Goal: Task Accomplishment & Management: Manage account settings

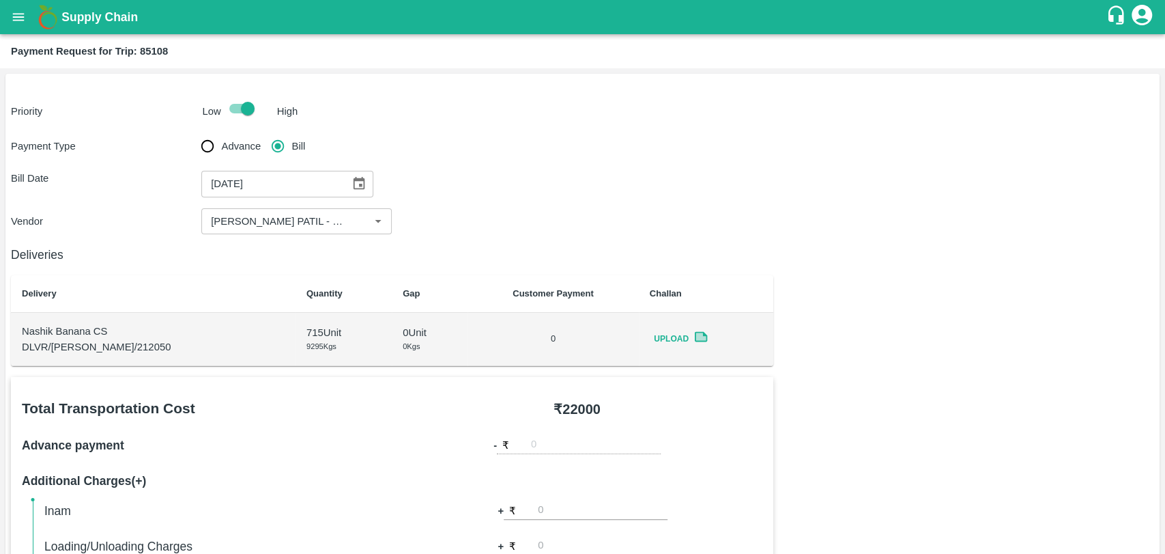
scroll to position [556, 0]
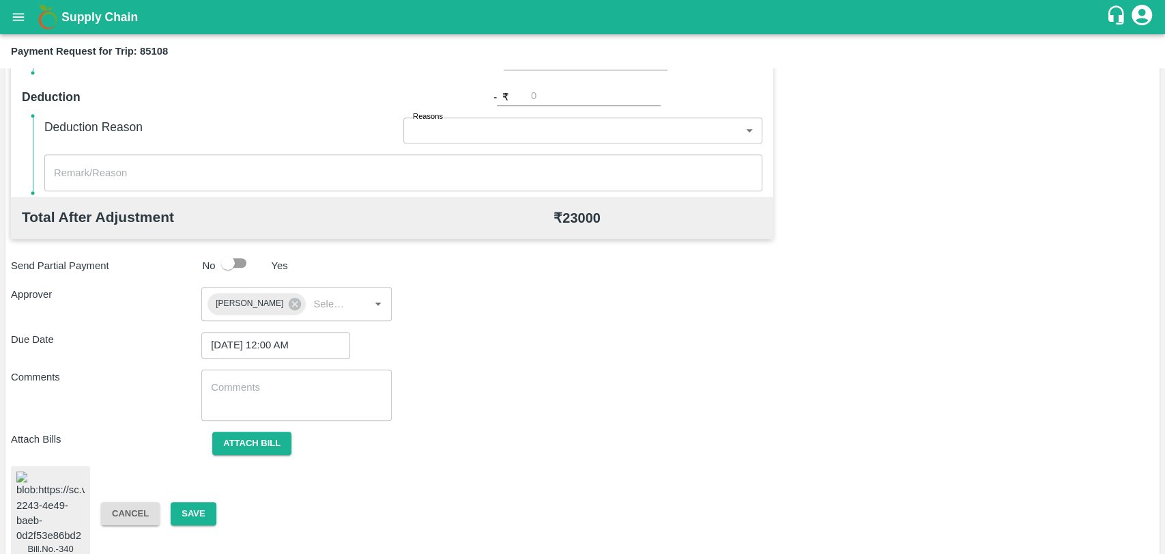
click at [175, 515] on div "Bill.No.-340 Cancel Save" at bounding box center [583, 514] width 1144 height 96
click at [178, 515] on div "Bill.No.-340 Cancel Save" at bounding box center [583, 514] width 1144 height 96
click at [185, 507] on button "Save" at bounding box center [193, 514] width 45 height 24
click at [60, 487] on img at bounding box center [50, 507] width 68 height 72
click img
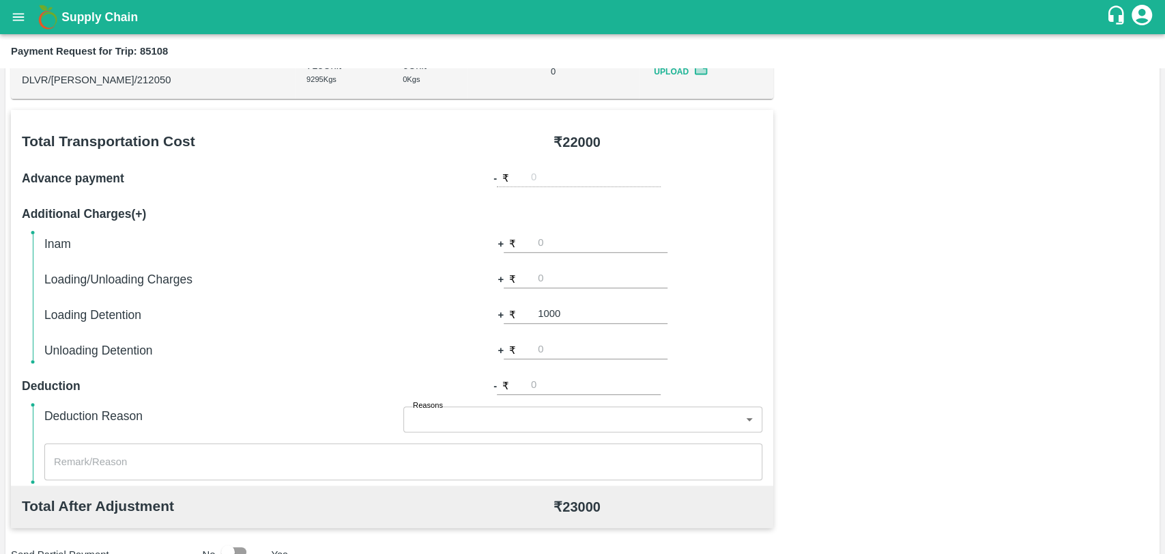
scroll to position [0, 0]
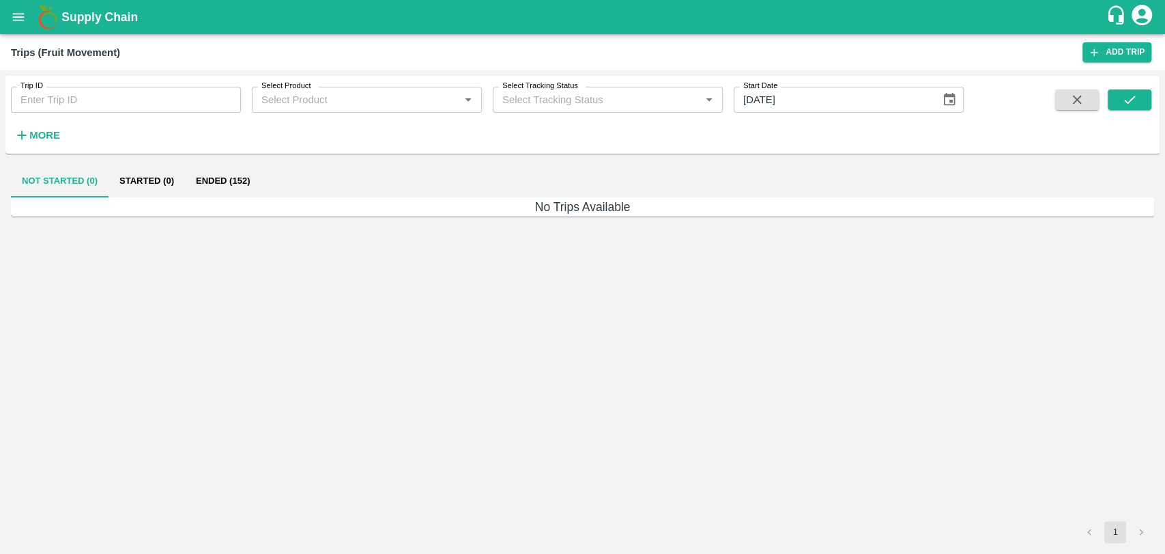
click at [44, 132] on strong "More" at bounding box center [44, 135] width 31 height 11
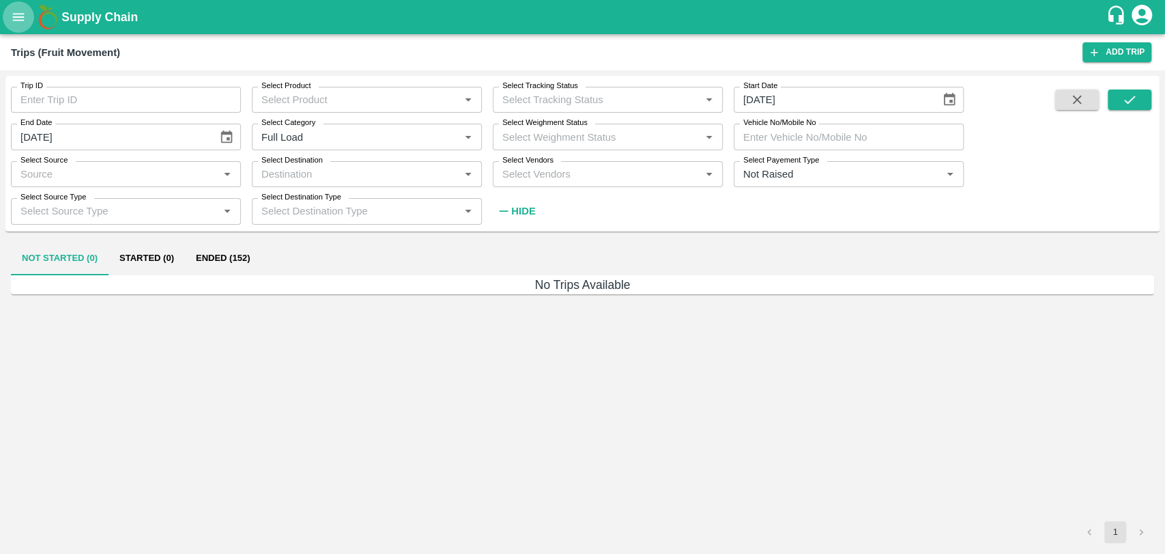
click at [10, 28] on button "open drawer" at bounding box center [18, 16] width 31 height 31
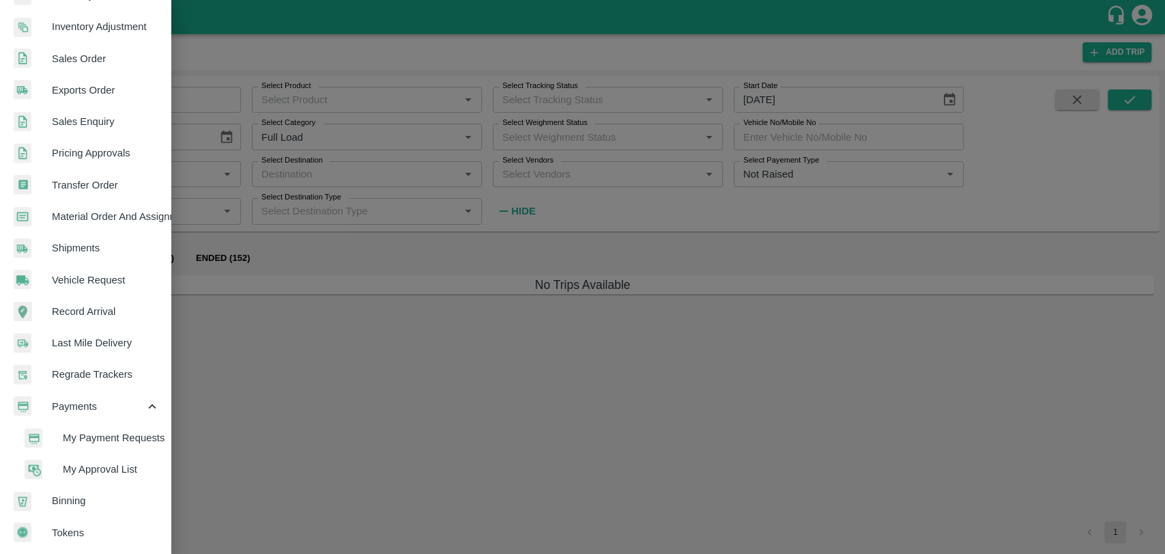
drag, startPoint x: 94, startPoint y: 432, endPoint x: 91, endPoint y: 421, distance: 11.8
click at [94, 432] on span "My Payment Requests" at bounding box center [111, 437] width 97 height 15
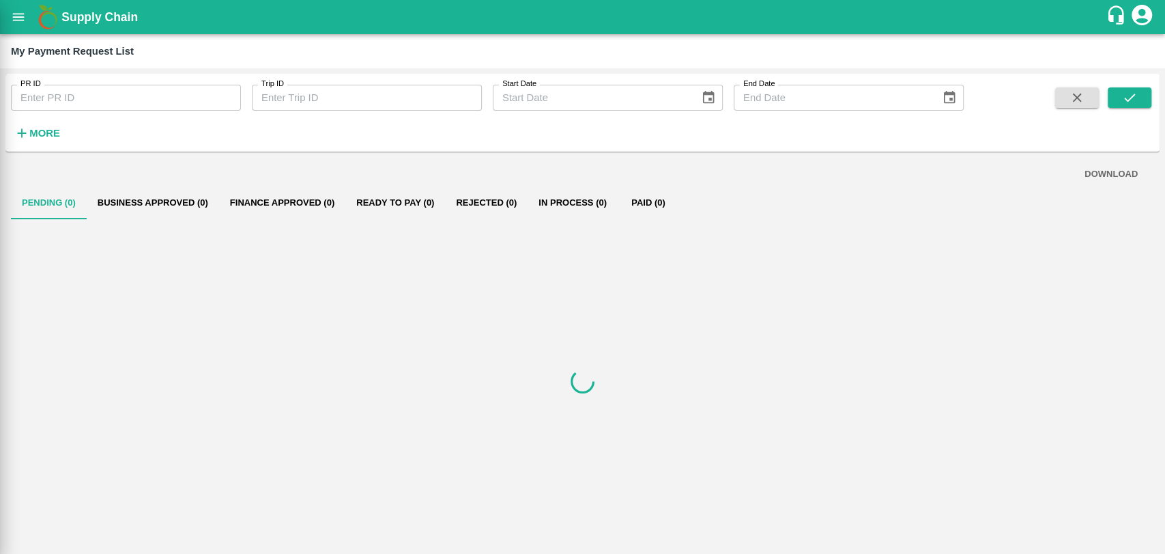
scroll to position [282, 0]
click at [63, 94] on input "PR ID" at bounding box center [126, 98] width 230 height 26
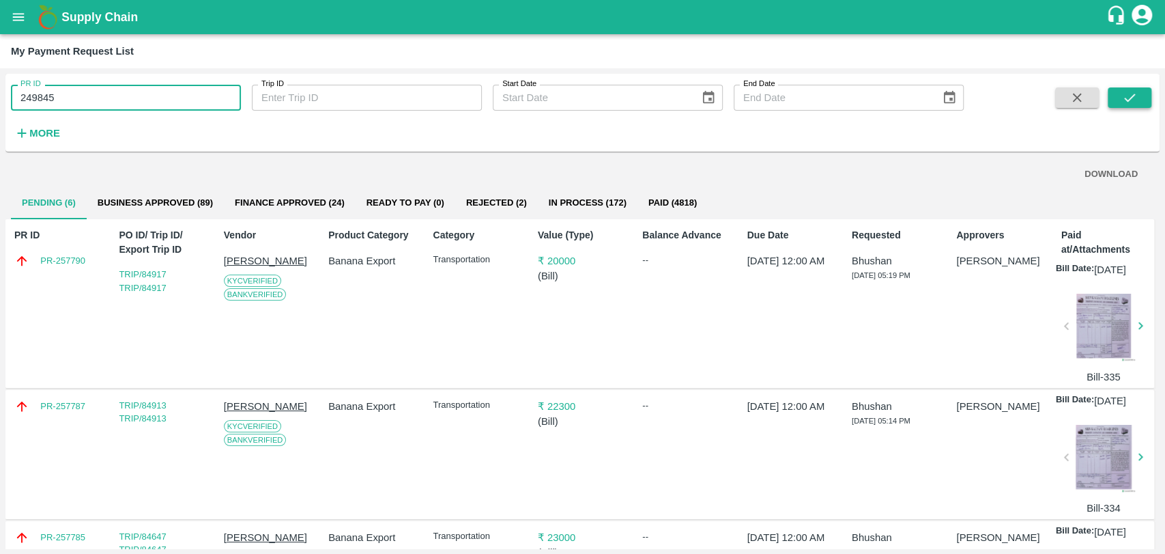
type input "249845"
click at [1142, 96] on button "submit" at bounding box center [1130, 97] width 44 height 20
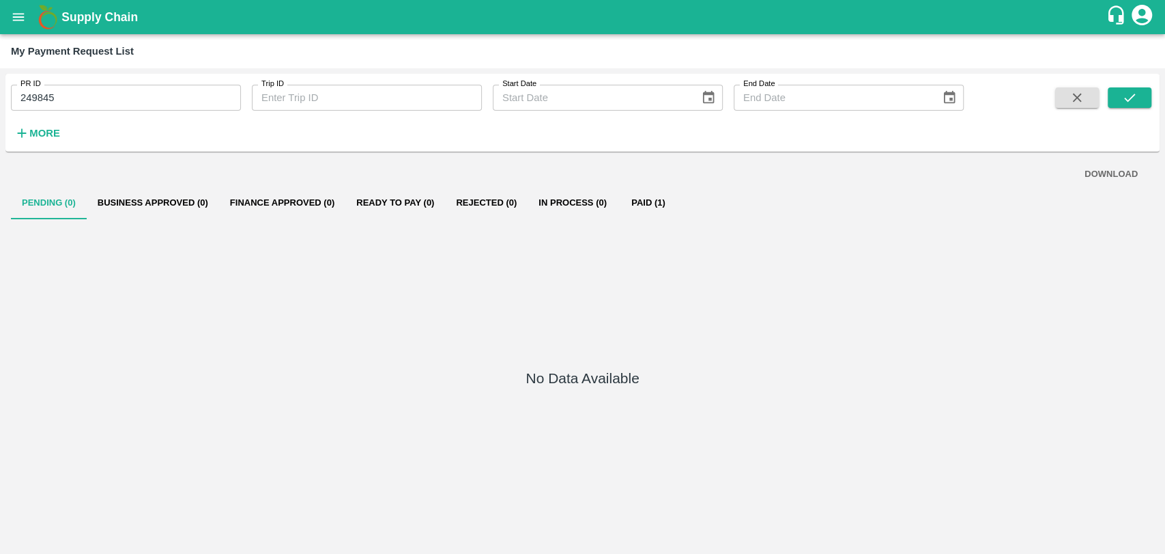
click at [638, 212] on button "Paid (1)" at bounding box center [648, 202] width 61 height 33
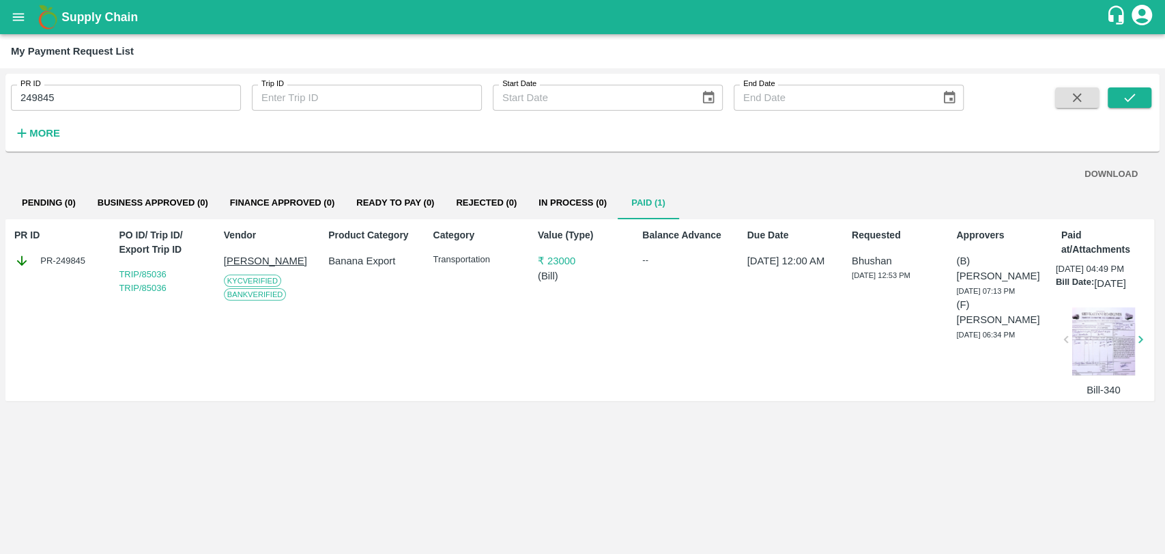
click at [1098, 348] on div at bounding box center [1104, 341] width 63 height 68
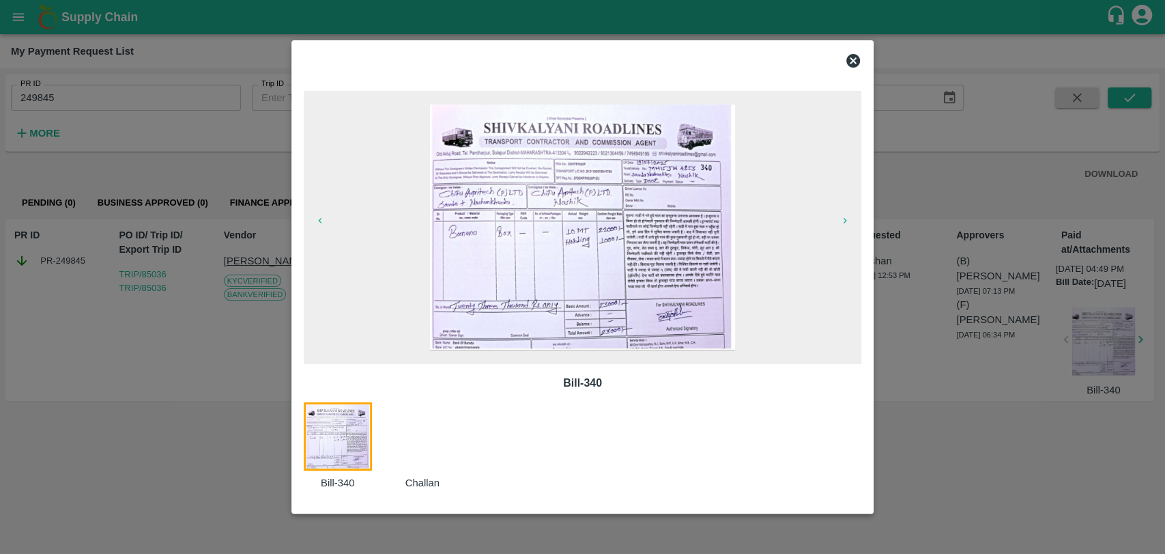
click at [38, 377] on div at bounding box center [582, 277] width 1165 height 554
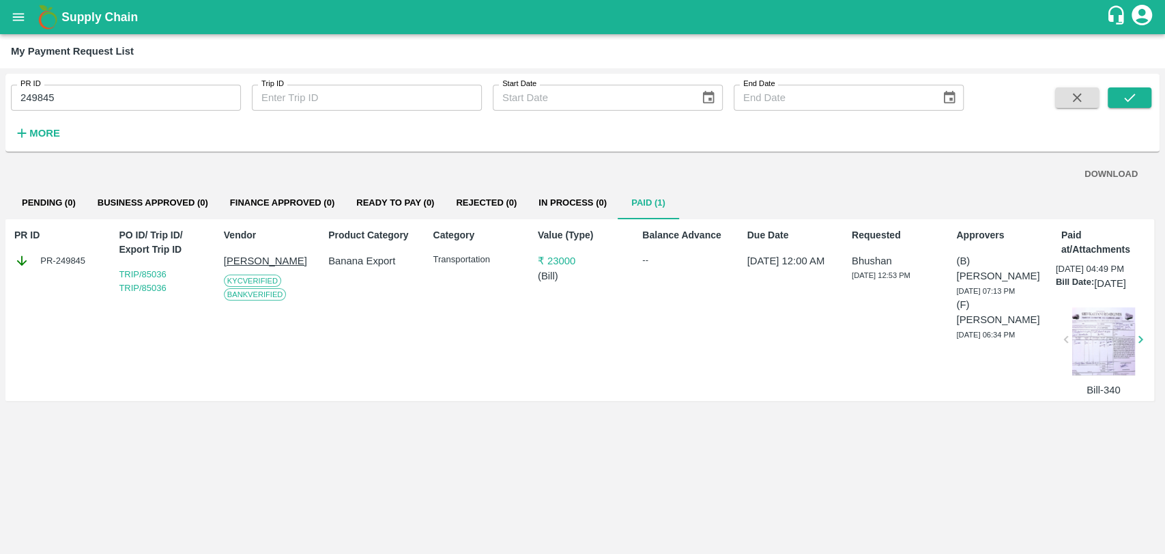
click at [1124, 326] on div at bounding box center [1104, 341] width 63 height 68
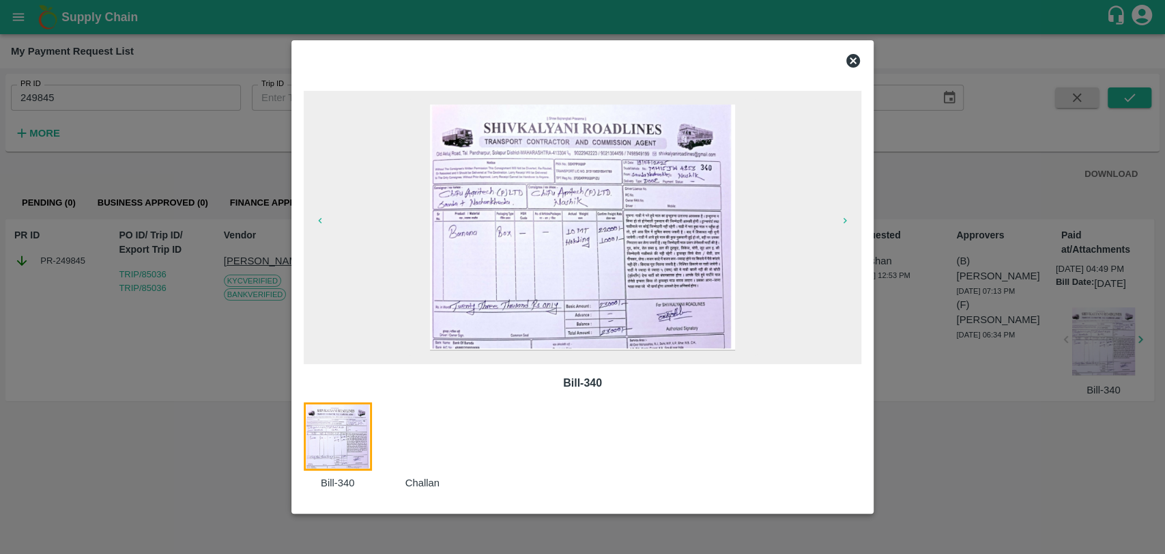
click at [649, 246] on img at bounding box center [582, 227] width 305 height 246
click at [260, 298] on div at bounding box center [582, 277] width 1165 height 554
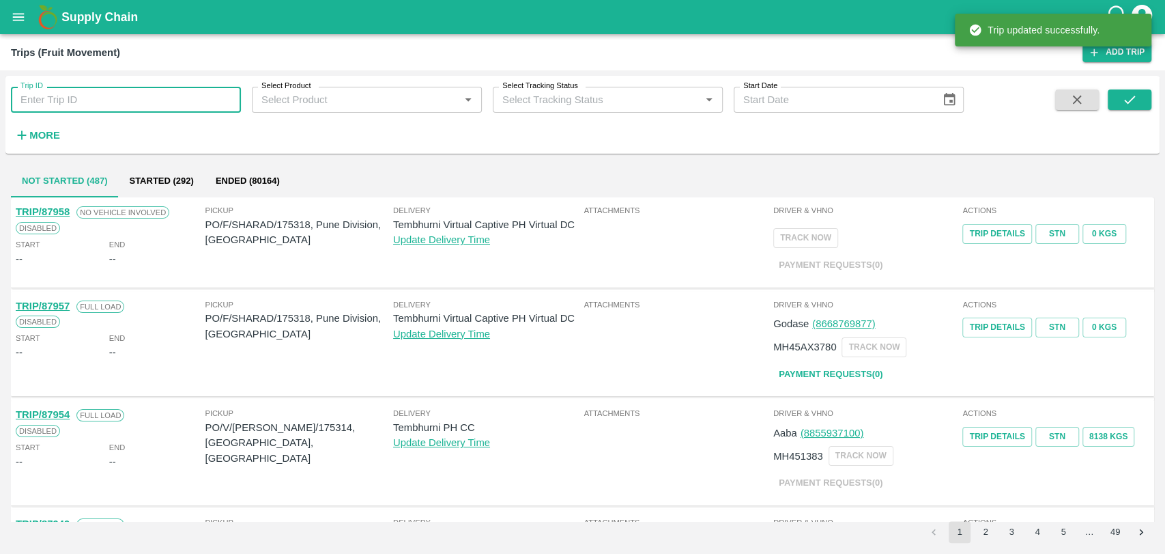
click at [68, 111] on input "Trip ID" at bounding box center [126, 100] width 230 height 26
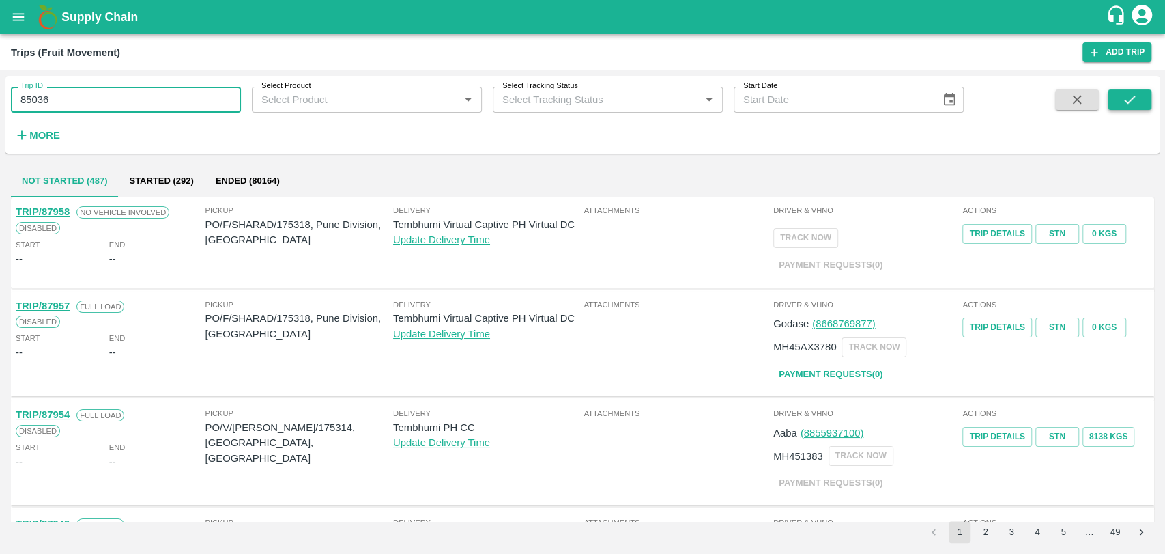
type input "85036"
click at [1127, 100] on icon "submit" at bounding box center [1129, 99] width 15 height 15
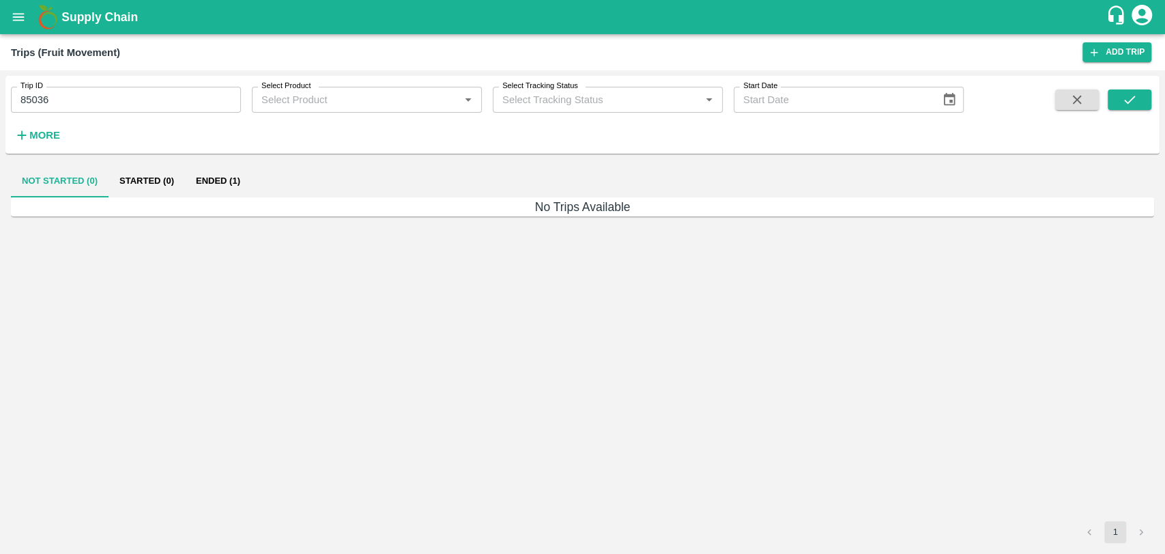
click at [237, 177] on button "Ended (1)" at bounding box center [218, 181] width 66 height 33
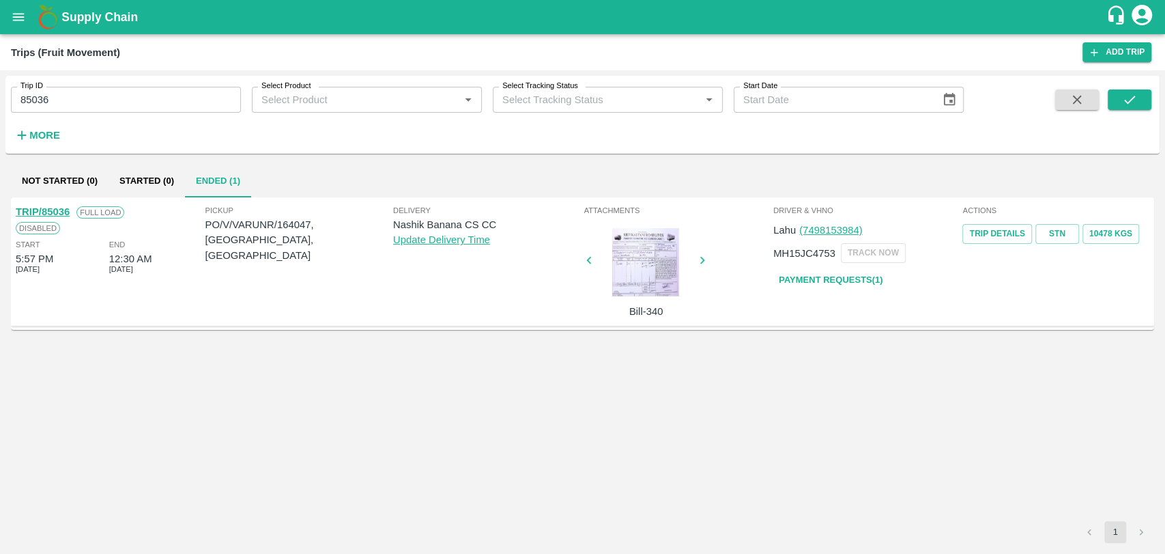
click at [666, 264] on div at bounding box center [646, 262] width 102 height 68
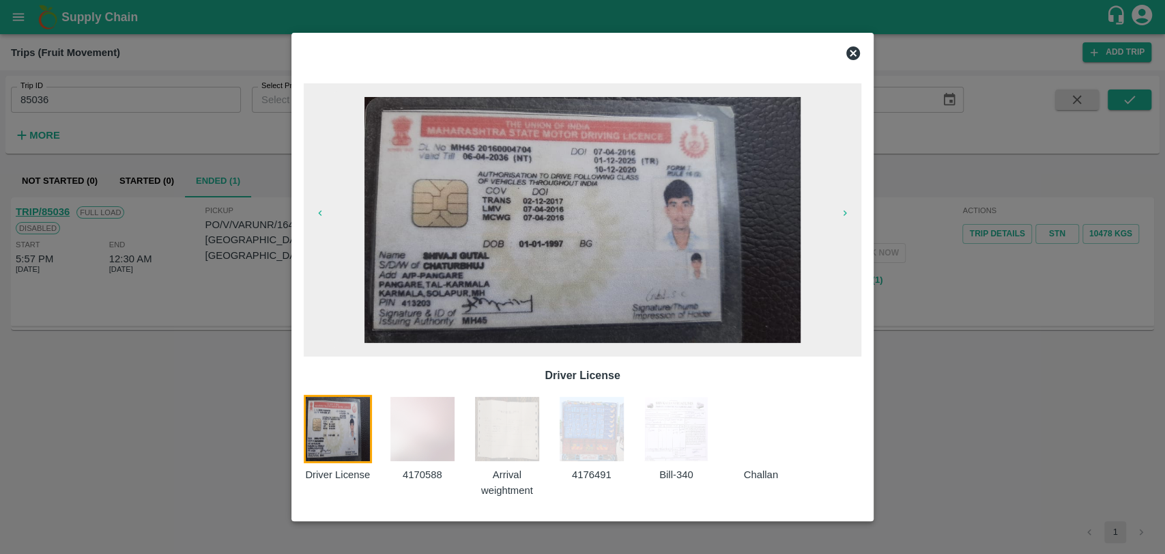
click at [675, 455] on img at bounding box center [676, 429] width 68 height 68
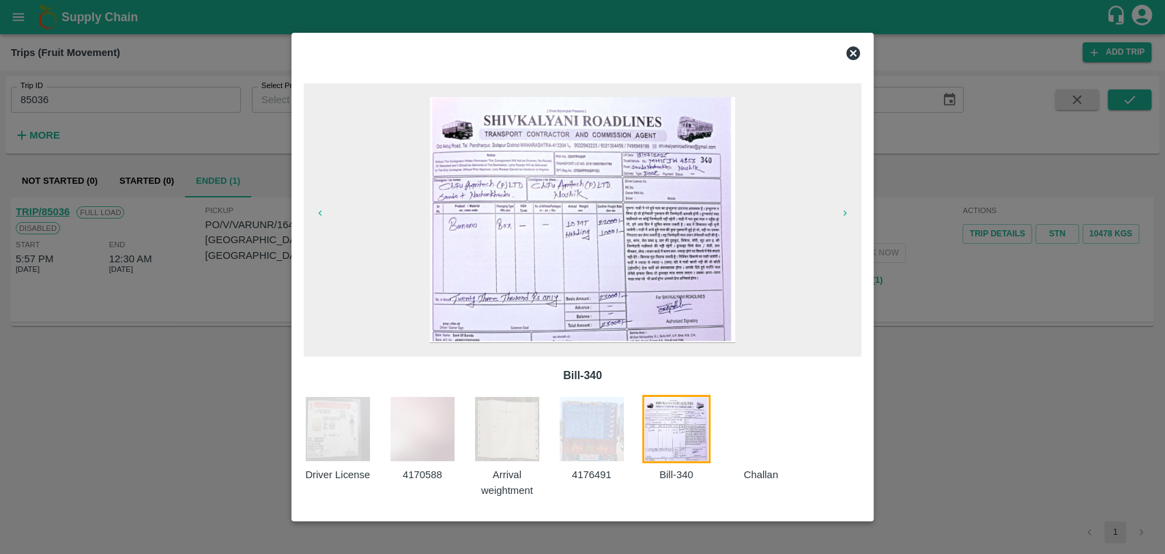
click at [148, 238] on div at bounding box center [582, 277] width 1165 height 554
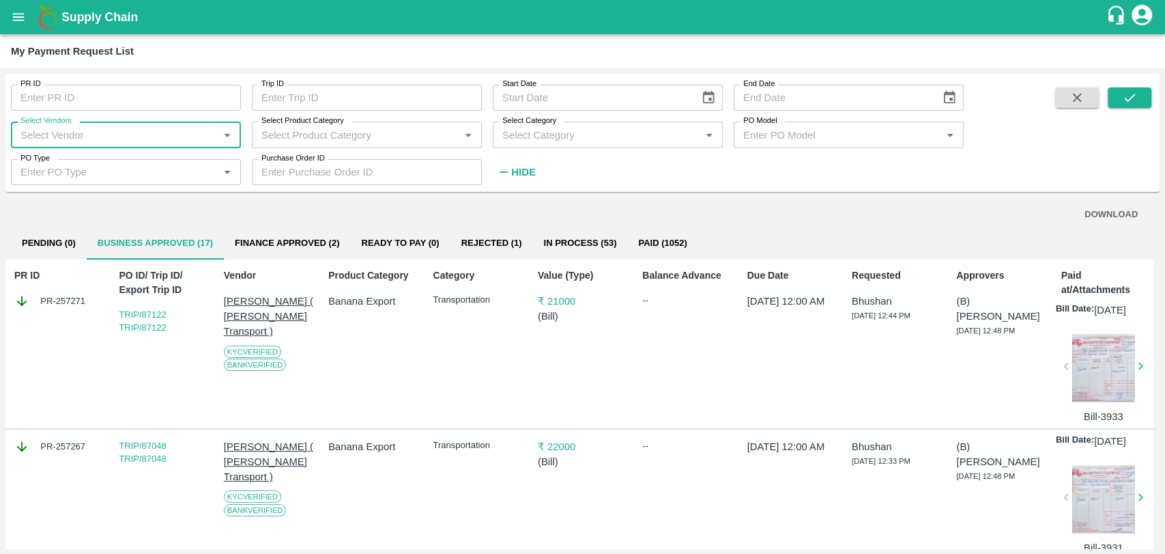
click at [22, 23] on icon "open drawer" at bounding box center [18, 17] width 15 height 15
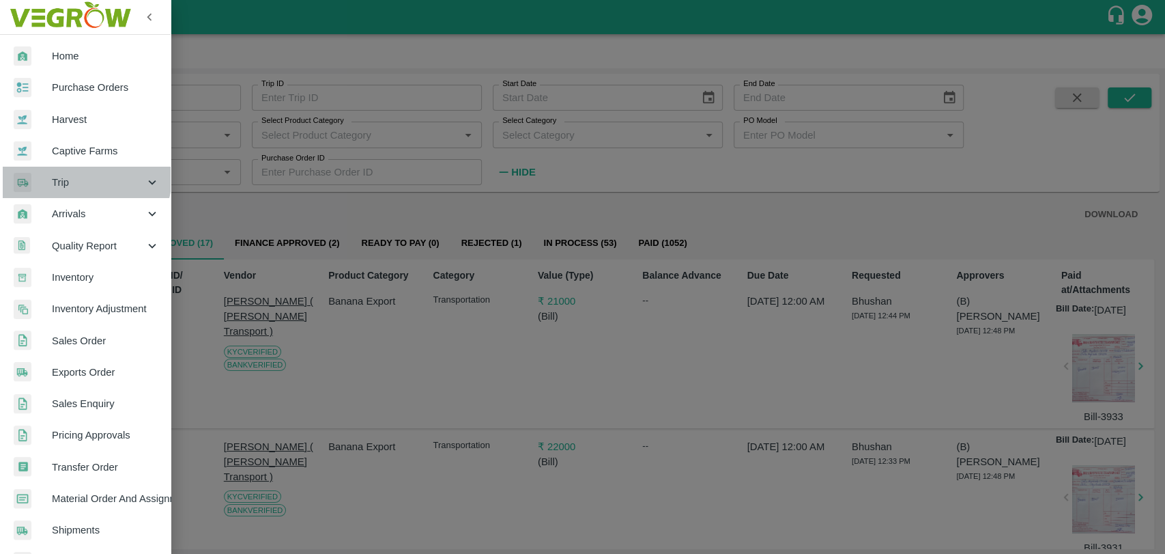
click at [62, 171] on div "Trip" at bounding box center [85, 182] width 171 height 31
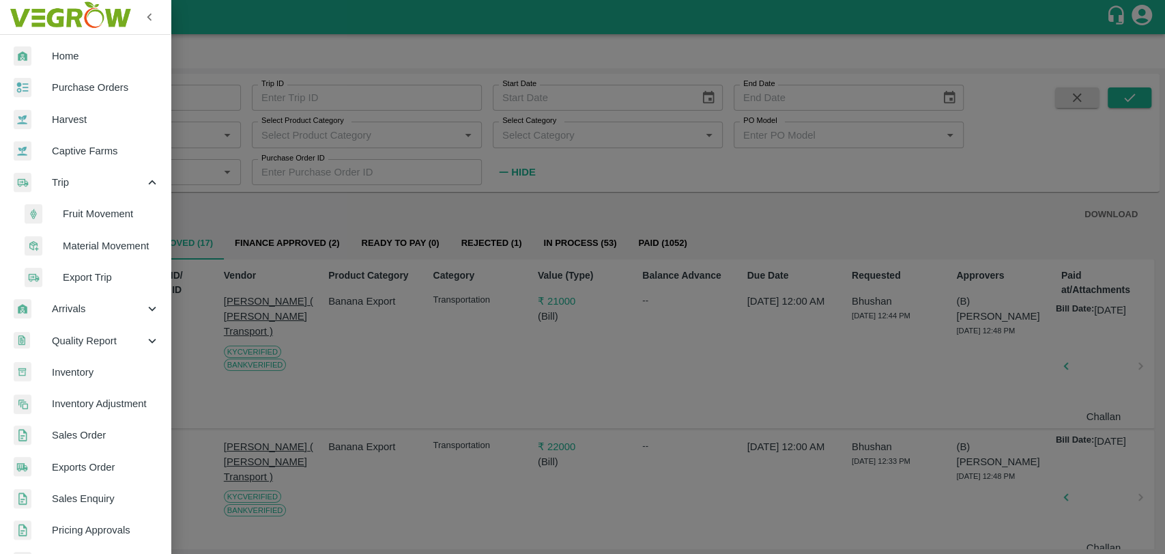
click at [81, 219] on span "Fruit Movement" at bounding box center [111, 213] width 97 height 15
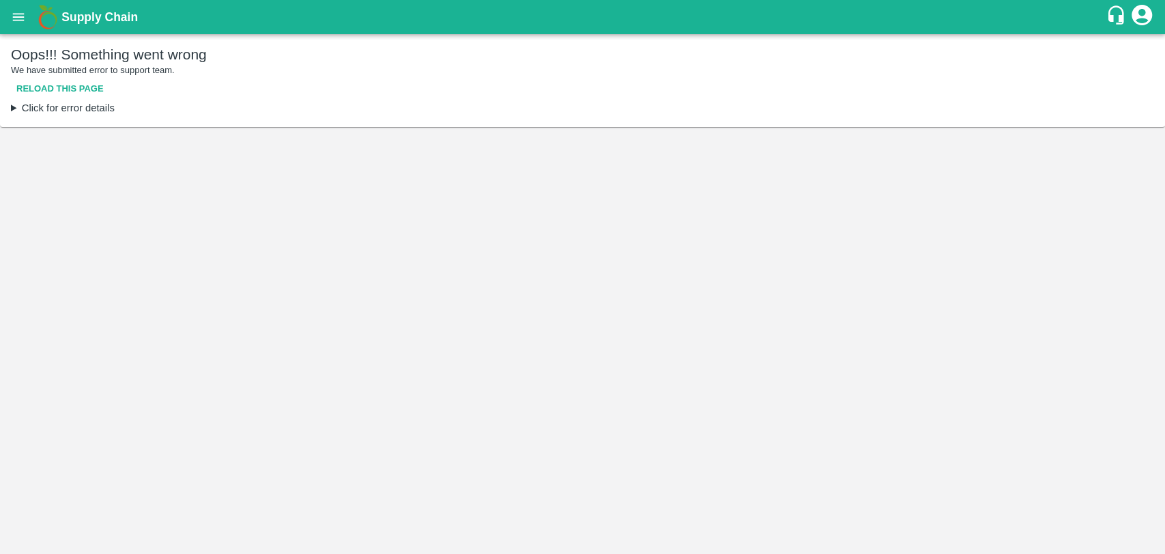
click at [29, 89] on button "Reload this page" at bounding box center [60, 89] width 98 height 24
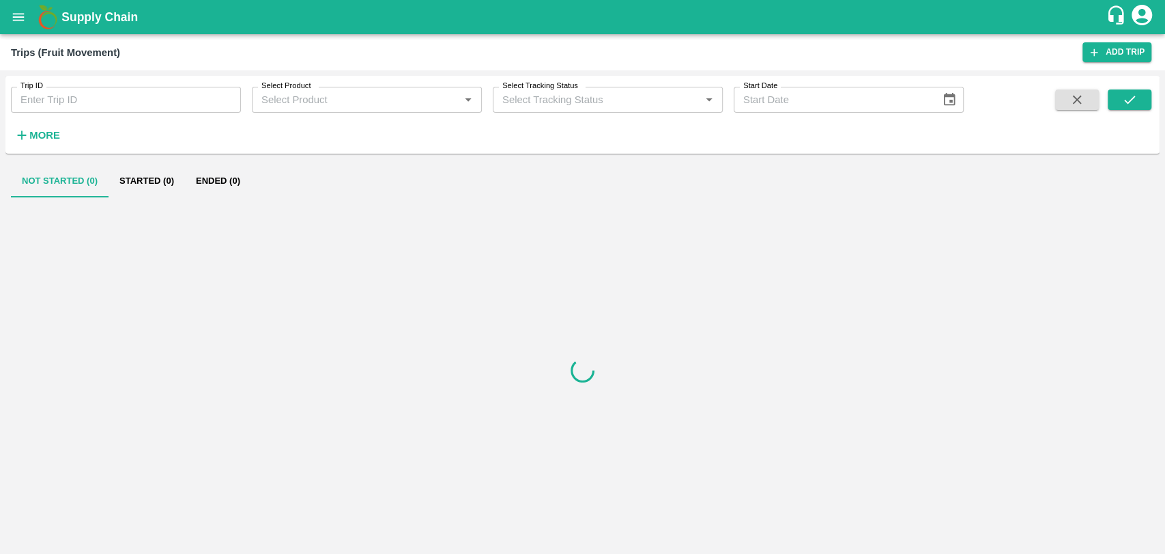
click at [61, 100] on input "Trip ID" at bounding box center [126, 100] width 230 height 26
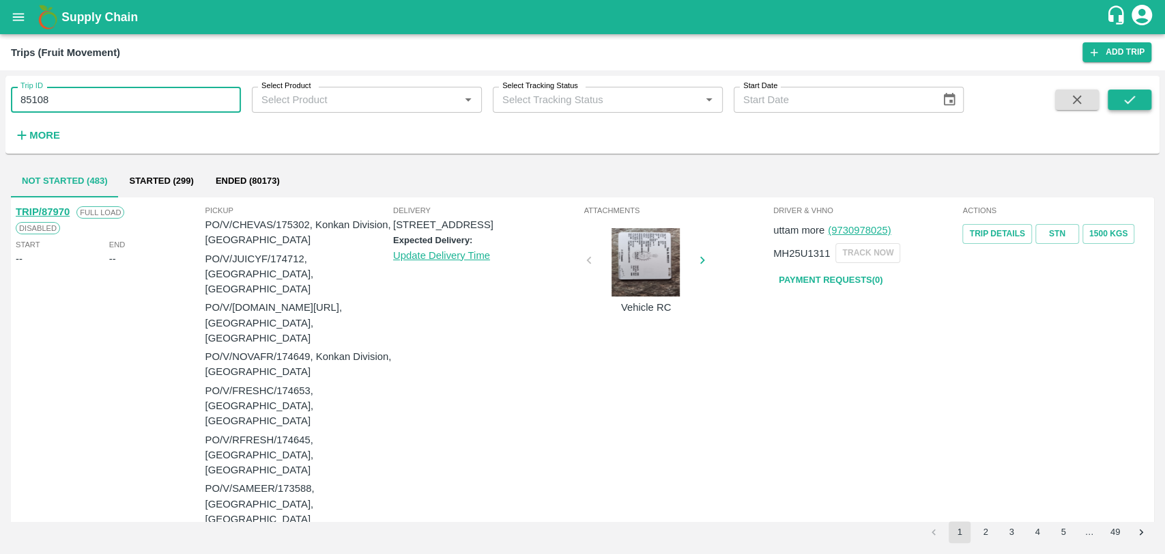
type input "85108"
click at [1125, 96] on icon "submit" at bounding box center [1129, 99] width 15 height 15
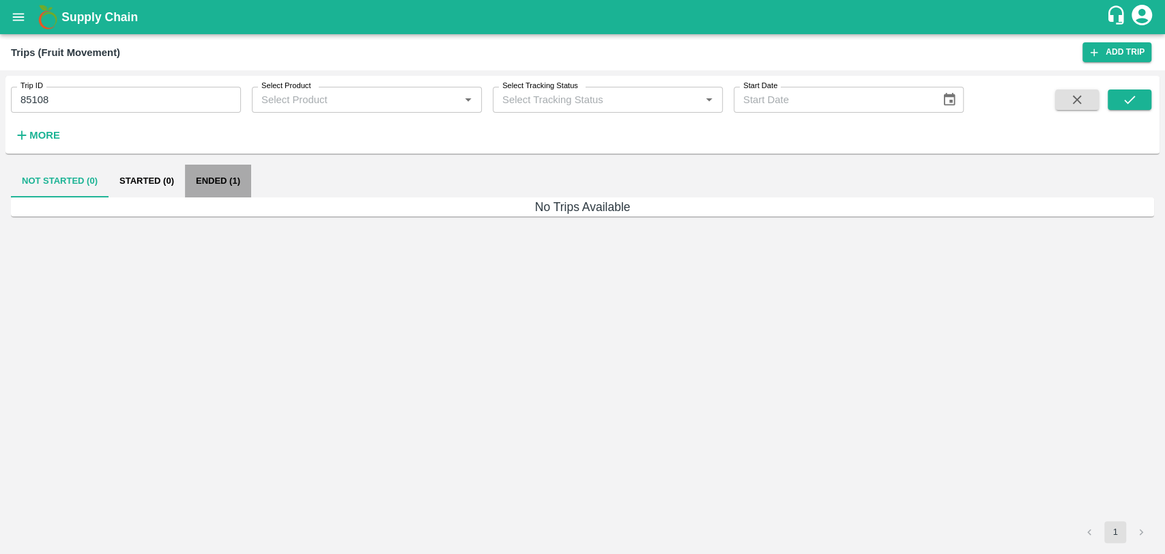
click at [185, 172] on button "Ended (1)" at bounding box center [218, 181] width 66 height 33
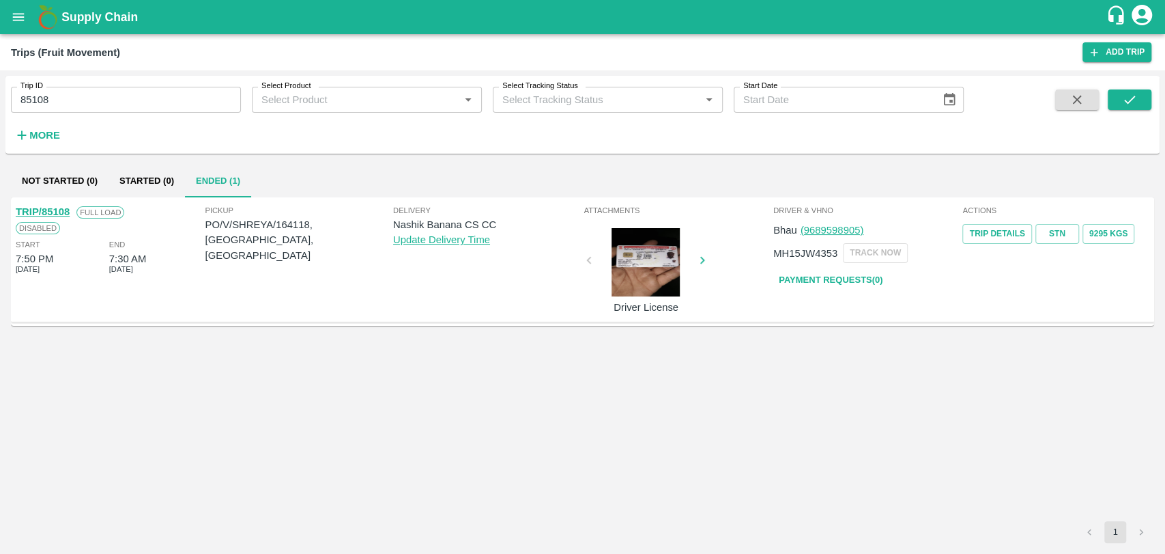
click at [27, 18] on button "open drawer" at bounding box center [18, 16] width 31 height 31
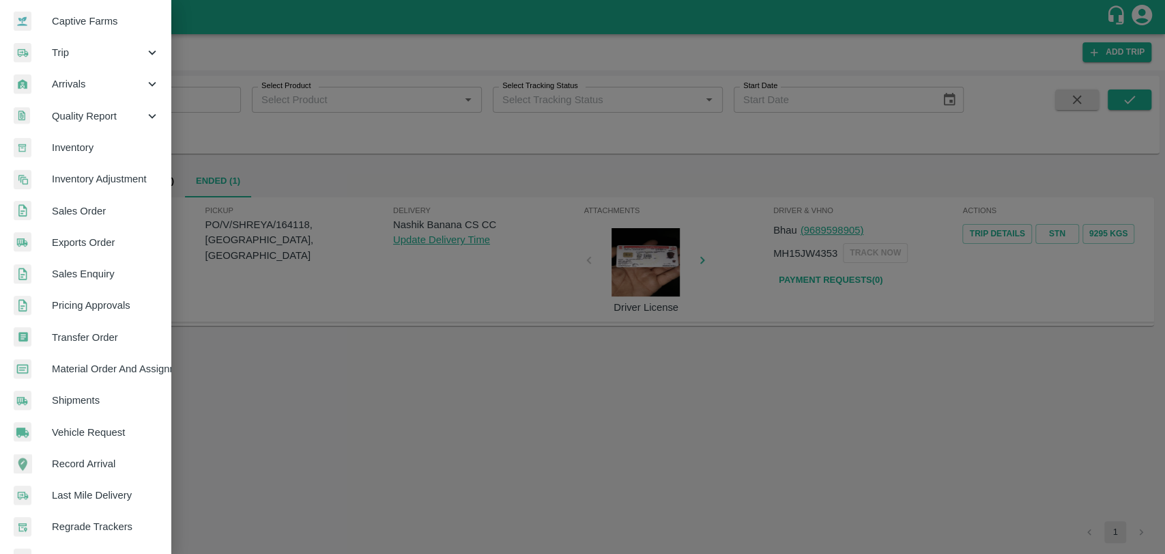
scroll to position [224, 0]
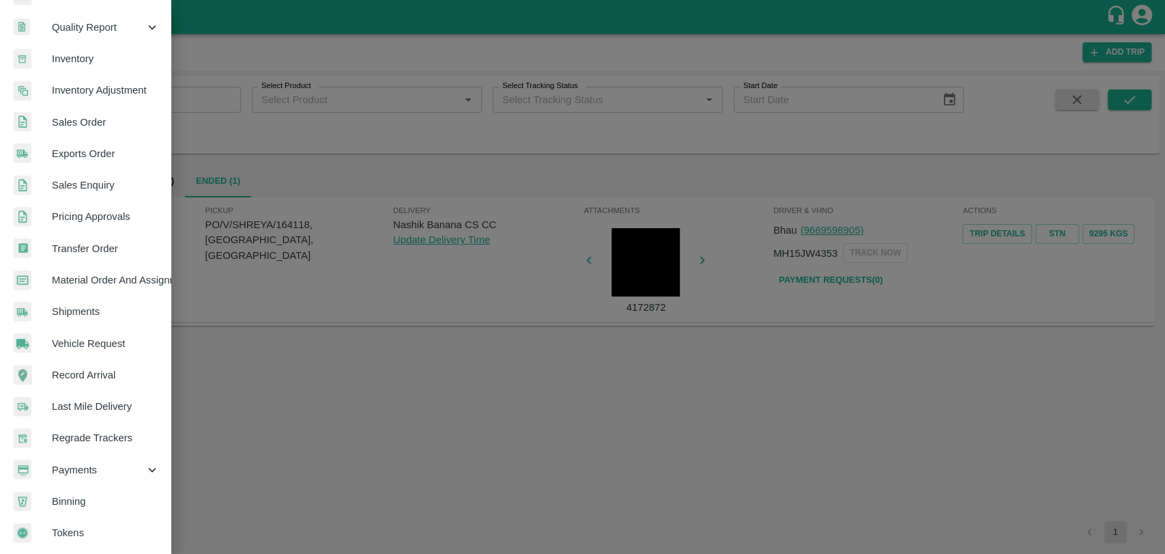
click at [107, 462] on span "Payments" at bounding box center [98, 469] width 93 height 15
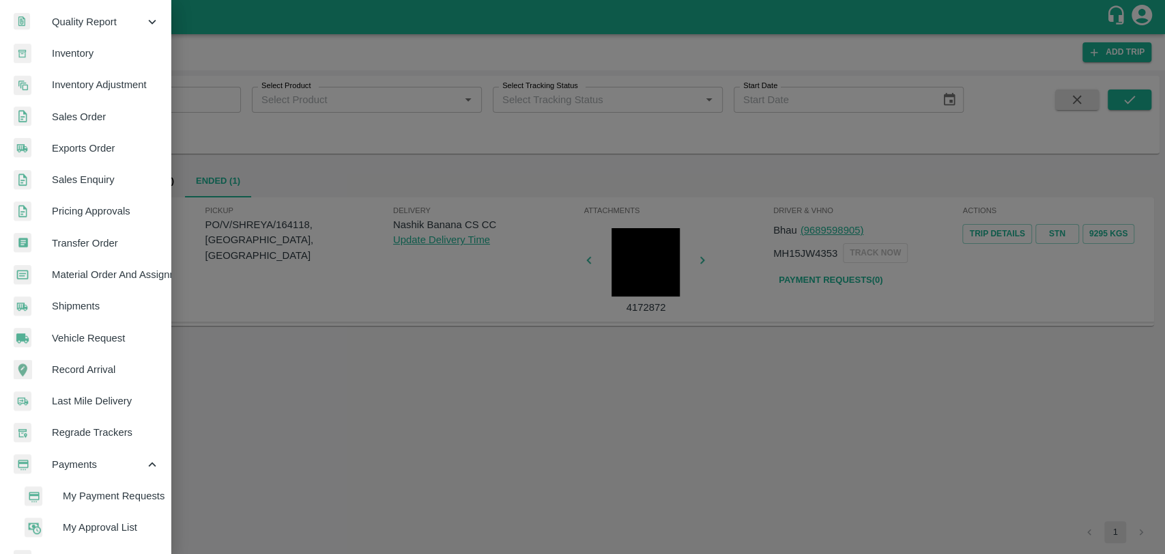
click at [109, 489] on span "My Payment Requests" at bounding box center [111, 495] width 97 height 15
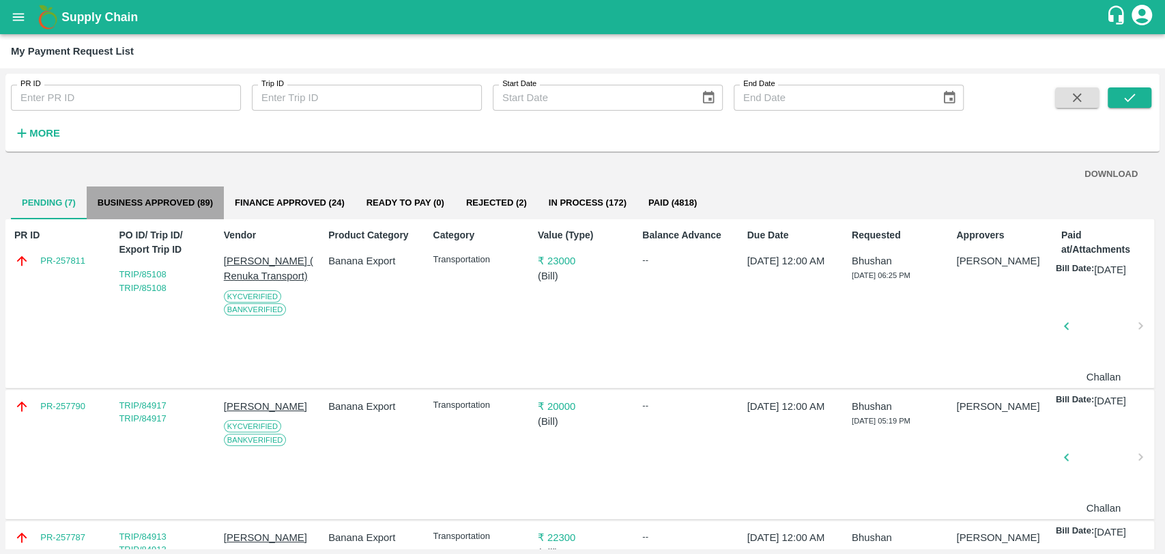
click at [219, 201] on button "Business Approved (89)" at bounding box center [155, 202] width 137 height 33
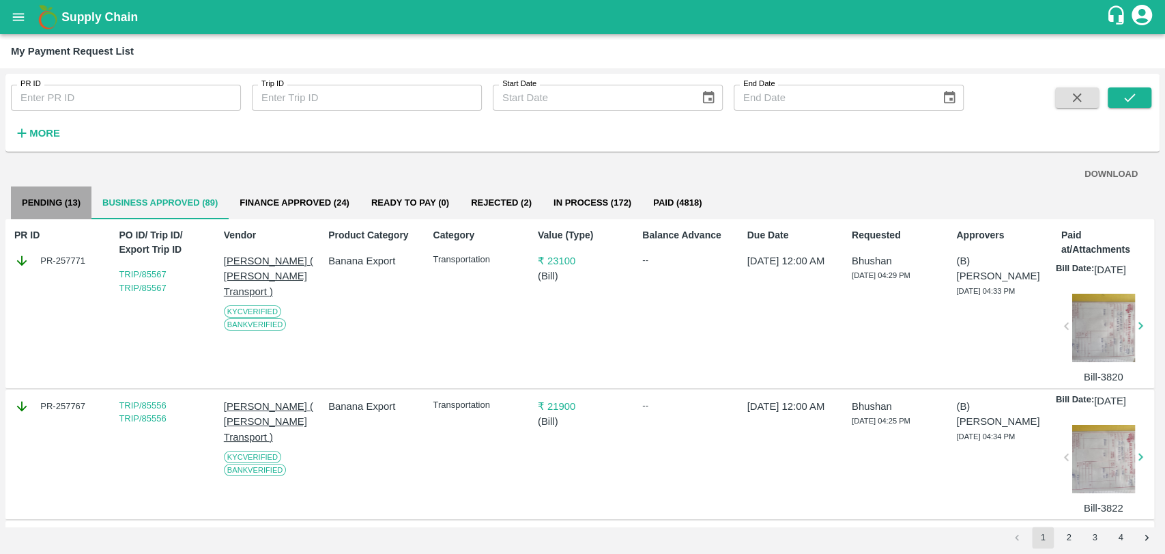
click at [41, 198] on button "Pending (13)" at bounding box center [51, 202] width 81 height 33
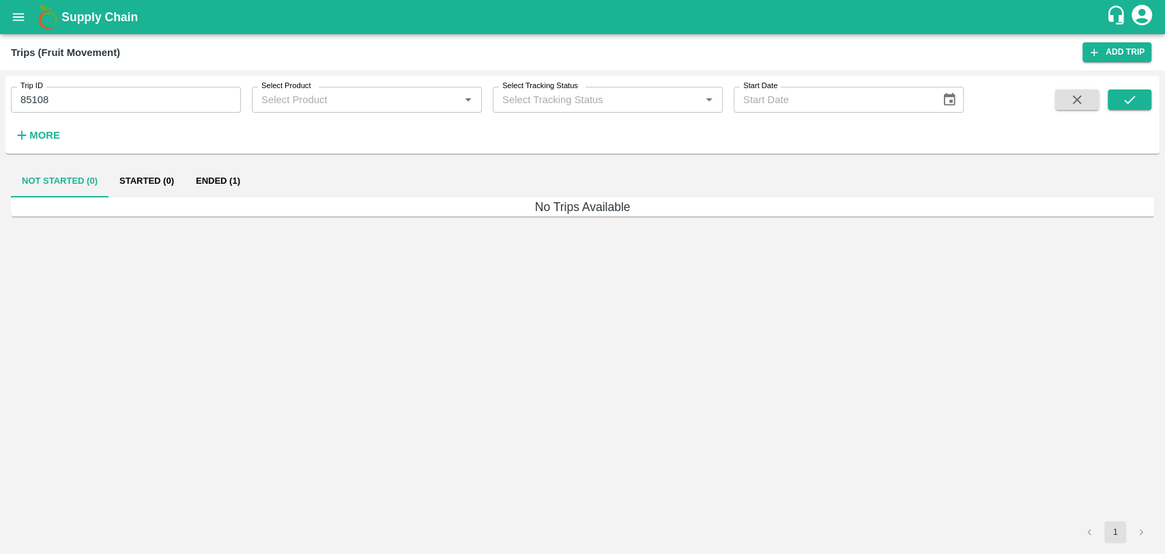
click at [195, 186] on button "Ended (1)" at bounding box center [218, 181] width 66 height 33
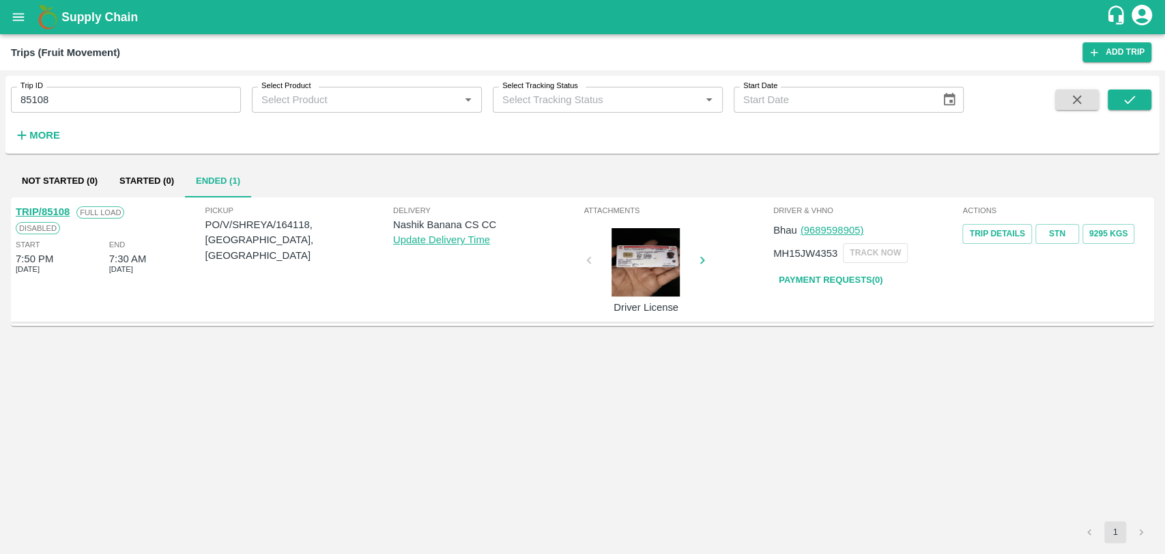
click at [72, 214] on div "Full Load" at bounding box center [97, 211] width 55 height 15
click at [51, 214] on link "TRIP/85108" at bounding box center [43, 211] width 54 height 11
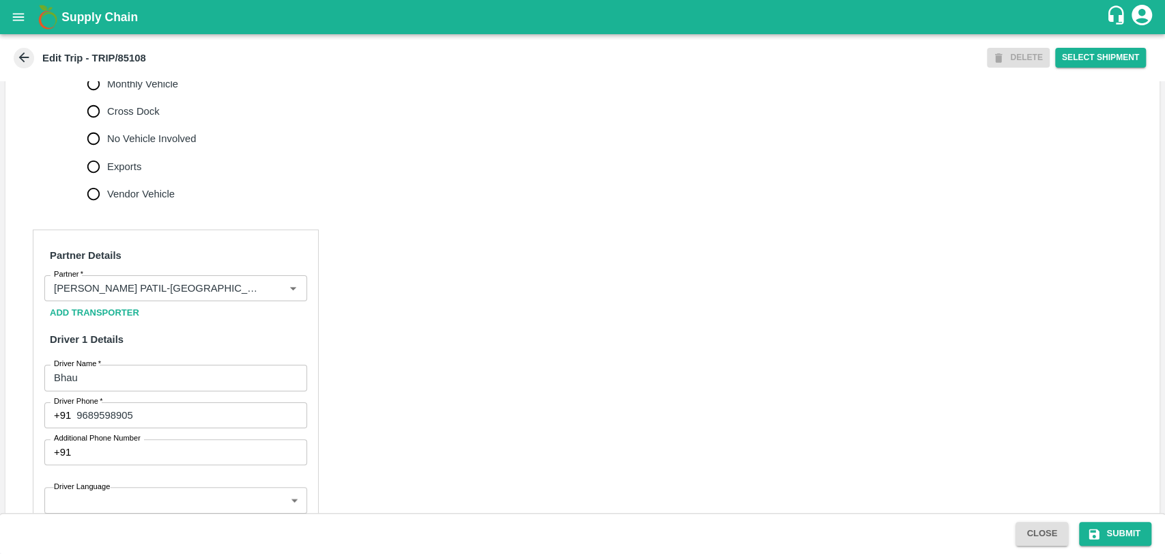
scroll to position [606, 0]
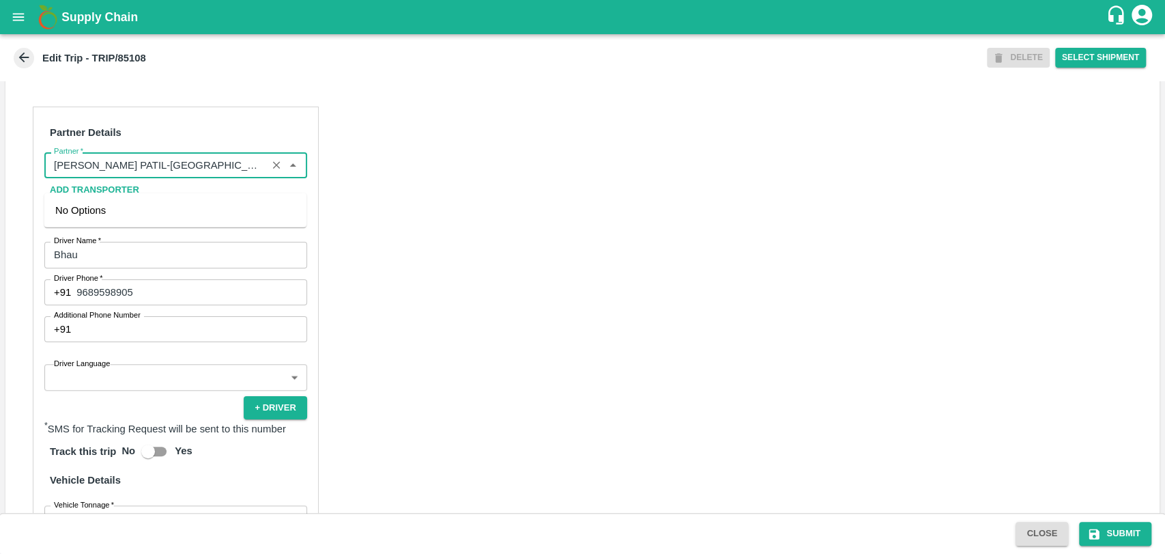
click at [194, 174] on input "Partner   *" at bounding box center [155, 165] width 214 height 18
click at [127, 208] on div "Harish S Shinde ( Renuka Transport)-Shinde, Nashik-9226158210(Transporter)" at bounding box center [175, 218] width 240 height 31
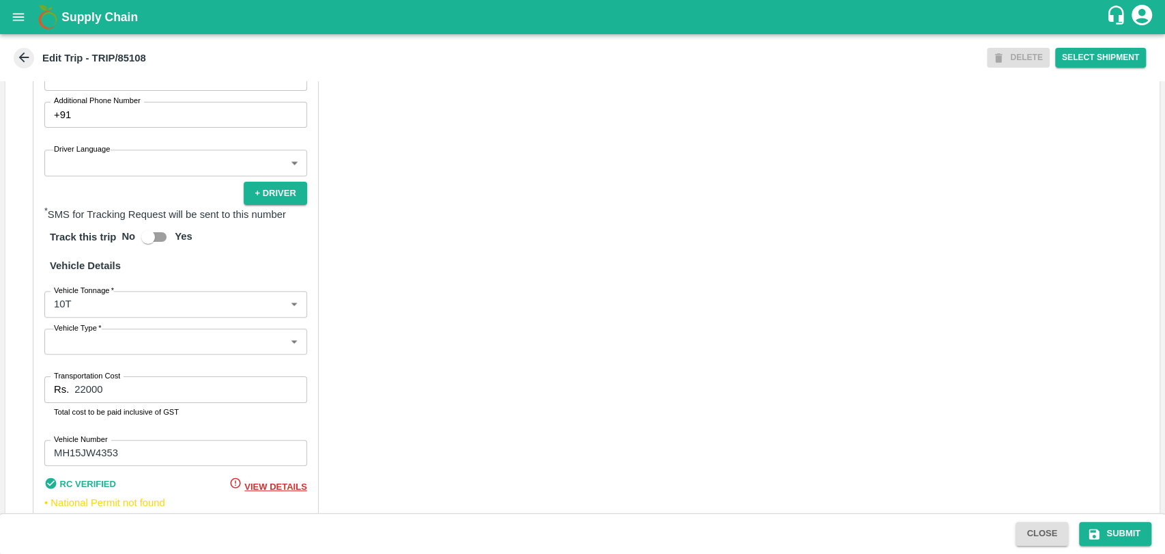
scroll to position [888, 0]
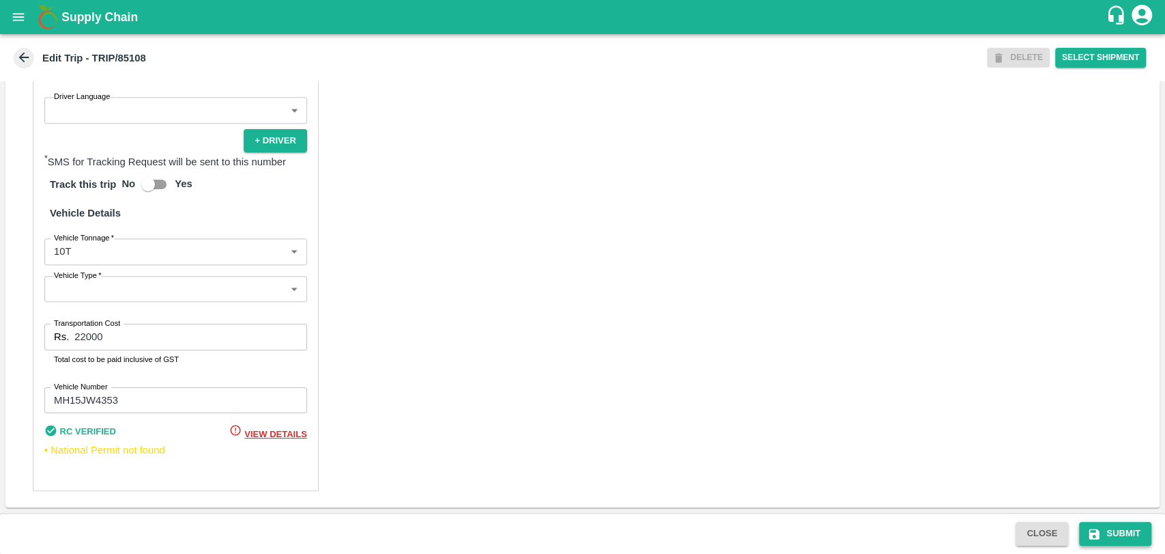
type input "Harish S Shinde ( Renuka Transport)-Shinde, Nashik-9226158210(Transporter)"
click at [1114, 537] on button "Submit" at bounding box center [1115, 534] width 72 height 24
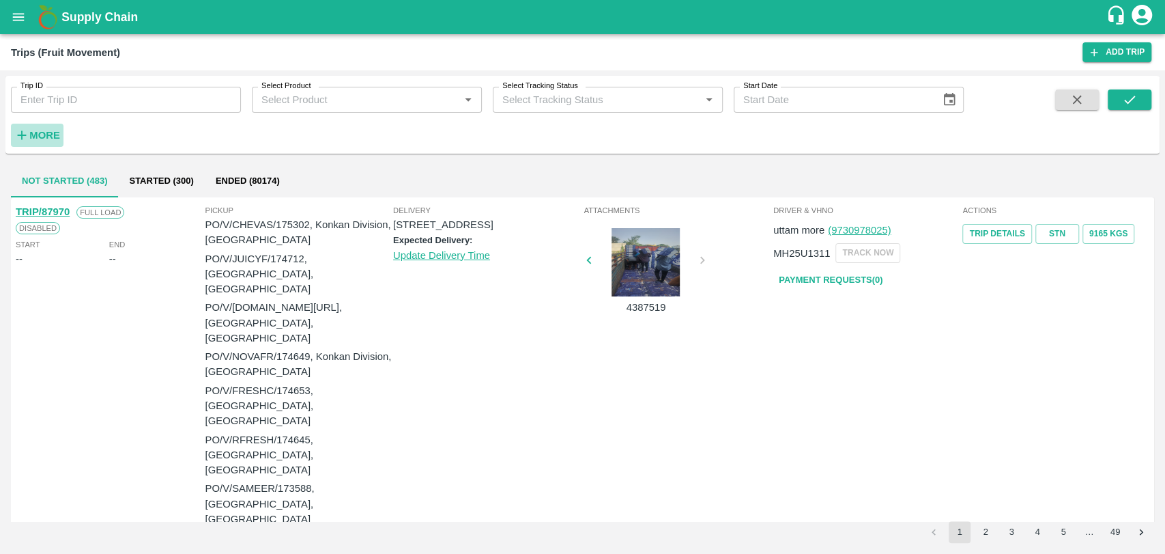
click at [44, 126] on button "More" at bounding box center [37, 135] width 53 height 23
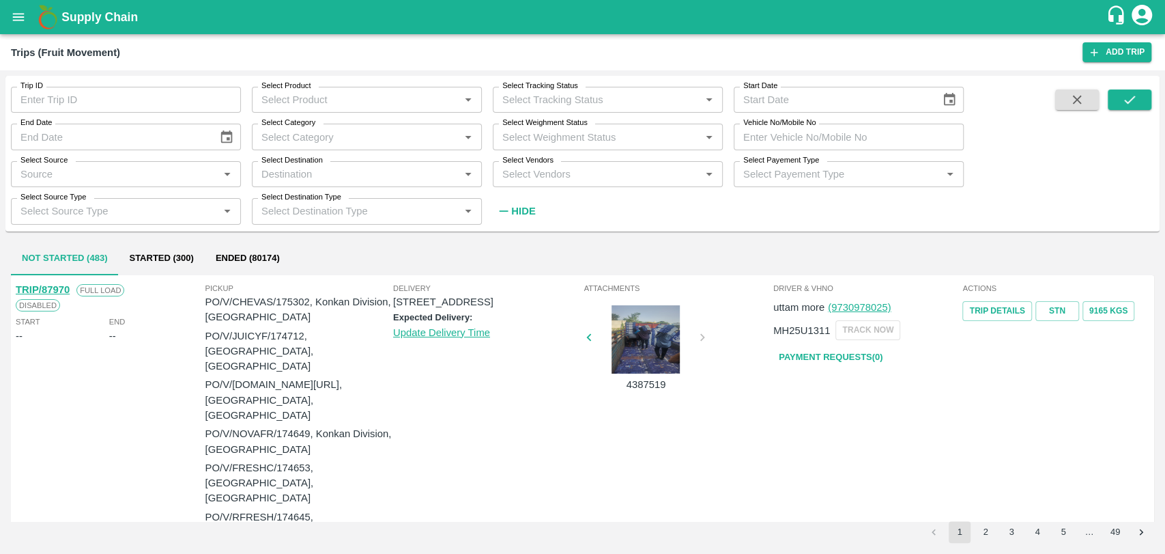
click at [819, 147] on input "Vehicle No/Mobile No" at bounding box center [849, 137] width 230 height 26
paste input "MH18BG7757"
type input "MH18BG7757"
click at [1129, 108] on button "submit" at bounding box center [1130, 99] width 44 height 20
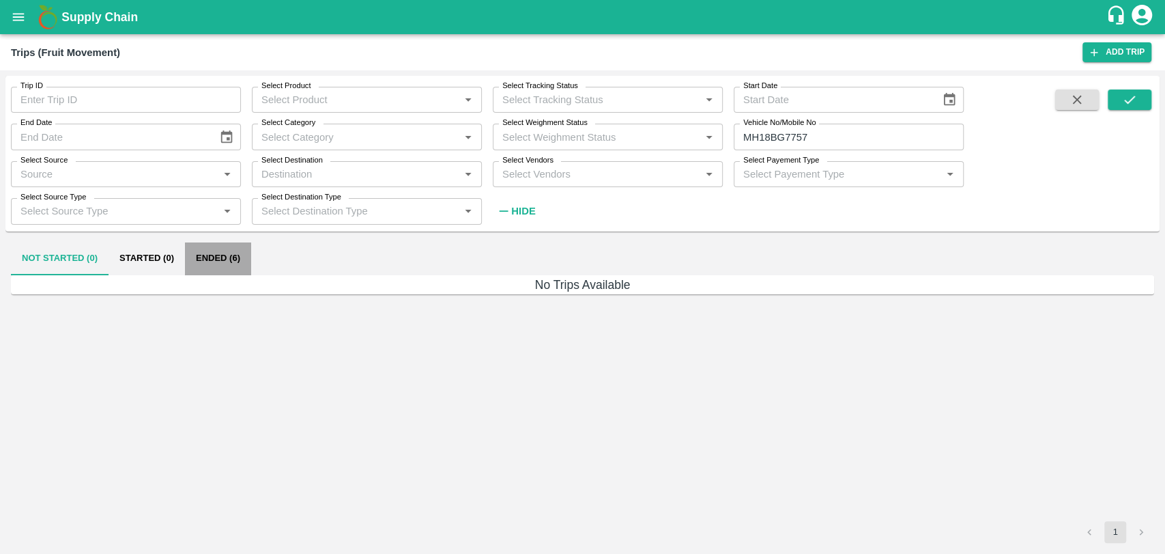
click at [229, 253] on button "Ended (6)" at bounding box center [218, 258] width 66 height 33
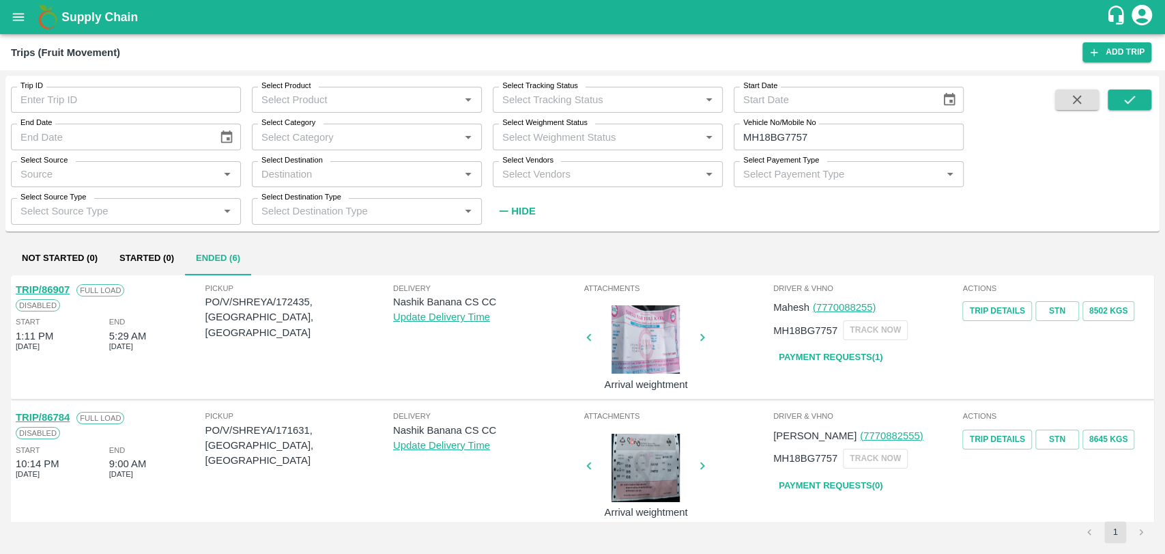
click at [57, 418] on link "TRIP/86784" at bounding box center [43, 417] width 54 height 11
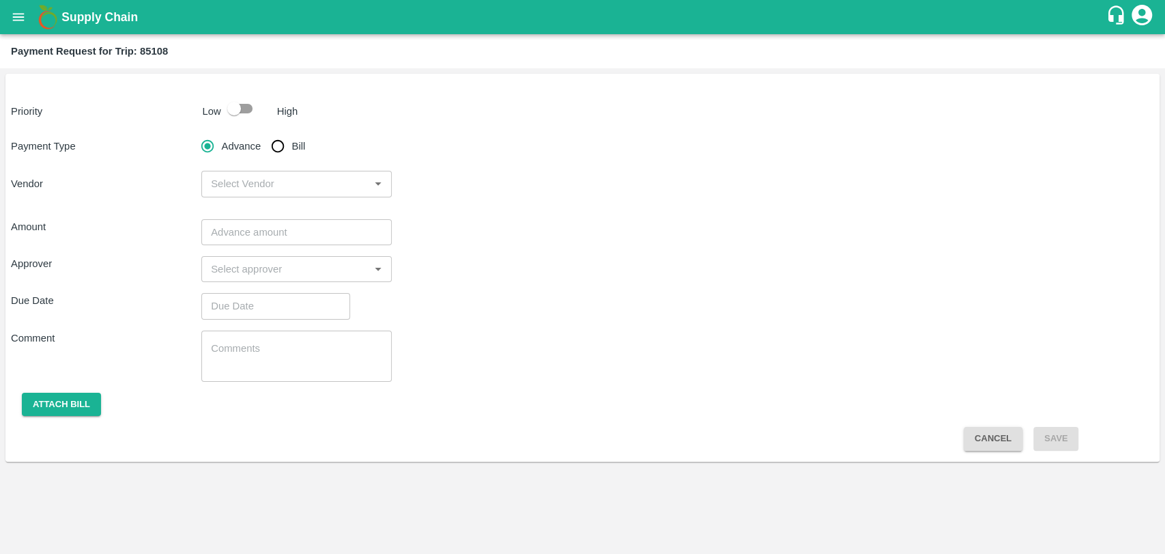
click at [242, 111] on input "checkbox" at bounding box center [234, 109] width 78 height 26
checkbox input "true"
click at [272, 154] on input "Bill" at bounding box center [277, 145] width 27 height 27
radio input "true"
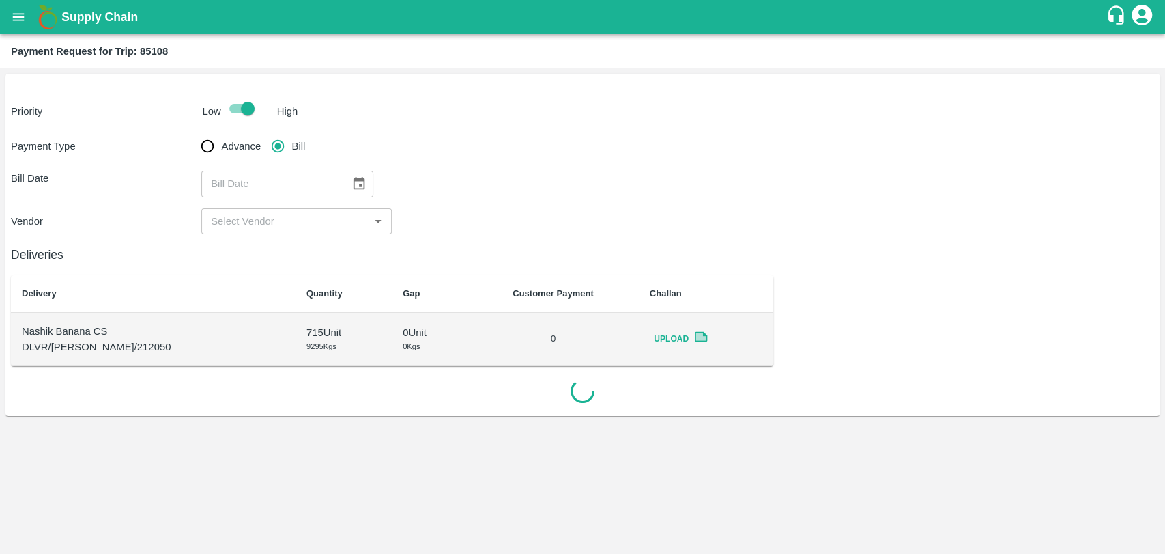
click at [360, 179] on icon "Choose date" at bounding box center [359, 183] width 15 height 15
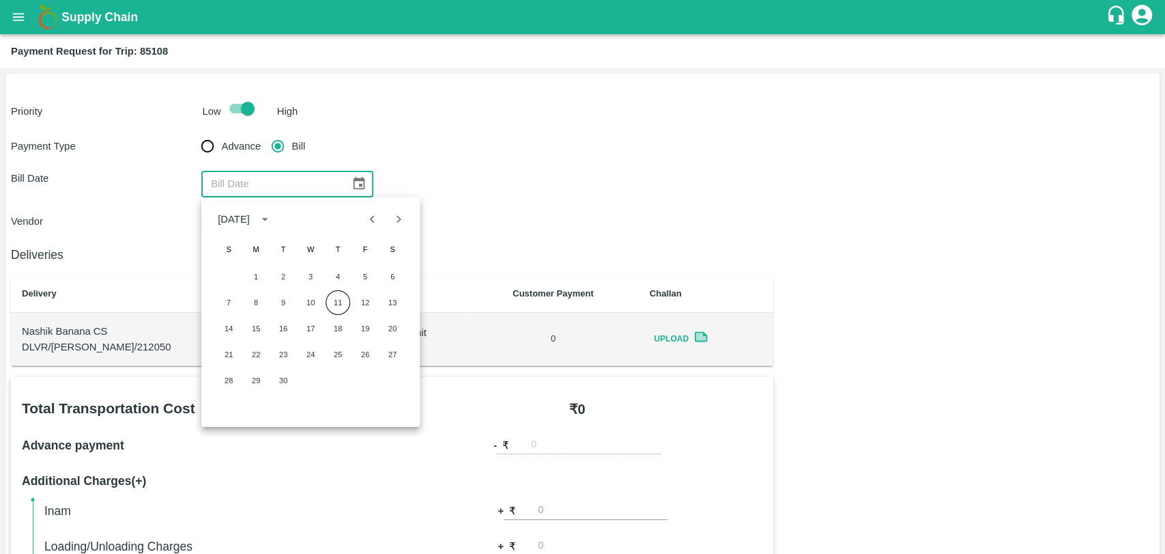
click at [360, 222] on button "Previous month" at bounding box center [373, 219] width 26 height 26
click at [360, 222] on button "Previous month" at bounding box center [372, 219] width 26 height 26
click at [226, 350] on button "20" at bounding box center [228, 354] width 25 height 25
type input "20/07/2025"
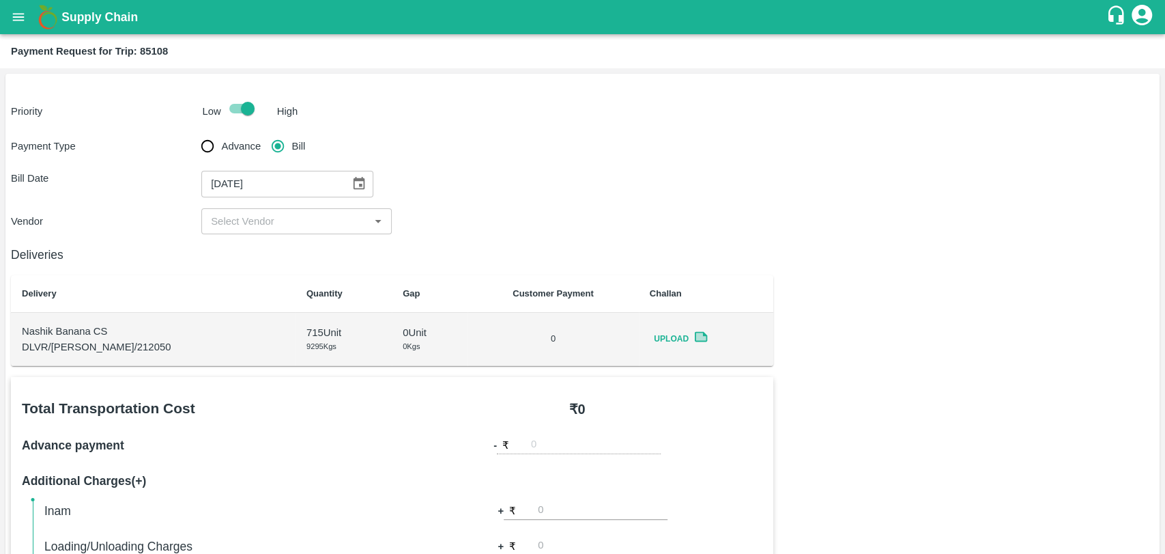
click at [236, 208] on div "​" at bounding box center [296, 221] width 190 height 26
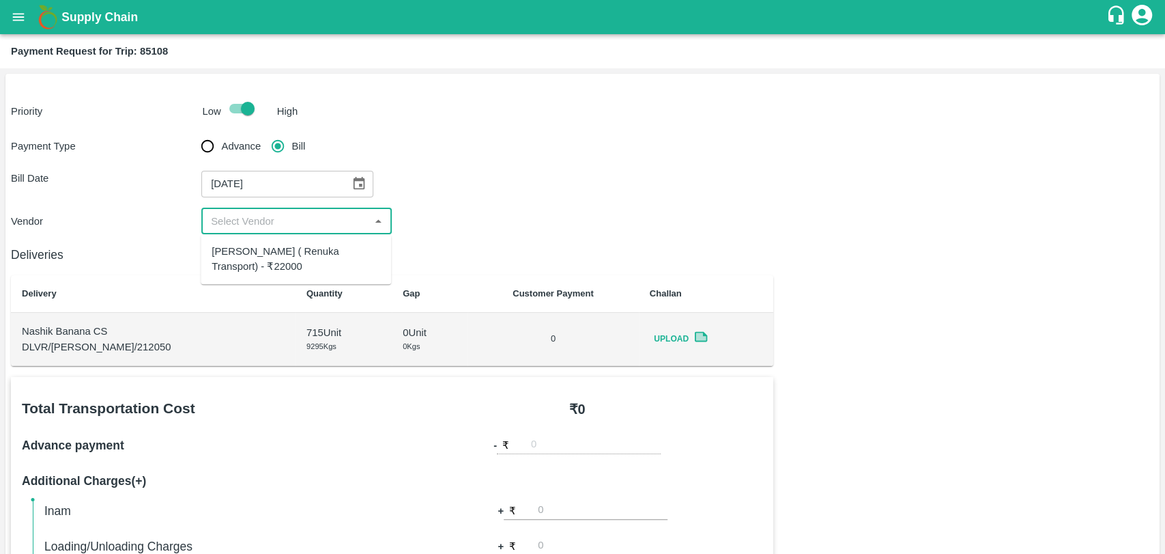
click at [244, 266] on div "Harish S Shinde ( Renuka Transport) - ₹22000" at bounding box center [296, 259] width 169 height 31
type input "Harish S Shinde ( Renuka Transport) - ₹22000"
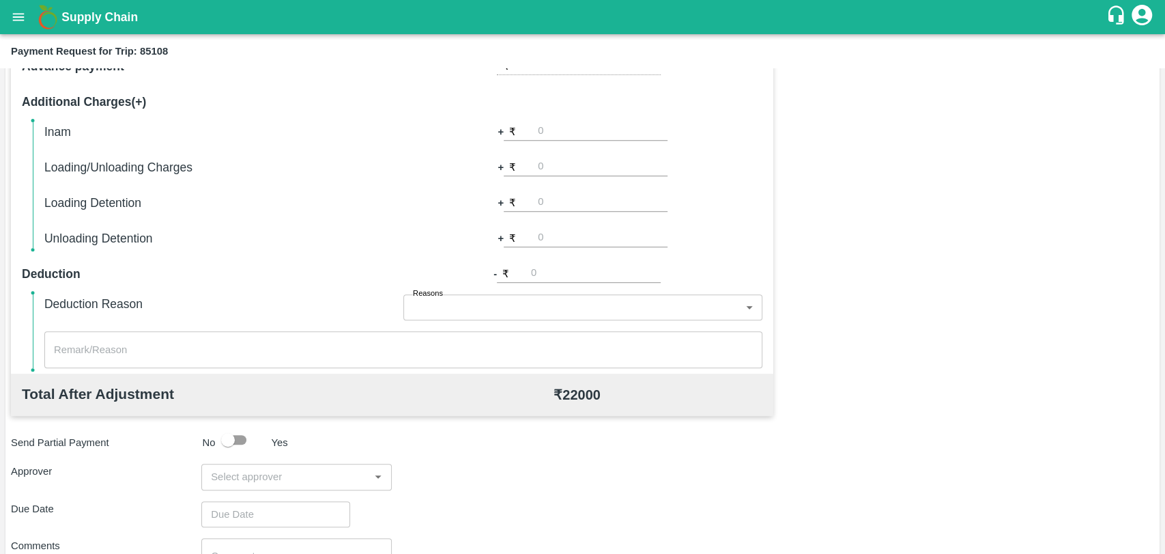
click at [589, 221] on div "Inam + ₹ Loading/Unloading Charges + ₹ Loading Detention + ₹ Unloading Detentio…" at bounding box center [403, 185] width 718 height 126
click at [586, 208] on input "number" at bounding box center [603, 202] width 130 height 18
type input "1000"
click at [288, 481] on input "input" at bounding box center [286, 477] width 160 height 18
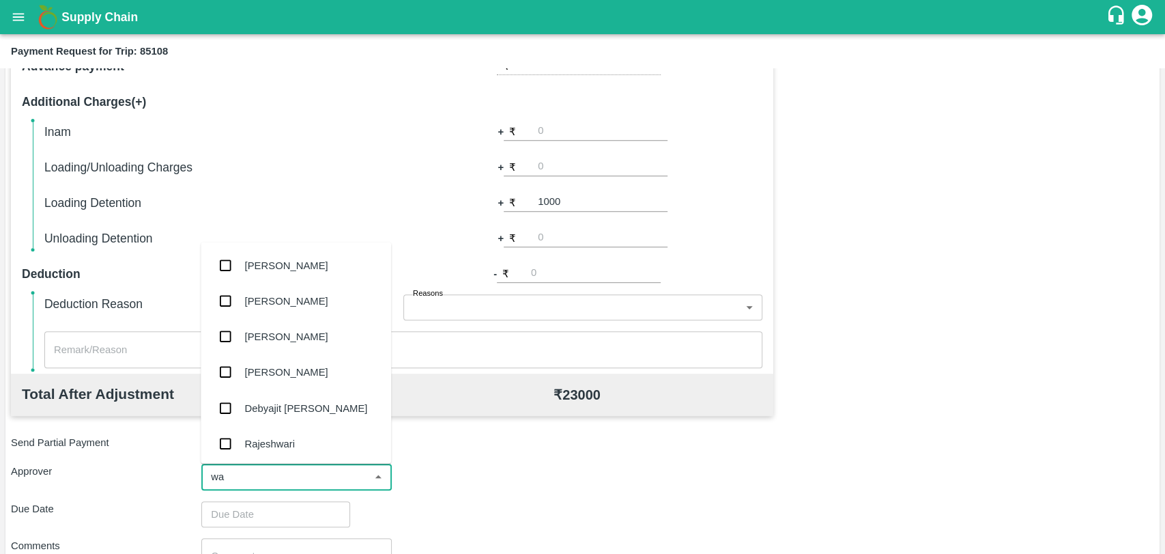
type input "wag"
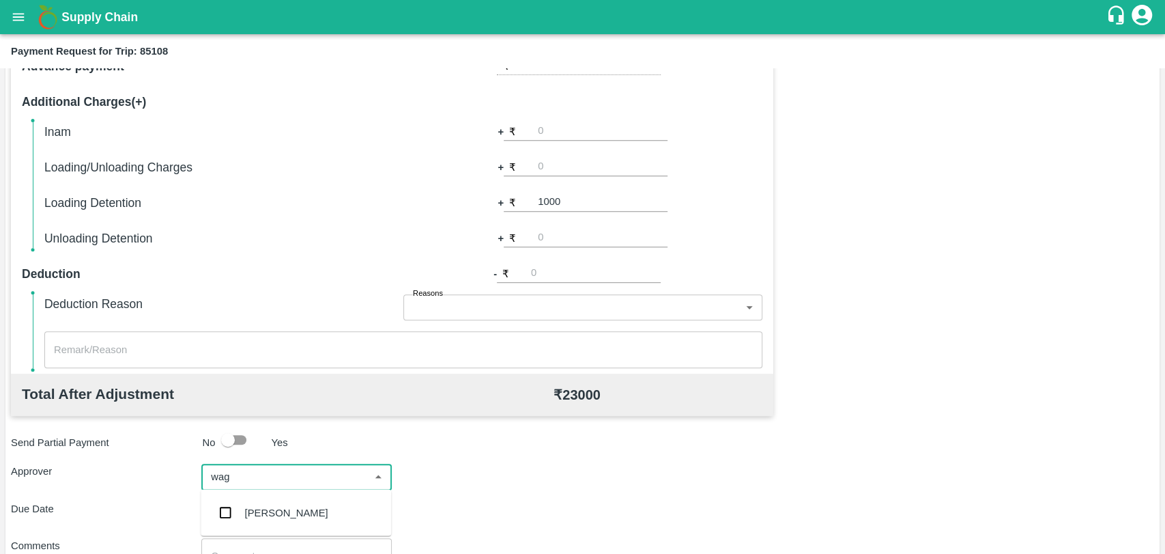
click at [283, 518] on div "Prasad Waghade" at bounding box center [286, 512] width 83 height 15
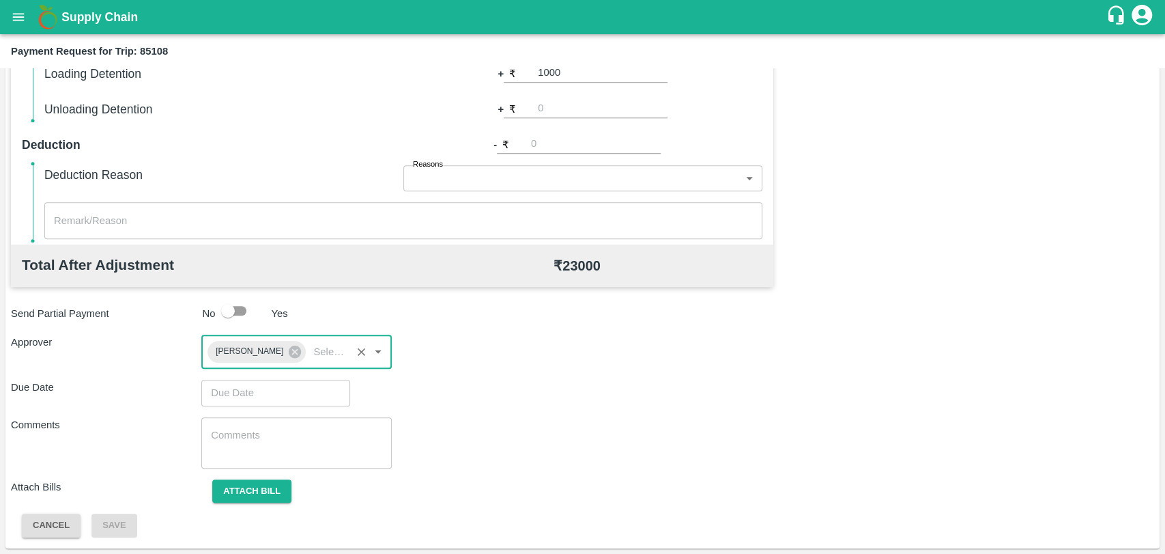
type input "DD/MM/YYYY hh:mm aa"
click at [244, 387] on input "DD/MM/YYYY hh:mm aa" at bounding box center [270, 393] width 139 height 26
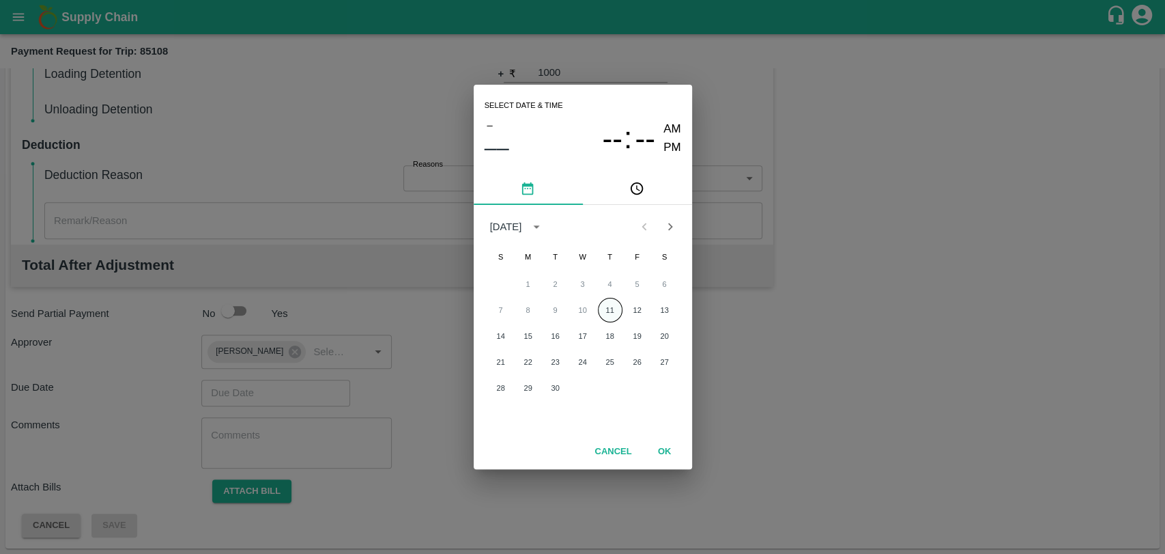
click at [617, 312] on button "11" at bounding box center [610, 310] width 25 height 25
type input "11/09/2025 12:00 AM"
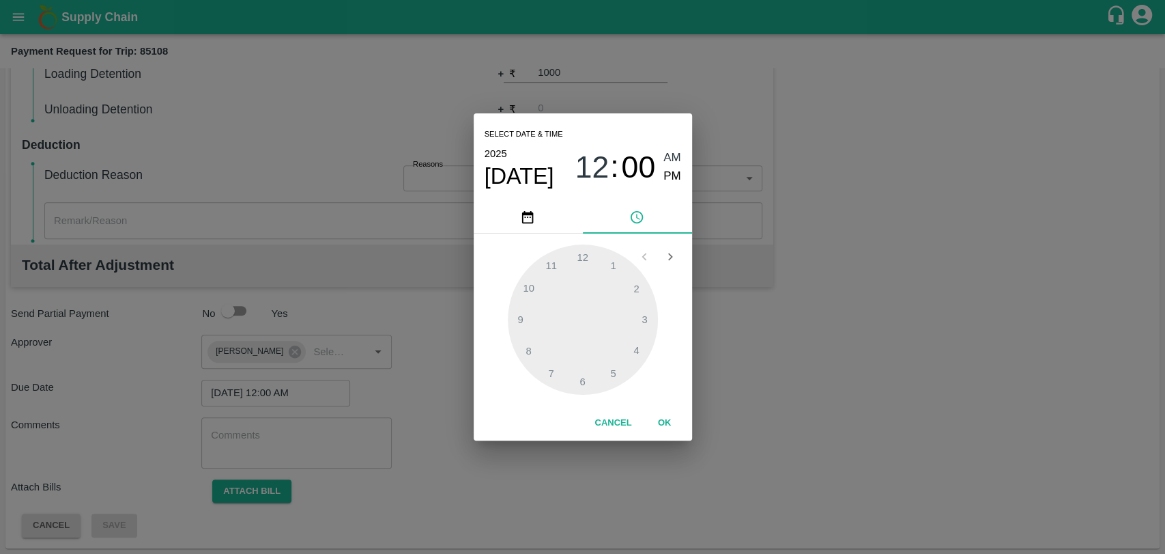
click at [674, 425] on button "OK" at bounding box center [665, 423] width 44 height 24
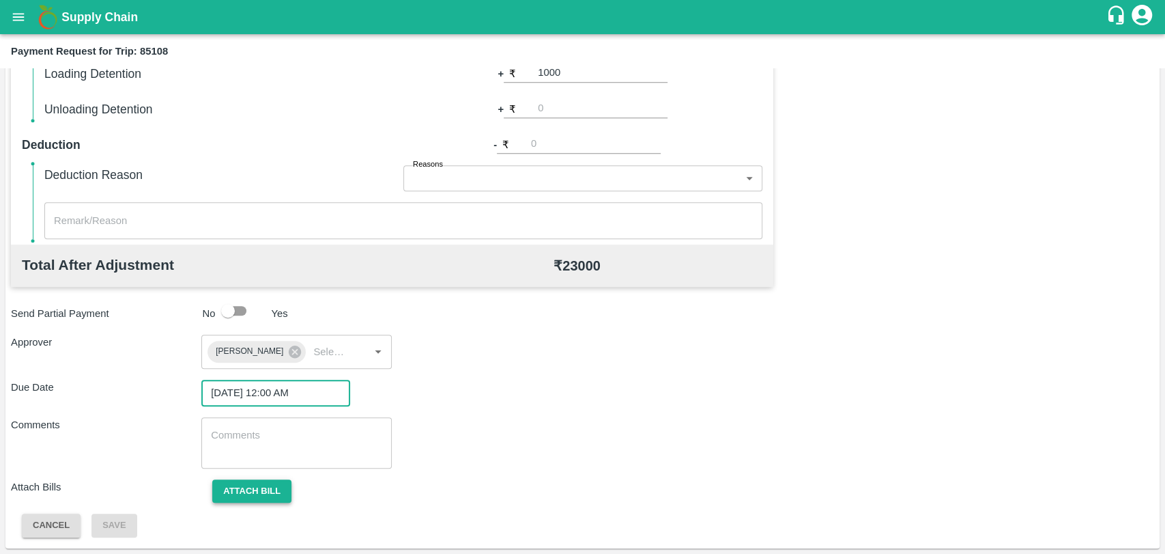
click at [290, 494] on button "Attach bill" at bounding box center [251, 491] width 79 height 24
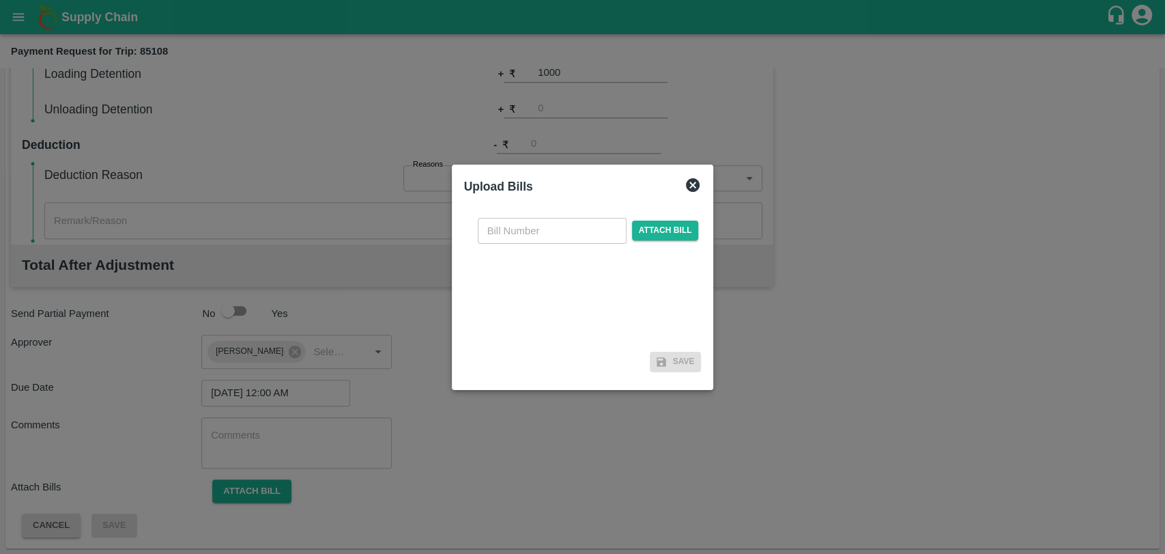
click at [520, 218] on input "text" at bounding box center [552, 231] width 149 height 26
type input "284"
click at [650, 233] on span "Attach bill" at bounding box center [665, 231] width 67 height 20
click at [0, 0] on input "Attach bill" at bounding box center [0, 0] width 0 height 0
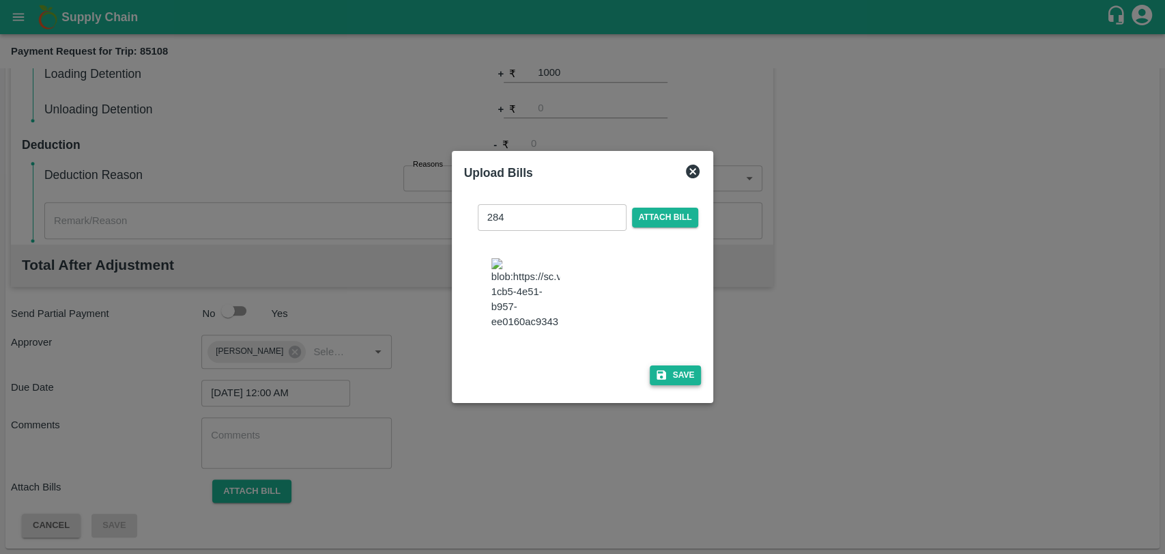
click at [663, 381] on icon "button" at bounding box center [661, 375] width 12 height 12
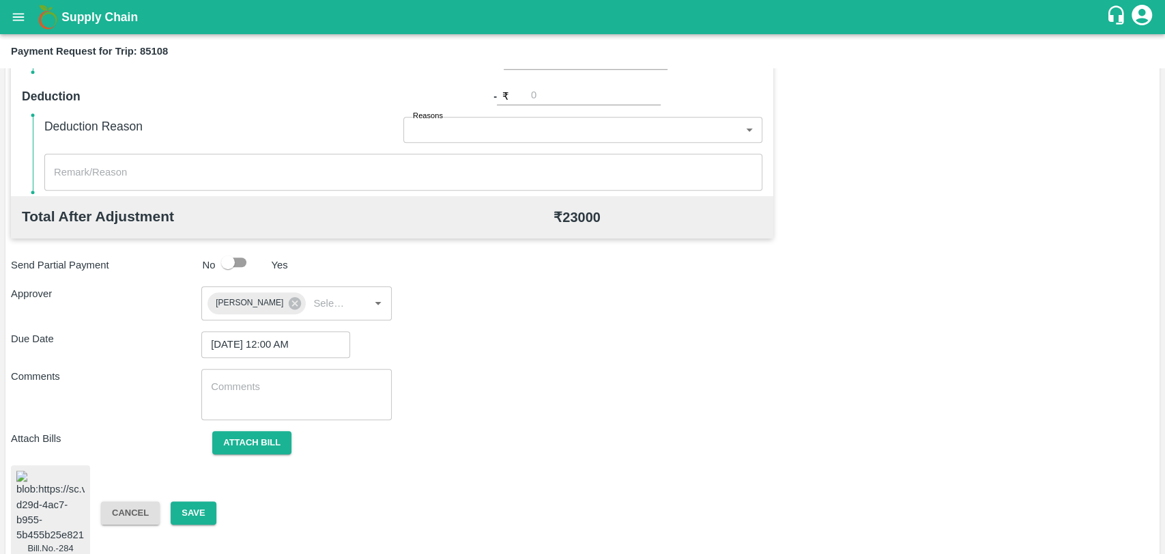
scroll to position [597, 0]
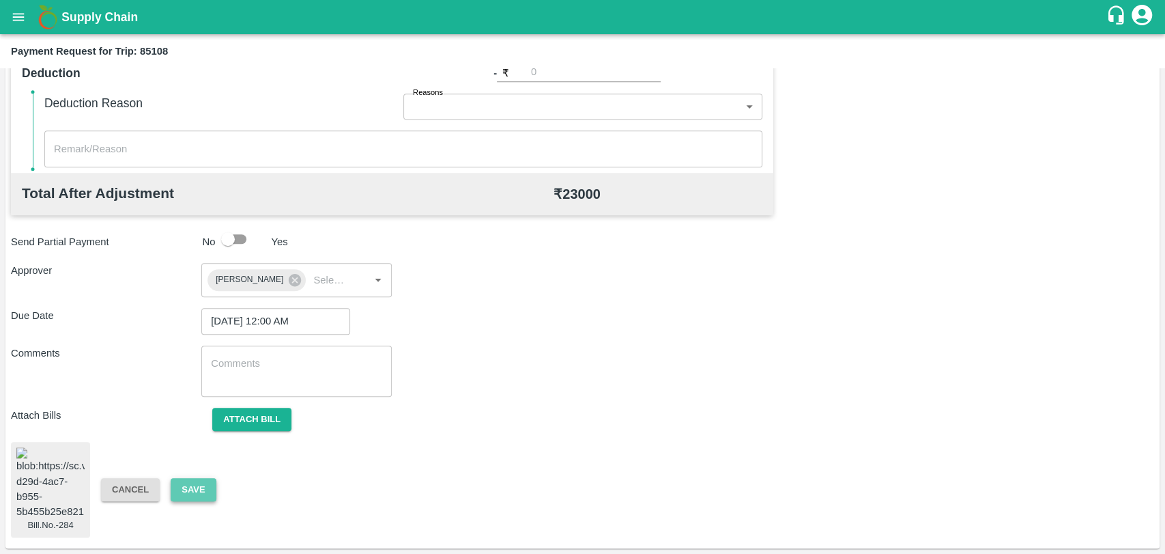
click at [182, 484] on button "Save" at bounding box center [193, 490] width 45 height 24
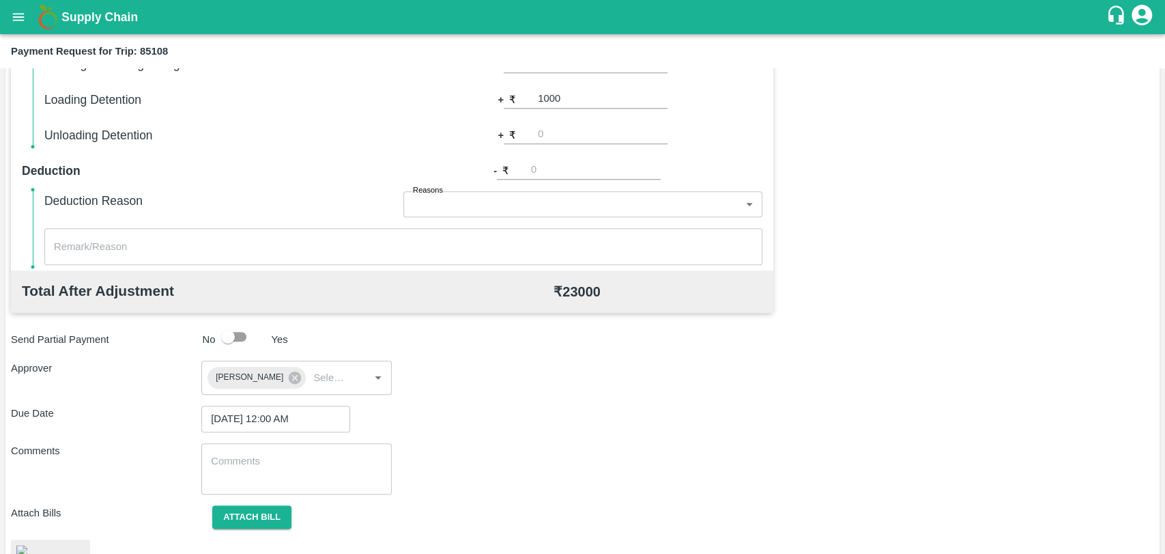
scroll to position [294, 0]
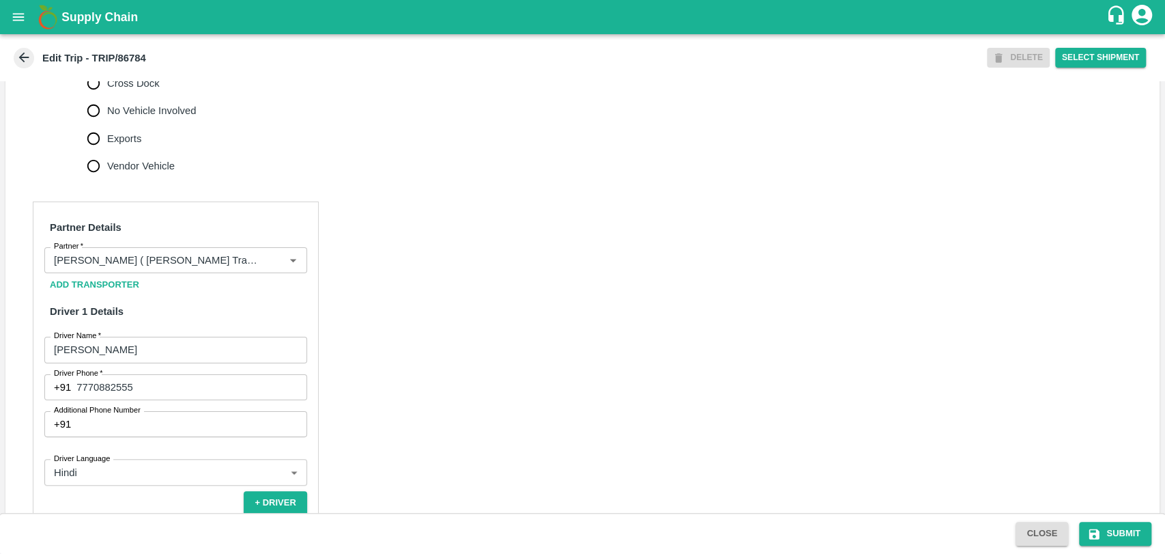
scroll to position [606, 0]
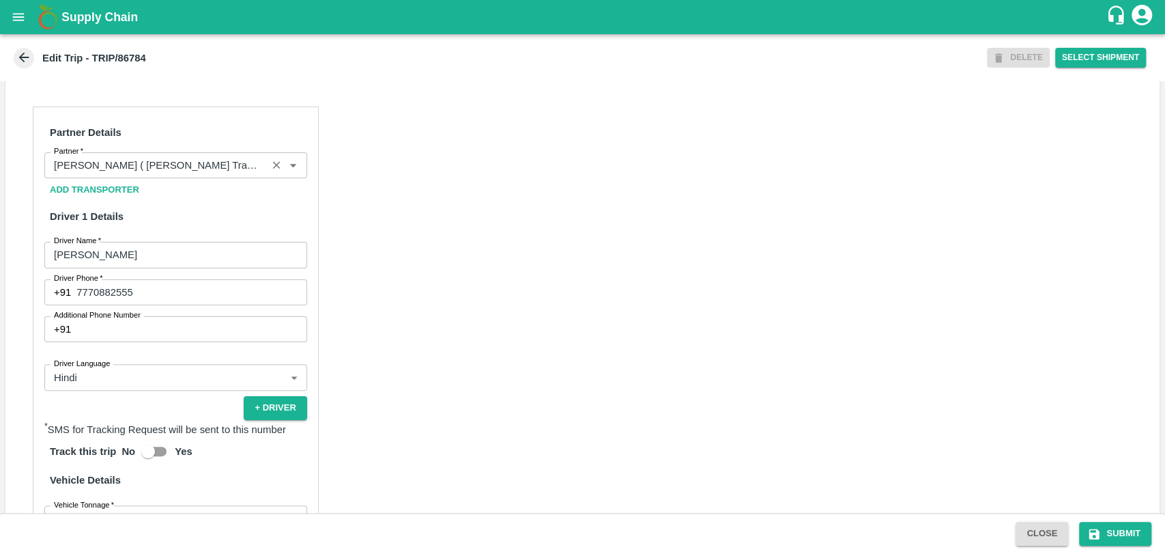
click at [145, 174] on input "Partner   *" at bounding box center [155, 165] width 214 height 18
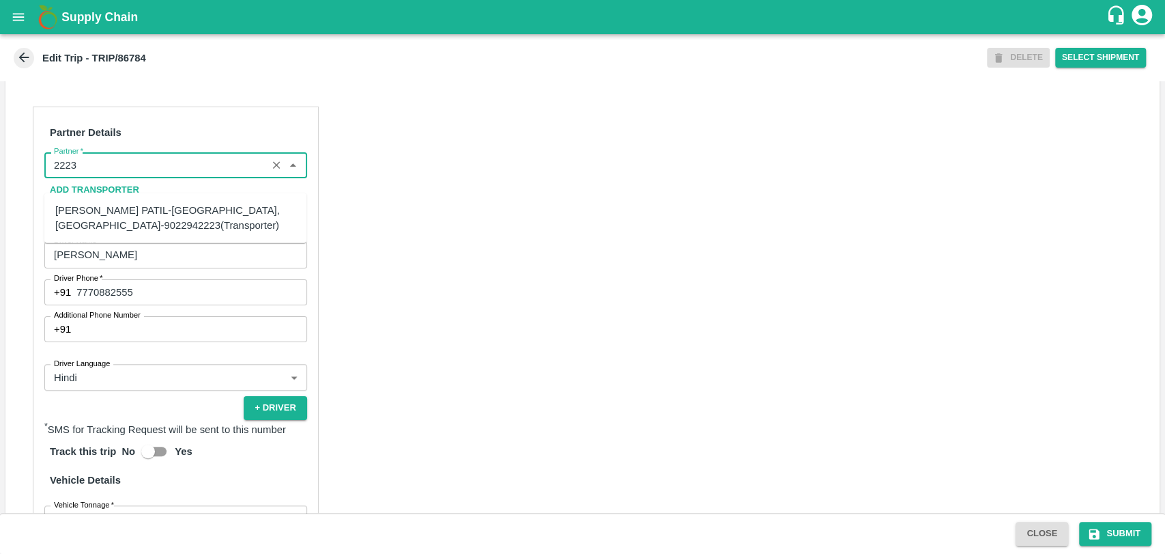
click at [145, 219] on div "[PERSON_NAME] PATIL-[GEOGRAPHIC_DATA], [GEOGRAPHIC_DATA]-9022942223(Transporter)" at bounding box center [175, 218] width 240 height 31
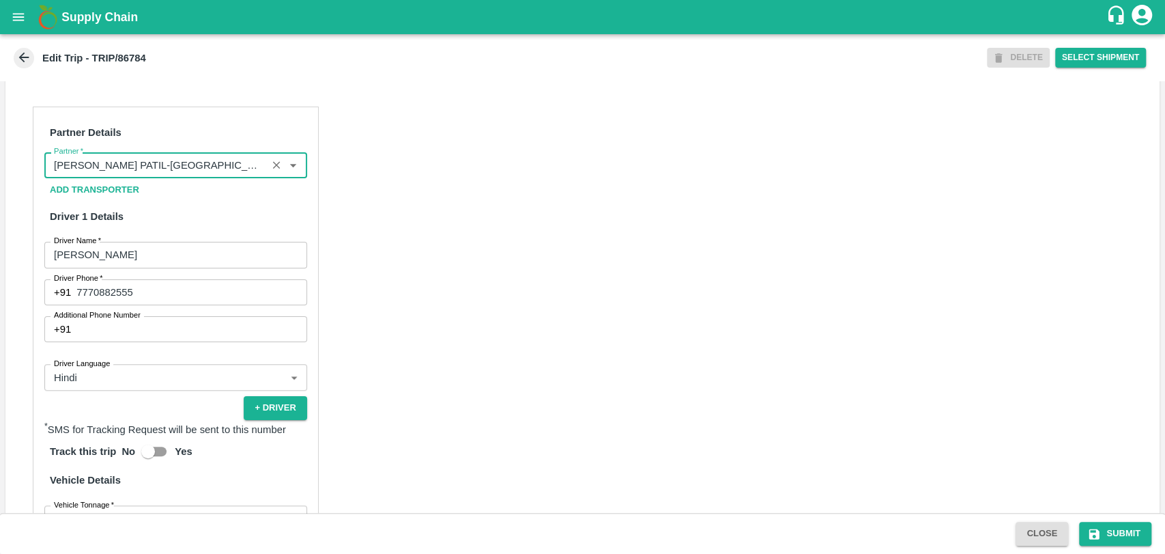
type input "[PERSON_NAME] PATIL-[GEOGRAPHIC_DATA], [GEOGRAPHIC_DATA]-9022942223(Transporter)"
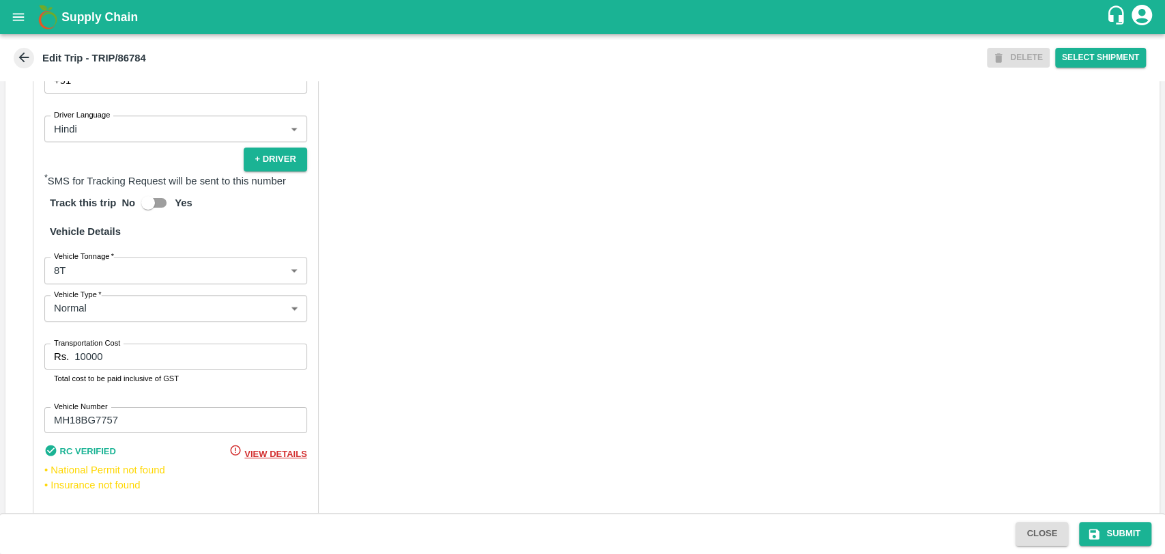
scroll to position [904, 0]
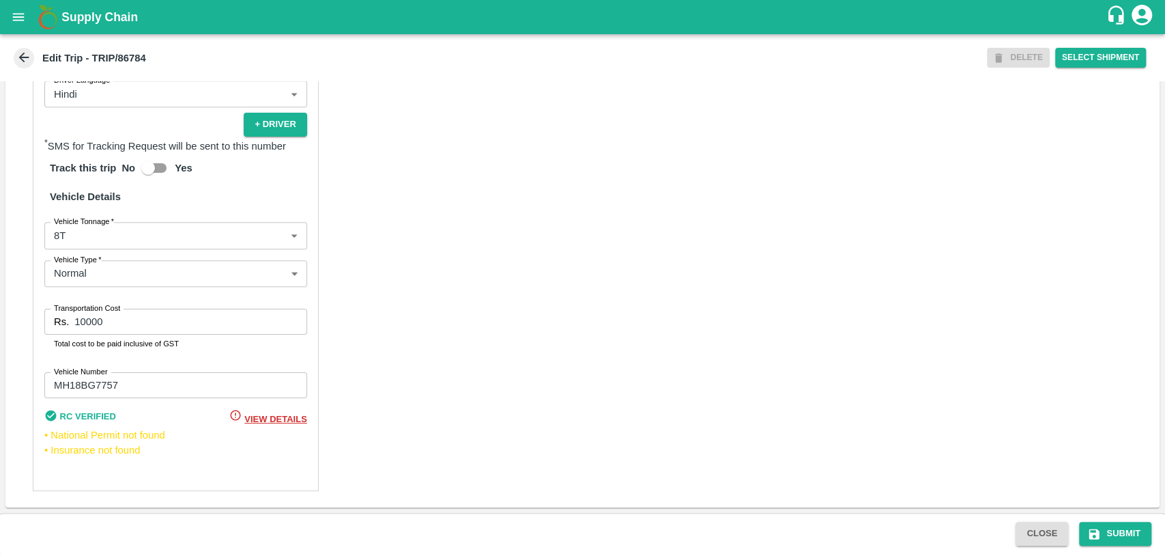
click at [96, 244] on body "Supply Chain Edit Trip - TRIP/86784 DELETE Select Shipment Trip Details Trip Ty…" at bounding box center [582, 277] width 1165 height 554
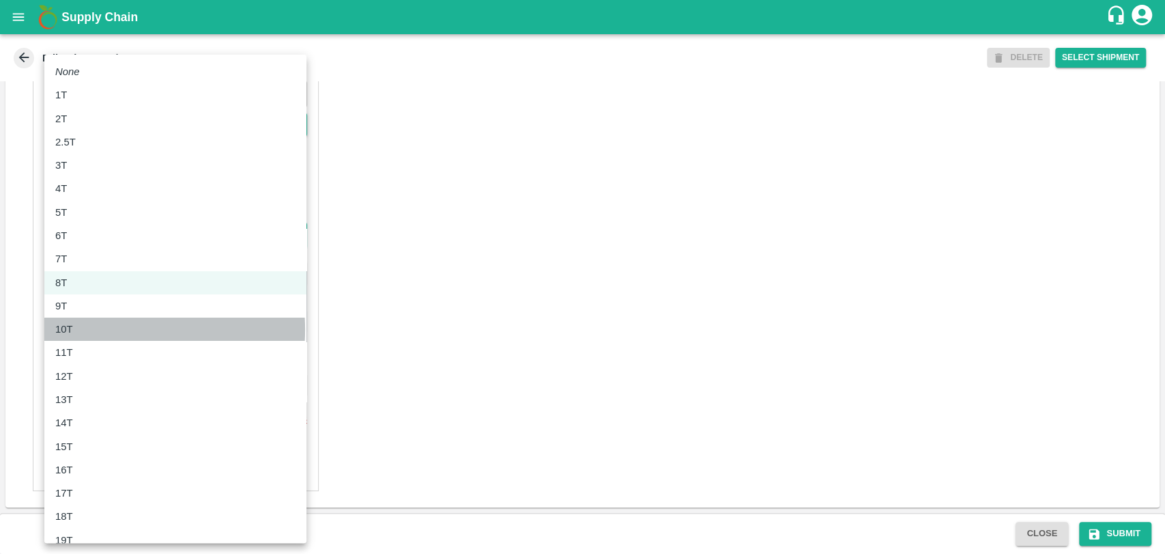
click at [93, 329] on div "10T" at bounding box center [175, 329] width 240 height 15
type input "10000"
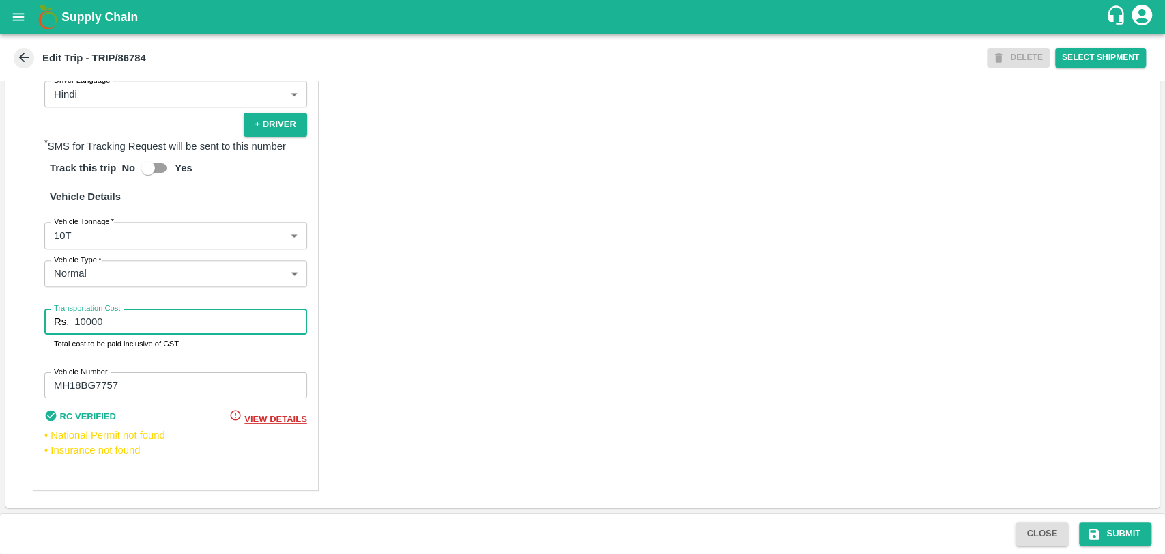
drag, startPoint x: 124, startPoint y: 326, endPoint x: 14, endPoint y: 320, distance: 110.1
click at [14, 320] on div "Partner Details Partner   * Partner Add Transporter Driver 1 Details Driver Nam…" at bounding box center [582, 157] width 1155 height 701
type input "20000"
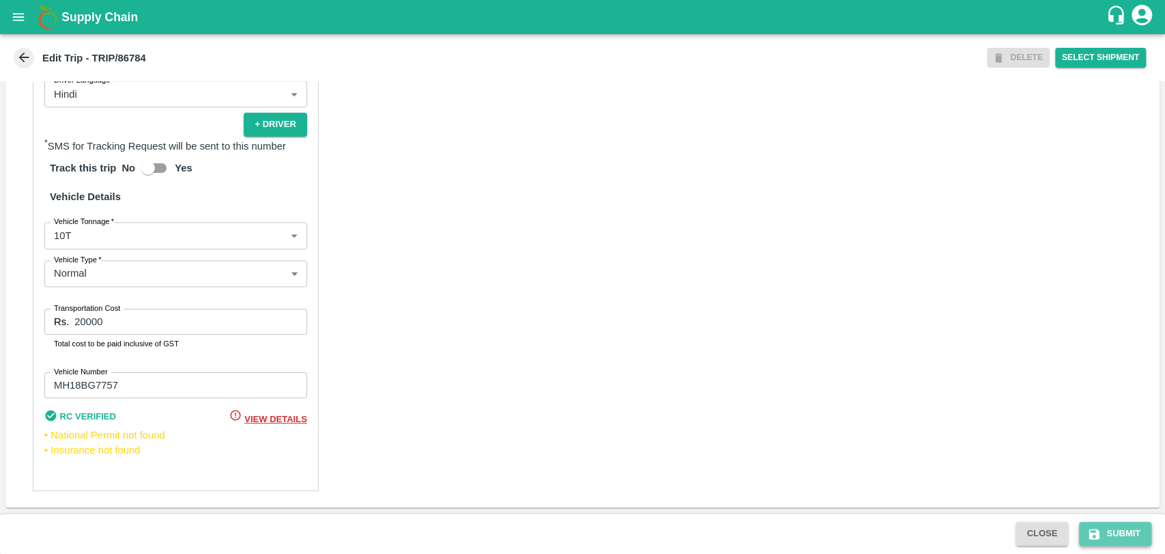
click at [1120, 528] on button "Submit" at bounding box center [1115, 534] width 72 height 24
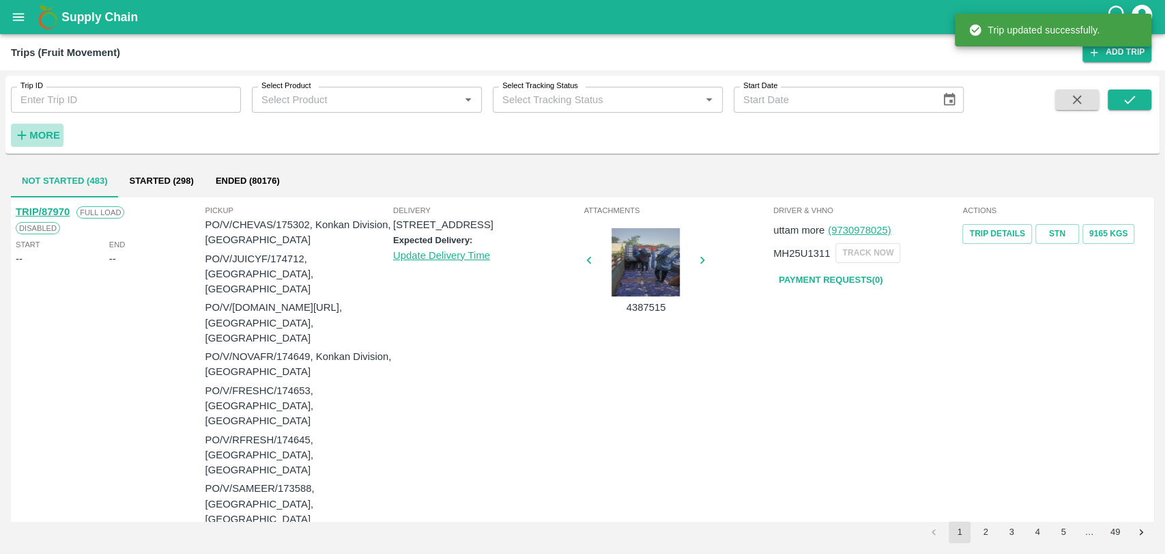
click at [43, 130] on strong "More" at bounding box center [44, 135] width 31 height 11
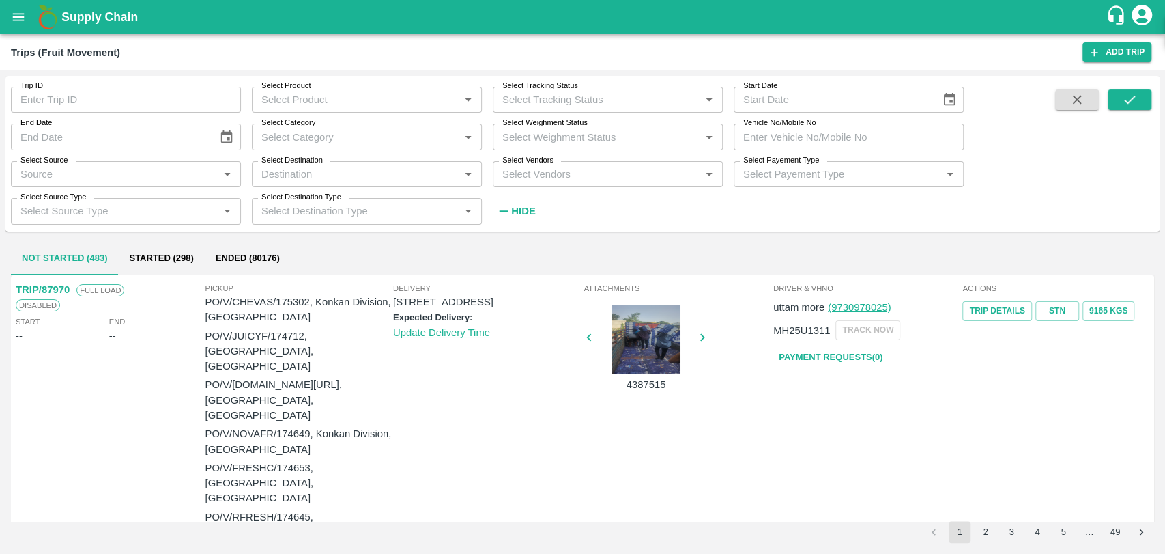
click at [815, 143] on input "Vehicle No/Mobile No" at bounding box center [849, 137] width 230 height 26
paste input "MH15GV8781"
type input "MH15GV8781"
click at [1135, 97] on icon "submit" at bounding box center [1129, 99] width 15 height 15
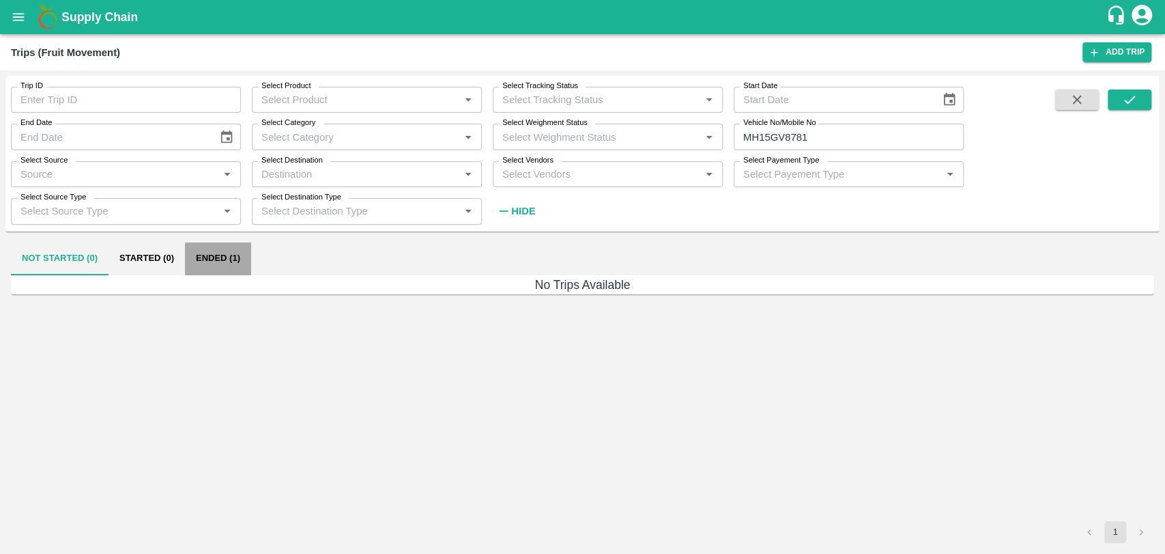
click at [244, 259] on button "Ended (1)" at bounding box center [218, 258] width 66 height 33
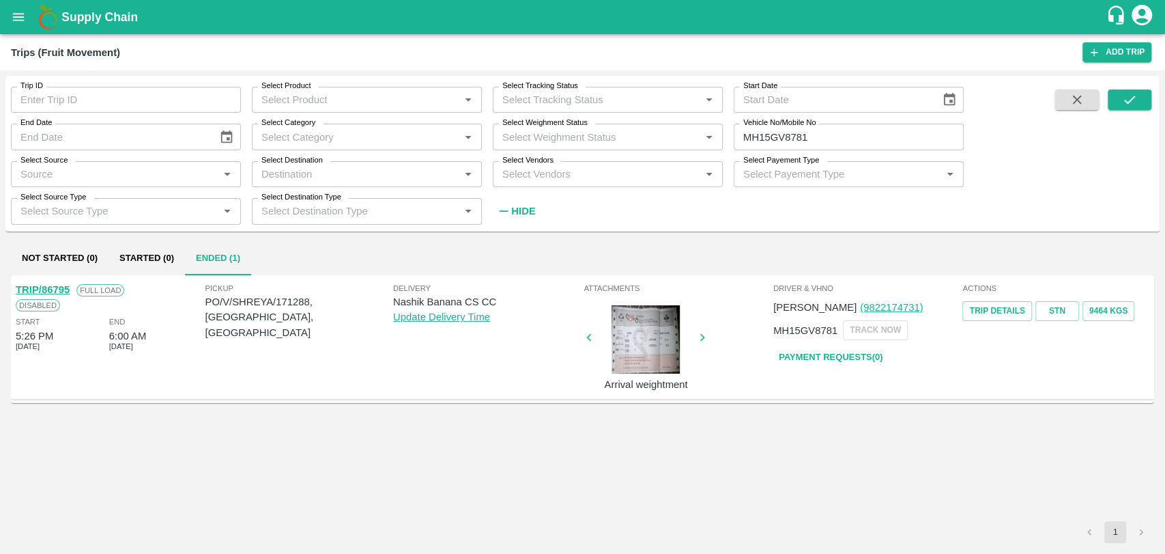
click at [53, 285] on link "TRIP/86795" at bounding box center [43, 289] width 54 height 11
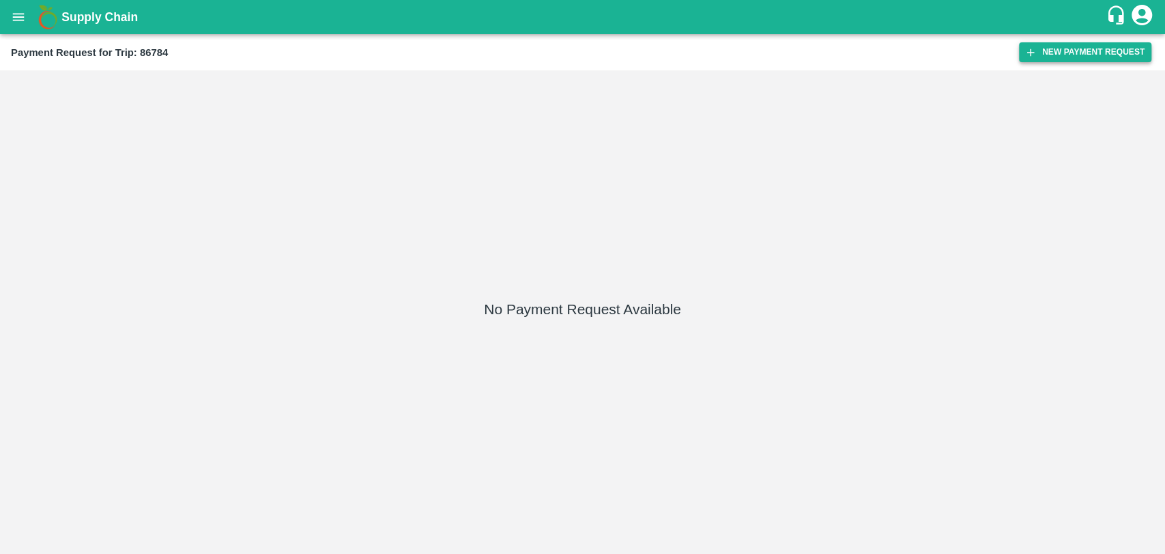
click at [1040, 60] on button "New Payment Request" at bounding box center [1085, 52] width 132 height 20
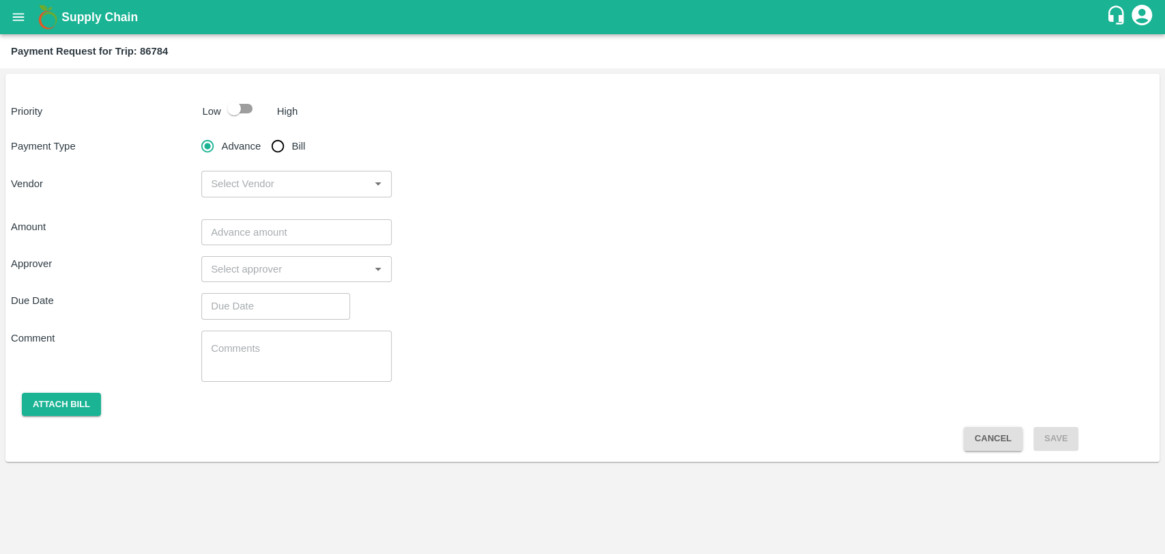
click at [261, 120] on div at bounding box center [246, 109] width 51 height 26
click at [236, 104] on input "checkbox" at bounding box center [234, 109] width 78 height 26
checkbox input "true"
click at [280, 149] on input "Bill" at bounding box center [277, 145] width 27 height 27
radio input "true"
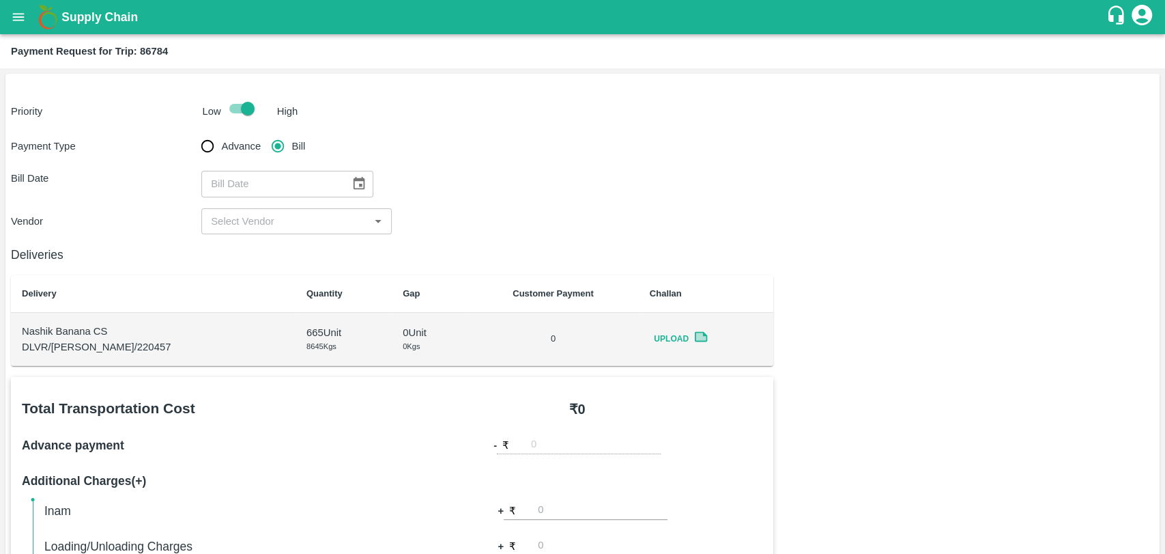
click at [354, 187] on icon "Choose date" at bounding box center [359, 183] width 15 height 15
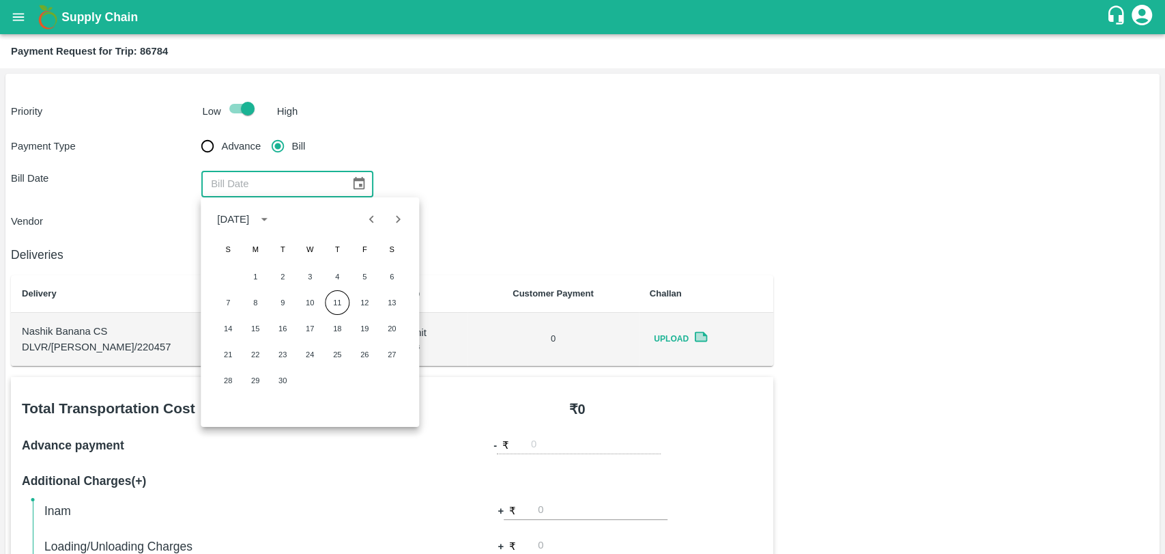
click at [374, 214] on icon "Previous month" at bounding box center [372, 219] width 15 height 15
click at [393, 215] on icon "Next month" at bounding box center [398, 219] width 15 height 15
click at [367, 214] on icon "Previous month" at bounding box center [372, 219] width 15 height 15
click at [238, 376] on button "24" at bounding box center [228, 380] width 25 height 25
type input "[DATE]"
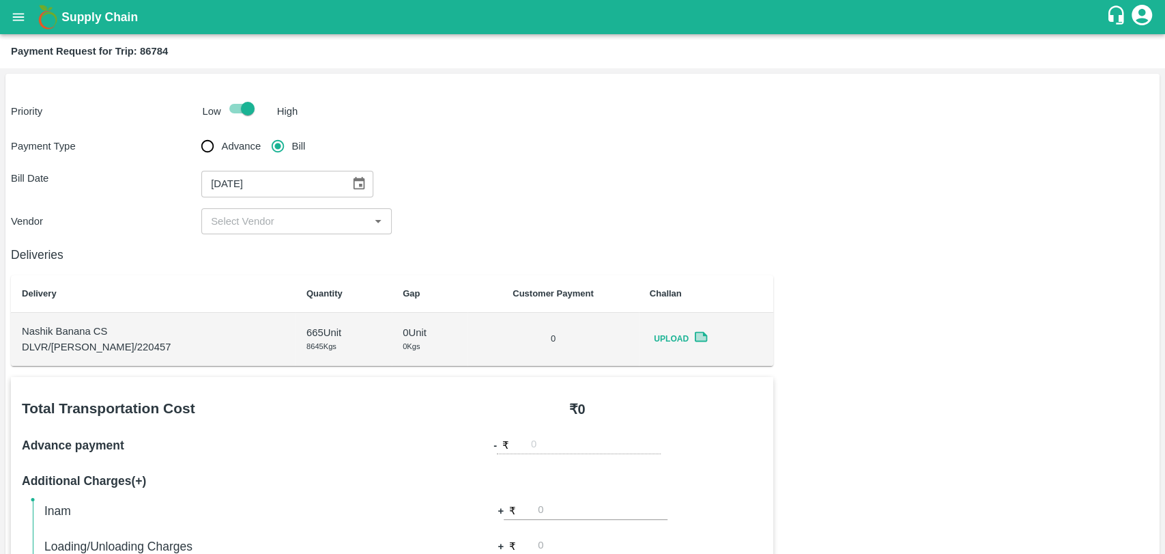
click at [246, 223] on input "input" at bounding box center [286, 221] width 160 height 18
click at [251, 261] on div "[PERSON_NAME] - ₹20000" at bounding box center [296, 251] width 190 height 23
type input "[PERSON_NAME] - ₹20000"
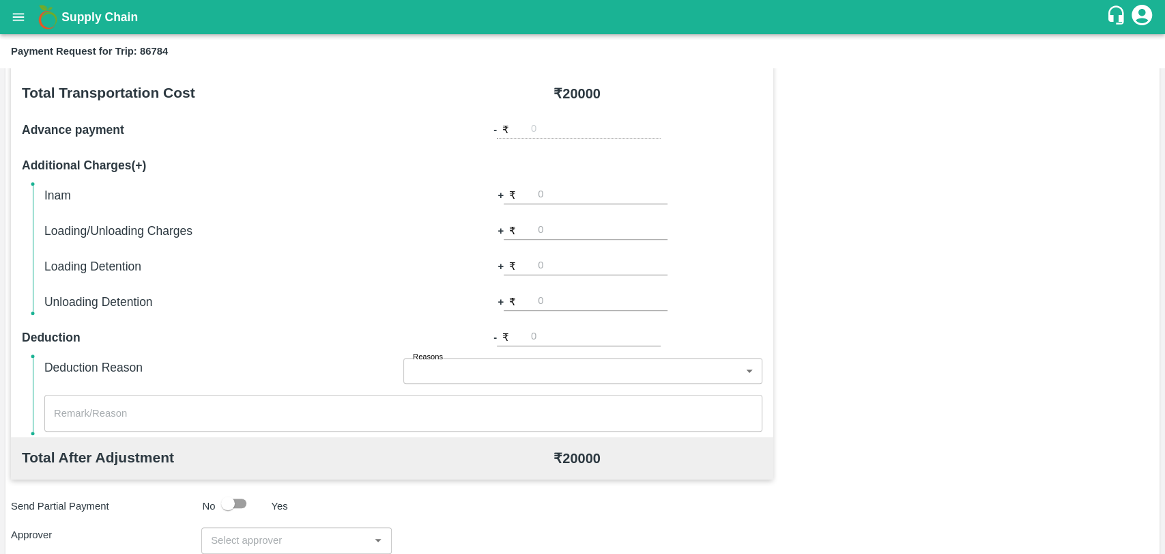
scroll to position [455, 0]
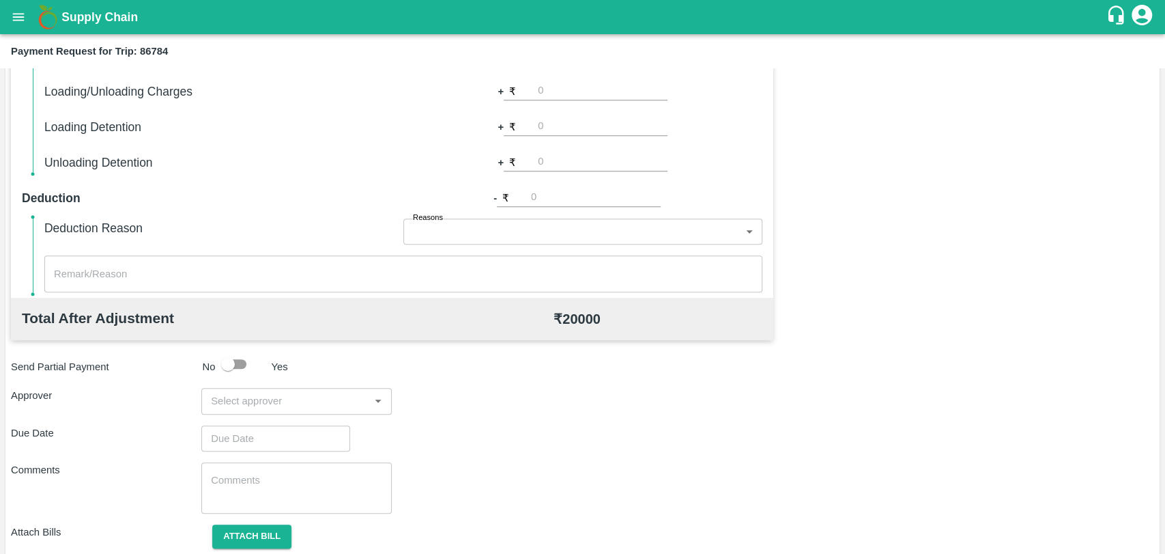
click at [543, 124] on input "number" at bounding box center [603, 126] width 130 height 18
type input "1000"
click at [524, 541] on div "Attach Bills Attach bill" at bounding box center [583, 536] width 1144 height 24
click at [512, 477] on div "Comments x ​" at bounding box center [583, 487] width 1144 height 51
click at [301, 395] on input "input" at bounding box center [286, 401] width 160 height 18
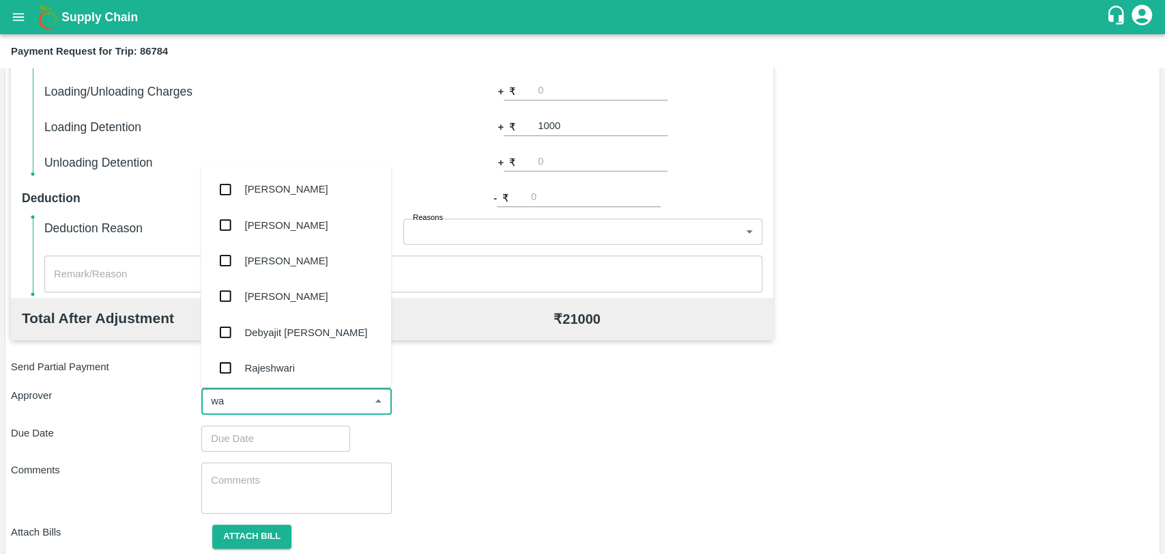
type input "wag"
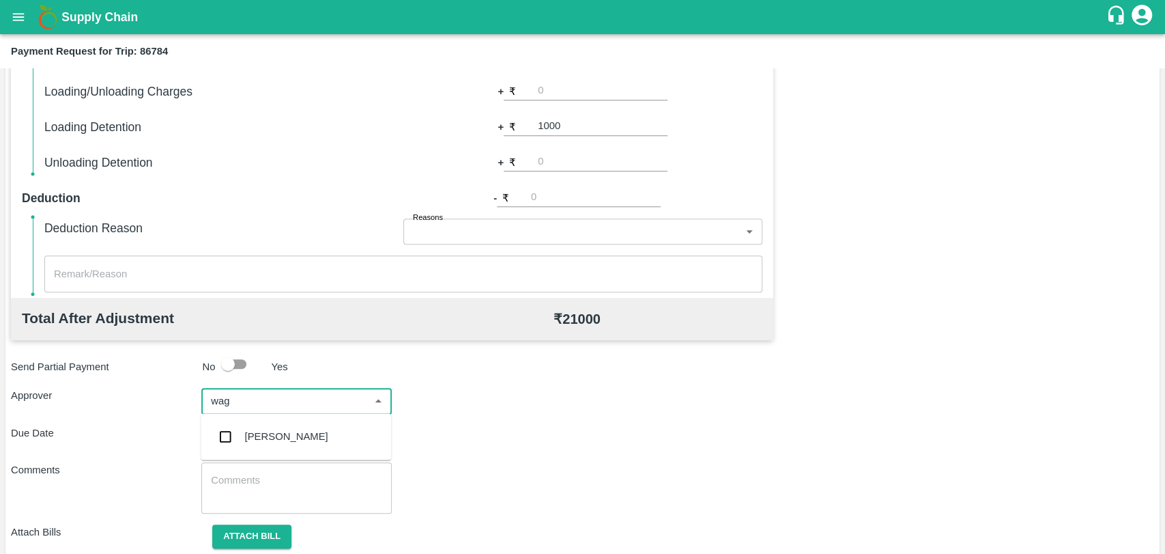
click at [311, 445] on div "Prasad Waghade" at bounding box center [296, 437] width 190 height 36
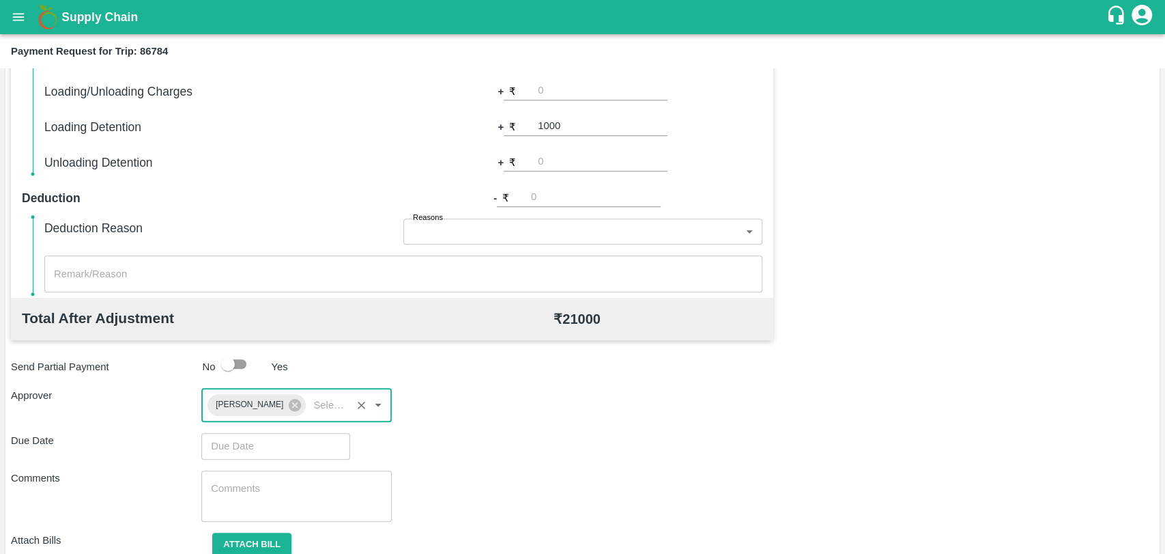
click at [292, 444] on input "Choose date" at bounding box center [270, 446] width 139 height 26
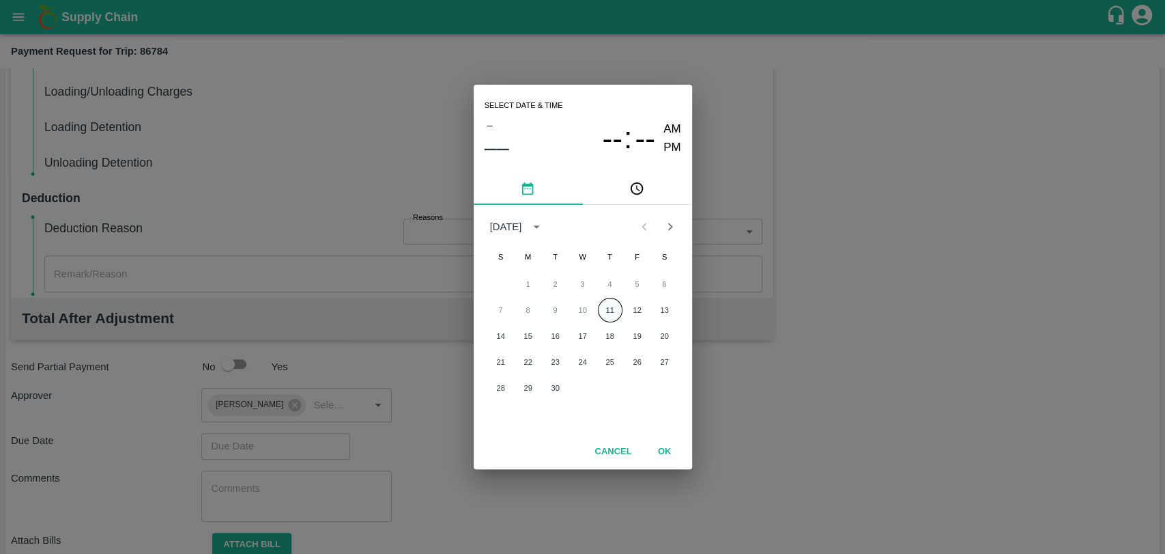
click at [616, 306] on button "11" at bounding box center [610, 310] width 25 height 25
type input "11/09/2025 12:00 AM"
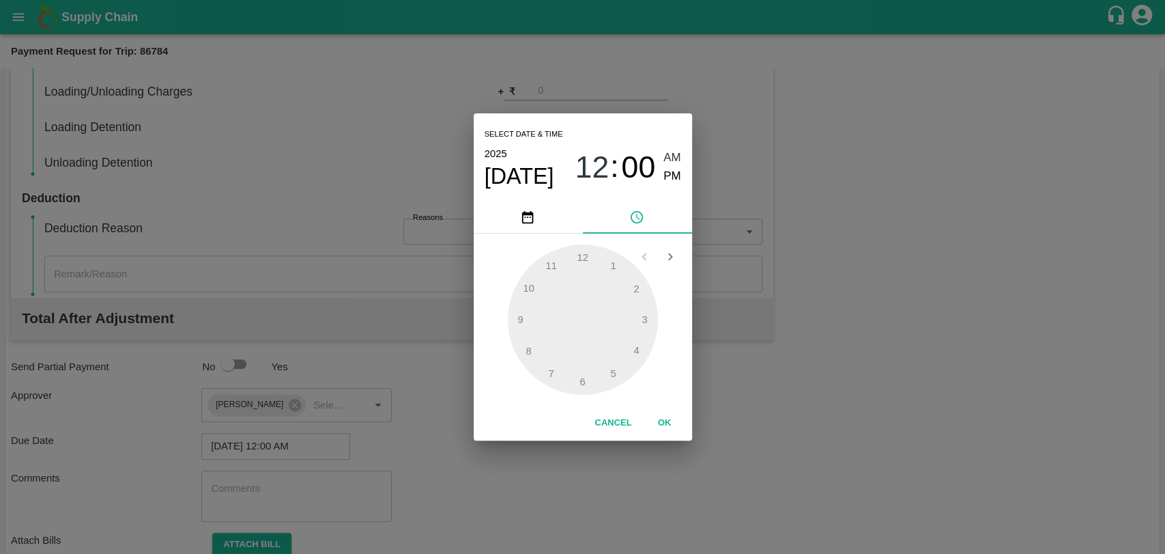
click at [659, 421] on button "OK" at bounding box center [665, 423] width 44 height 24
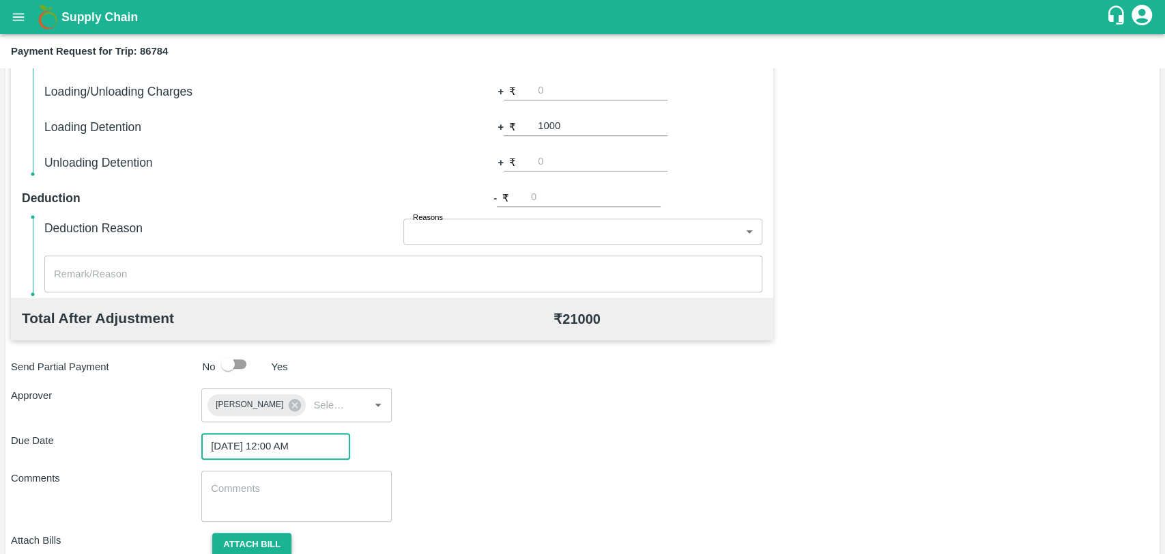
click at [264, 541] on button "Attach bill" at bounding box center [251, 545] width 79 height 24
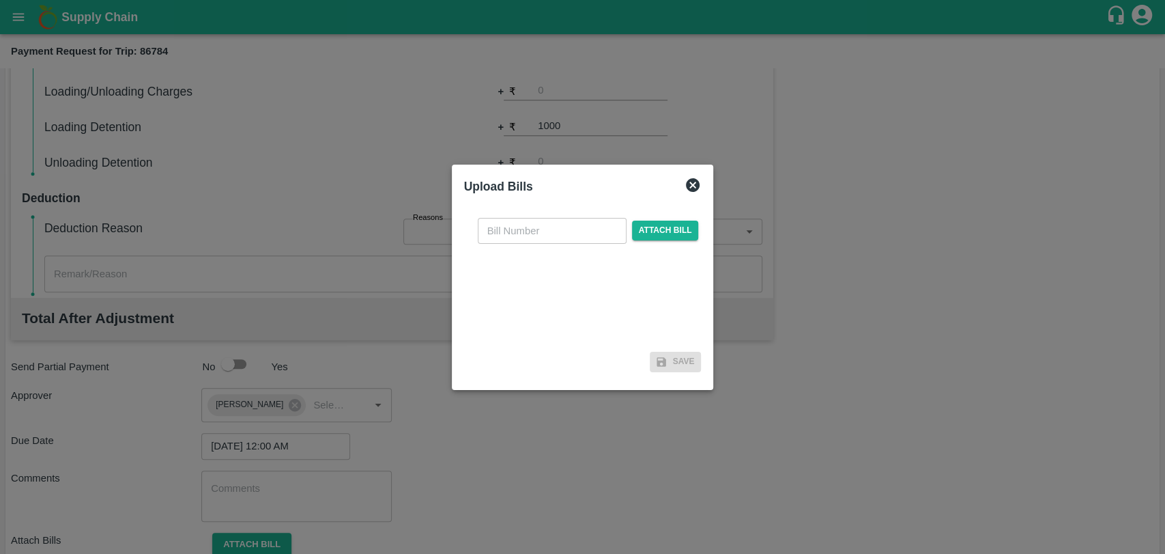
click at [502, 229] on input "text" at bounding box center [552, 231] width 149 height 26
click at [528, 240] on input "text" at bounding box center [552, 231] width 149 height 26
type input "515"
click at [632, 230] on span "Attach bill" at bounding box center [665, 231] width 67 height 20
click at [0, 0] on input "Attach bill" at bounding box center [0, 0] width 0 height 0
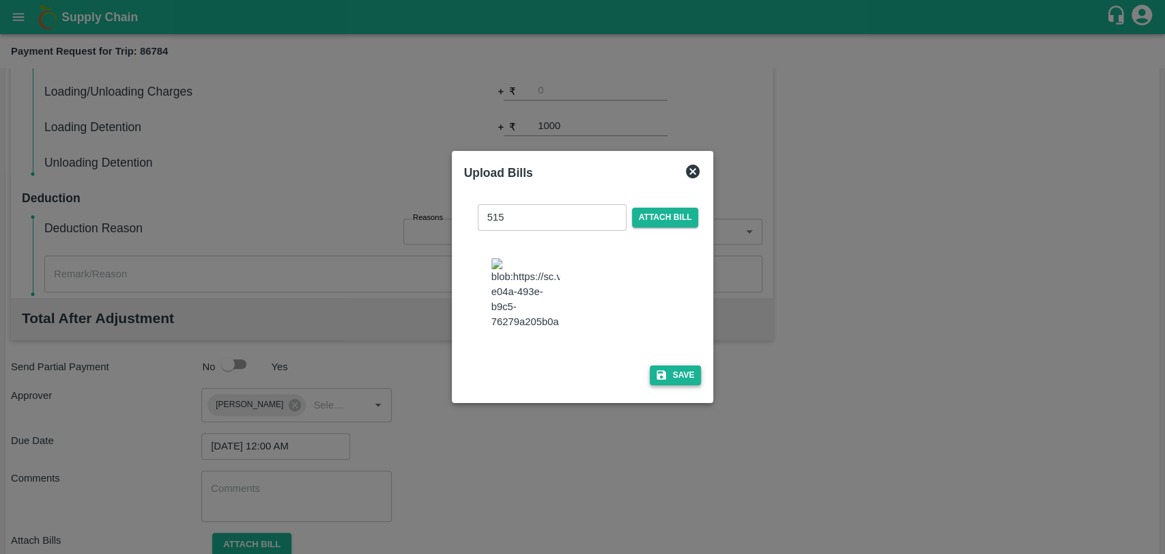
click at [689, 371] on button "Save" at bounding box center [676, 375] width 52 height 20
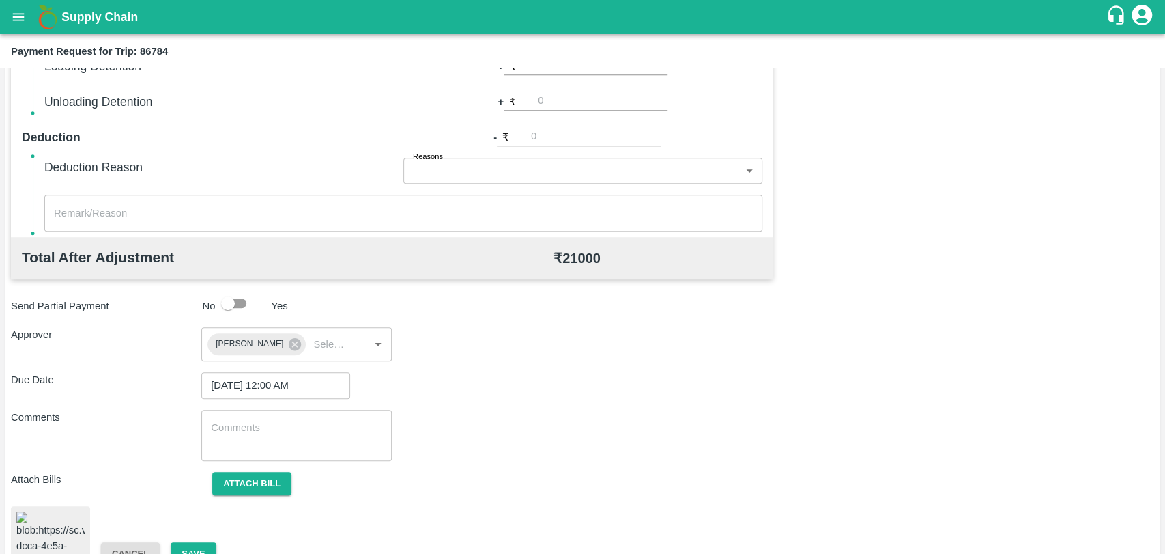
scroll to position [565, 0]
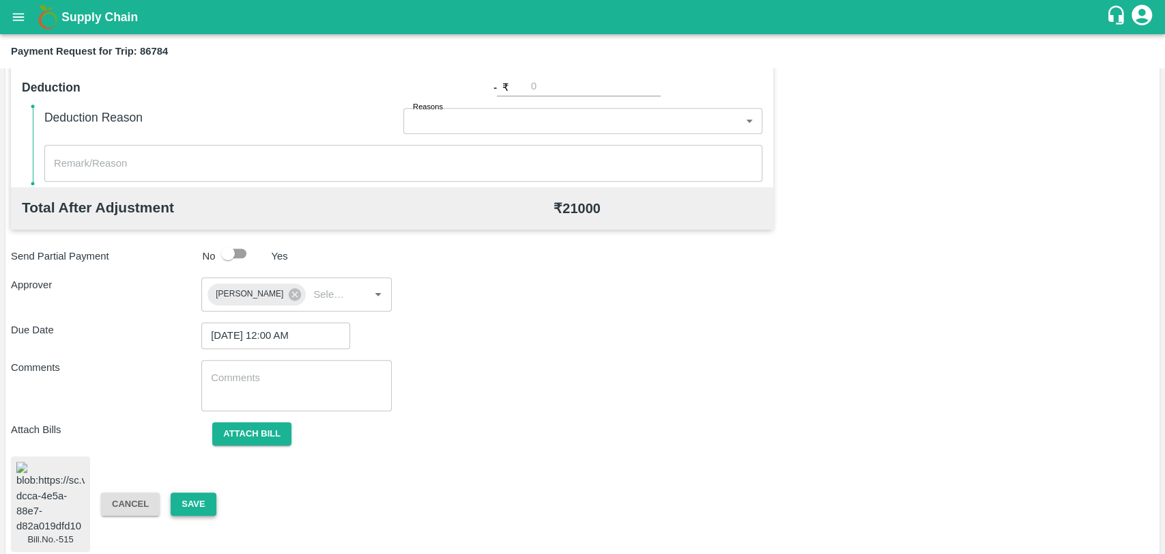
click at [203, 492] on button "Save" at bounding box center [193, 504] width 45 height 24
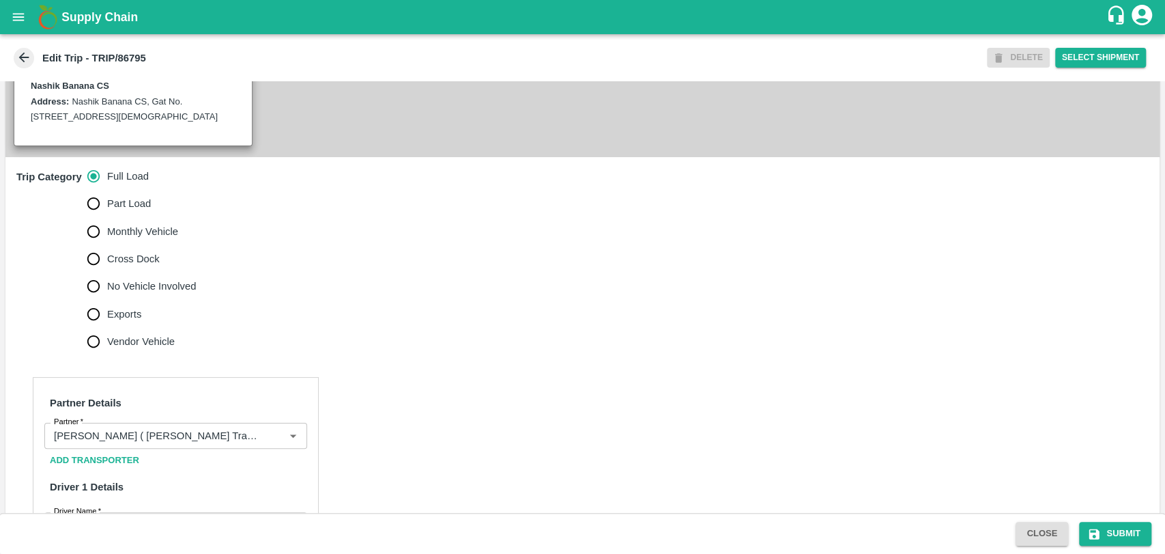
scroll to position [455, 0]
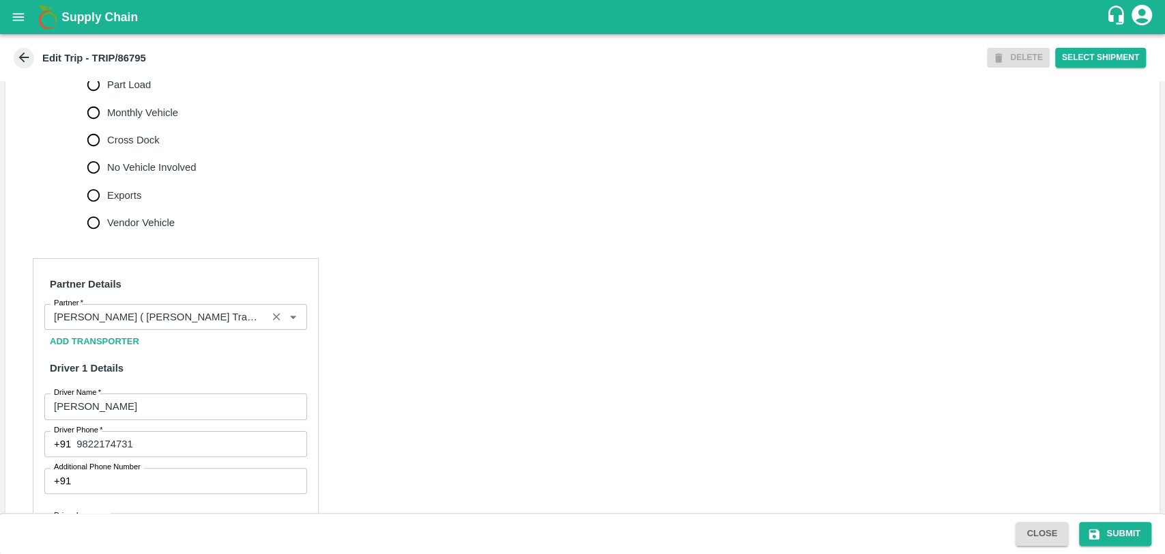
click at [159, 326] on input "Partner   *" at bounding box center [155, 317] width 214 height 18
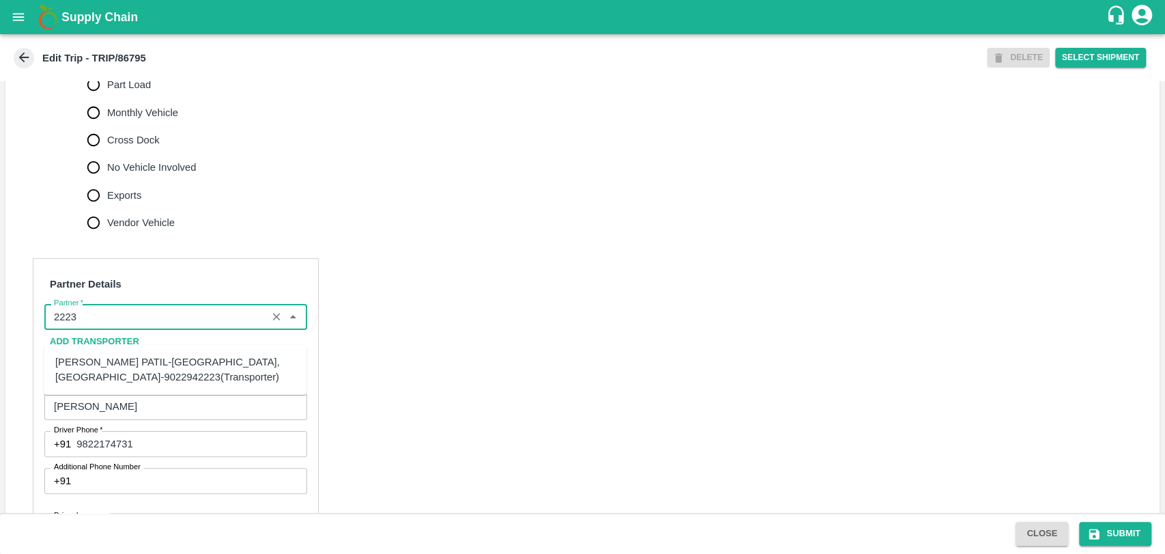
click at [138, 363] on div "[PERSON_NAME] PATIL-[GEOGRAPHIC_DATA], [GEOGRAPHIC_DATA]-9022942223(Transporter)" at bounding box center [175, 369] width 240 height 31
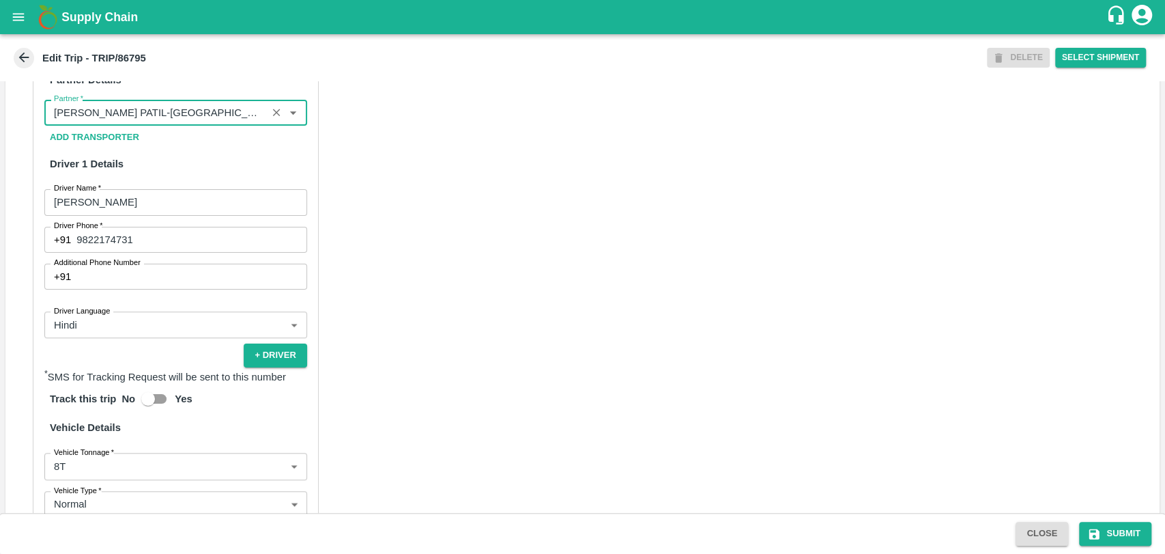
scroll to position [889, 0]
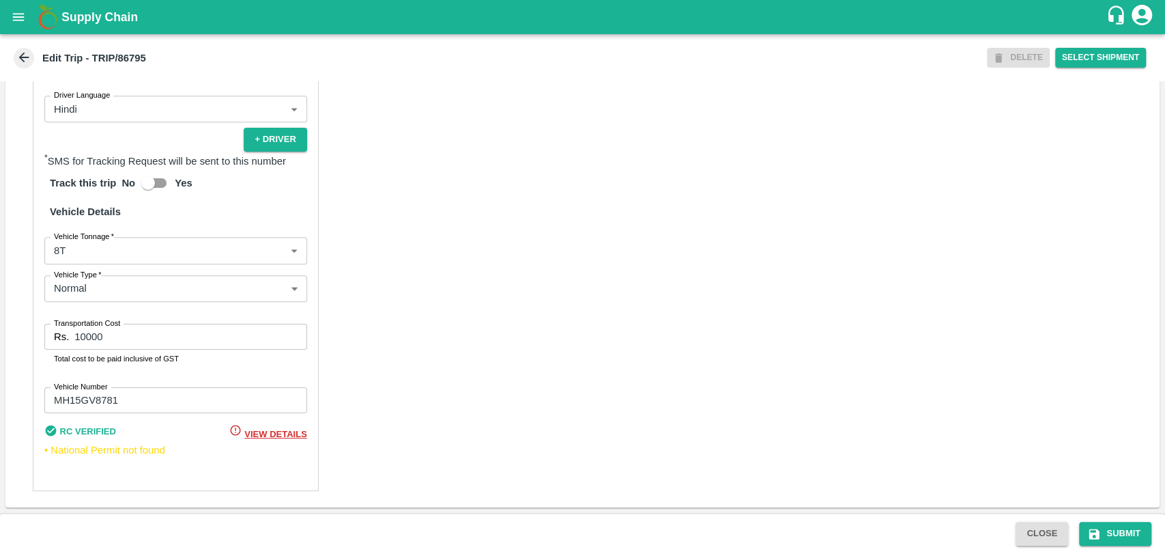
type input "[PERSON_NAME] PATIL-[GEOGRAPHIC_DATA], [GEOGRAPHIC_DATA]-9022942223(Transporter)"
click at [63, 244] on body "Supply Chain Edit Trip - TRIP/86795 DELETE Select Shipment Trip Details Trip Ty…" at bounding box center [582, 277] width 1165 height 554
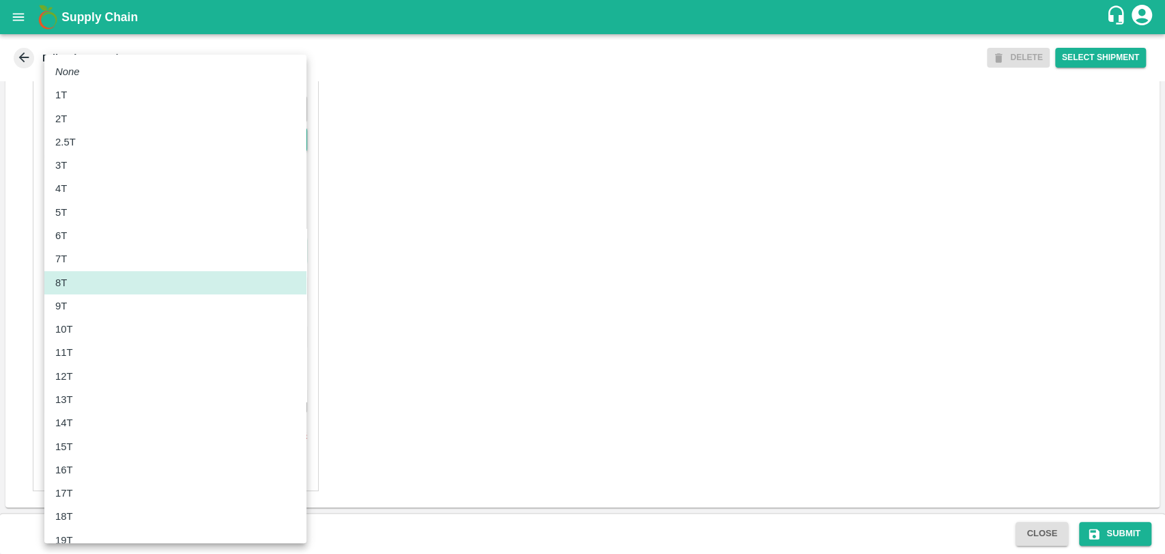
click at [85, 344] on li "11T" at bounding box center [175, 352] width 262 height 23
type input "11000"
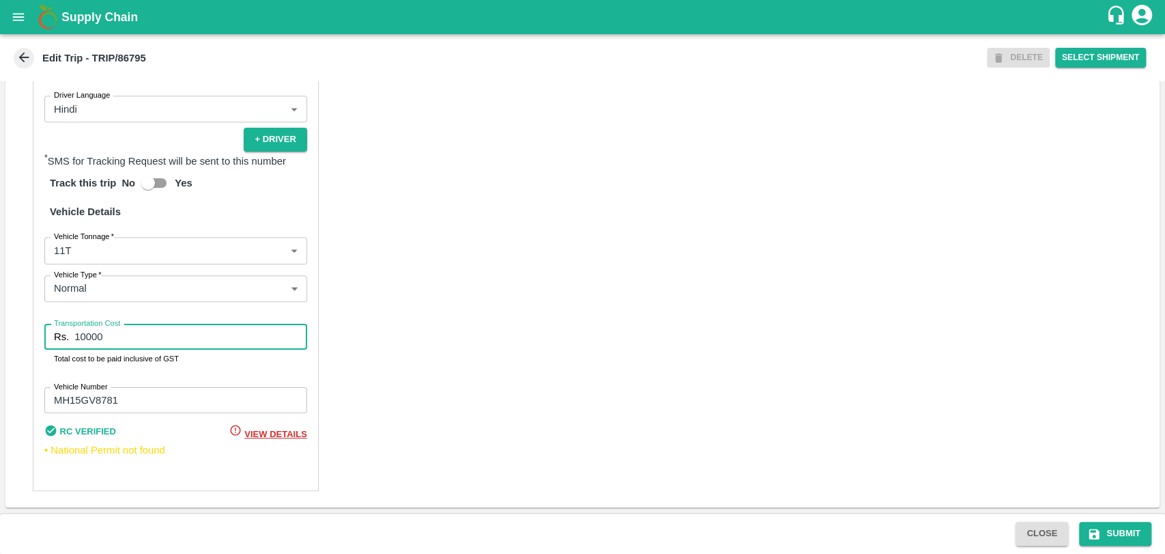
drag, startPoint x: 132, startPoint y: 339, endPoint x: 46, endPoint y: 333, distance: 86.2
click at [46, 333] on div "Rs. 10000 Transportation Cost" at bounding box center [175, 337] width 263 height 26
type input "3"
type input "20900"
click at [1101, 533] on button "Submit" at bounding box center [1115, 534] width 72 height 24
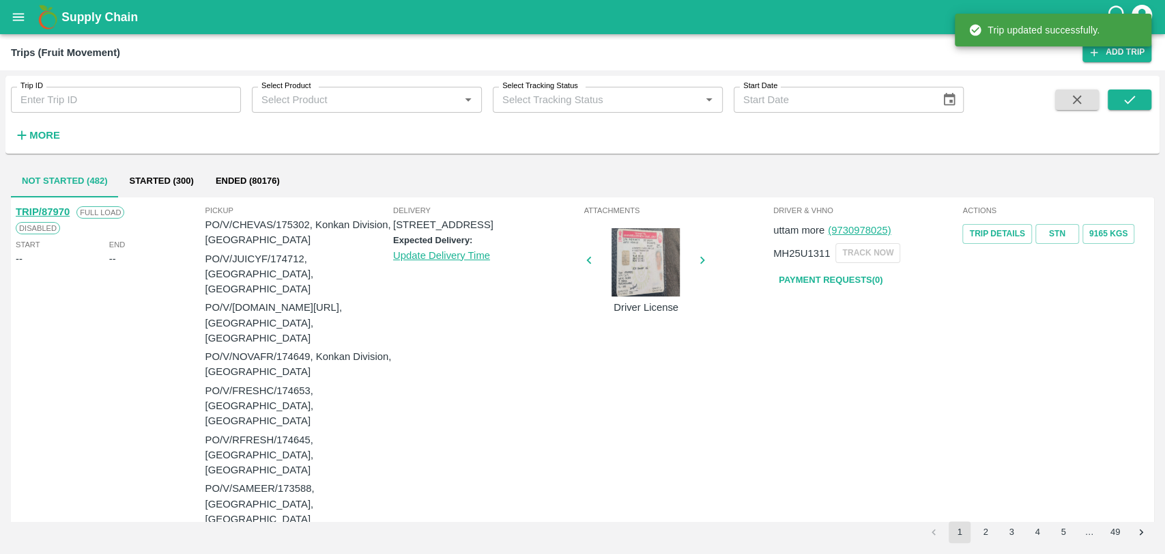
click at [33, 149] on div "Trip ID Trip ID Select Product Select Product   * Select Tracking Status Select…" at bounding box center [582, 115] width 1155 height 78
click at [38, 137] on strong "More" at bounding box center [44, 135] width 31 height 11
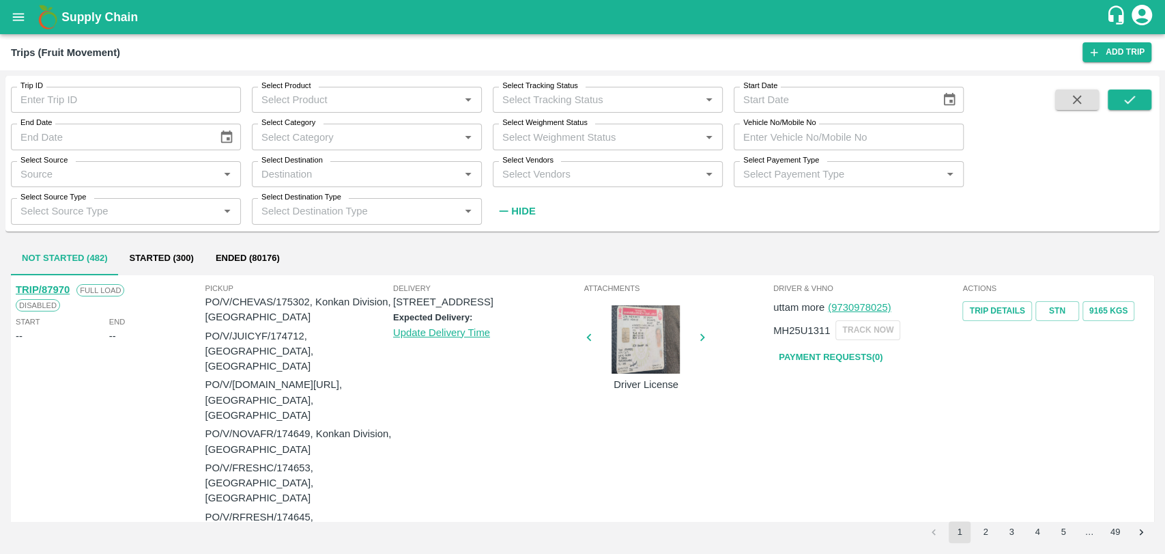
click at [772, 138] on input "Vehicle No/Mobile No" at bounding box center [849, 137] width 230 height 26
paste input "MH19CY9254"
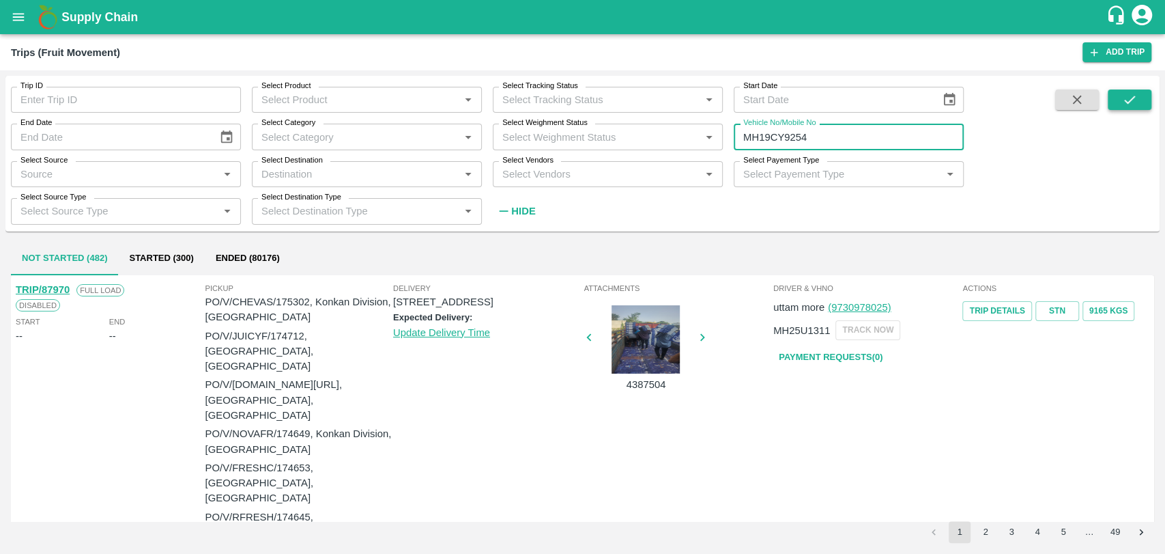
type input "MH19CY9254"
click at [1137, 95] on icon "submit" at bounding box center [1129, 99] width 15 height 15
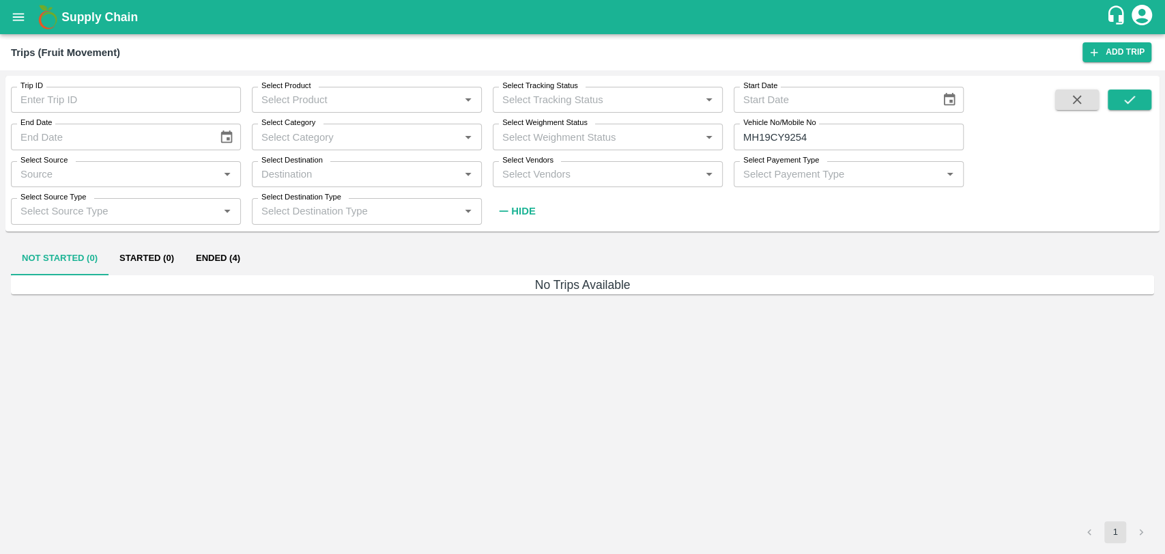
click at [213, 246] on button "Ended (4)" at bounding box center [218, 258] width 66 height 33
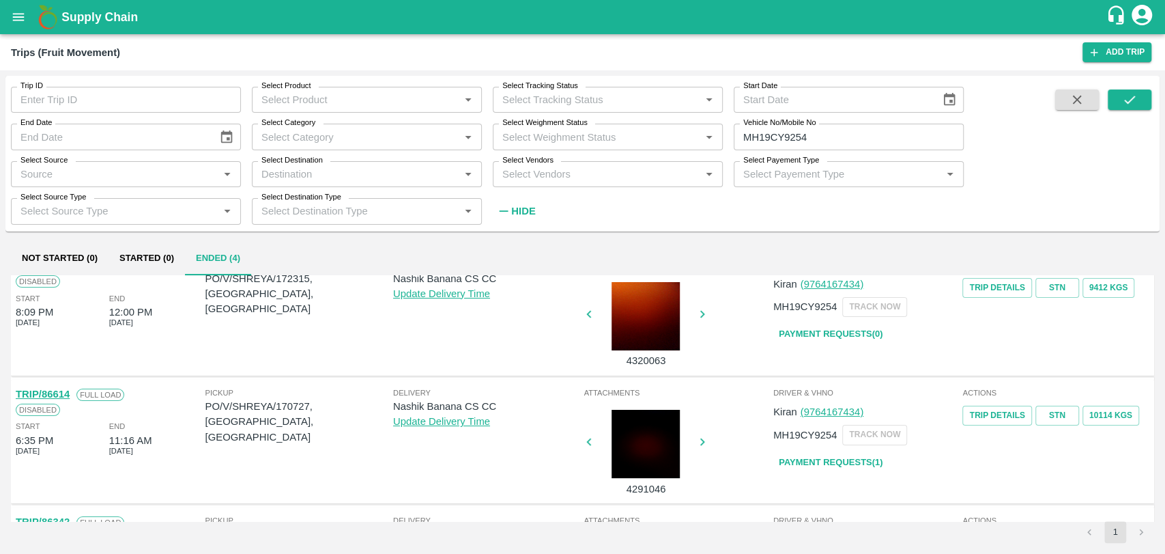
scroll to position [76, 0]
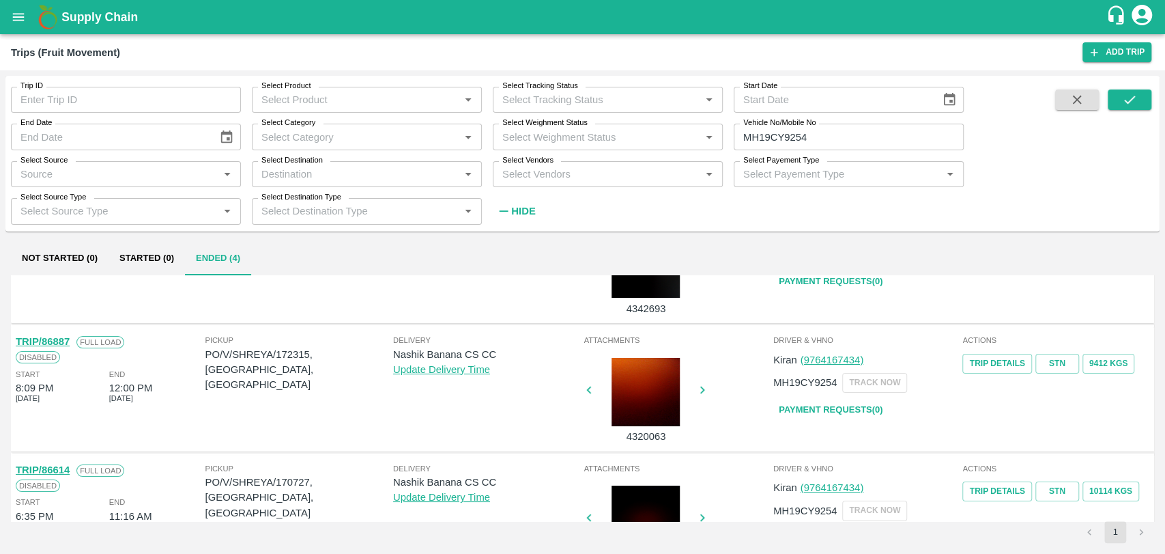
click at [63, 341] on link "TRIP/86887" at bounding box center [43, 341] width 54 height 11
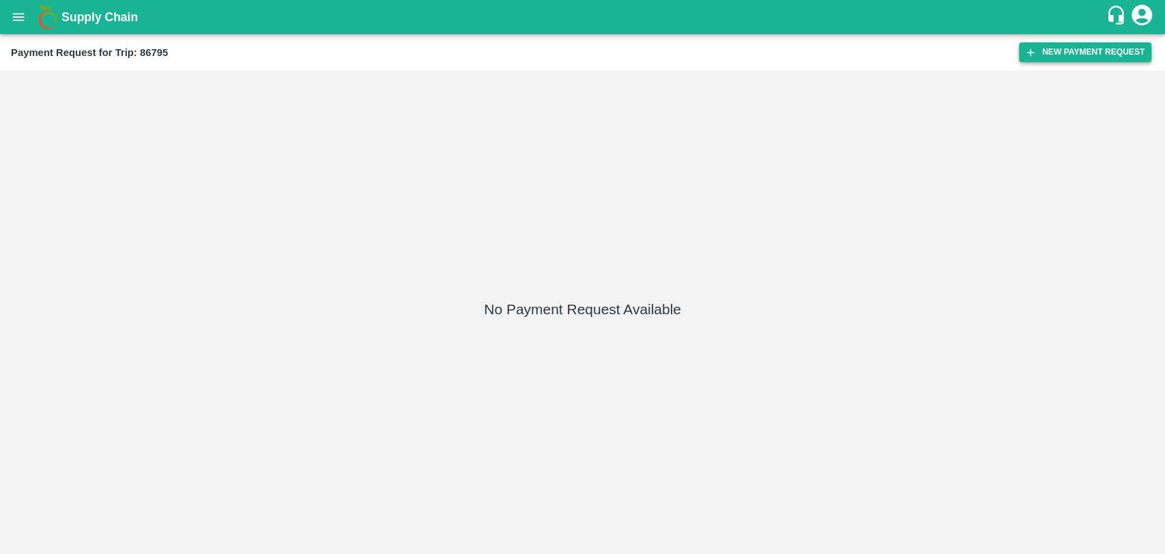
click at [1147, 48] on button "New Payment Request" at bounding box center [1085, 52] width 132 height 20
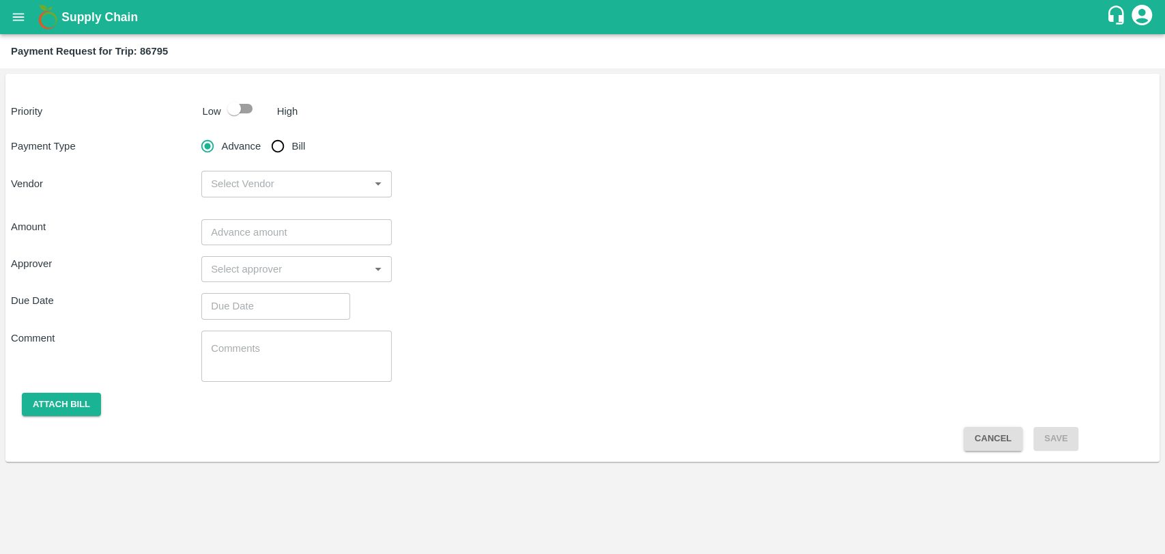
click at [247, 104] on input "checkbox" at bounding box center [234, 109] width 78 height 26
checkbox input "true"
click at [279, 145] on input "Bill" at bounding box center [277, 145] width 27 height 27
radio input "true"
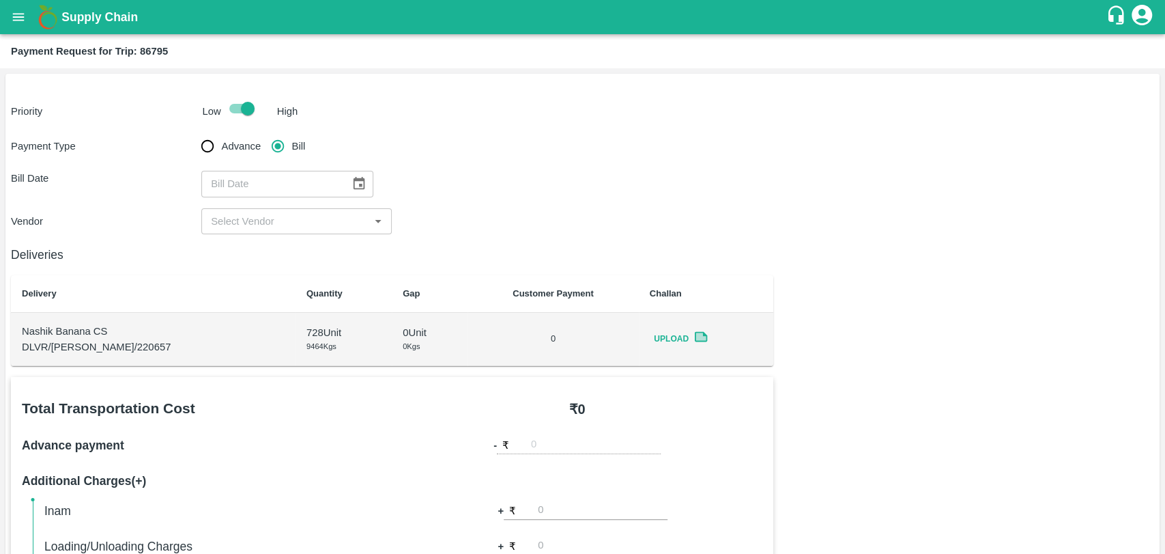
click at [360, 193] on button "Choose date" at bounding box center [359, 184] width 26 height 26
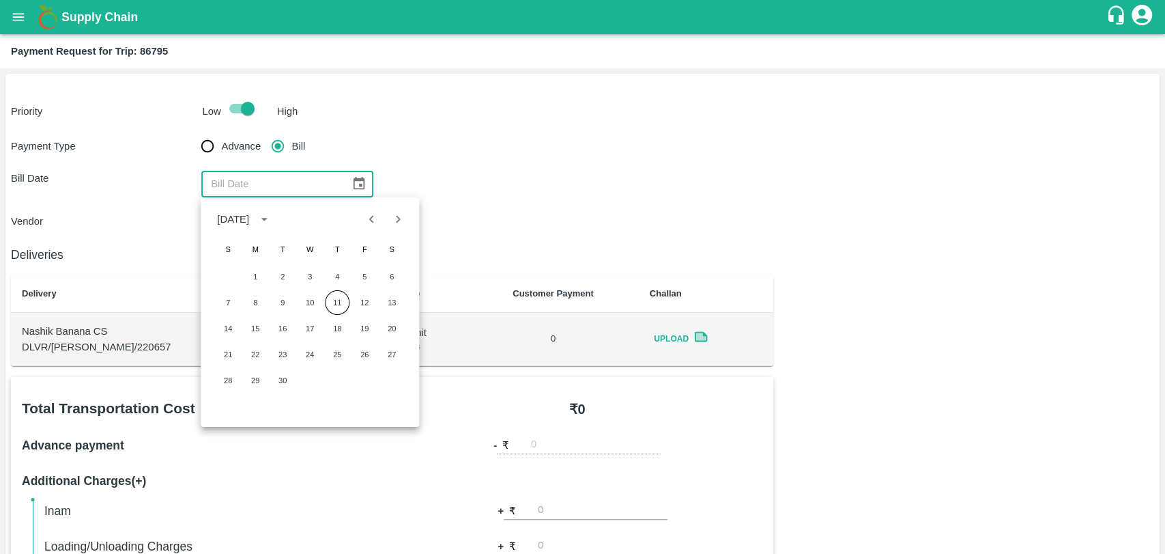
click at [371, 203] on div "September 2025 S M T W T F S 1 2 3 4 5 6 7 8 9 10 11 12 13 14 15 16 17 18 19 20…" at bounding box center [310, 311] width 218 height 229
click at [371, 214] on icon "Previous month" at bounding box center [372, 219] width 15 height 15
click at [257, 373] on button "25" at bounding box center [255, 380] width 25 height 25
type input "25/08/2025"
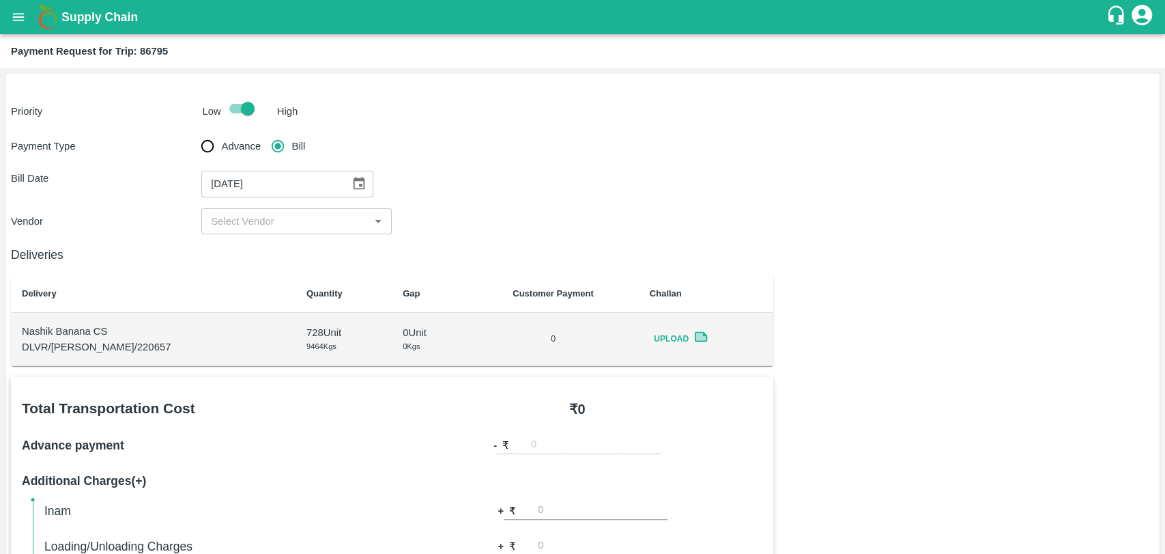
click at [247, 199] on div "Payment Type Advance Bill Bill Date 25/08/2025 ​ Vendor ​" at bounding box center [583, 183] width 1144 height 102
click at [242, 229] on input "input" at bounding box center [286, 221] width 160 height 18
click at [262, 249] on div "BALAJI HARIDAS PATIL - ₹20900" at bounding box center [290, 251] width 156 height 15
type input "BALAJI HARIDAS PATIL - ₹20900"
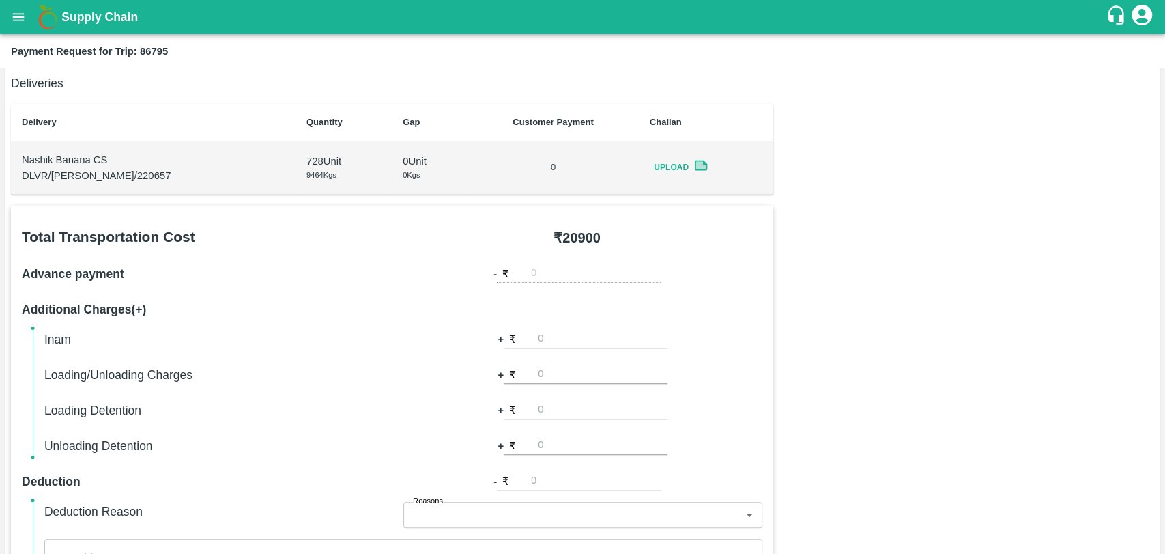
scroll to position [379, 0]
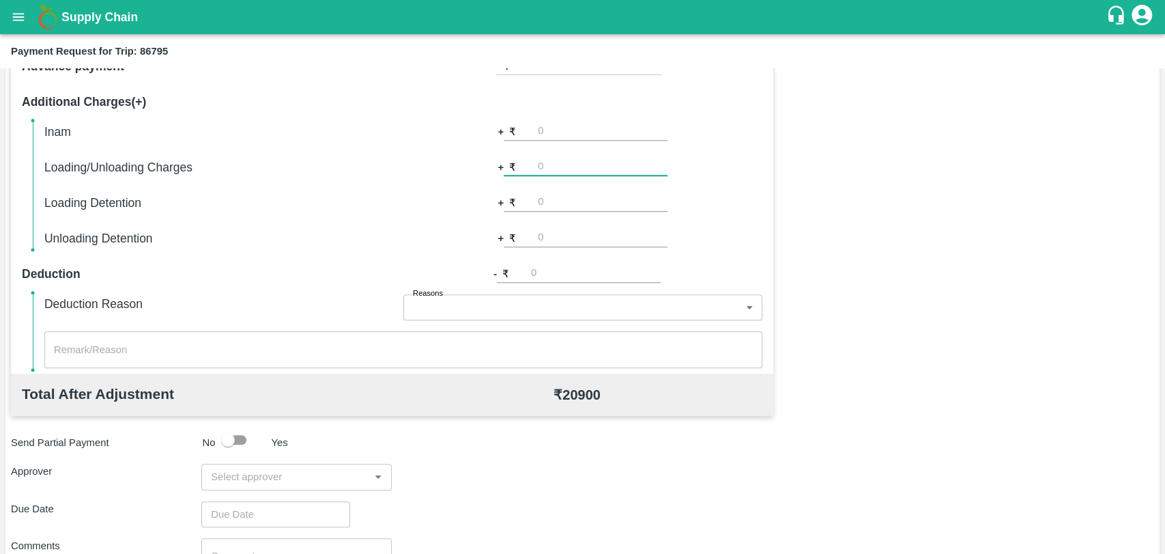
click at [553, 164] on input "number" at bounding box center [603, 167] width 130 height 18
type input "500"
type input "1000"
click at [296, 476] on input "input" at bounding box center [286, 477] width 160 height 18
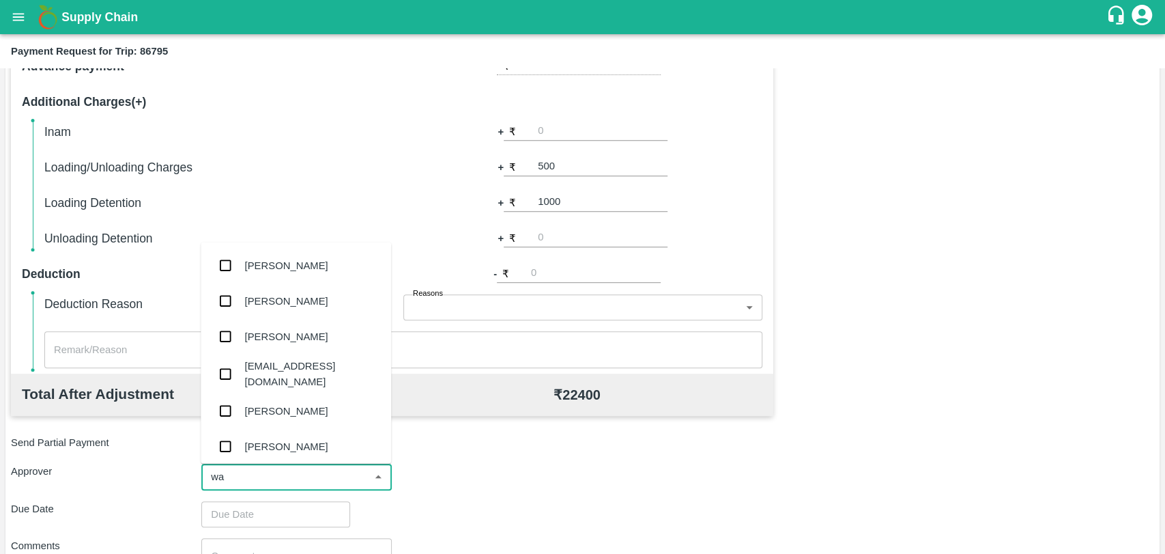
type input "wag"
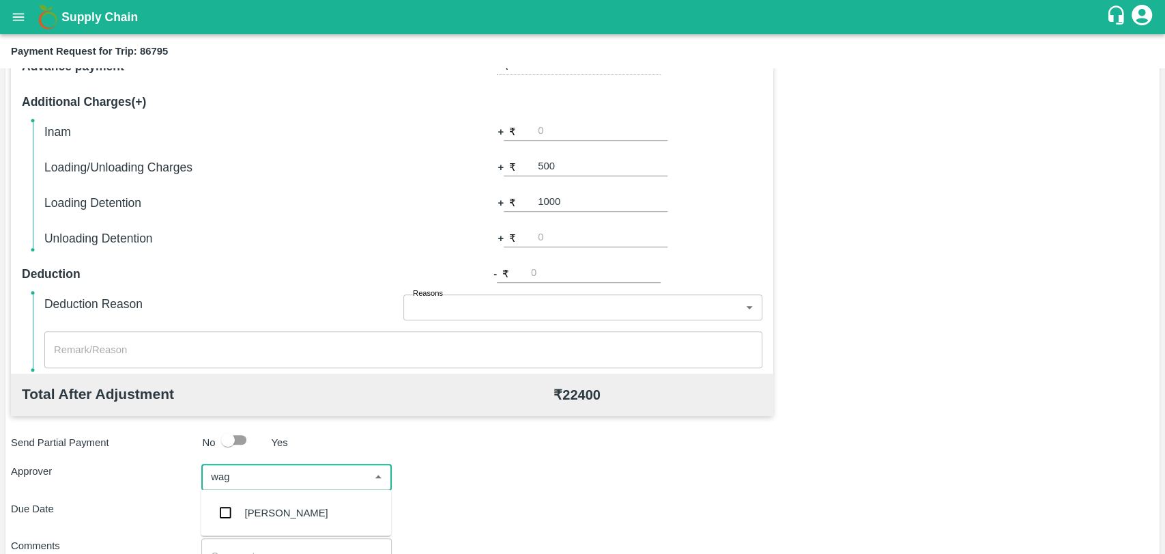
click at [296, 508] on div "Prasad Waghade" at bounding box center [286, 512] width 83 height 15
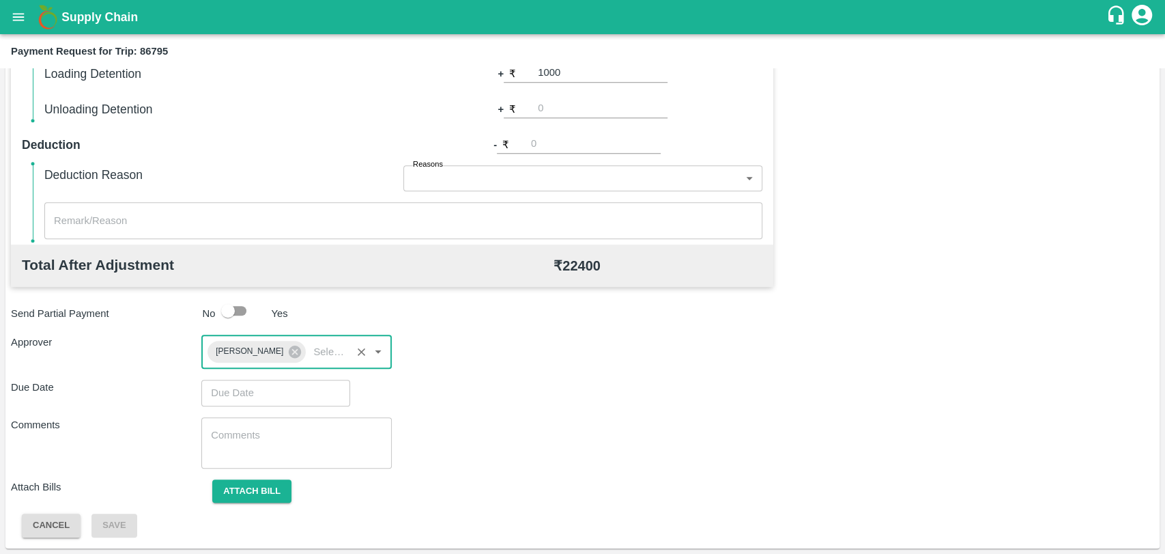
click at [266, 406] on input "Choose date" at bounding box center [270, 393] width 139 height 26
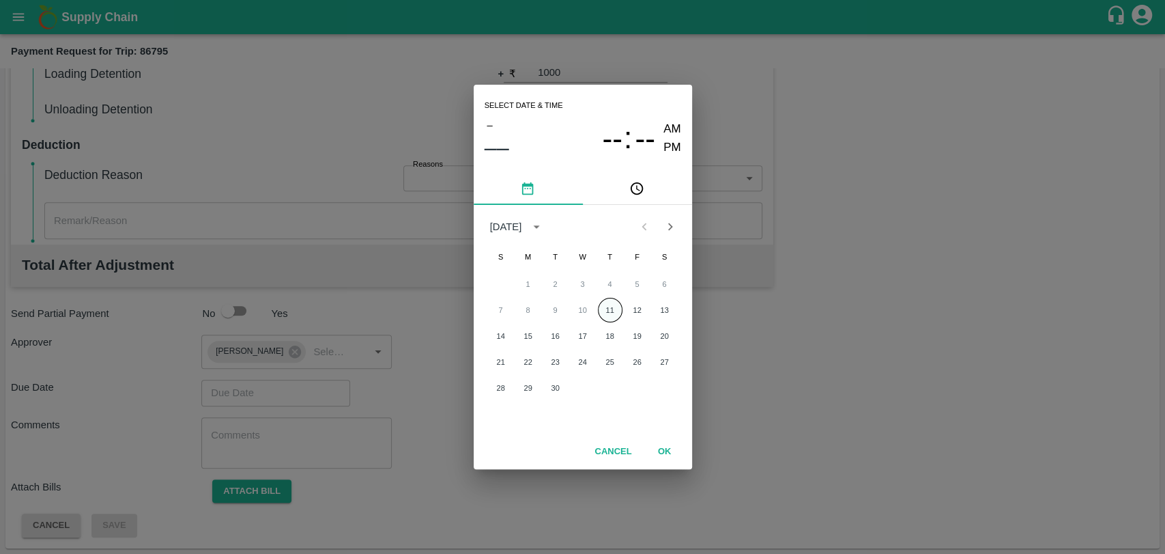
click at [612, 304] on button "11" at bounding box center [610, 310] width 25 height 25
type input "11/09/2025 12:00 AM"
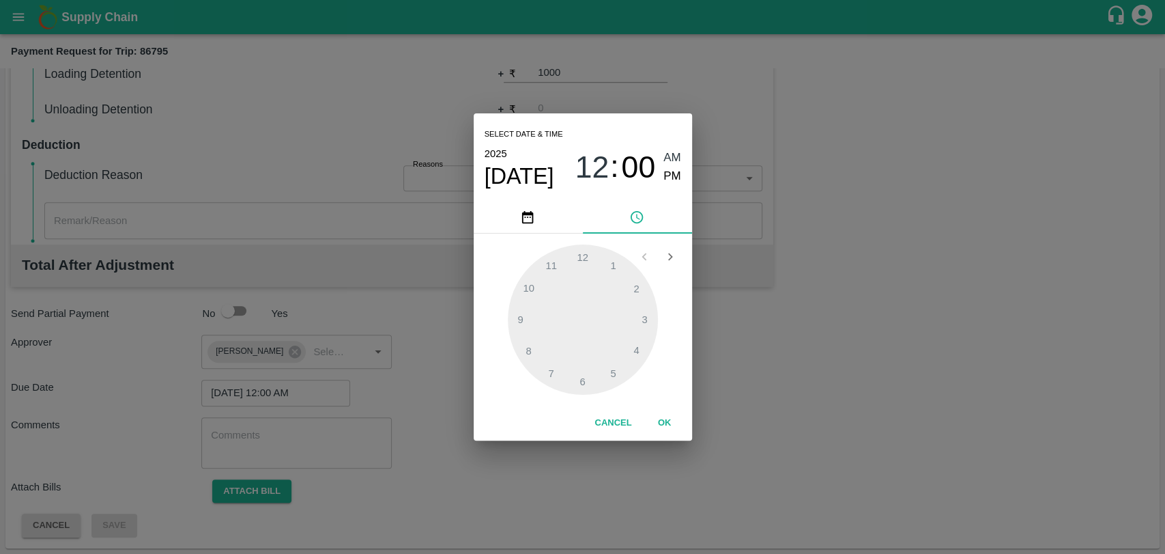
click at [653, 422] on button "OK" at bounding box center [665, 423] width 44 height 24
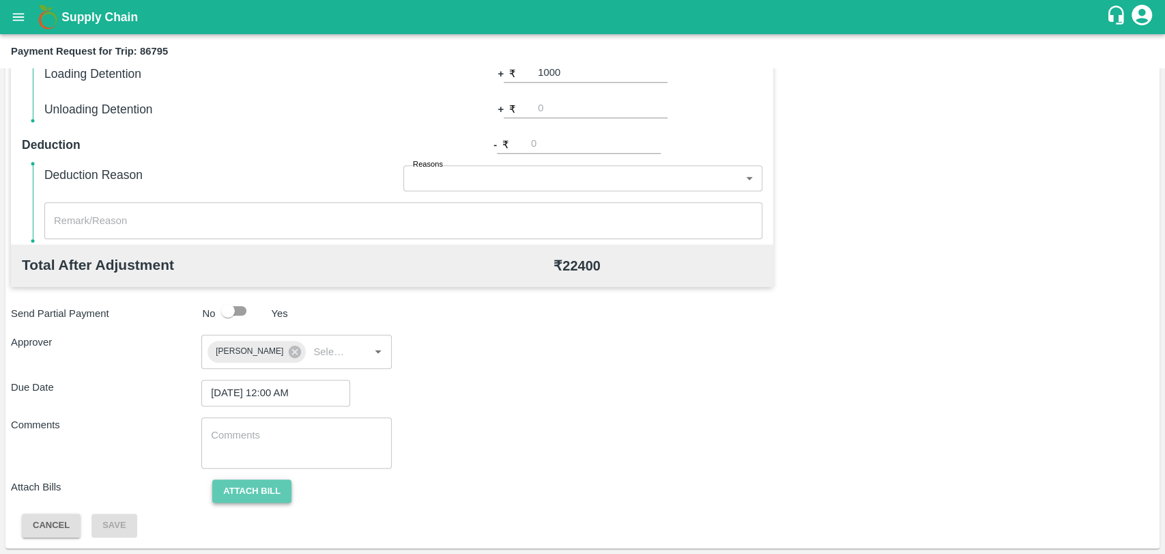
click at [281, 492] on button "Attach bill" at bounding box center [251, 491] width 79 height 24
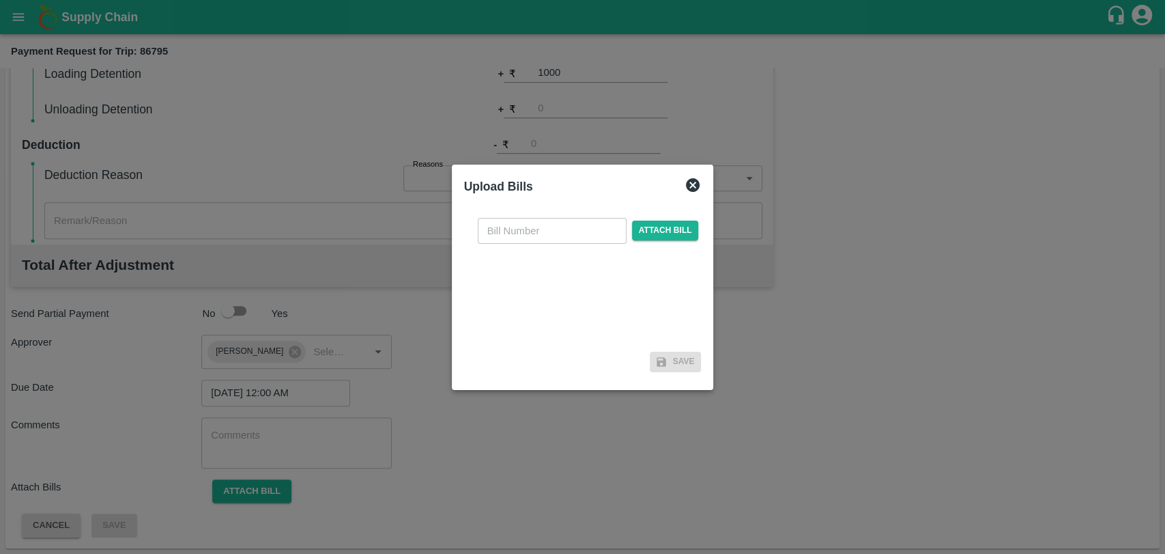
click at [522, 236] on input "text" at bounding box center [552, 231] width 149 height 26
type input "517"
click at [688, 235] on span "Attach bill" at bounding box center [665, 231] width 67 height 20
click at [0, 0] on input "Attach bill" at bounding box center [0, 0] width 0 height 0
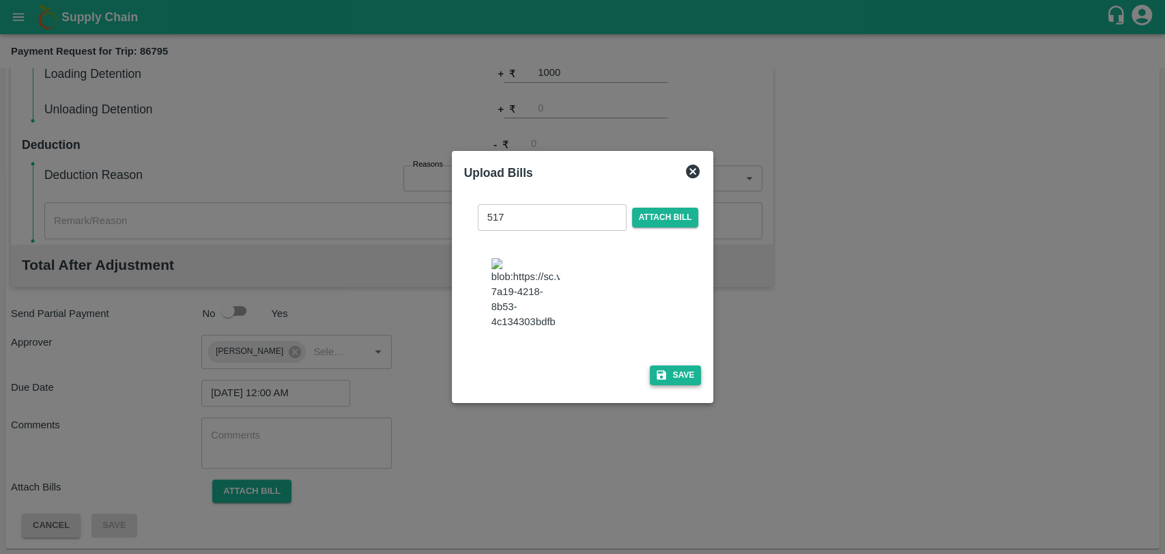
click at [661, 375] on button "Save" at bounding box center [676, 375] width 52 height 20
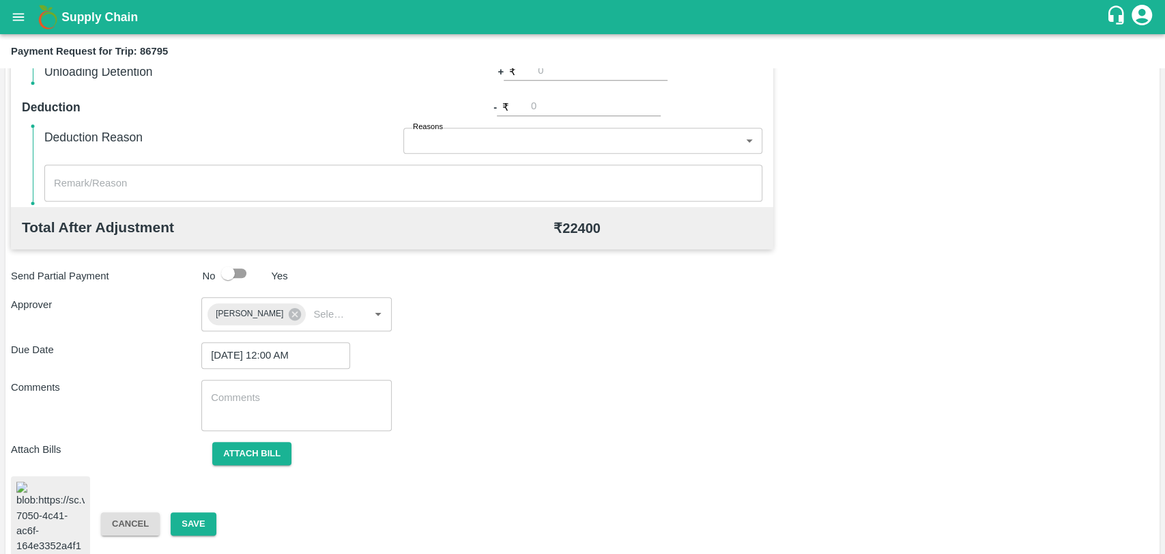
scroll to position [565, 0]
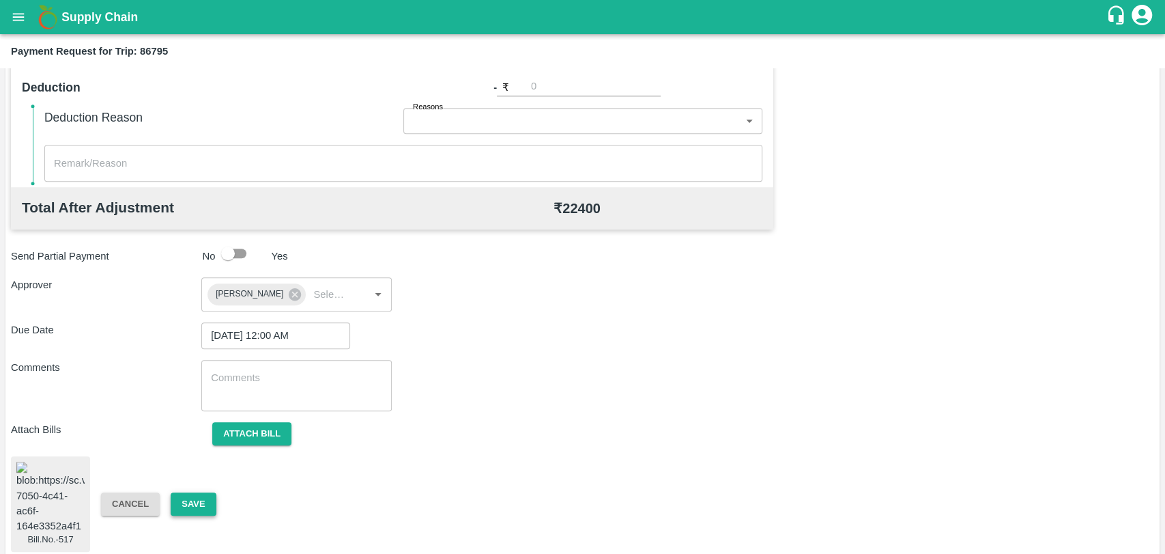
click at [192, 494] on button "Save" at bounding box center [193, 504] width 45 height 24
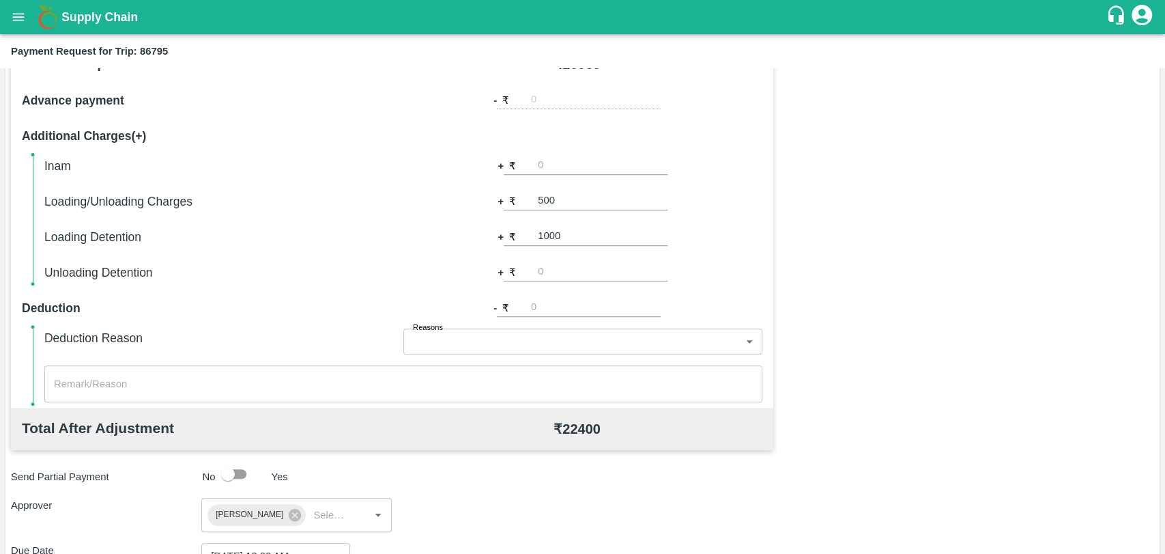
scroll to position [186, 0]
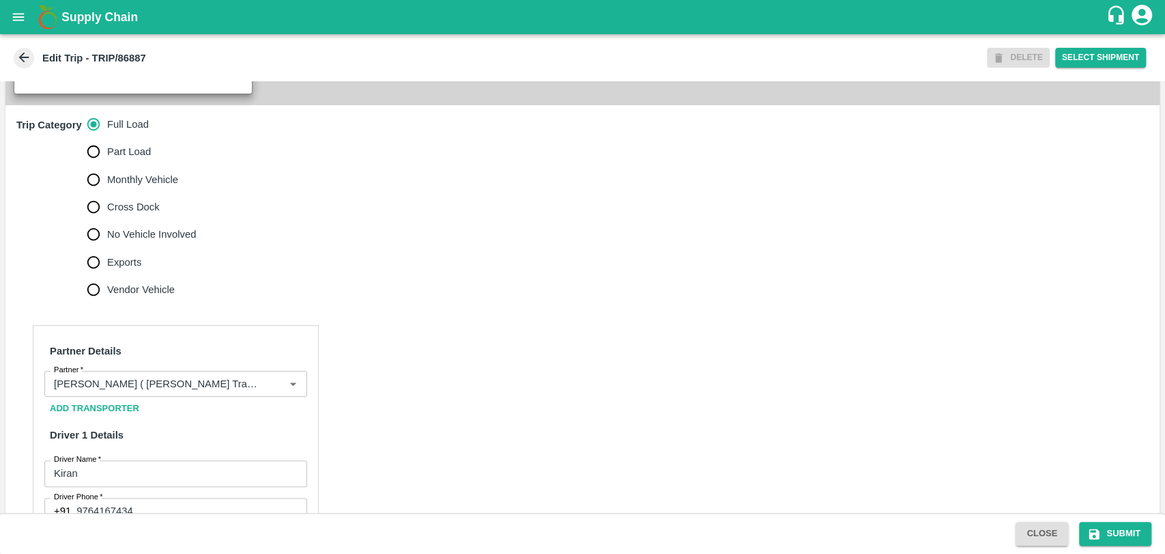
scroll to position [455, 0]
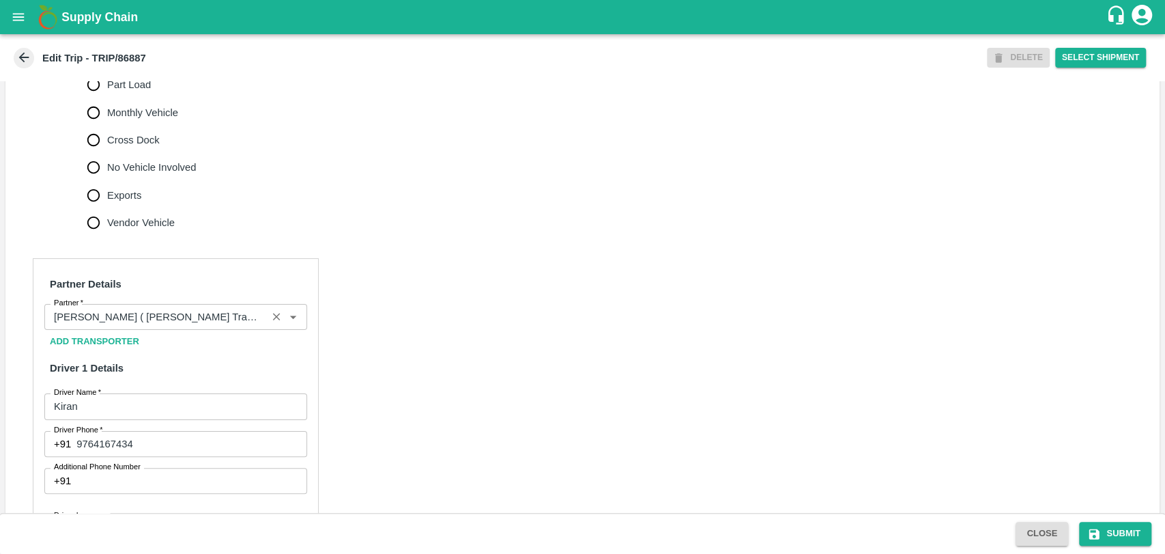
click at [137, 330] on div "Partner" at bounding box center [175, 317] width 263 height 26
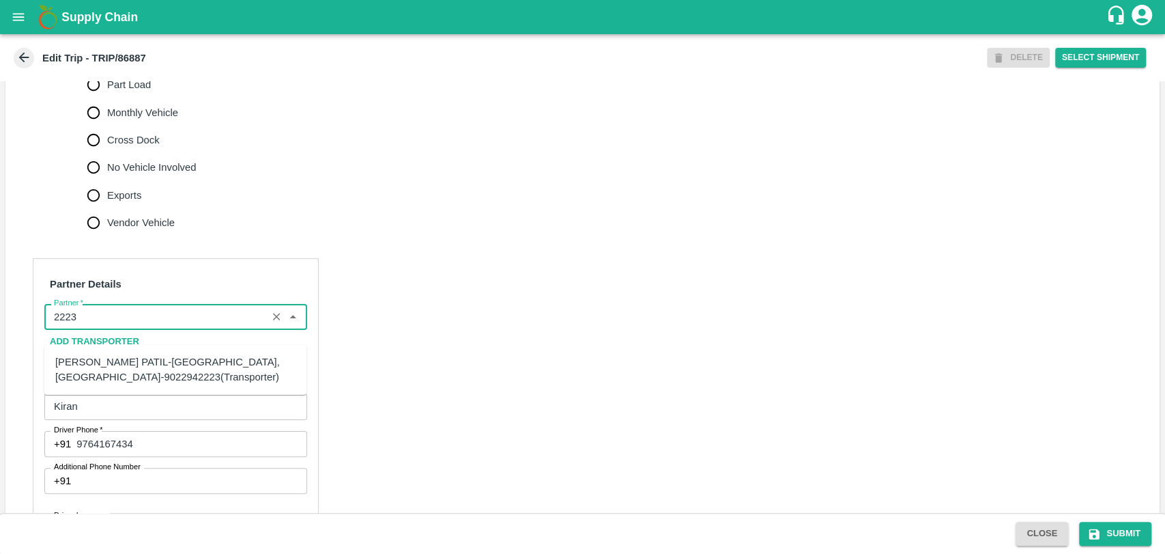
click at [130, 358] on div "[PERSON_NAME] PATIL-[GEOGRAPHIC_DATA], [GEOGRAPHIC_DATA]-9022942223(Transporter)" at bounding box center [175, 369] width 240 height 31
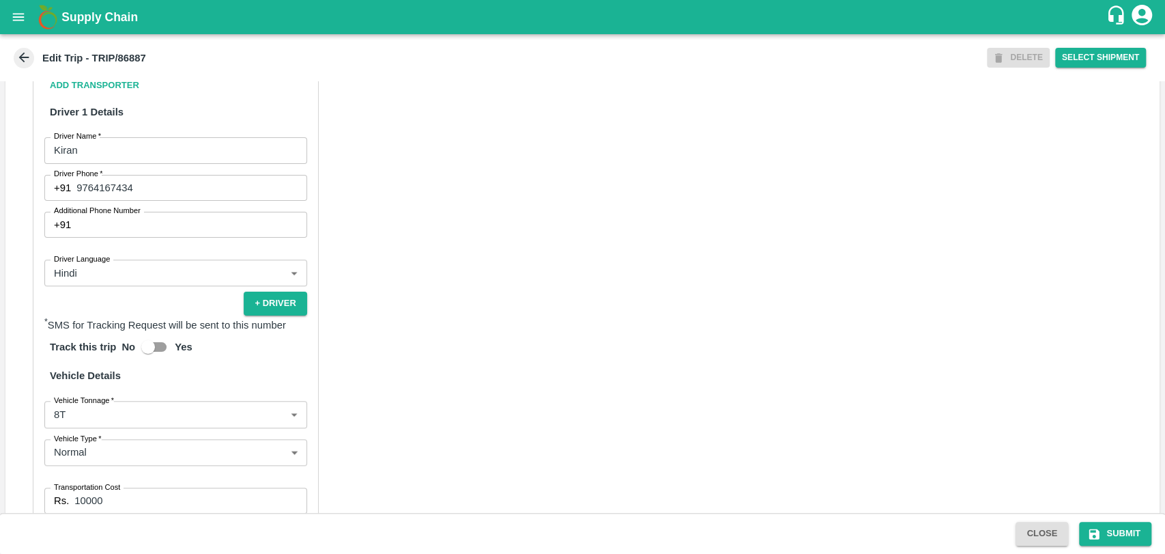
scroll to position [834, 0]
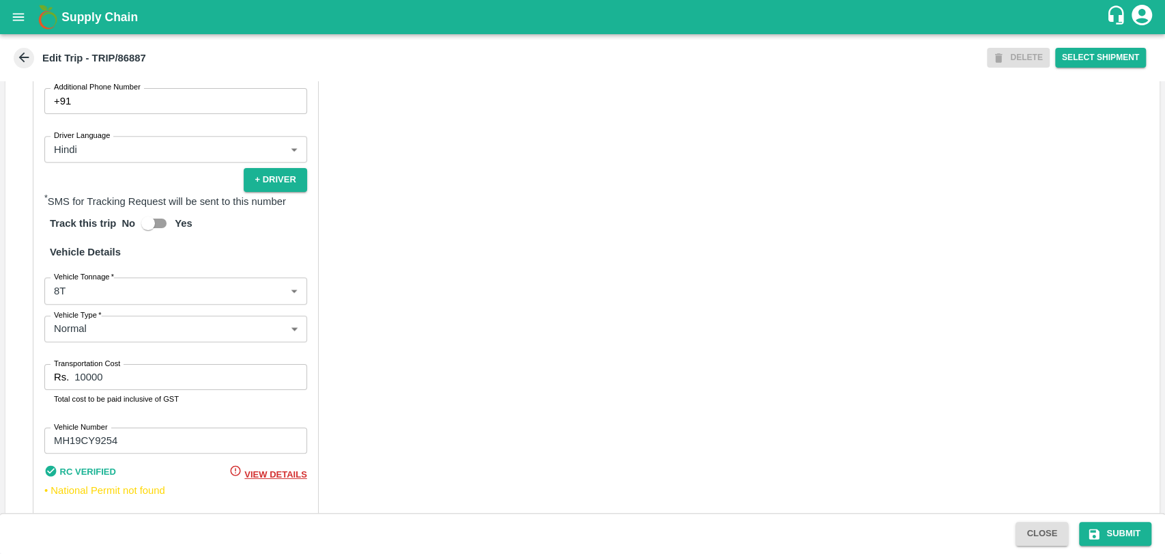
type input "[PERSON_NAME] PATIL-[GEOGRAPHIC_DATA], [GEOGRAPHIC_DATA]-9022942223(Transporter)"
click at [100, 322] on div "Partner Details Partner   * Partner Add Transporter Driver 1 Details Driver Nam…" at bounding box center [176, 204] width 286 height 653
click at [100, 314] on body "Supply Chain Edit Trip - TRIP/86887 DELETE Select Shipment Trip Details Trip Ty…" at bounding box center [582, 277] width 1165 height 554
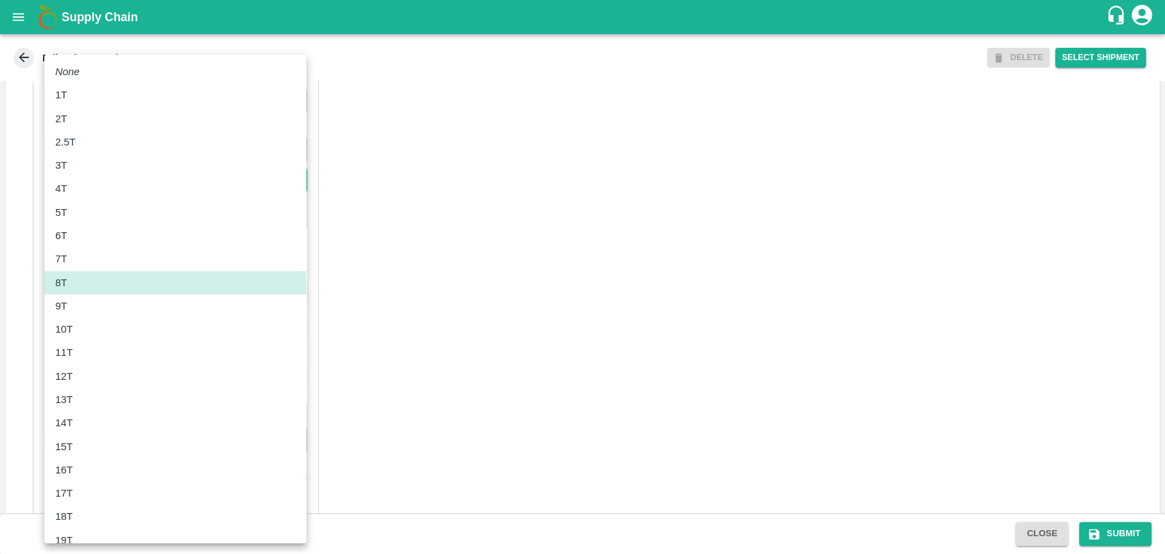
click at [85, 361] on li "11T" at bounding box center [175, 352] width 262 height 23
type input "11000"
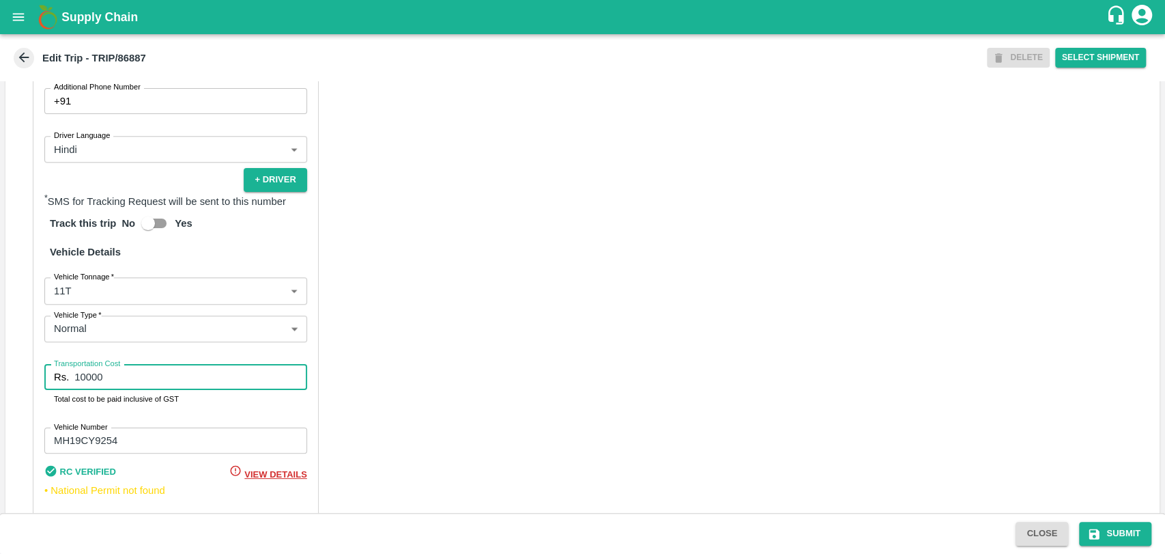
drag, startPoint x: 106, startPoint y: 388, endPoint x: 46, endPoint y: 387, distance: 60.1
click at [46, 387] on div "Rs. 10000 Transportation Cost" at bounding box center [175, 377] width 263 height 26
type input "21000"
click at [1097, 535] on icon "submit" at bounding box center [1095, 533] width 10 height 10
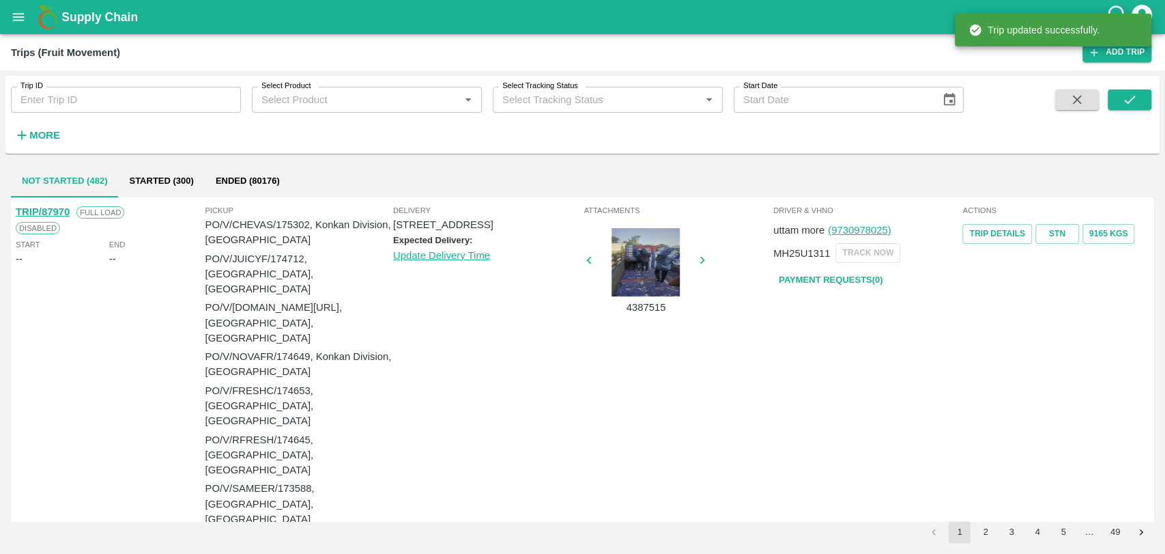
click at [60, 132] on button "More" at bounding box center [37, 135] width 53 height 23
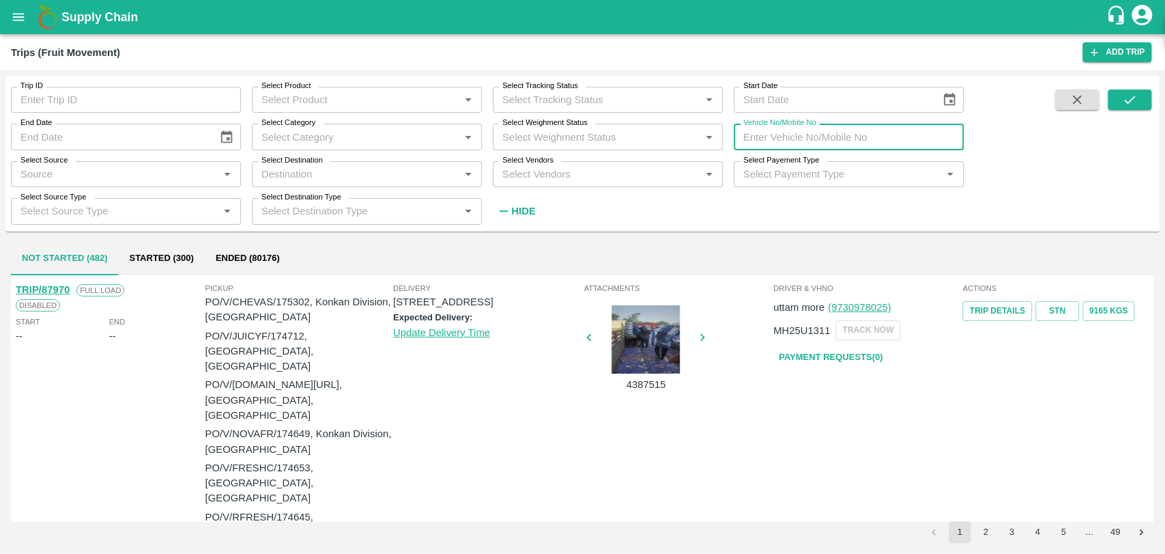
click at [893, 139] on input "Vehicle No/Mobile No" at bounding box center [849, 137] width 230 height 26
paste input "MH540252"
type input "MH540252"
click at [1129, 109] on button "submit" at bounding box center [1130, 99] width 44 height 20
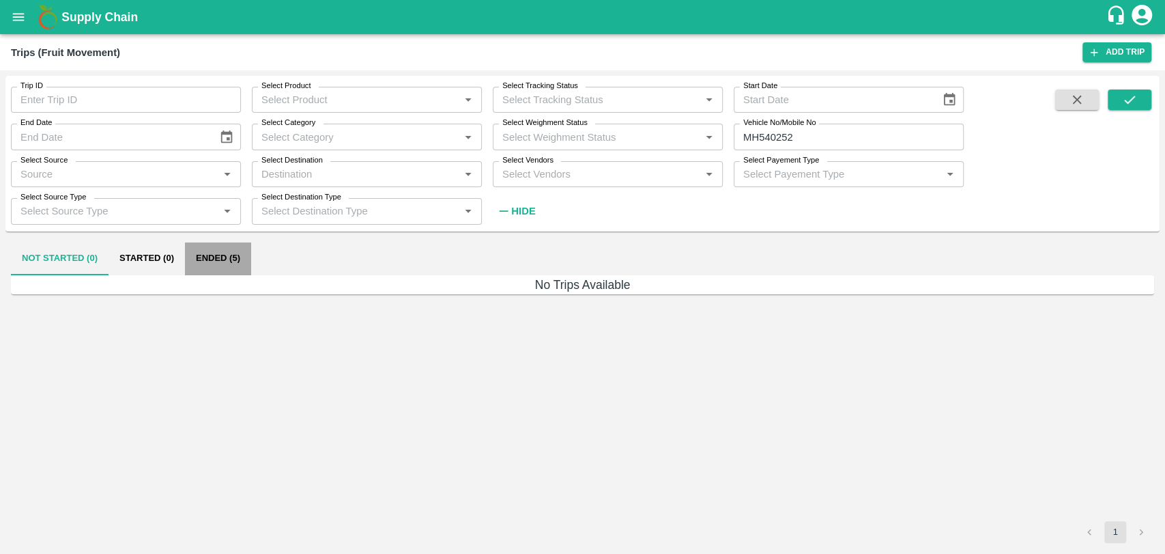
click at [234, 253] on button "Ended (5)" at bounding box center [218, 258] width 66 height 33
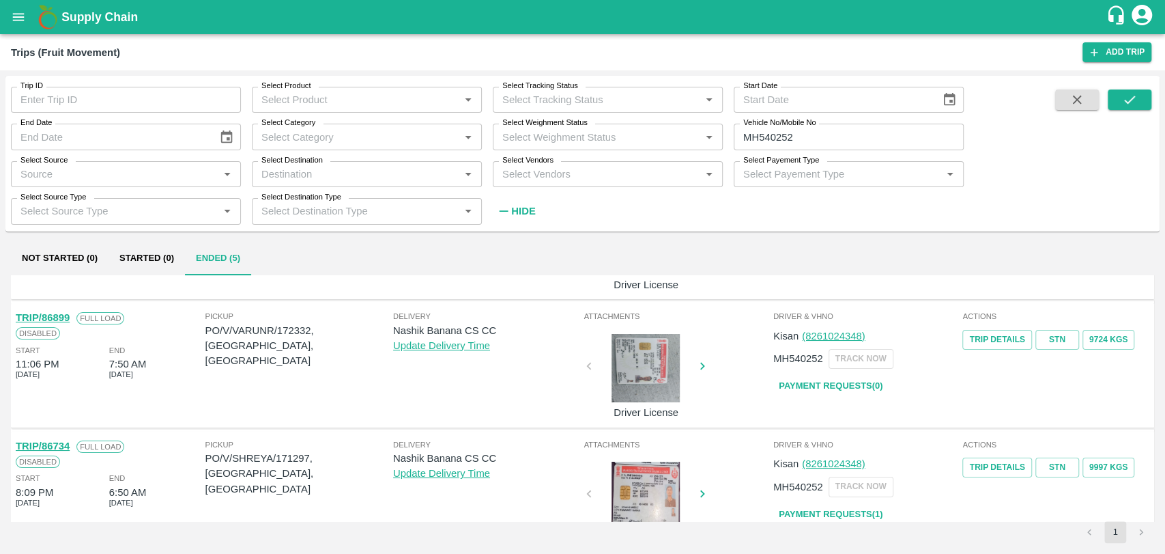
scroll to position [76, 0]
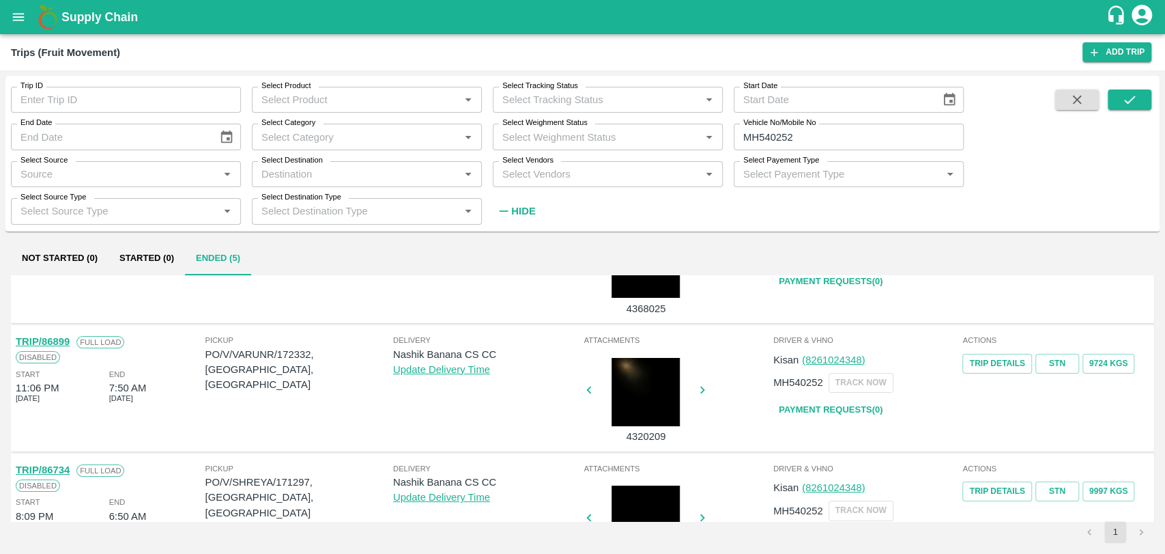
click at [63, 345] on link "TRIP/86899" at bounding box center [43, 341] width 54 height 11
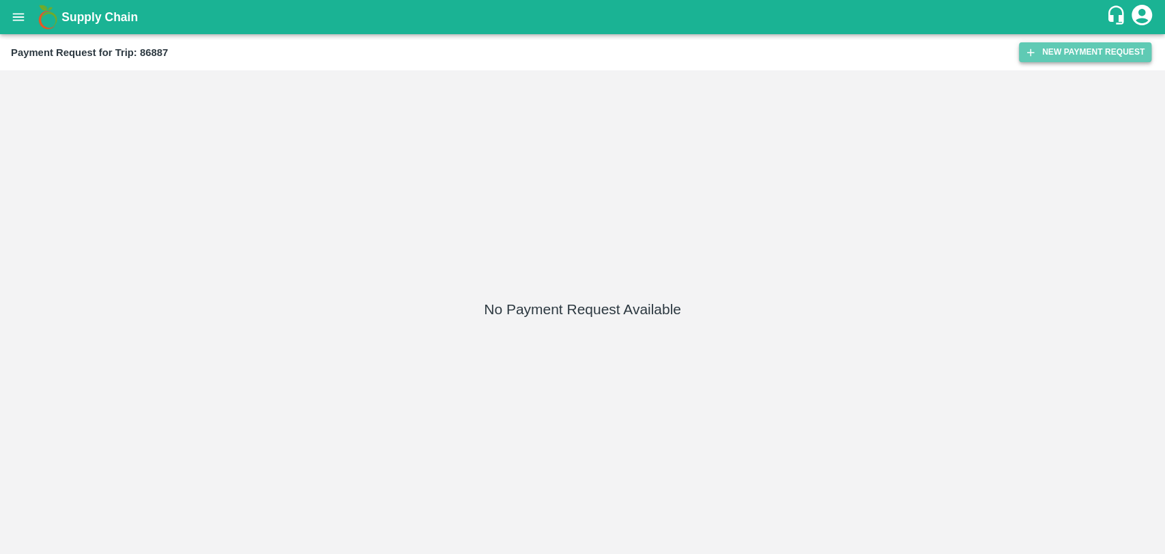
click at [1061, 53] on button "New Payment Request" at bounding box center [1085, 52] width 132 height 20
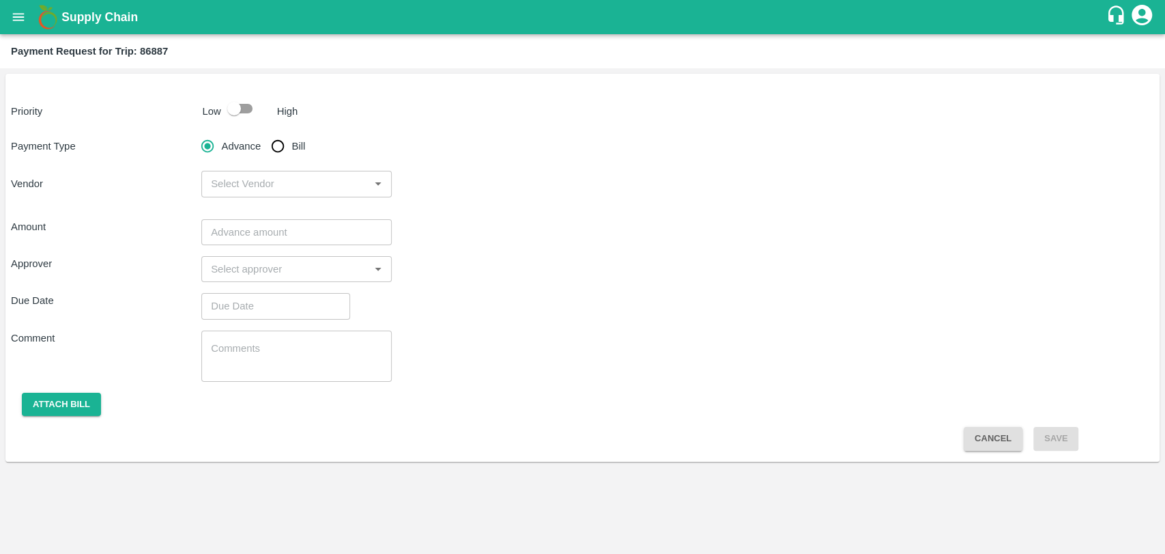
click at [230, 109] on input "checkbox" at bounding box center [234, 109] width 78 height 26
checkbox input "true"
click at [293, 152] on span "Bill" at bounding box center [299, 146] width 14 height 15
click at [292, 152] on input "Bill" at bounding box center [277, 145] width 27 height 27
radio input "true"
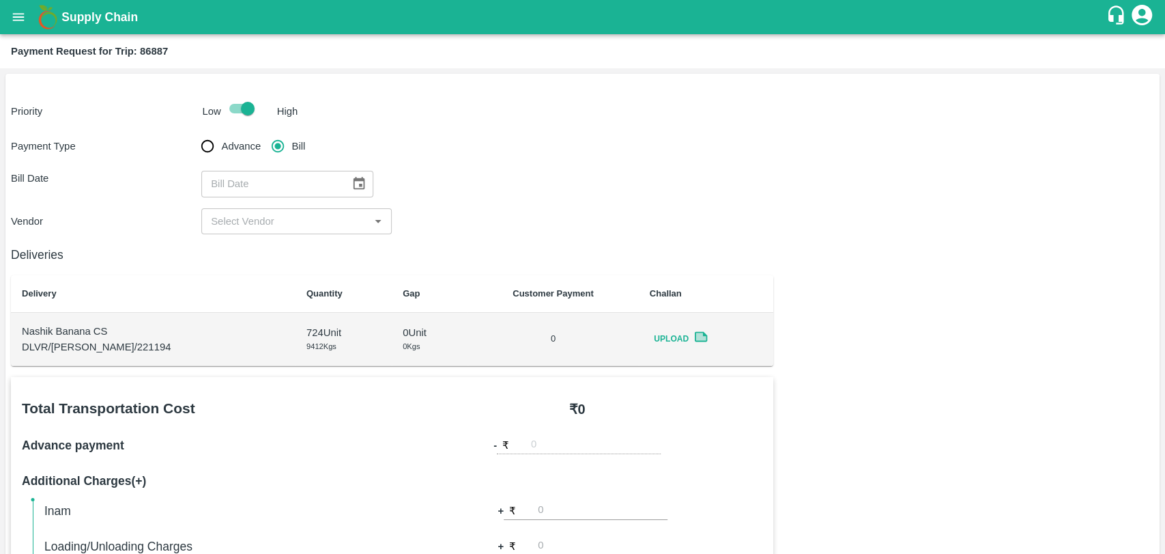
click at [350, 174] on button "Choose date" at bounding box center [359, 184] width 26 height 26
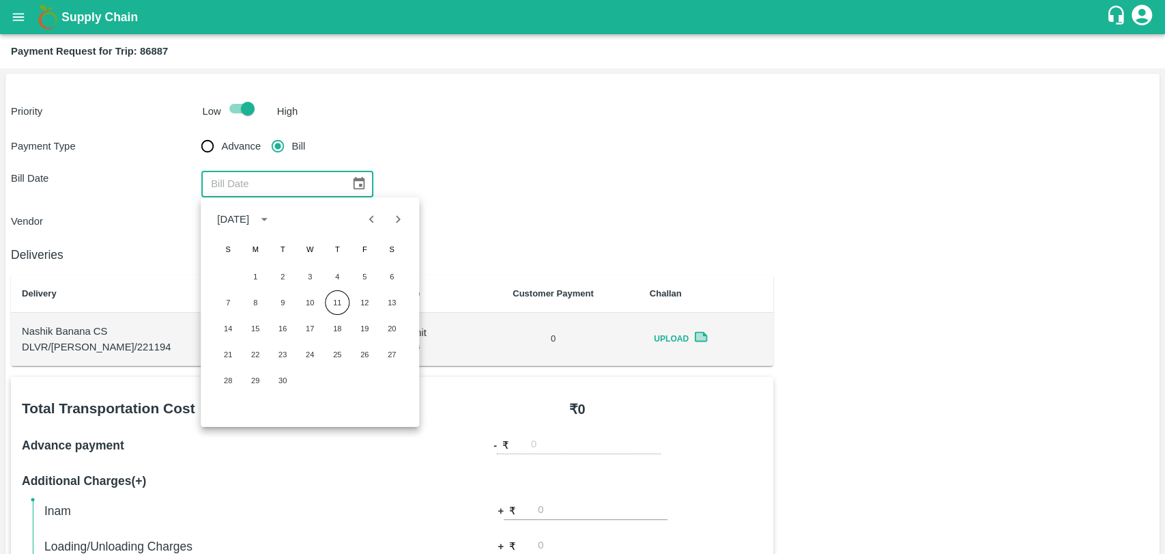
click at [367, 223] on icon "Previous month" at bounding box center [372, 219] width 15 height 15
click at [328, 385] on button "28" at bounding box center [337, 380] width 25 height 25
type input "28/08/2025"
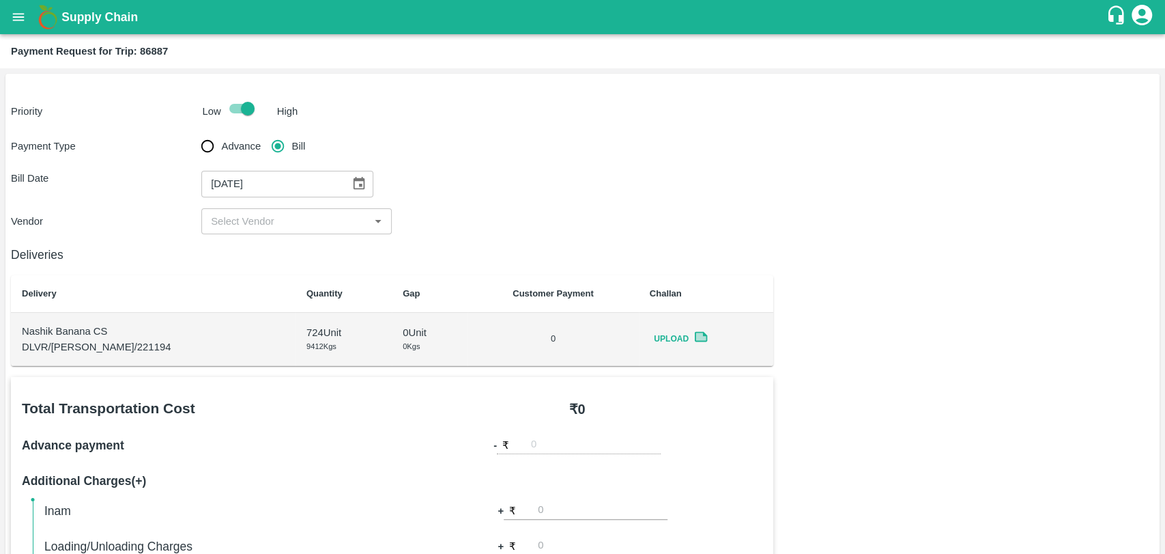
click at [272, 230] on div "​" at bounding box center [296, 221] width 190 height 26
click at [256, 253] on div "BALAJI HARIDAS PATIL - ₹21000" at bounding box center [290, 251] width 156 height 15
type input "BALAJI HARIDAS PATIL - ₹21000"
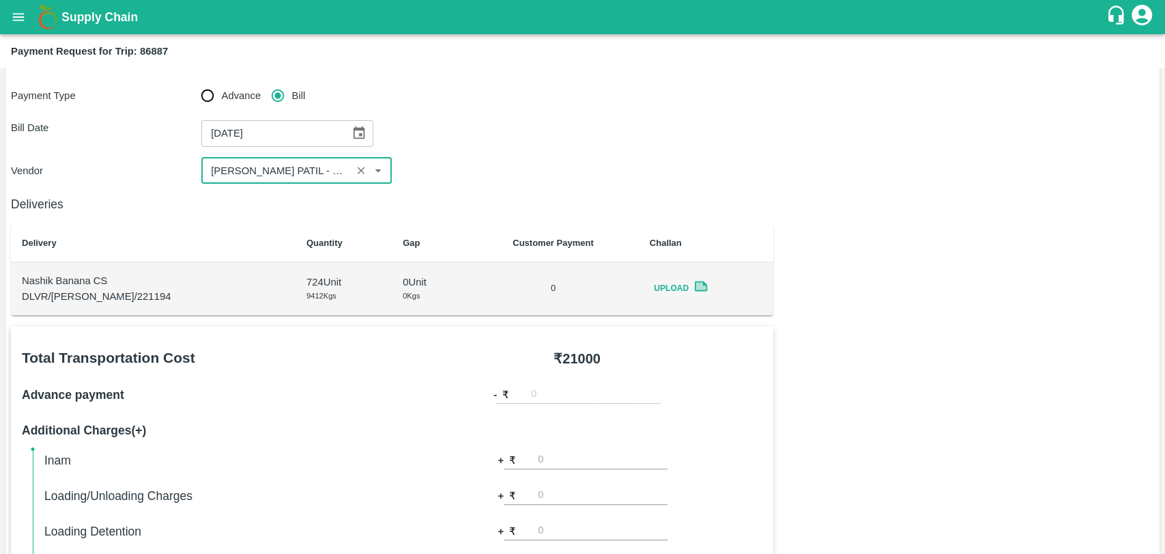
scroll to position [303, 0]
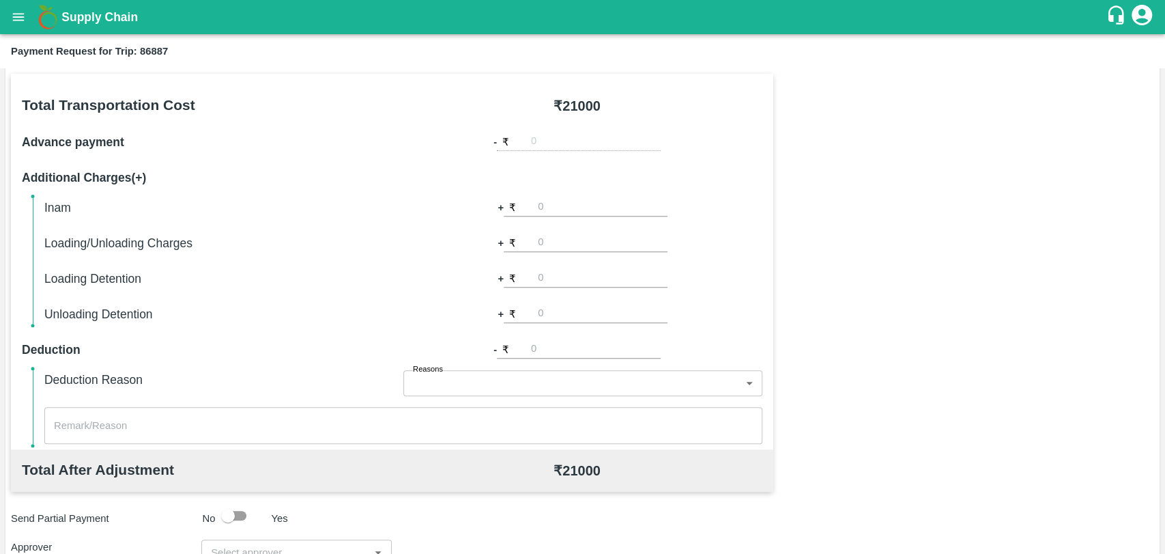
click at [556, 262] on div "Inam + ₹ Loading/Unloading Charges + ₹ Loading Detention + ₹ Unloading Detentio…" at bounding box center [403, 261] width 718 height 126
click at [552, 280] on input "number" at bounding box center [603, 278] width 130 height 18
type input "1000"
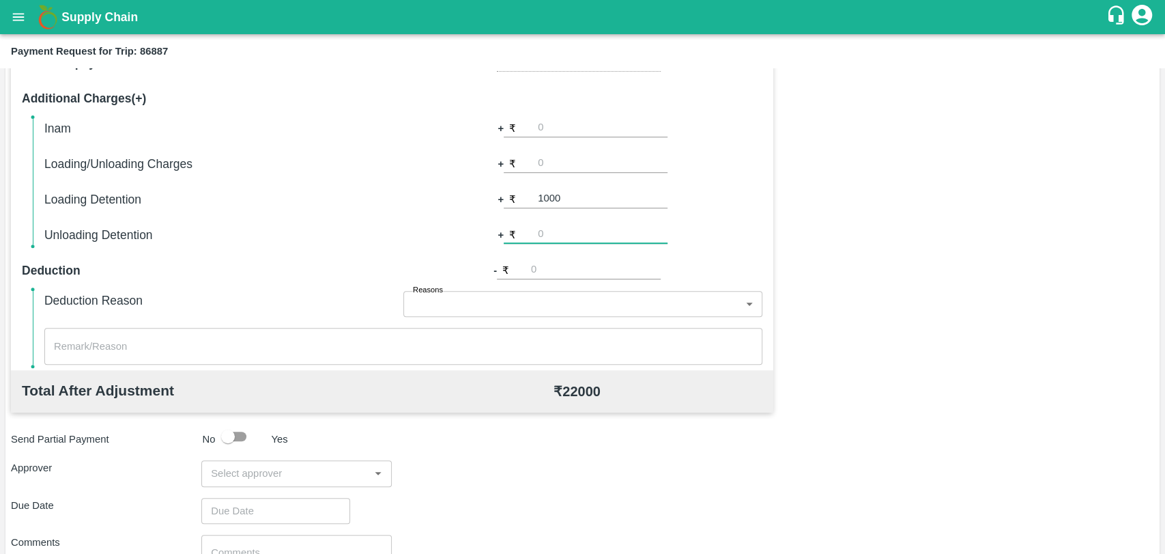
scroll to position [500, 0]
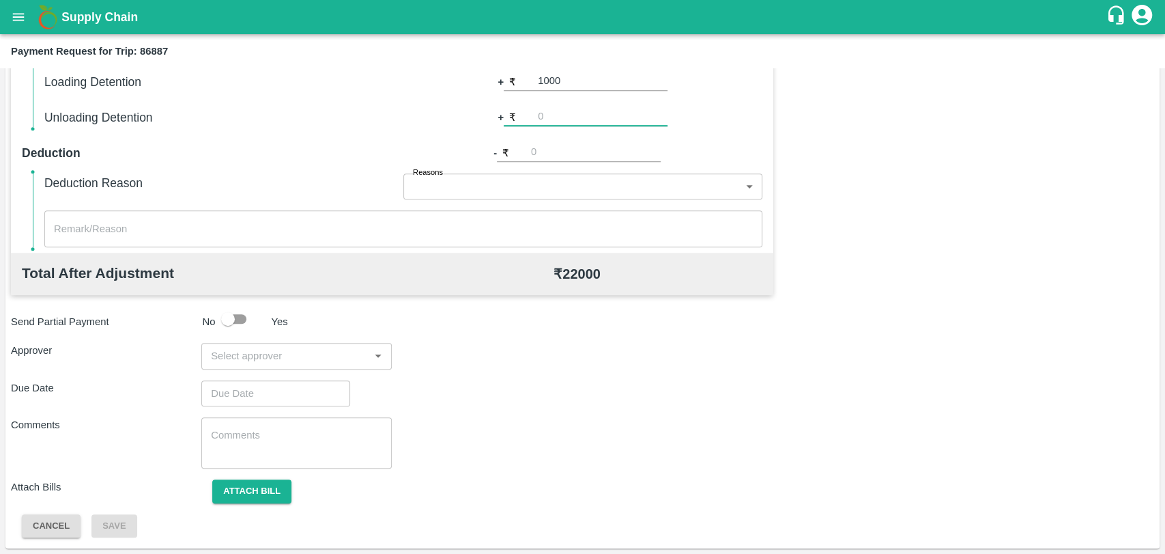
click at [224, 349] on input "input" at bounding box center [286, 356] width 160 height 18
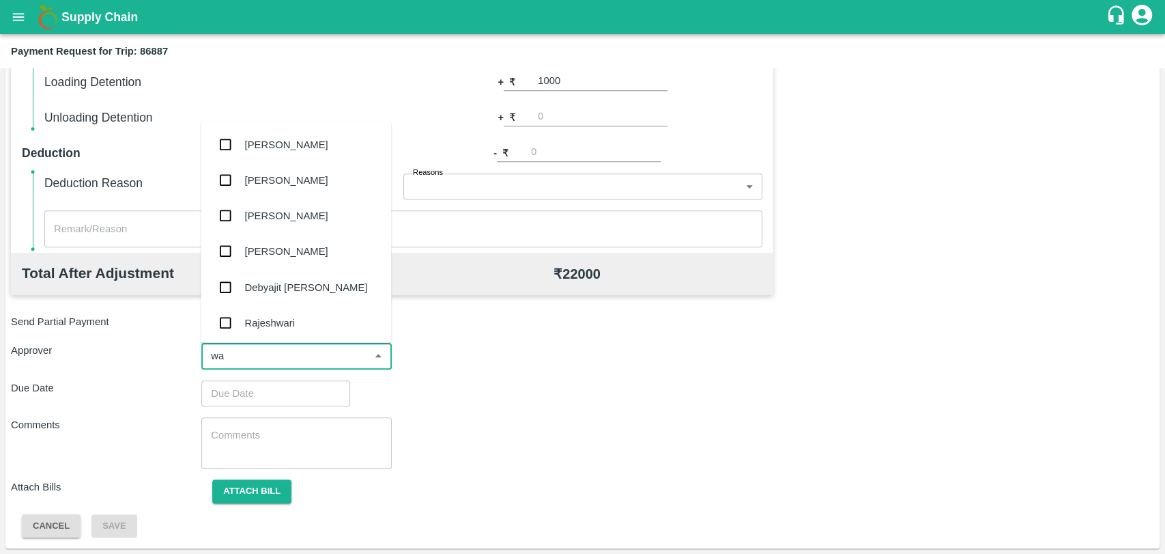
type input "wag"
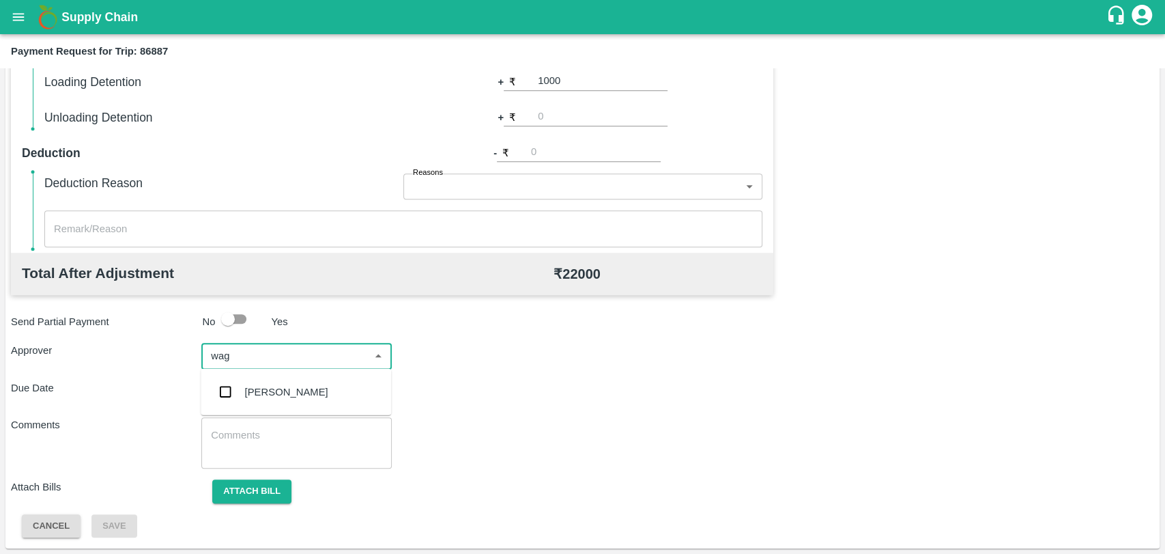
click at [264, 398] on div "[PERSON_NAME]" at bounding box center [286, 391] width 83 height 15
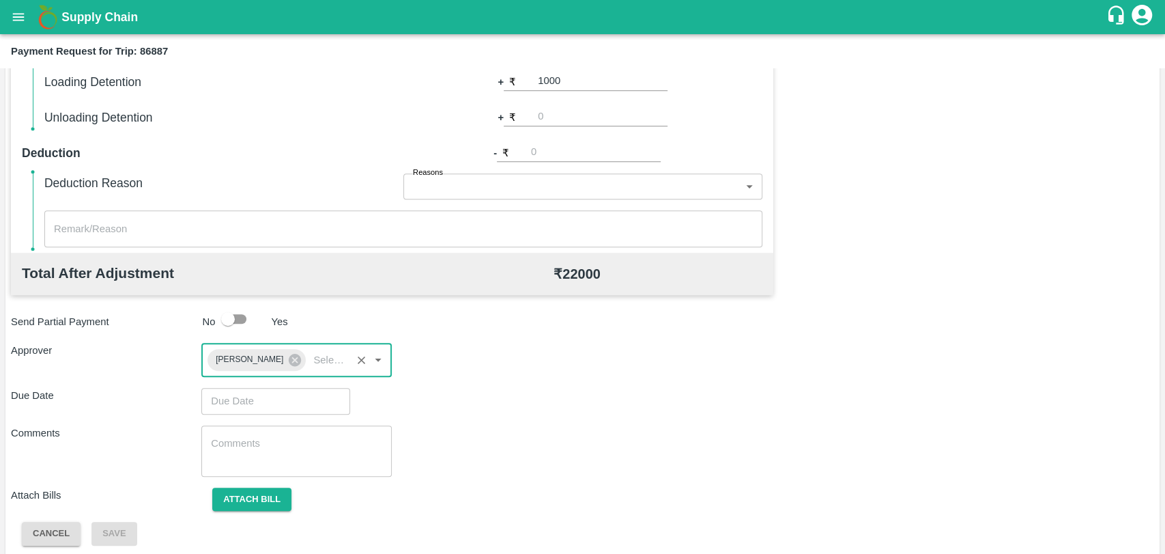
click at [249, 413] on input "Choose date" at bounding box center [270, 401] width 139 height 26
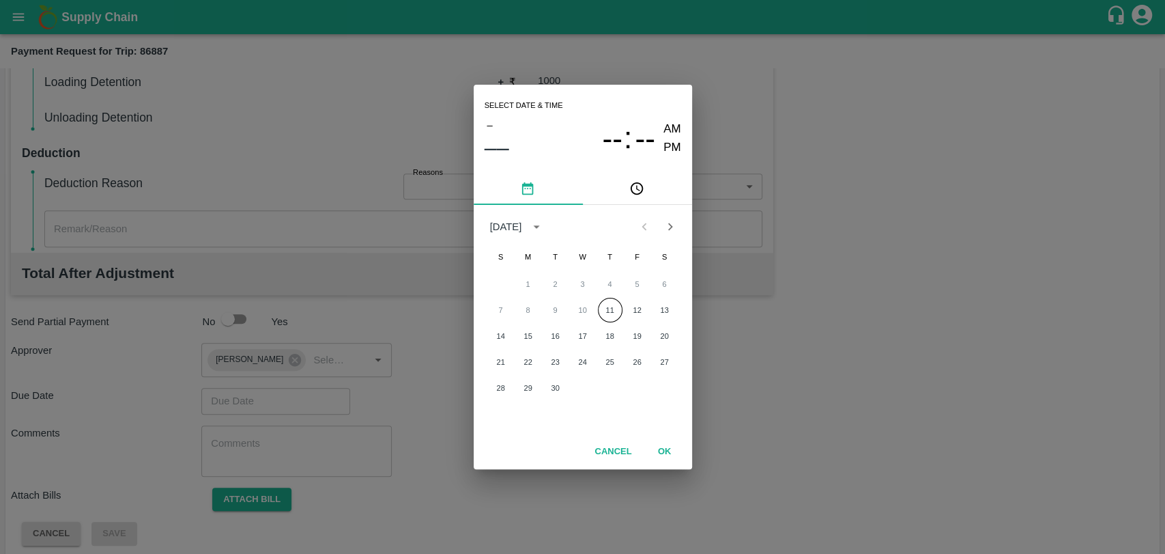
click at [252, 403] on div "Select date & time – –– -- : -- AM PM September 2025 S M T W T F S 1 2 3 4 5 6 …" at bounding box center [582, 277] width 1165 height 554
type input "DD/MM/YYYY hh:mm aa"
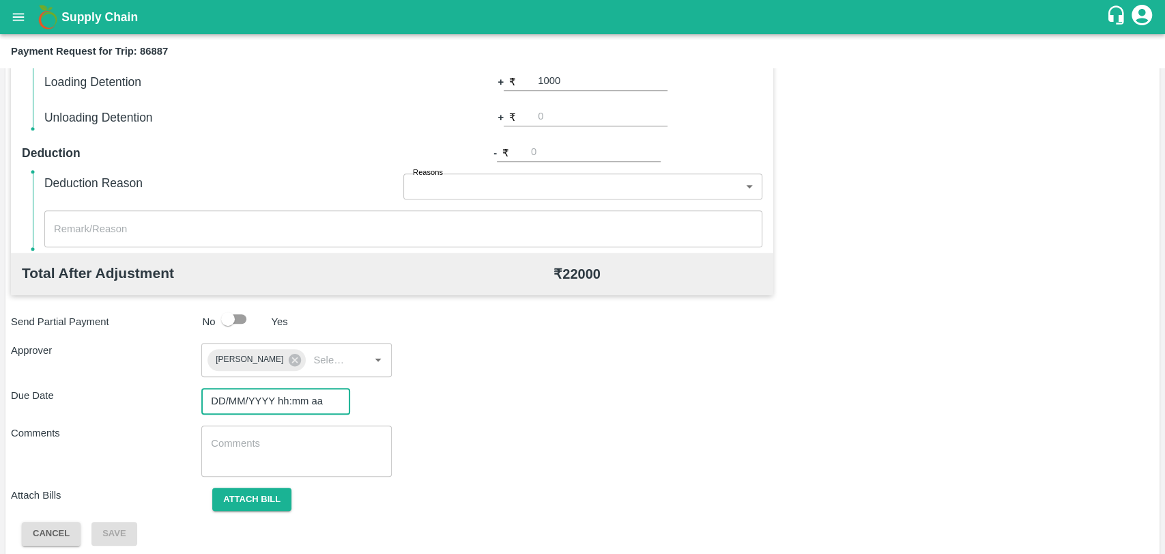
click at [280, 395] on input "DD/MM/YYYY hh:mm aa" at bounding box center [270, 401] width 139 height 26
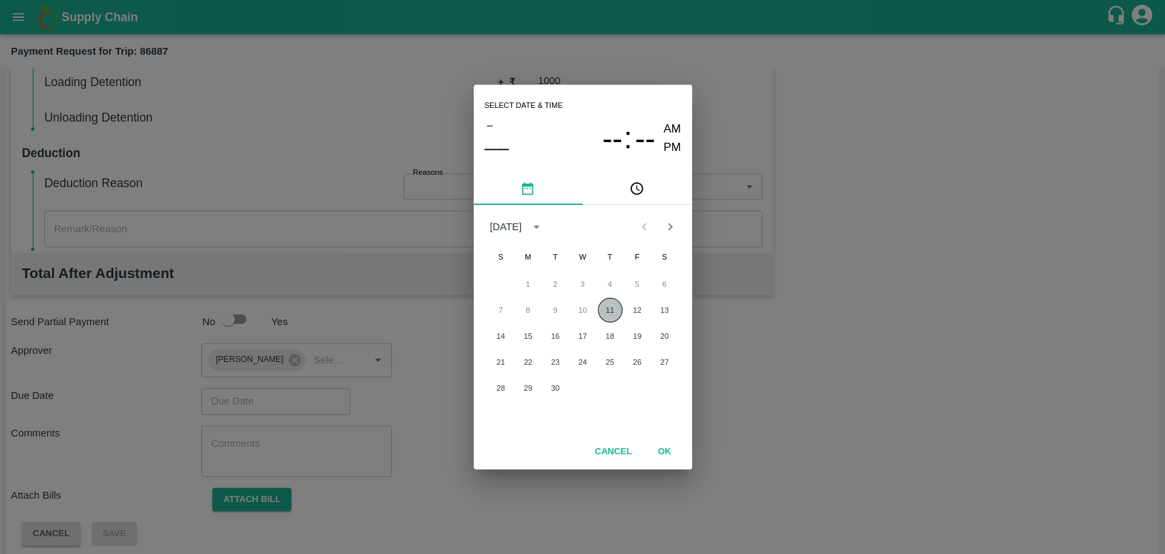
click at [617, 304] on button "11" at bounding box center [610, 310] width 25 height 25
type input "[DATE] 12:00 AM"
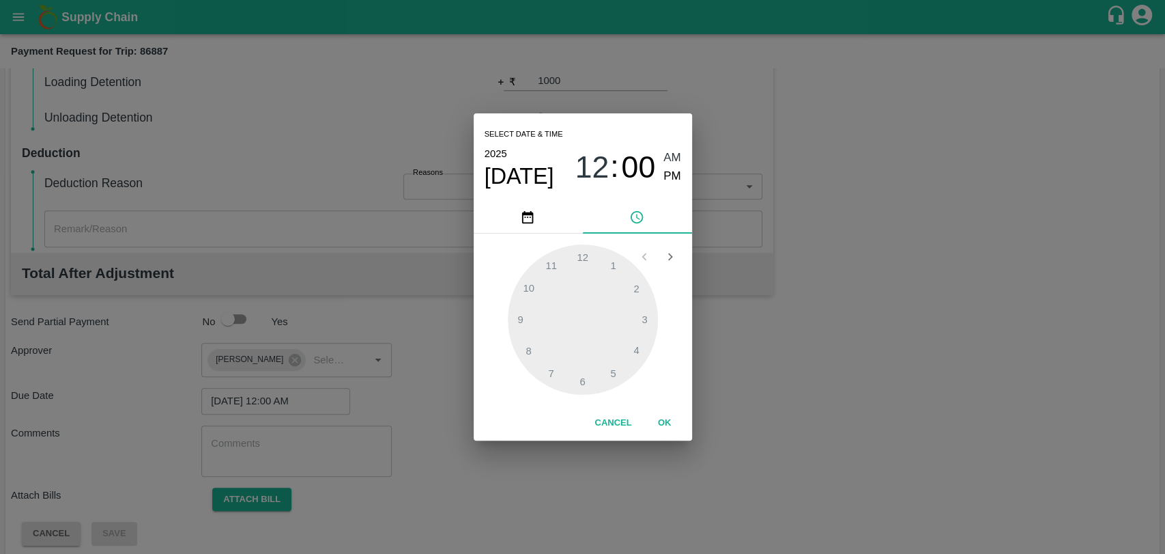
click at [663, 414] on button "OK" at bounding box center [665, 423] width 44 height 24
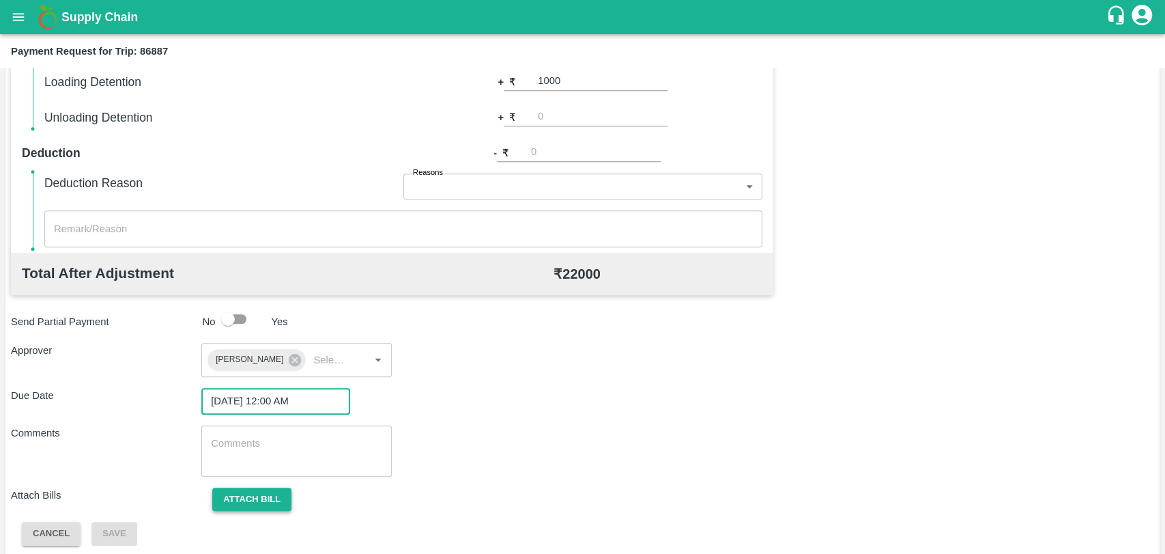
click at [237, 497] on button "Attach bill" at bounding box center [251, 499] width 79 height 24
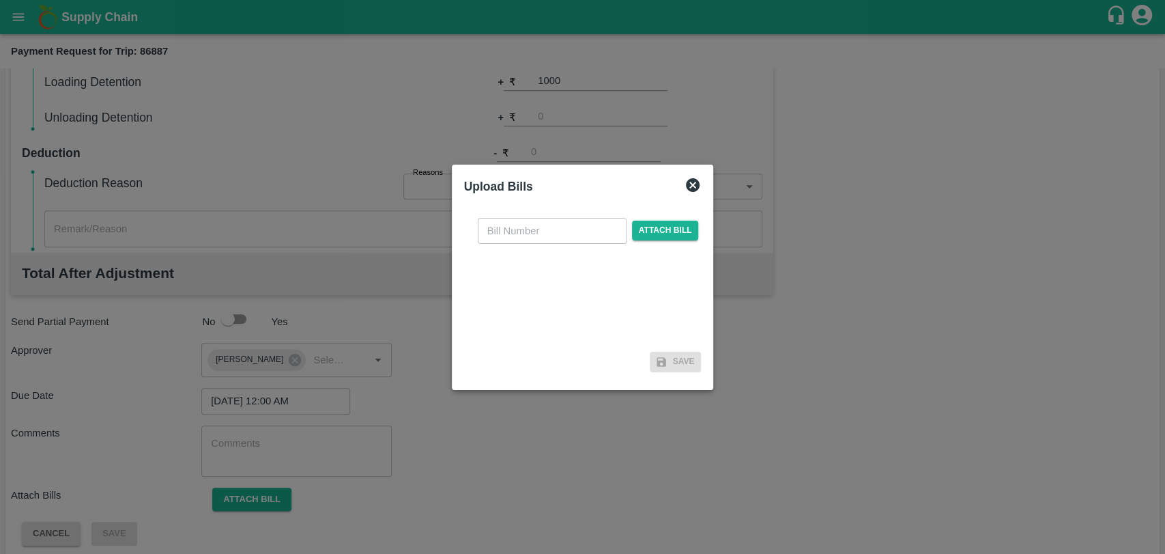
click at [527, 225] on input "text" at bounding box center [552, 231] width 149 height 26
type input "518"
click at [640, 225] on span "Attach bill" at bounding box center [665, 231] width 67 height 20
click at [0, 0] on input "Attach bill" at bounding box center [0, 0] width 0 height 0
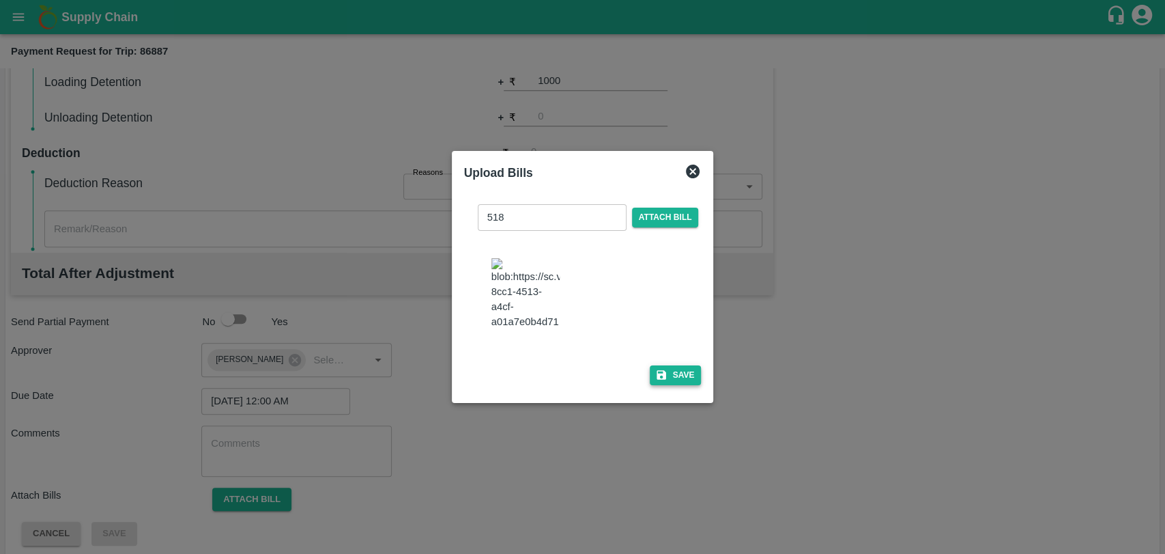
click at [664, 365] on button "Save" at bounding box center [676, 375] width 52 height 20
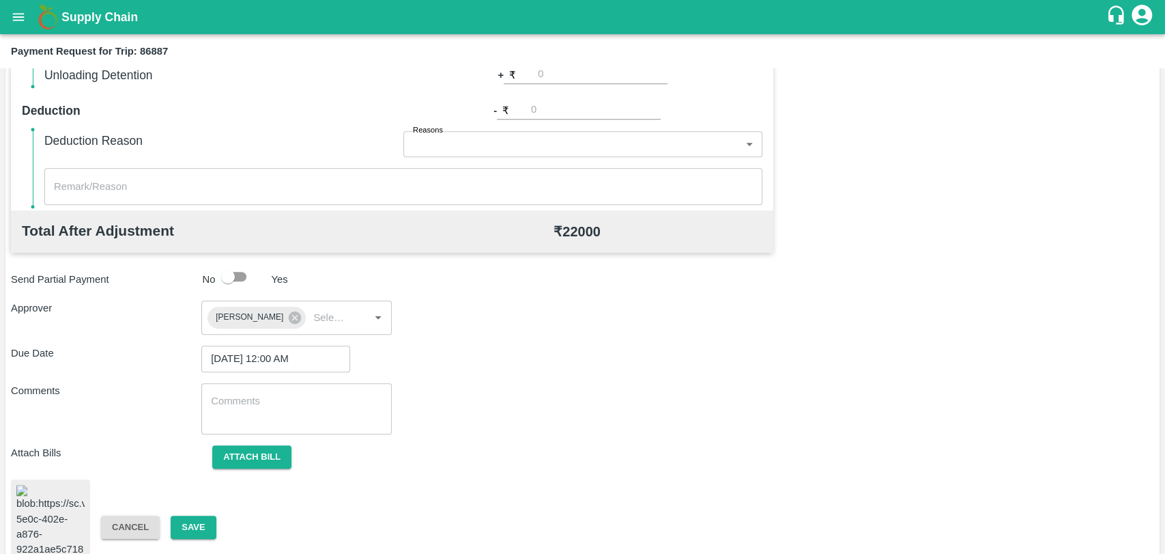
scroll to position [563, 0]
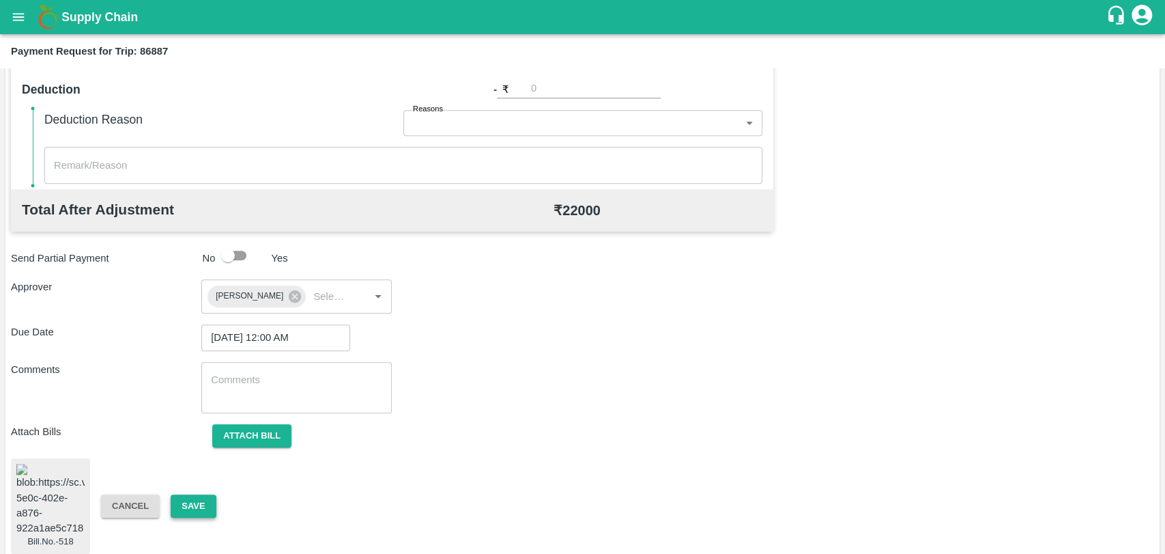
click at [191, 494] on button "Save" at bounding box center [193, 506] width 45 height 24
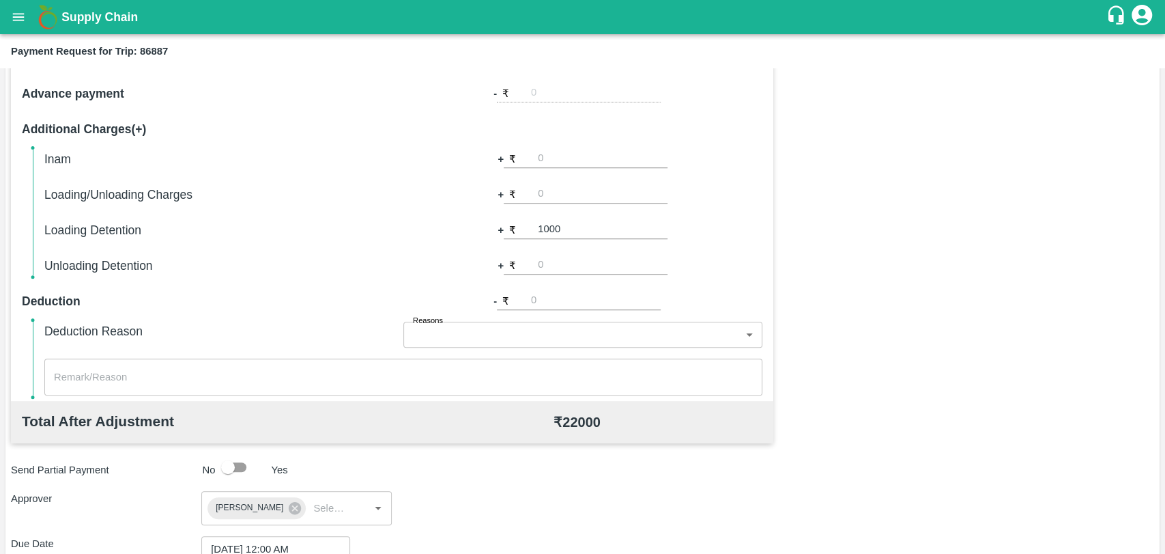
scroll to position [184, 0]
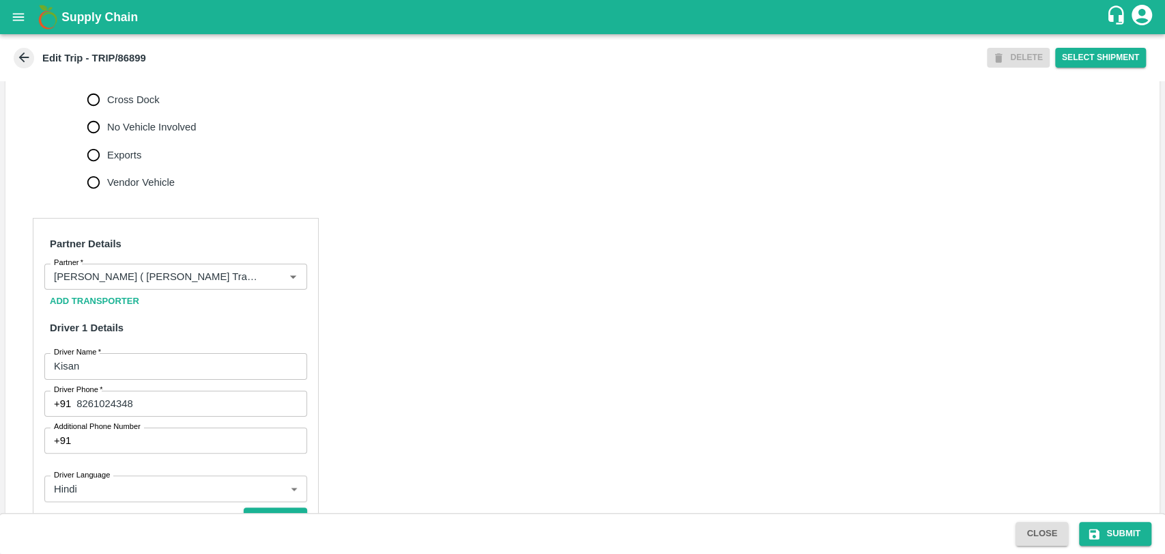
scroll to position [606, 0]
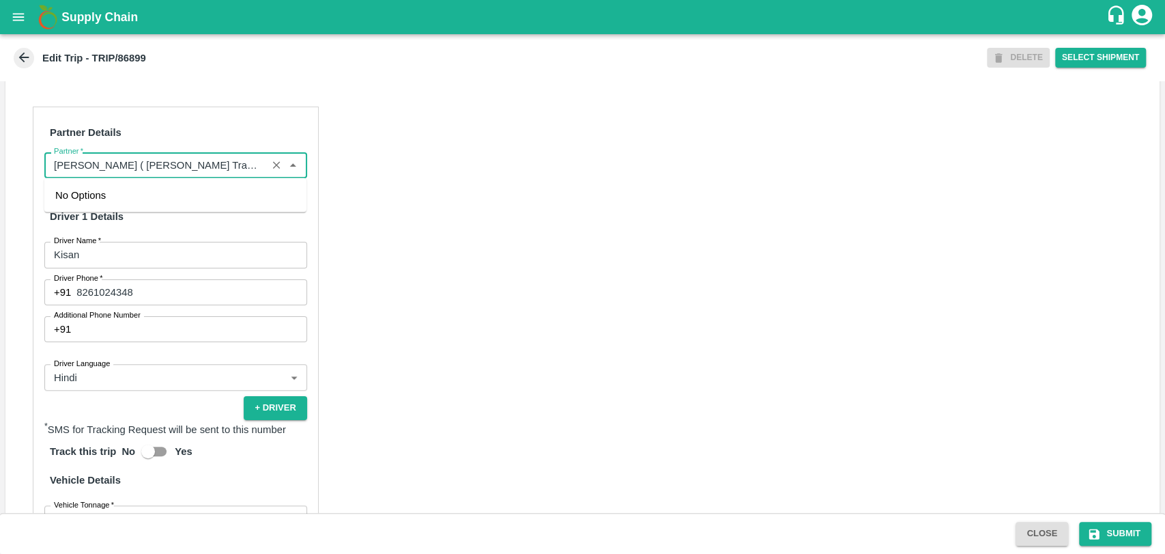
click at [189, 164] on input "Partner   *" at bounding box center [155, 165] width 214 height 18
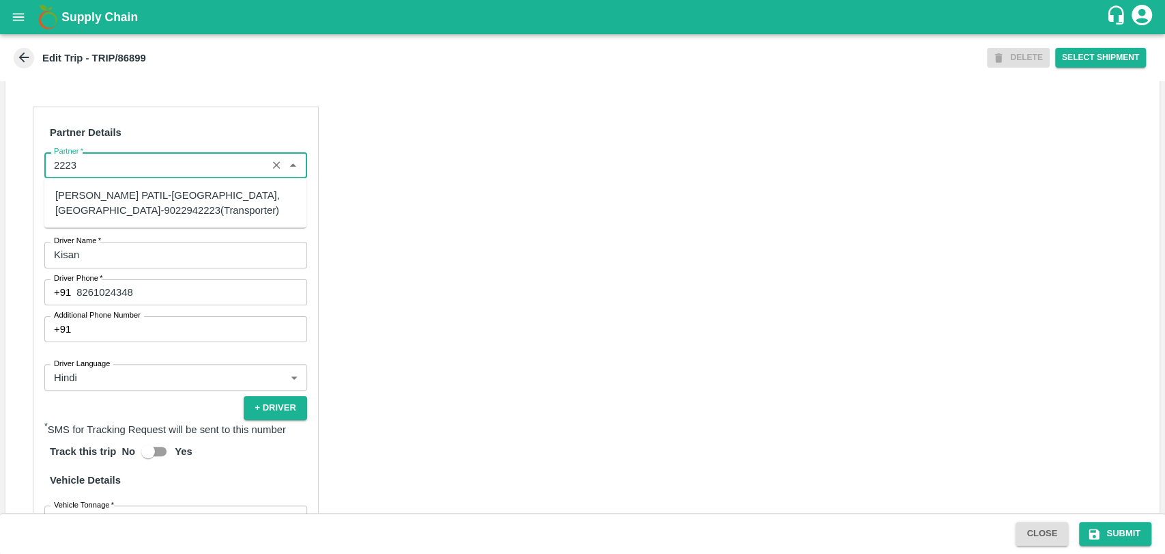
click at [160, 206] on div "[PERSON_NAME] PATIL-[GEOGRAPHIC_DATA], [GEOGRAPHIC_DATA]-9022942223(Transporter)" at bounding box center [175, 202] width 240 height 31
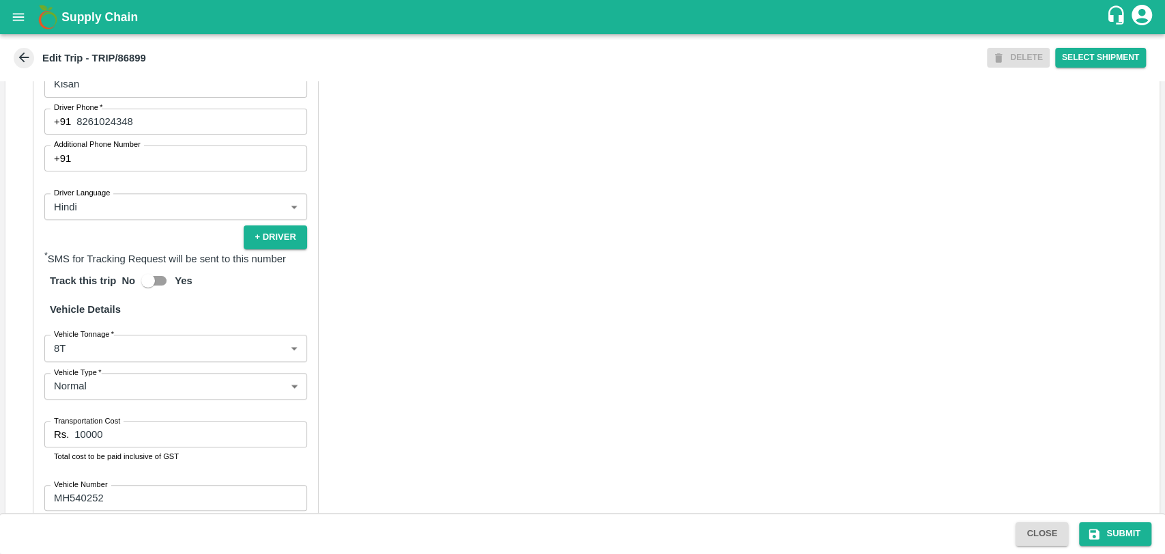
scroll to position [874, 0]
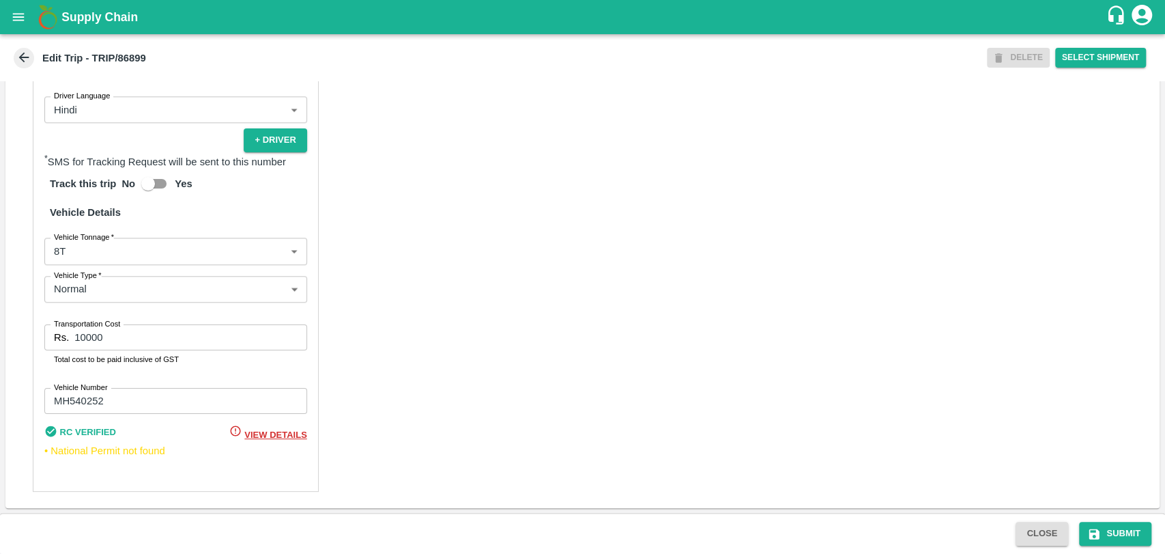
type input "[PERSON_NAME] PATIL-[GEOGRAPHIC_DATA], [GEOGRAPHIC_DATA]-9022942223(Transporter)"
click at [110, 264] on body "Supply Chain Edit Trip - TRIP/86899 DELETE Select Shipment Trip Details Trip Ty…" at bounding box center [582, 277] width 1165 height 554
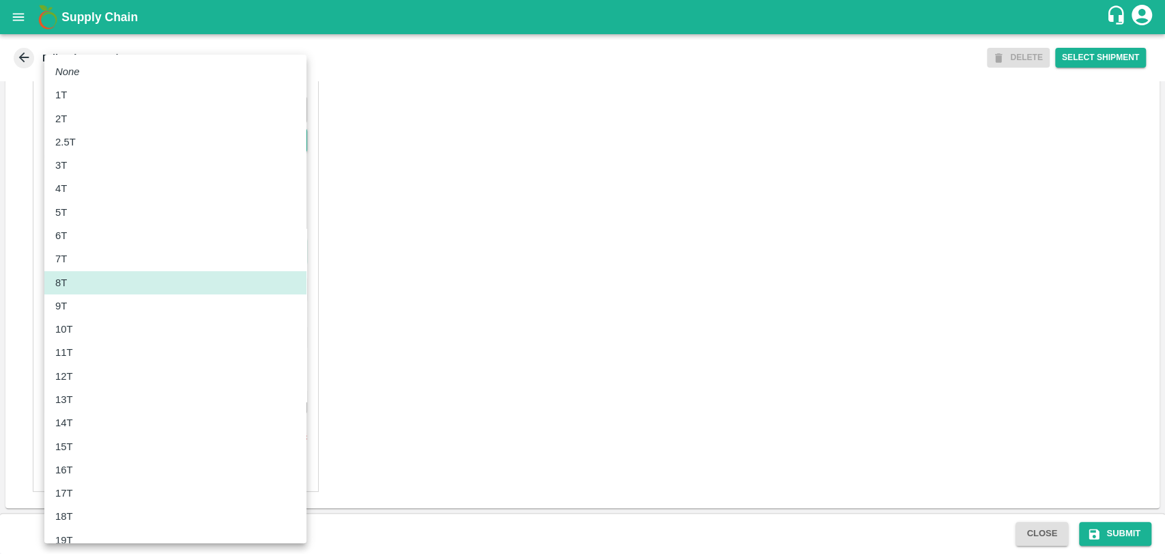
click at [99, 327] on div "10T" at bounding box center [175, 329] width 240 height 15
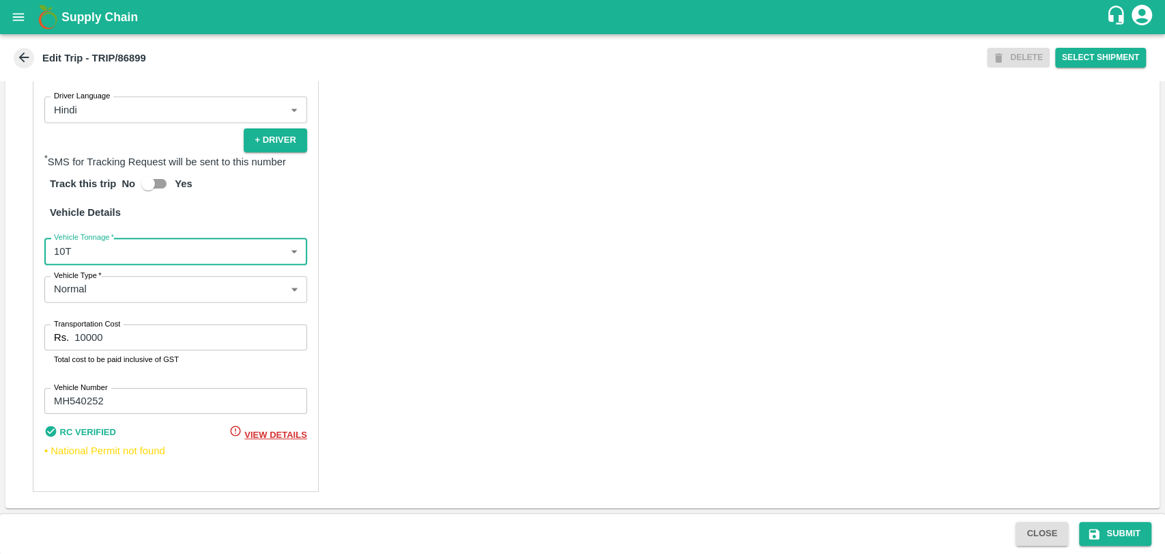
click at [106, 242] on label "Vehicle Tonnage   *" at bounding box center [84, 236] width 60 height 11
click at [91, 246] on body "Supply Chain Edit Trip - TRIP/86899 DELETE Select Shipment Trip Details Trip Ty…" at bounding box center [582, 277] width 1165 height 554
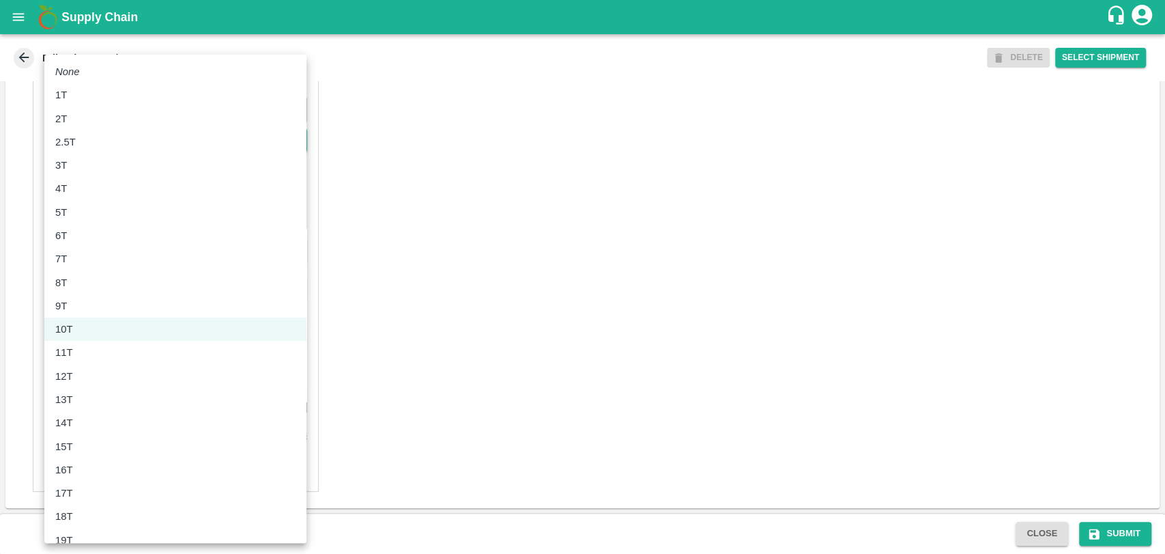
click at [84, 349] on div "11T" at bounding box center [175, 352] width 240 height 15
type input "11000"
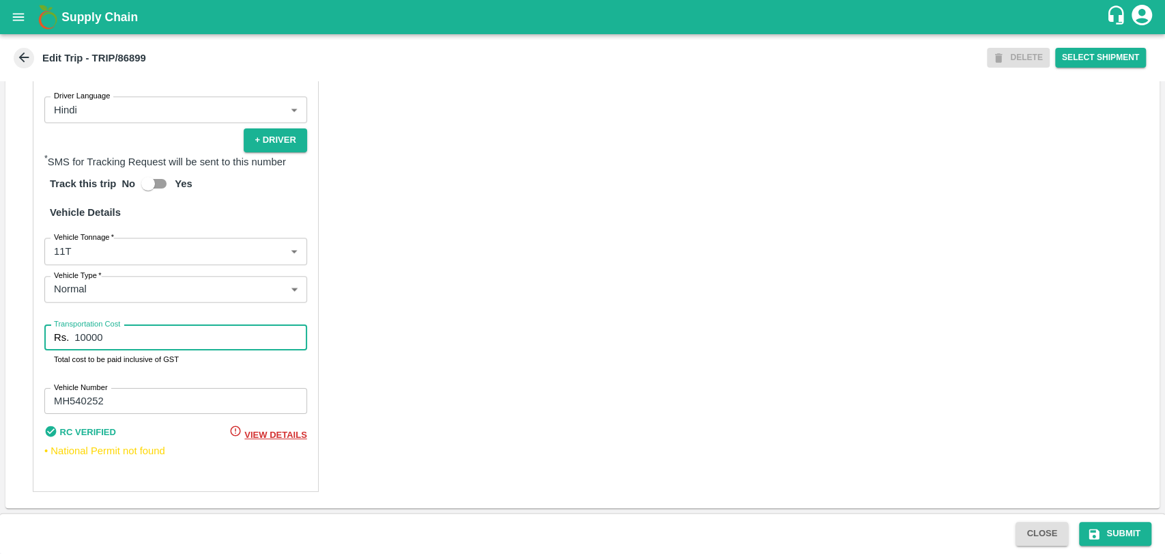
drag, startPoint x: 76, startPoint y: 327, endPoint x: 25, endPoint y: 313, distance: 53.7
click at [25, 313] on div "Partner Details Partner   * Partner Add Transporter Driver 1 Details Driver Nam…" at bounding box center [582, 164] width 1155 height 685
type input "20900"
click at [1101, 532] on button "Submit" at bounding box center [1115, 534] width 72 height 24
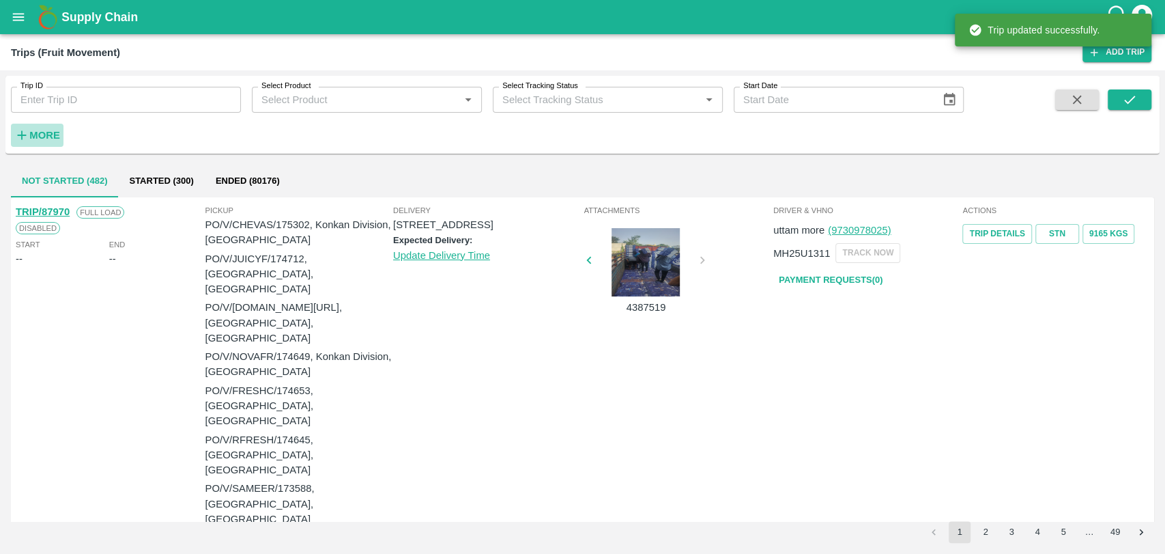
click at [49, 132] on strong "More" at bounding box center [44, 135] width 31 height 11
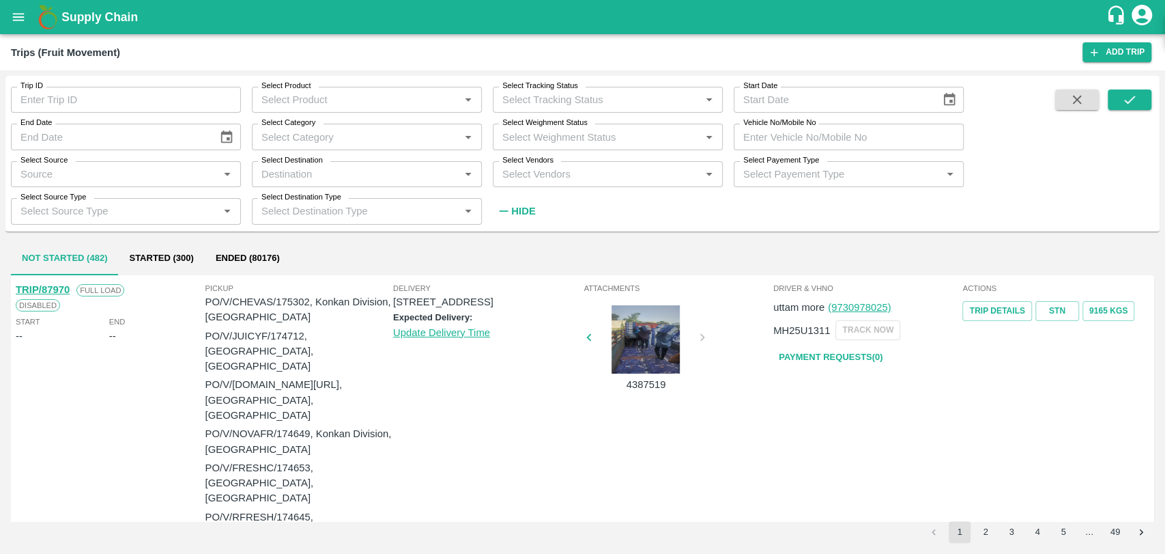
click at [773, 126] on label "Vehicle No/Mobile No" at bounding box center [780, 122] width 72 height 11
click at [773, 126] on input "Vehicle No/Mobile No" at bounding box center [849, 137] width 230 height 26
paste input "MH19CX5201"
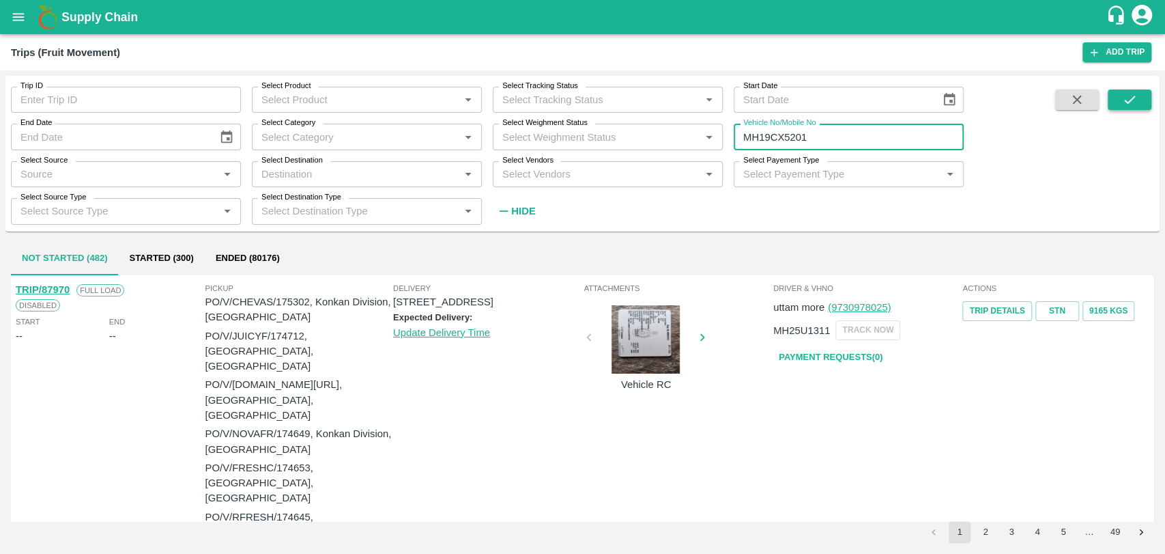
type input "MH19CX5201"
click at [1140, 103] on button "submit" at bounding box center [1130, 99] width 44 height 20
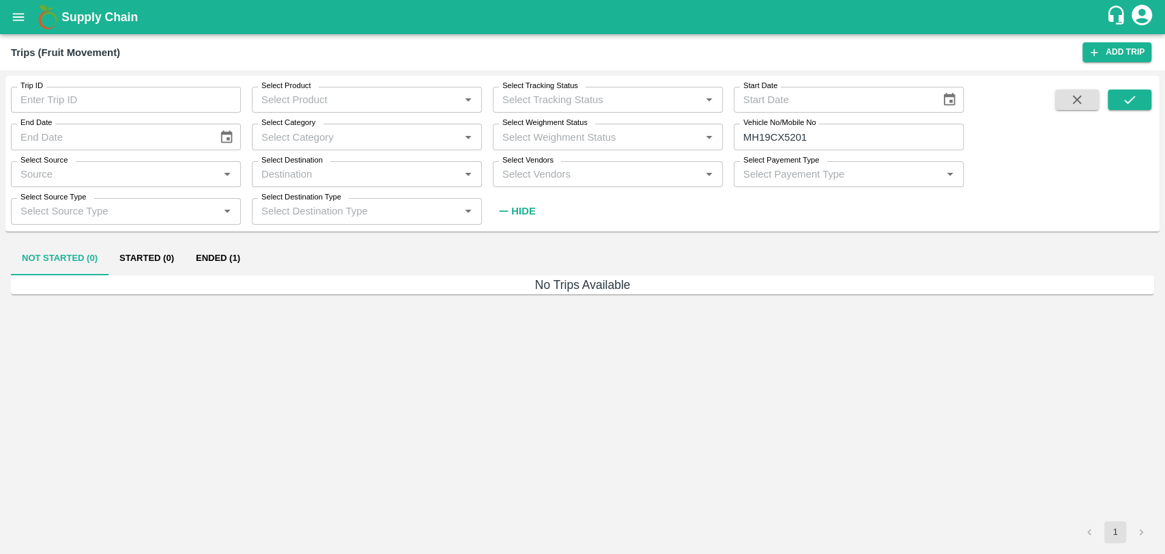
click at [245, 265] on button "Ended (1)" at bounding box center [218, 258] width 66 height 33
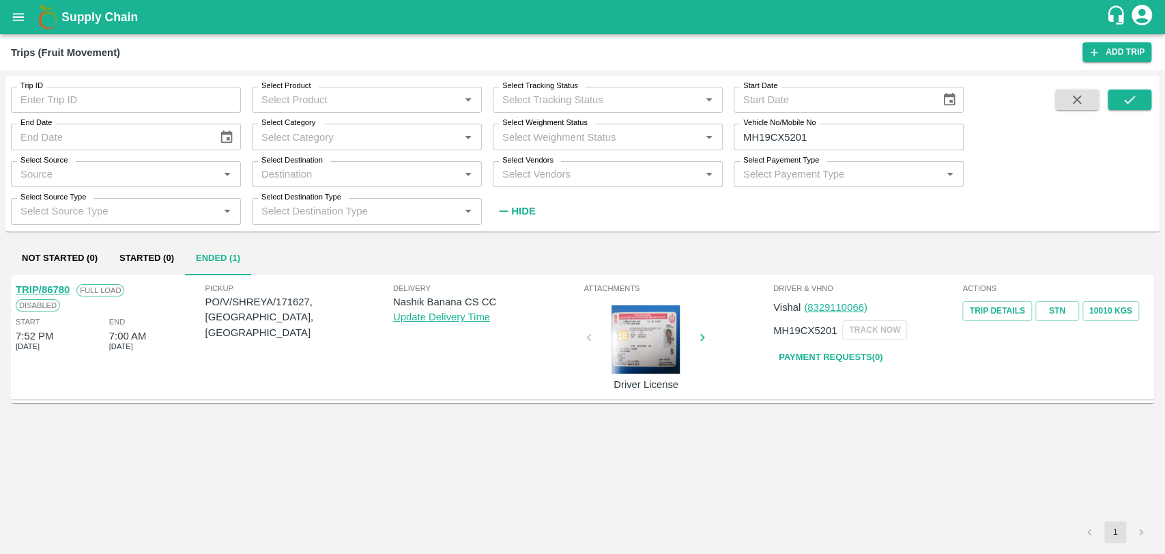
click at [65, 289] on link "TRIP/86780" at bounding box center [43, 289] width 54 height 11
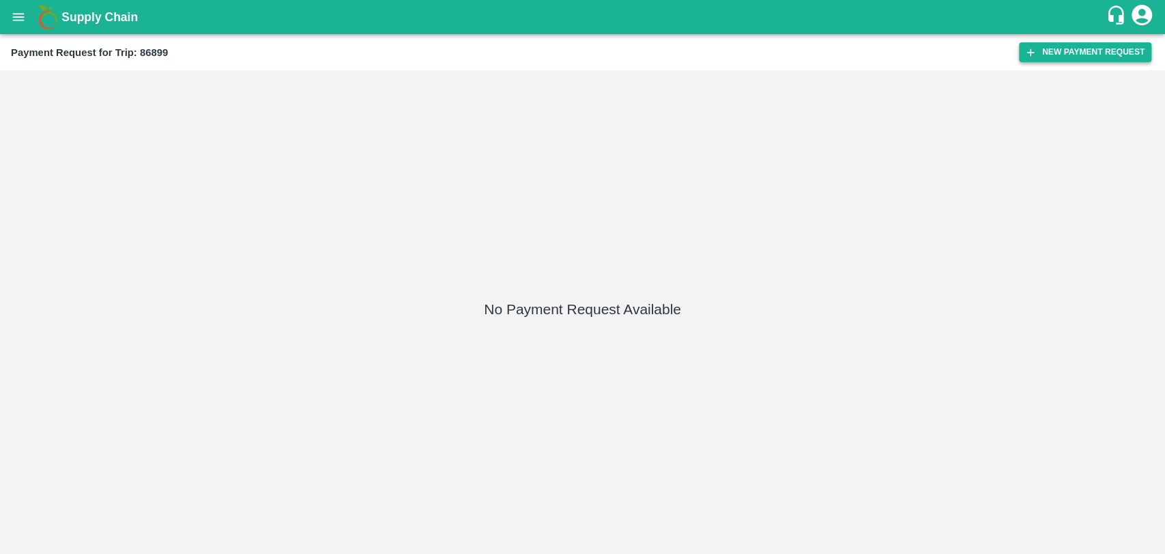
click at [1107, 53] on button "New Payment Request" at bounding box center [1085, 52] width 132 height 20
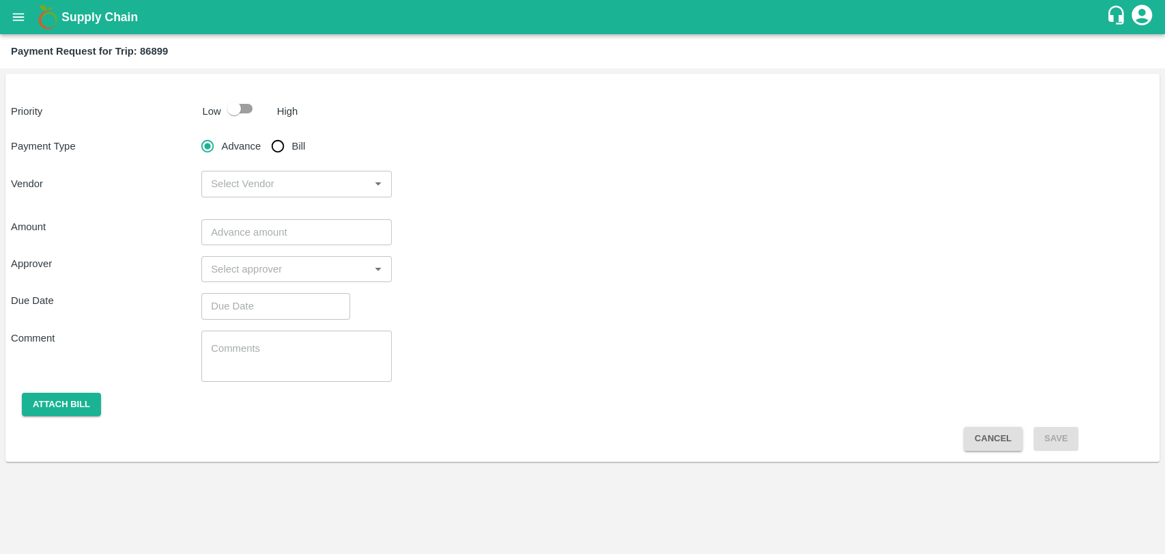
click at [242, 111] on input "checkbox" at bounding box center [234, 109] width 78 height 26
checkbox input "true"
click at [270, 154] on input "Bill" at bounding box center [277, 145] width 27 height 27
radio input "true"
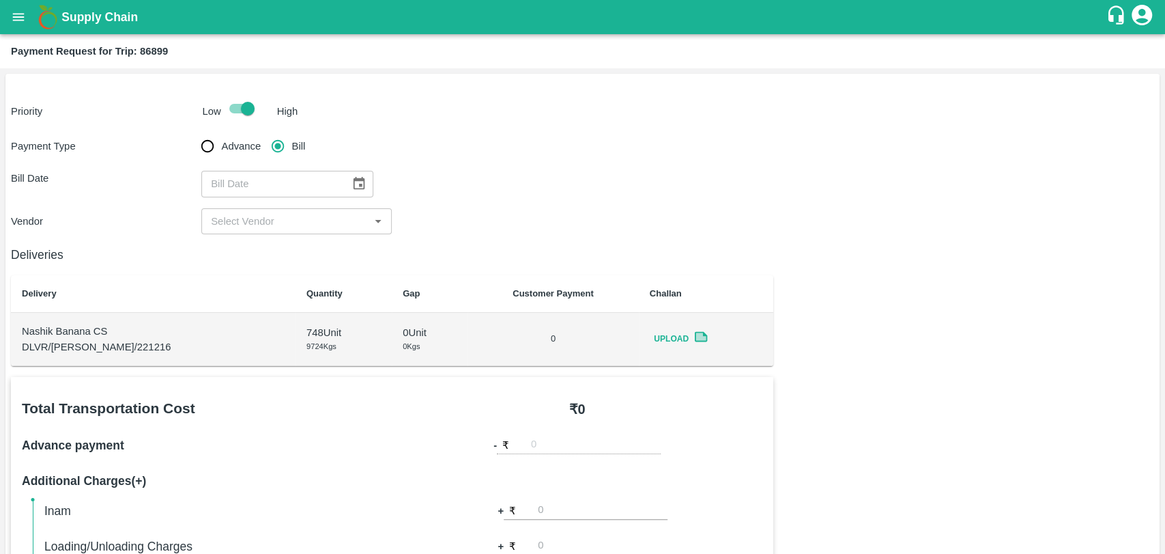
click at [354, 187] on icon "Choose date" at bounding box center [360, 183] width 12 height 13
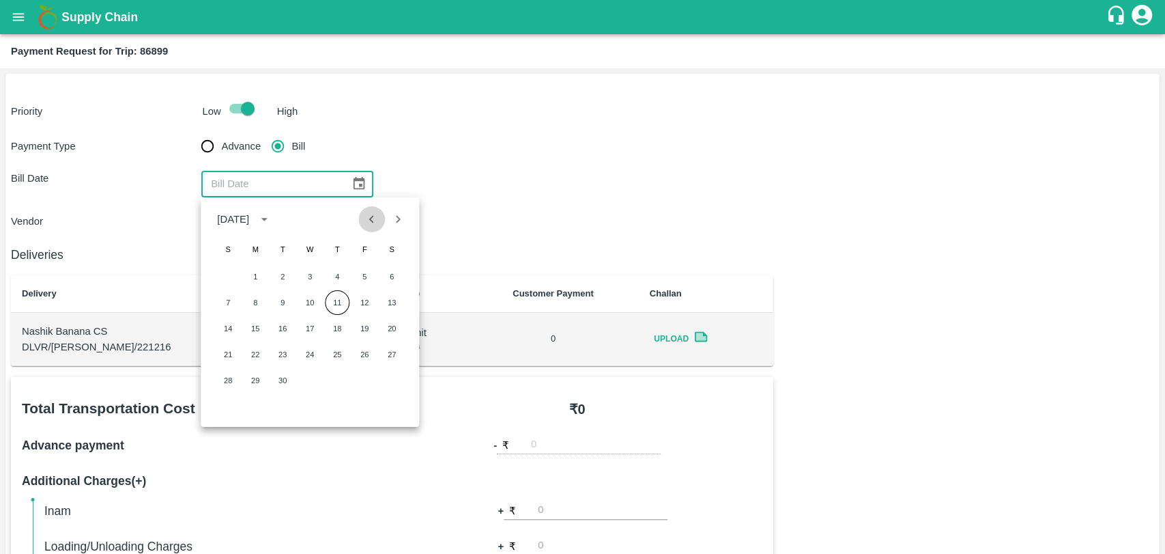
click at [360, 218] on button "Previous month" at bounding box center [372, 219] width 26 height 26
click at [334, 375] on button "28" at bounding box center [337, 380] width 25 height 25
type input "[DATE]"
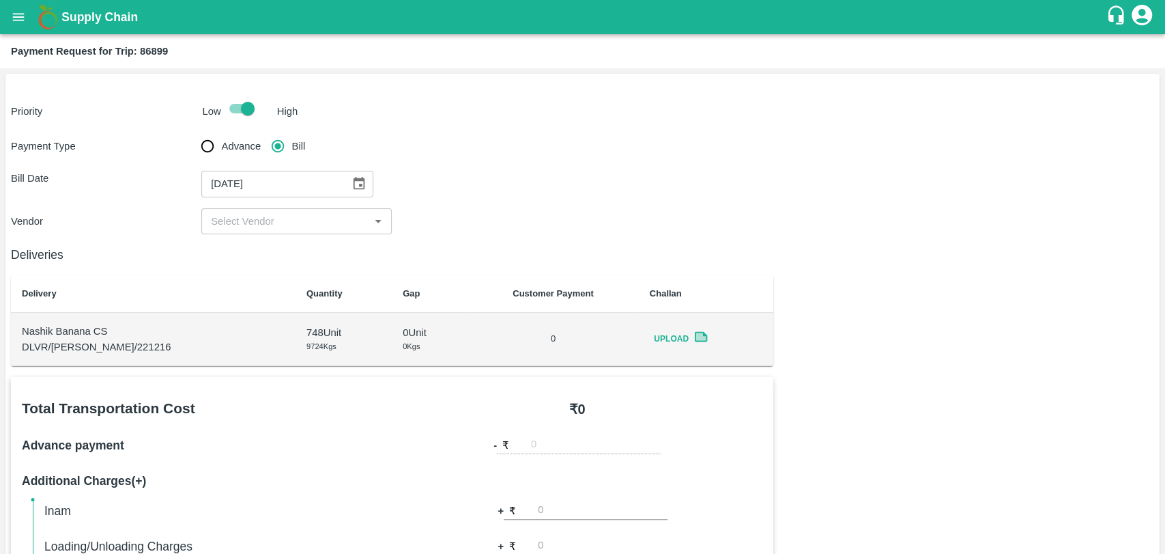
click at [250, 220] on input "input" at bounding box center [286, 221] width 160 height 18
click at [259, 265] on ul "[PERSON_NAME] PATIL - ₹20900" at bounding box center [296, 251] width 190 height 34
click at [264, 253] on div "[PERSON_NAME] PATIL - ₹20900" at bounding box center [290, 251] width 156 height 15
type input "[PERSON_NAME] PATIL - ₹20900"
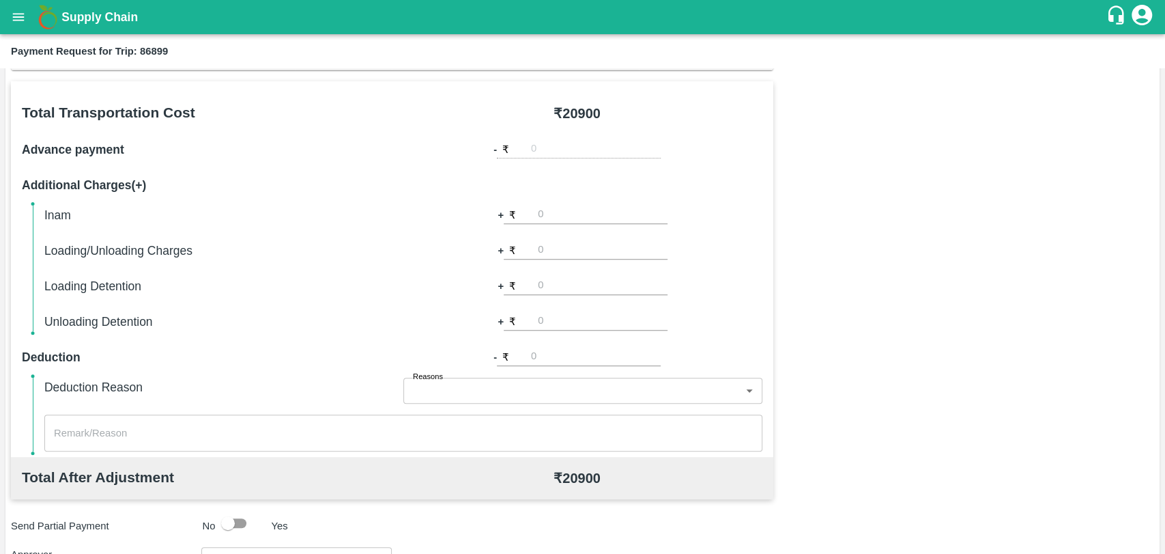
scroll to position [303, 0]
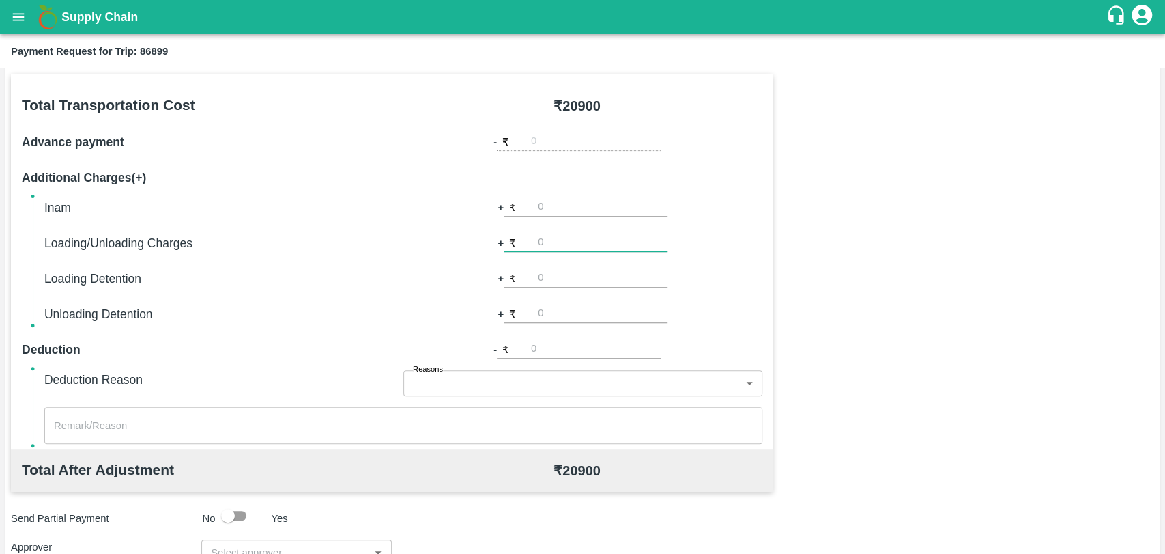
click at [560, 251] on input "number" at bounding box center [603, 243] width 130 height 18
type input "500"
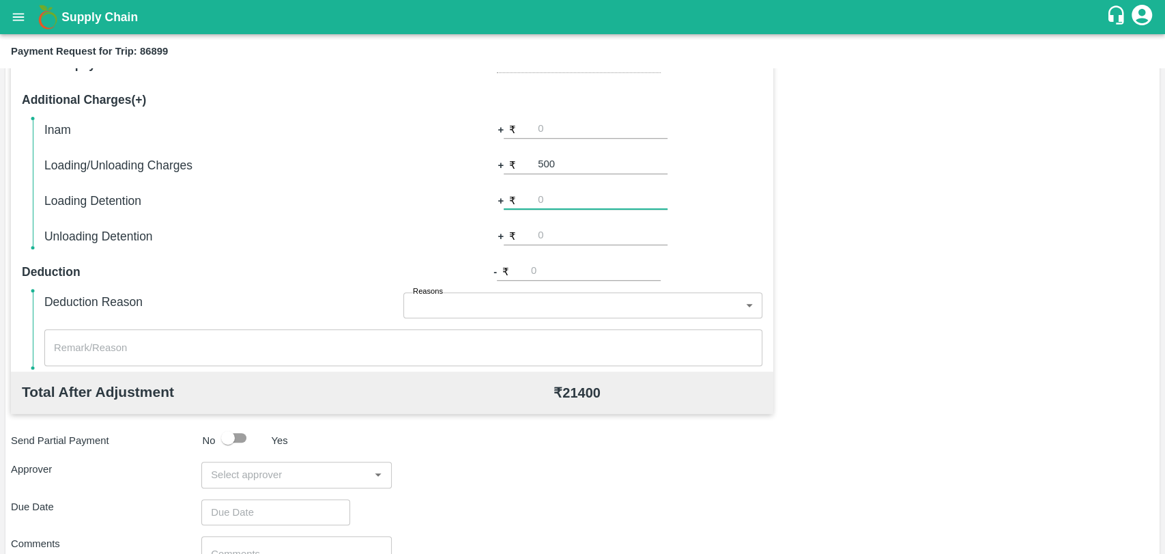
scroll to position [500, 0]
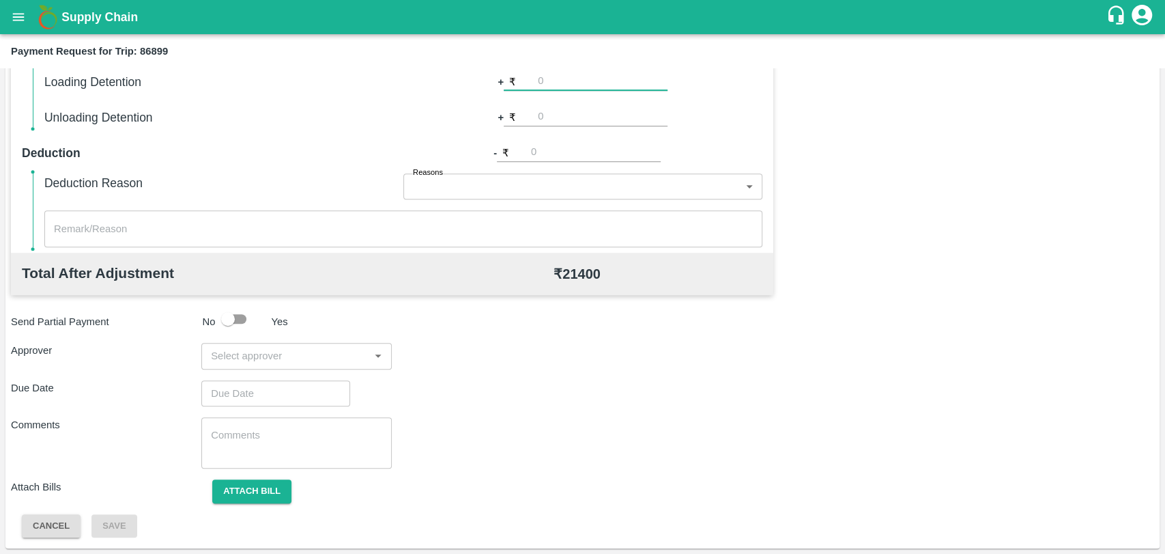
click at [290, 337] on div "Total Transportation Cost ₹ 20900 Advance payment - ₹ Additional Charges(+) Ina…" at bounding box center [583, 207] width 1144 height 661
click at [287, 351] on input "input" at bounding box center [286, 356] width 160 height 18
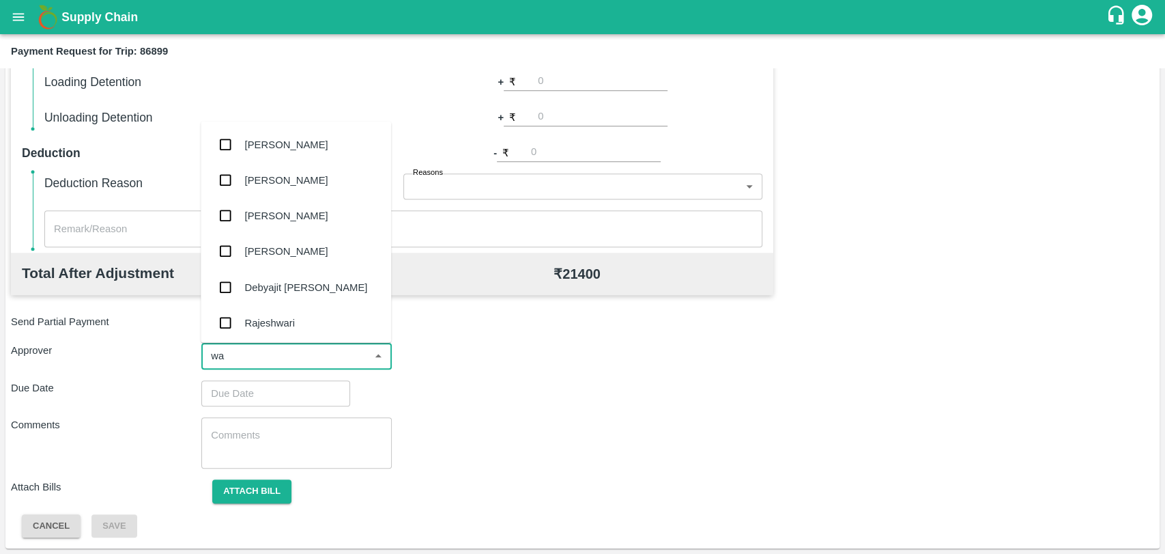
type input "wag"
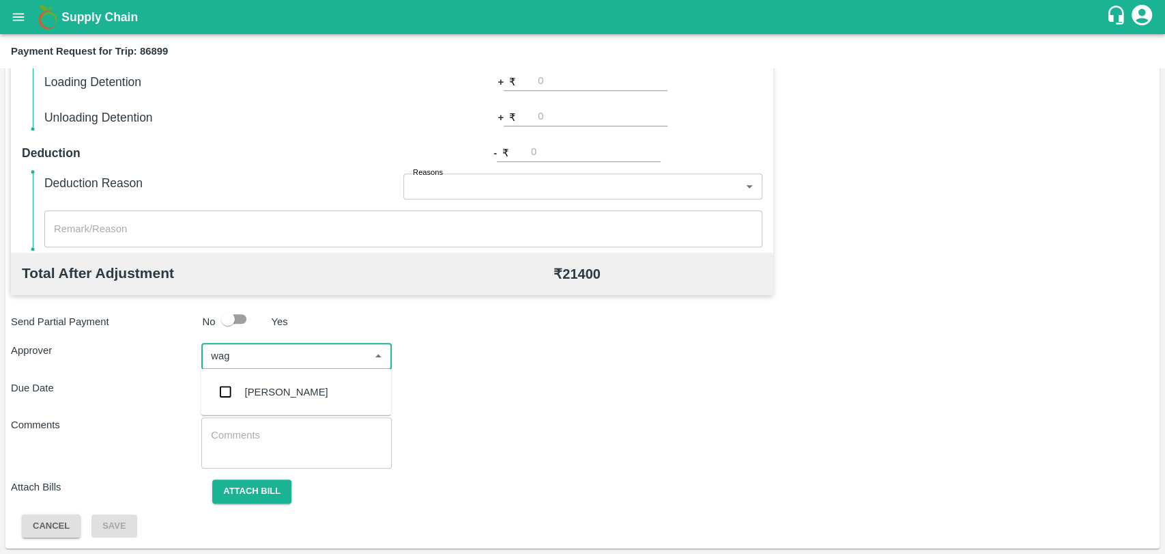
click at [283, 386] on div "[PERSON_NAME]" at bounding box center [286, 391] width 83 height 15
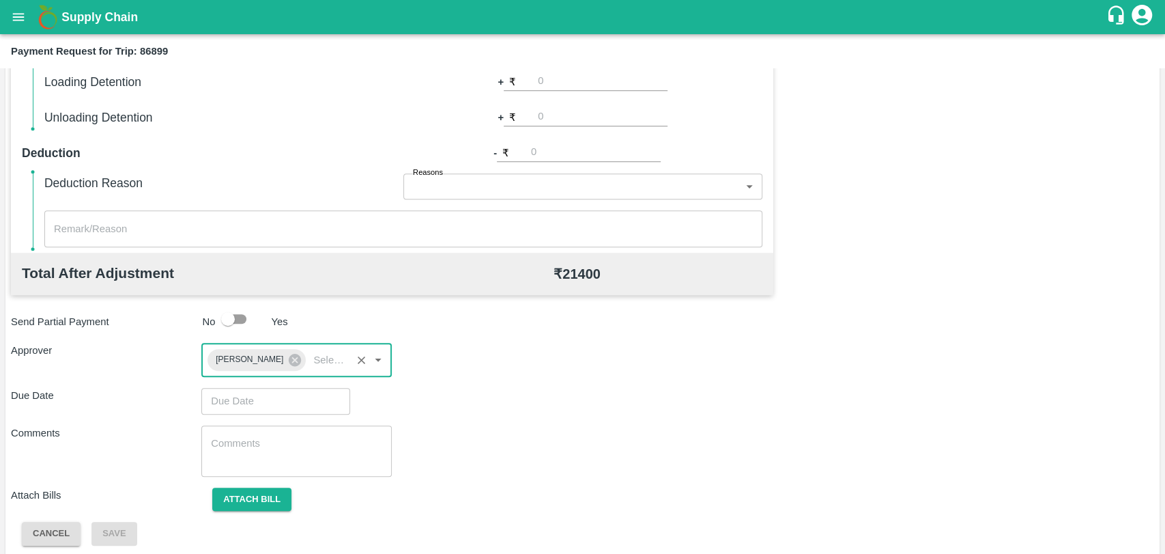
type input "DD/MM/YYYY hh:mm aa"
click at [274, 398] on input "DD/MM/YYYY hh:mm aa" at bounding box center [270, 401] width 139 height 26
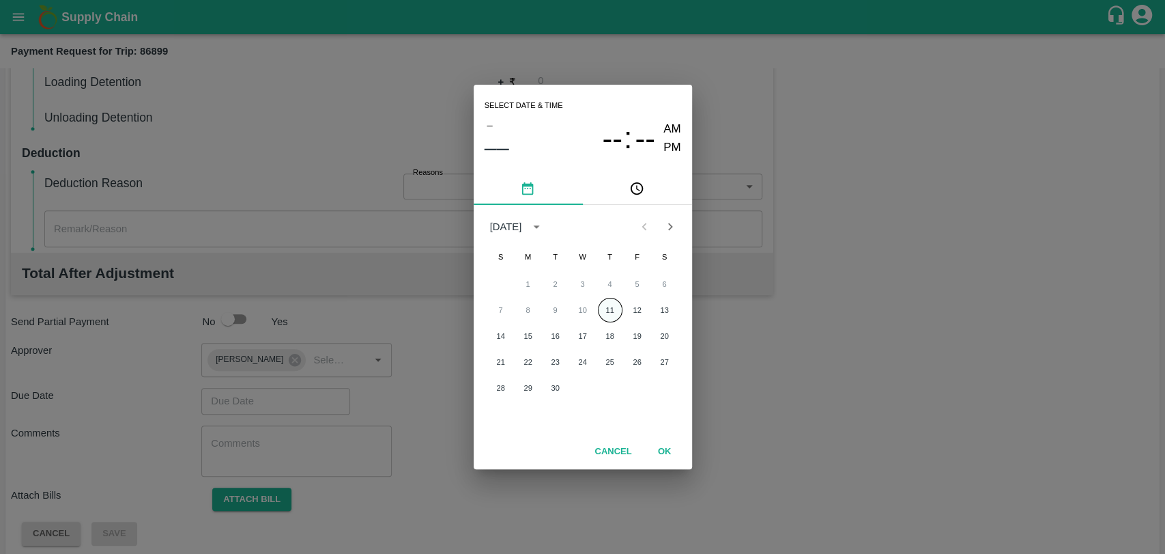
click at [614, 313] on button "11" at bounding box center [610, 310] width 25 height 25
type input "[DATE] 12:00 AM"
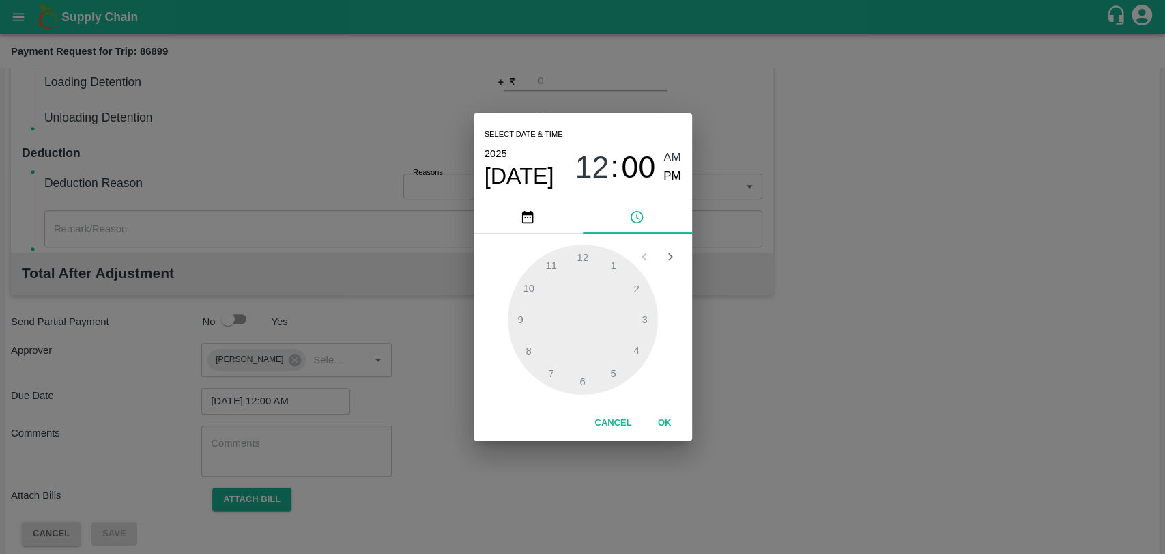
click at [669, 441] on div "Select date & time [DATE] 12 : 00 AM PM 1 2 3 4 5 6 7 8 9 10 11 12 Cancel OK" at bounding box center [582, 277] width 1165 height 554
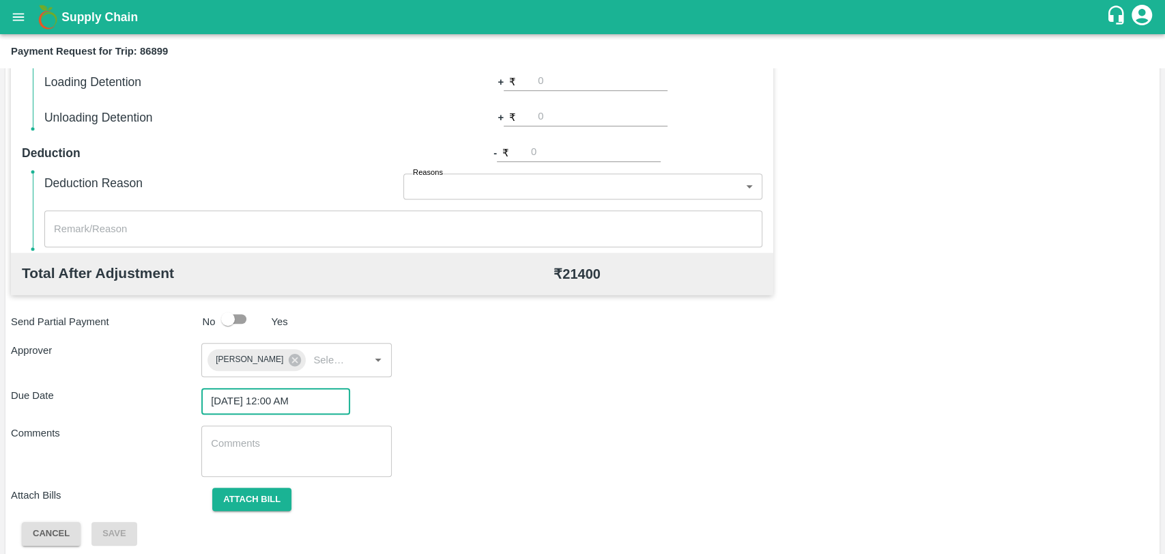
click at [662, 417] on div "Total Transportation Cost ₹ 20900 Advance payment - ₹ Additional Charges(+) Ina…" at bounding box center [583, 211] width 1144 height 668
click at [256, 471] on div "x ​" at bounding box center [296, 450] width 190 height 51
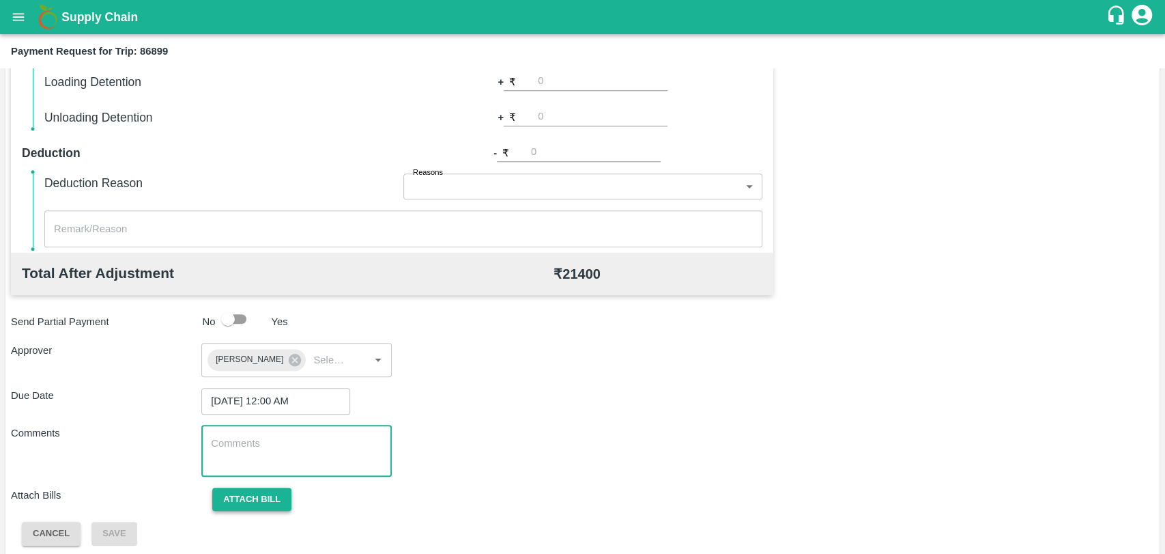
click at [251, 489] on button "Attach bill" at bounding box center [251, 499] width 79 height 24
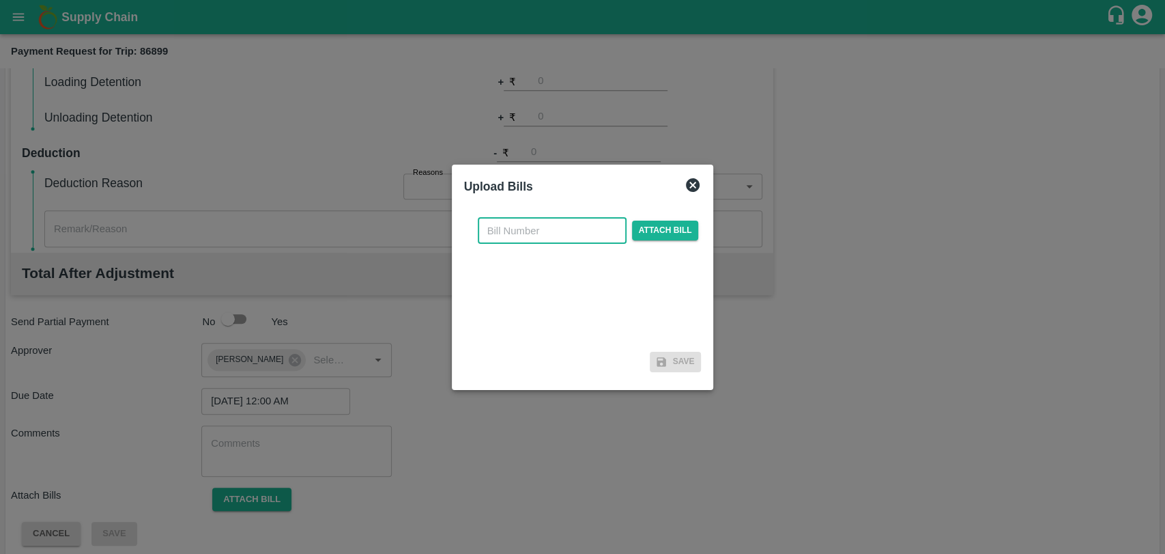
click at [540, 234] on input "text" at bounding box center [552, 231] width 149 height 26
type input "519"
click at [649, 227] on span "Attach bill" at bounding box center [665, 231] width 67 height 20
click at [0, 0] on input "Attach bill" at bounding box center [0, 0] width 0 height 0
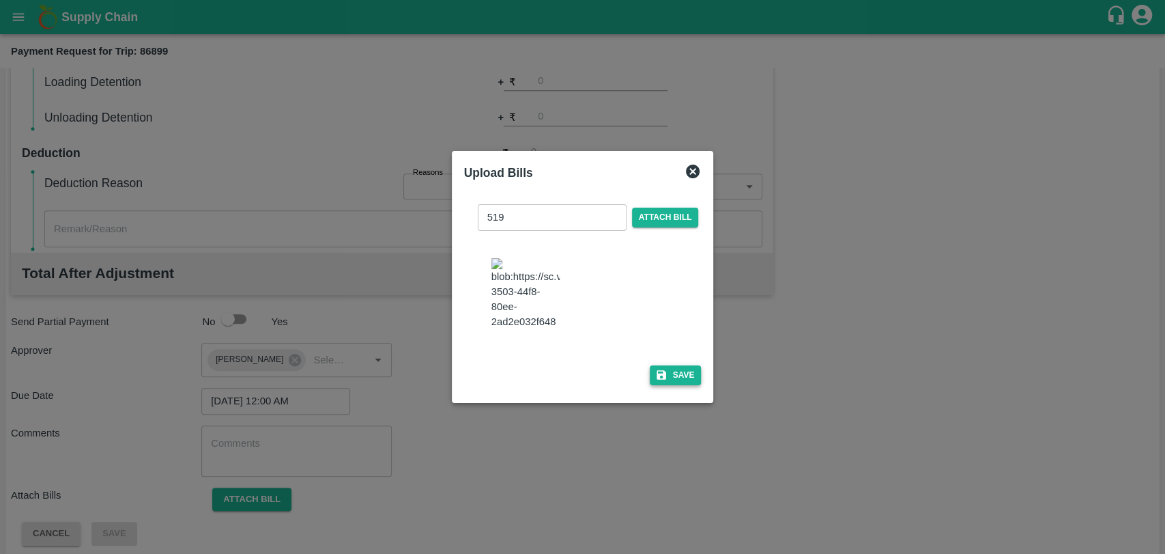
click at [682, 366] on button "Save" at bounding box center [676, 375] width 52 height 20
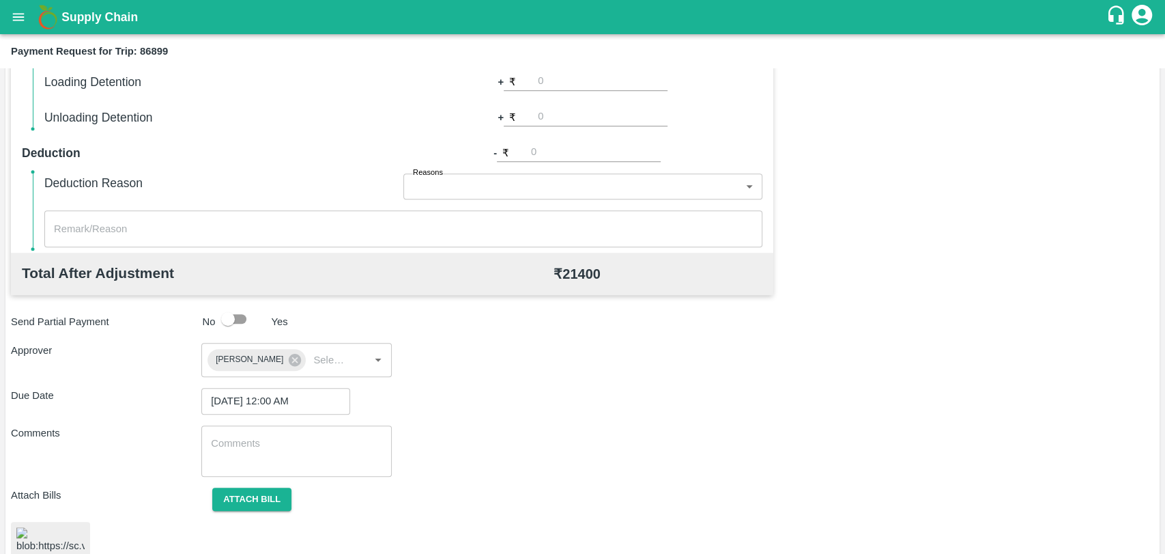
scroll to position [564, 0]
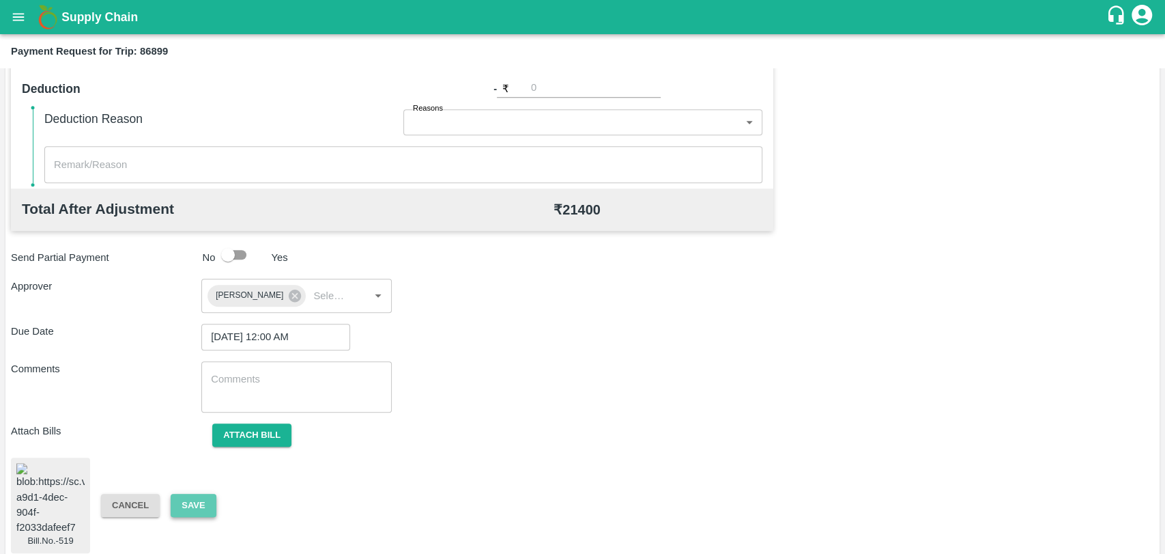
click at [185, 497] on button "Save" at bounding box center [193, 506] width 45 height 24
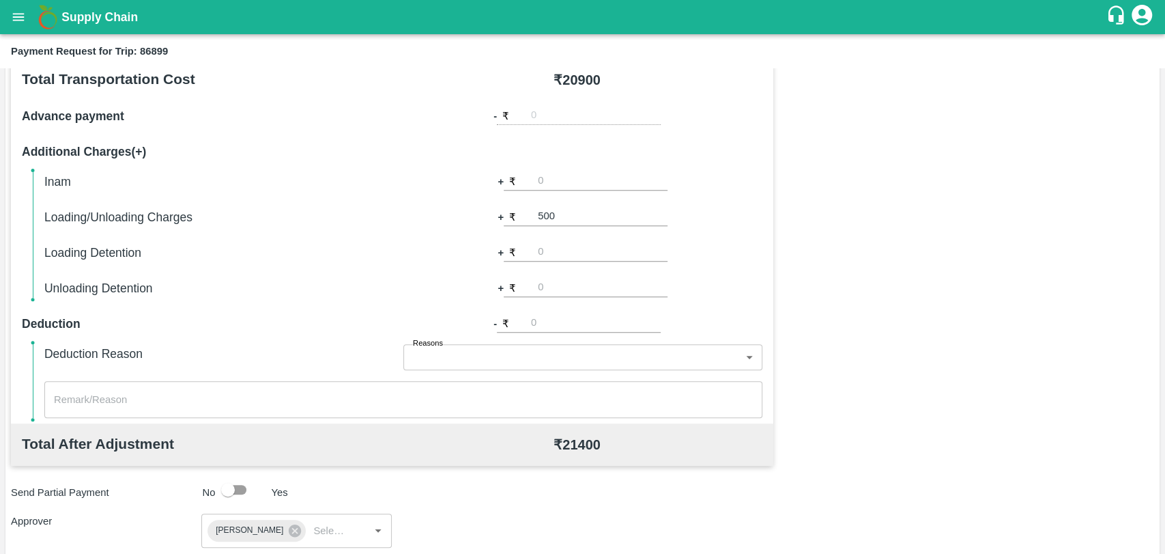
scroll to position [261, 0]
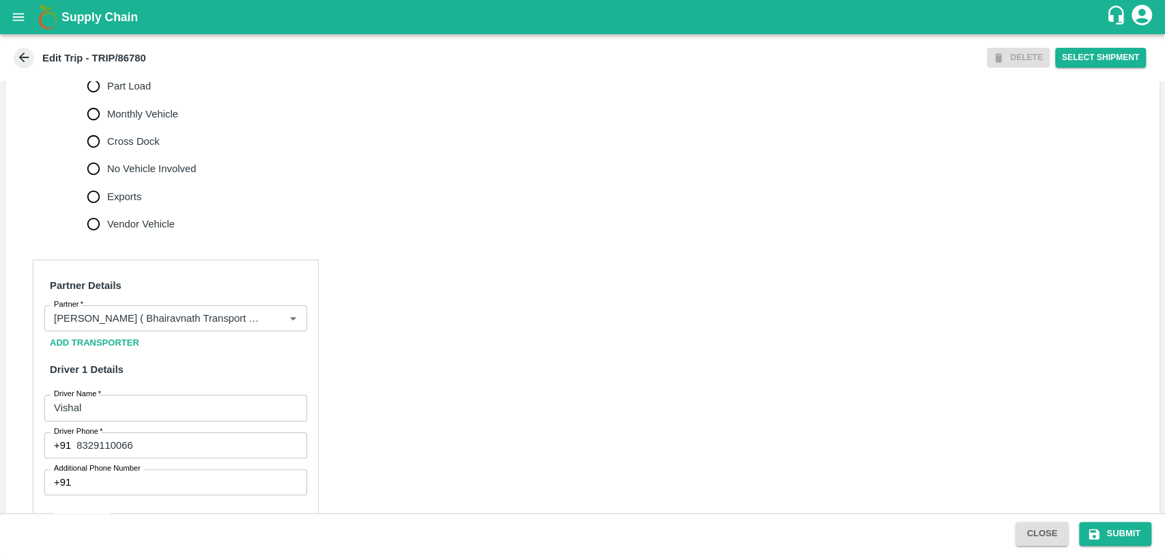
scroll to position [530, 0]
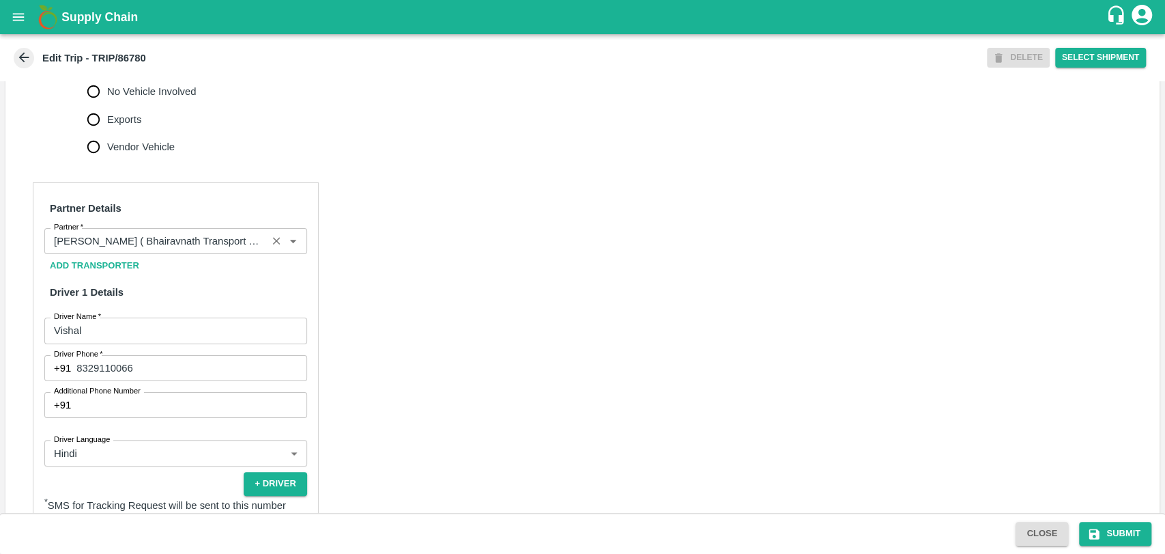
click at [196, 250] on input "Partner   *" at bounding box center [155, 241] width 214 height 18
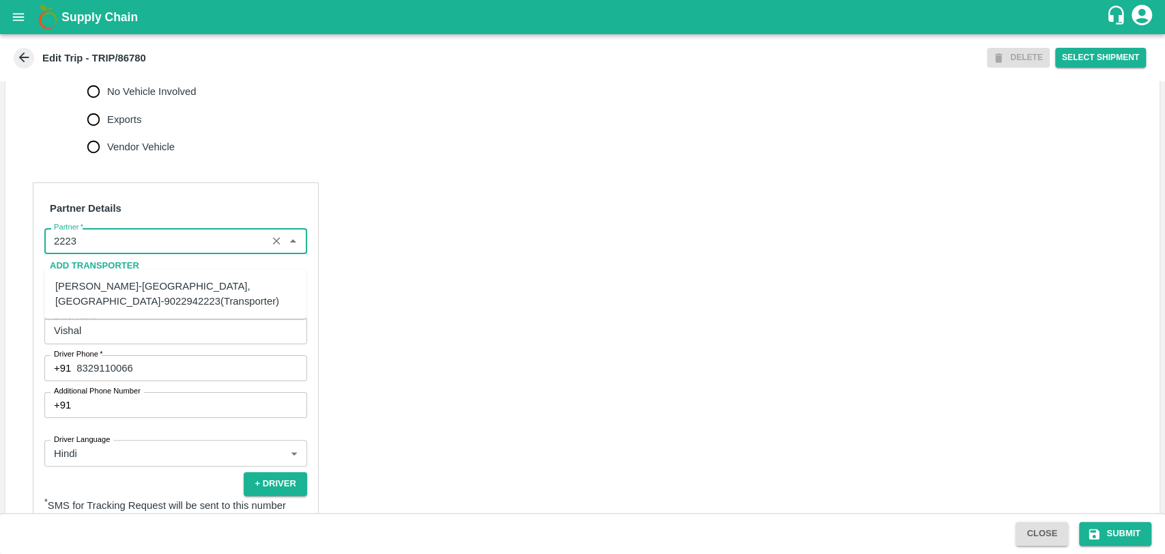
click at [119, 305] on div "[PERSON_NAME]-[GEOGRAPHIC_DATA], [GEOGRAPHIC_DATA]-9022942223(Transporter)" at bounding box center [175, 294] width 240 height 31
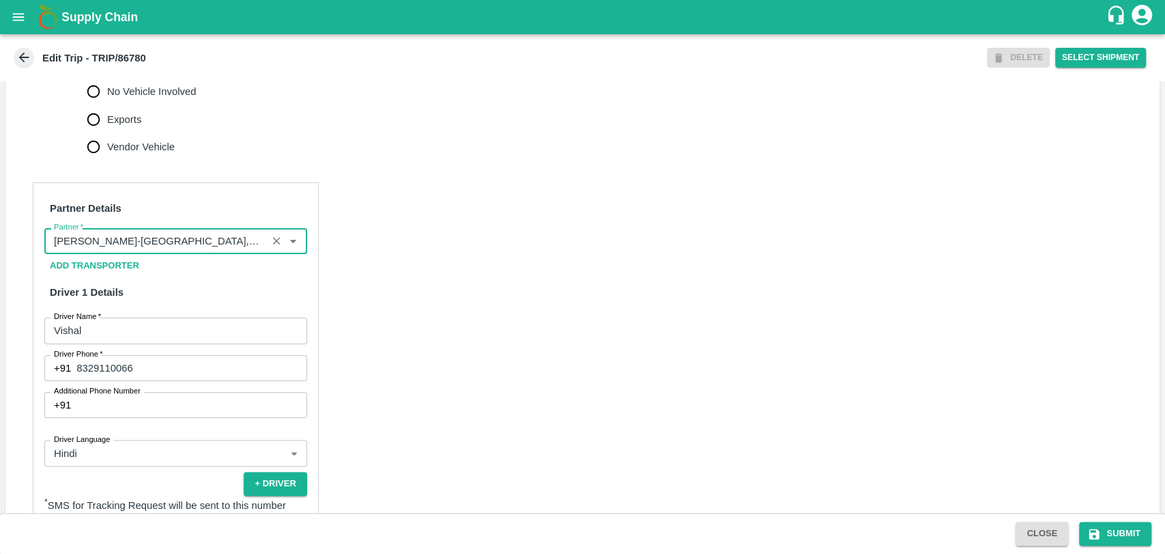
scroll to position [904, 0]
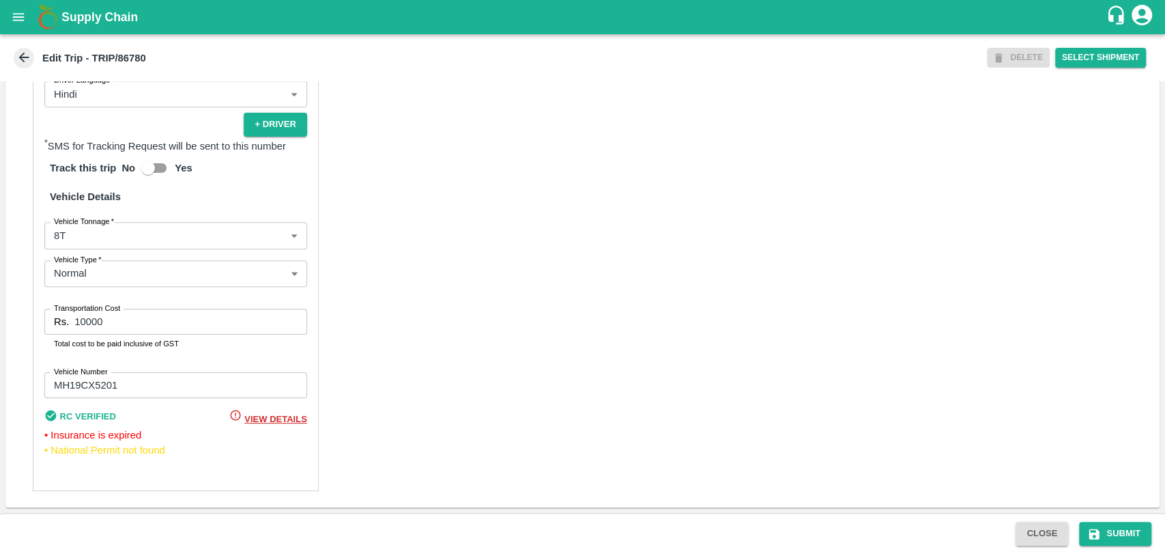
type input "[PERSON_NAME]-[GEOGRAPHIC_DATA], [GEOGRAPHIC_DATA]-9022942223(Transporter)"
click at [100, 238] on body "Supply Chain Edit Trip - TRIP/86780 DELETE Select Shipment Trip Details Trip Ty…" at bounding box center [582, 277] width 1165 height 554
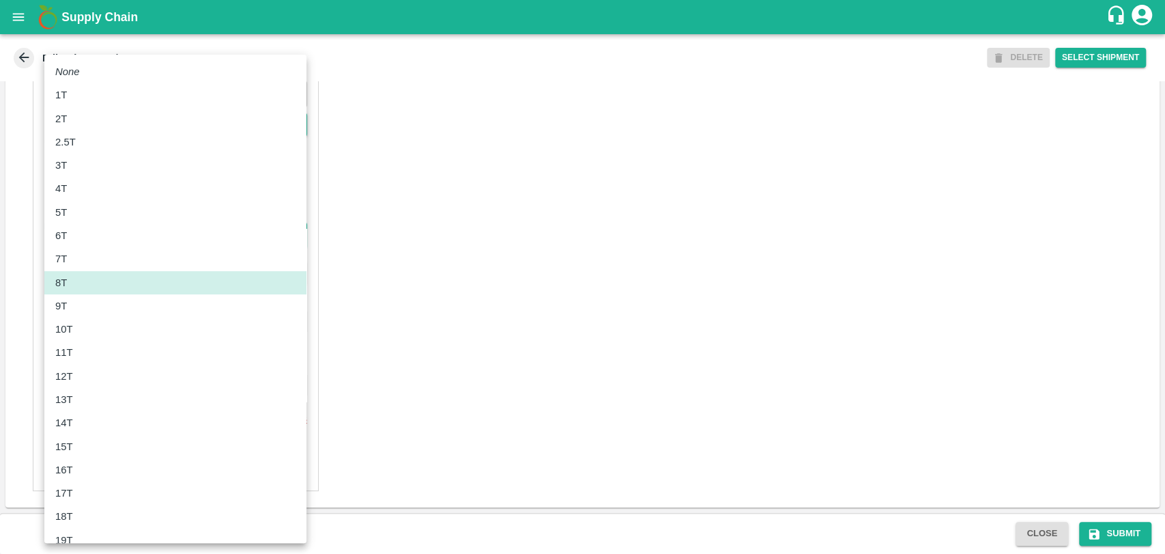
click at [65, 354] on p "11T" at bounding box center [64, 352] width 18 height 15
type input "11000"
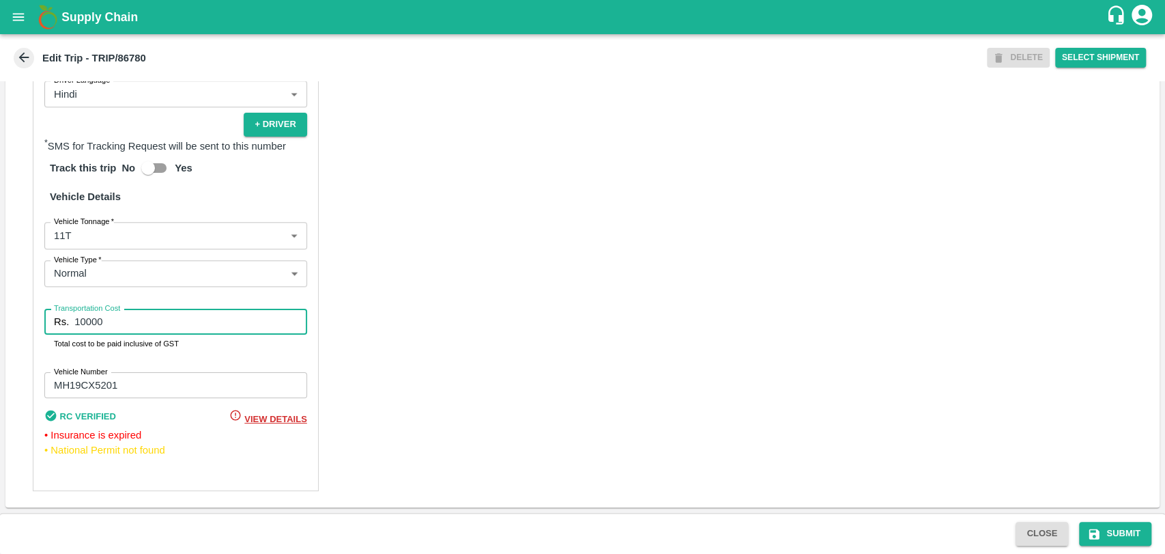
drag, startPoint x: 116, startPoint y: 317, endPoint x: 73, endPoint y: 314, distance: 43.1
click at [73, 314] on div "Rs. 10000 Transportation Cost" at bounding box center [175, 322] width 263 height 26
type input "23000"
click at [1109, 531] on button "Submit" at bounding box center [1115, 534] width 72 height 24
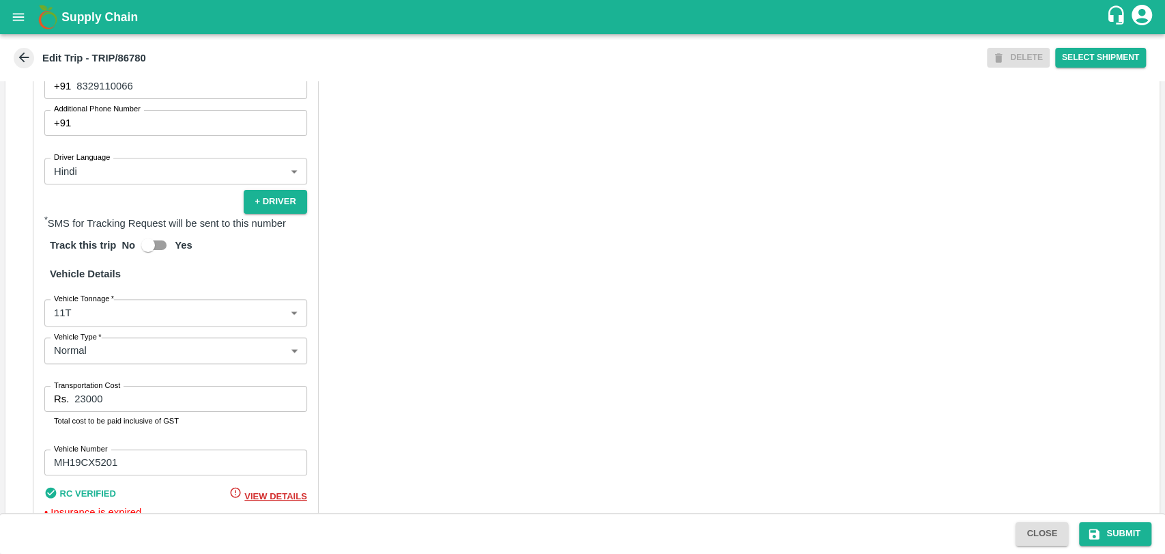
scroll to position [834, 0]
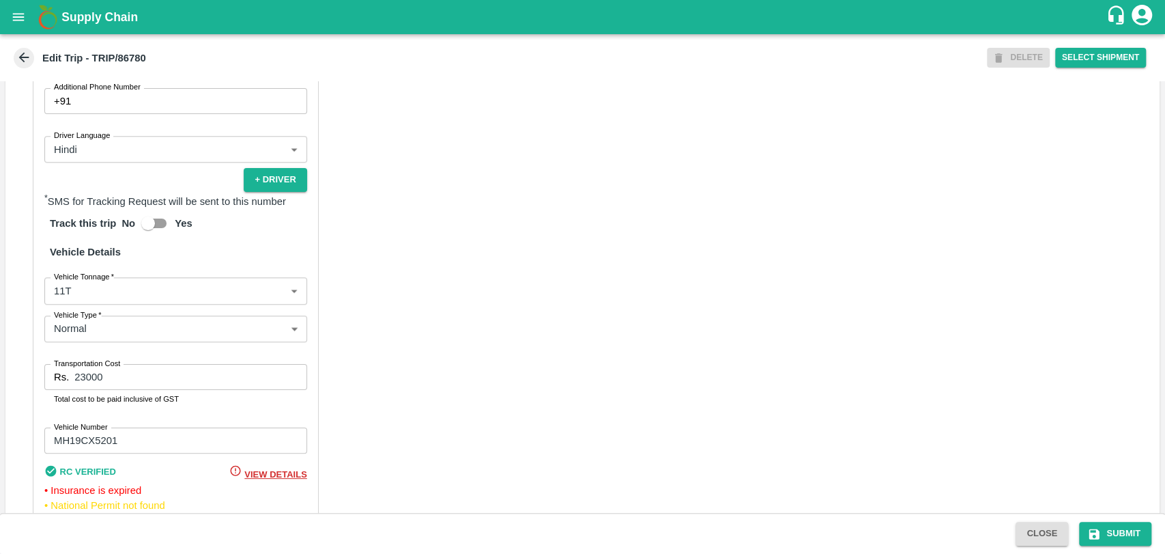
click at [84, 390] on input "23000" at bounding box center [190, 377] width 232 height 26
type input "22000"
click at [1119, 532] on button "Submit" at bounding box center [1115, 534] width 72 height 24
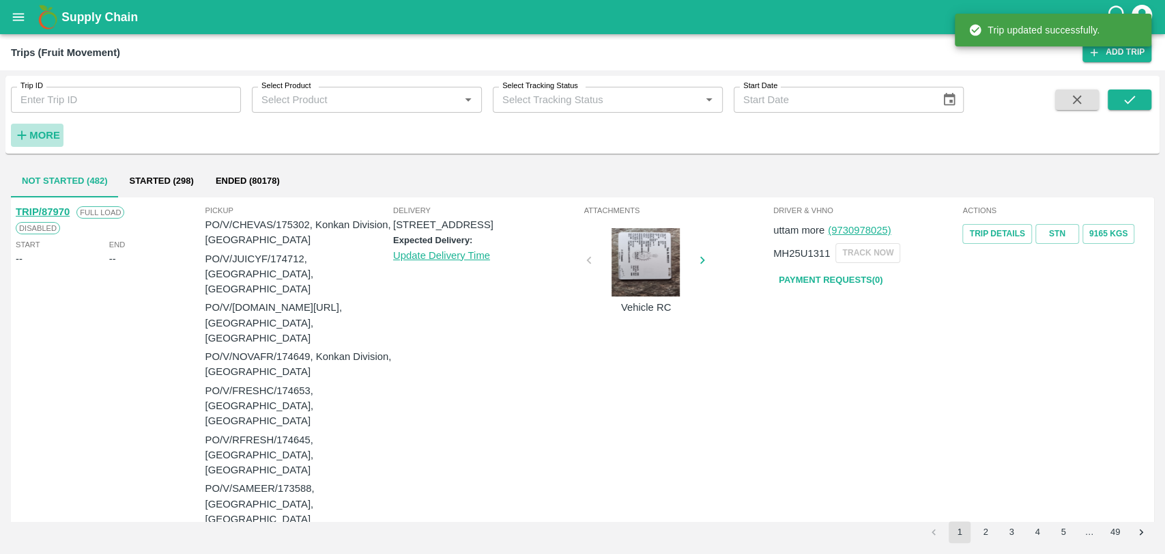
click at [60, 129] on button "More" at bounding box center [37, 135] width 53 height 23
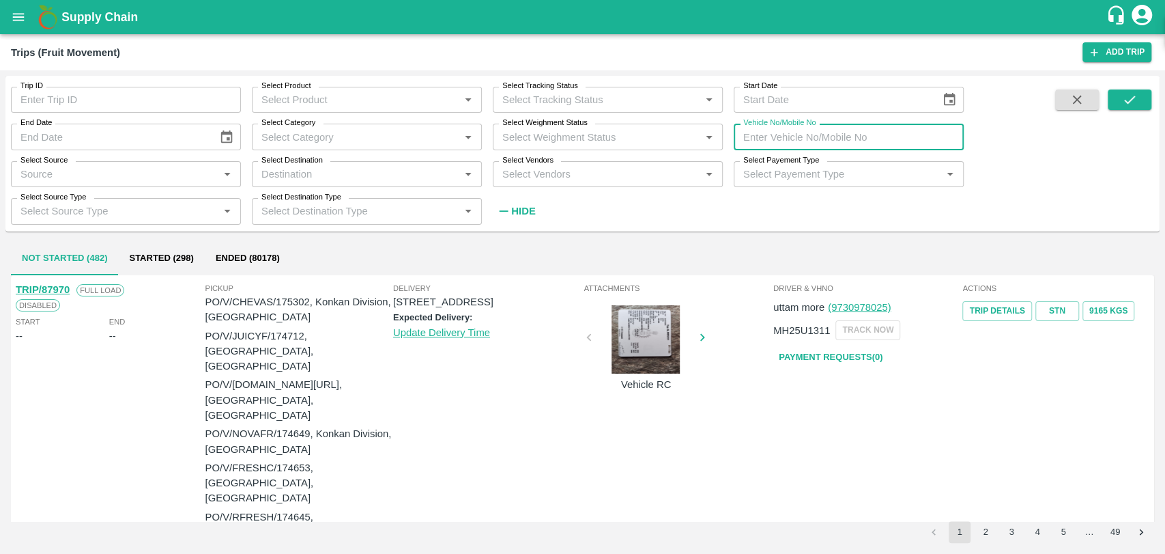
click at [916, 136] on input "Vehicle No/Mobile No" at bounding box center [849, 137] width 230 height 26
paste input "MH04FY4684"
click at [1132, 96] on icon "submit" at bounding box center [1129, 99] width 15 height 15
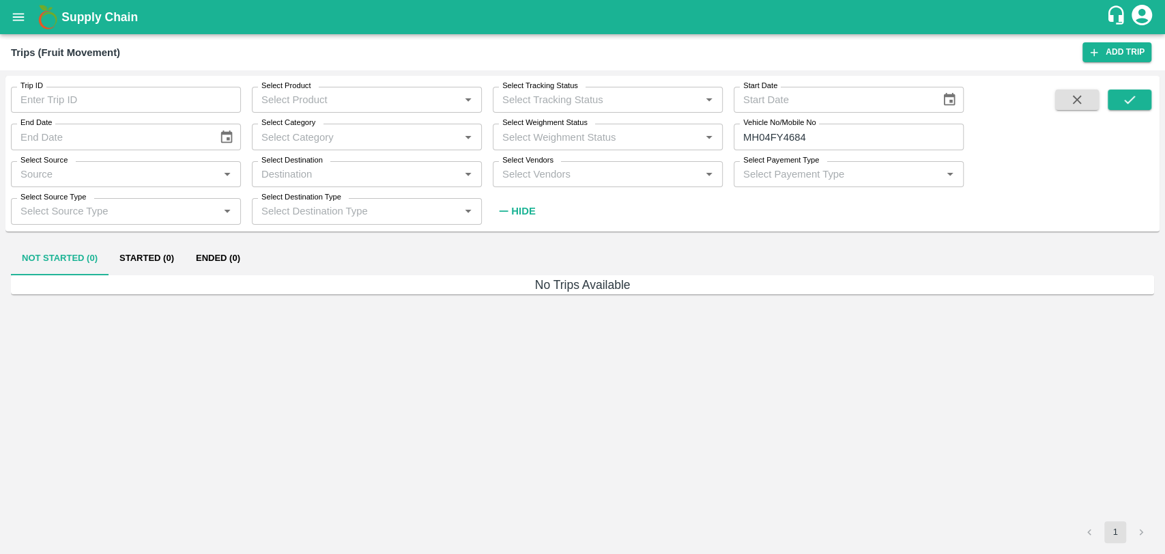
click at [218, 251] on button "Ended (0)" at bounding box center [218, 258] width 66 height 33
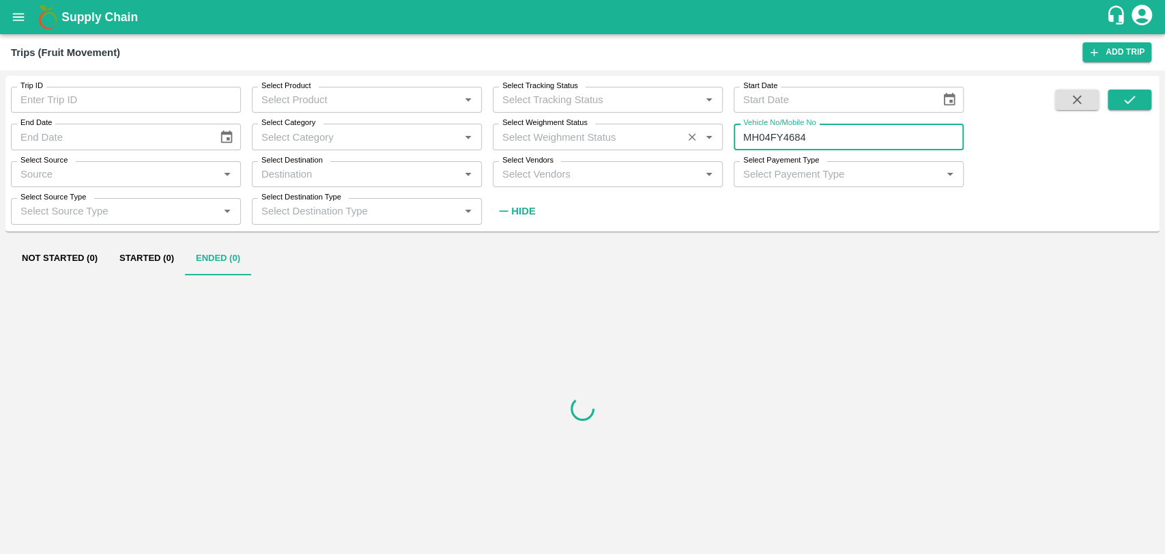
drag, startPoint x: 782, startPoint y: 137, endPoint x: 710, endPoint y: 148, distance: 73.2
click at [710, 148] on div "Trip ID Trip ID Select Product Select Product   * Select Tracking Status Select…" at bounding box center [482, 150] width 964 height 148
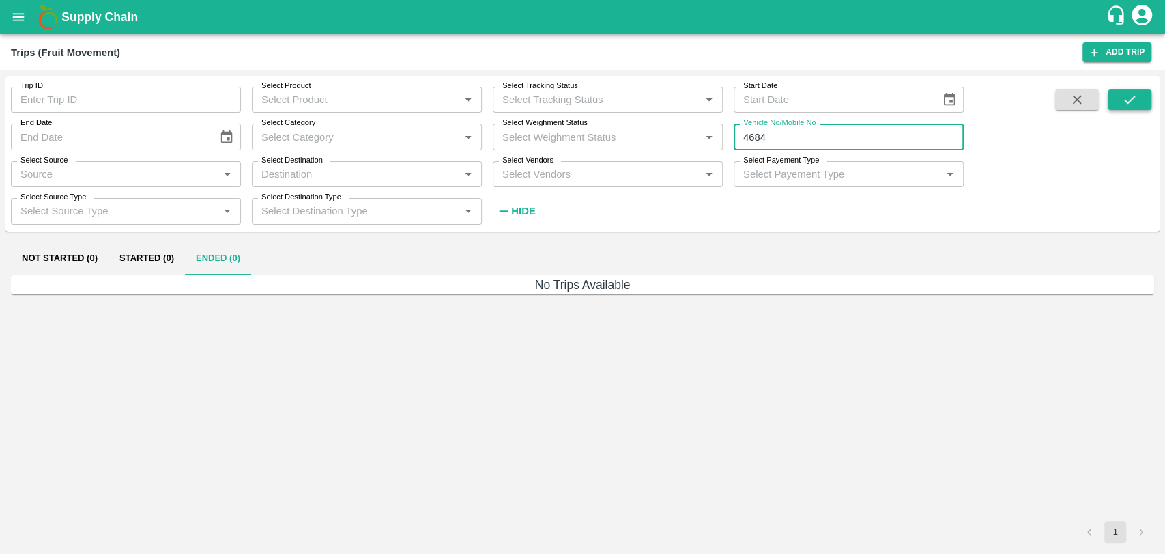
type input "4684"
click at [1136, 99] on icon "submit" at bounding box center [1129, 99] width 15 height 15
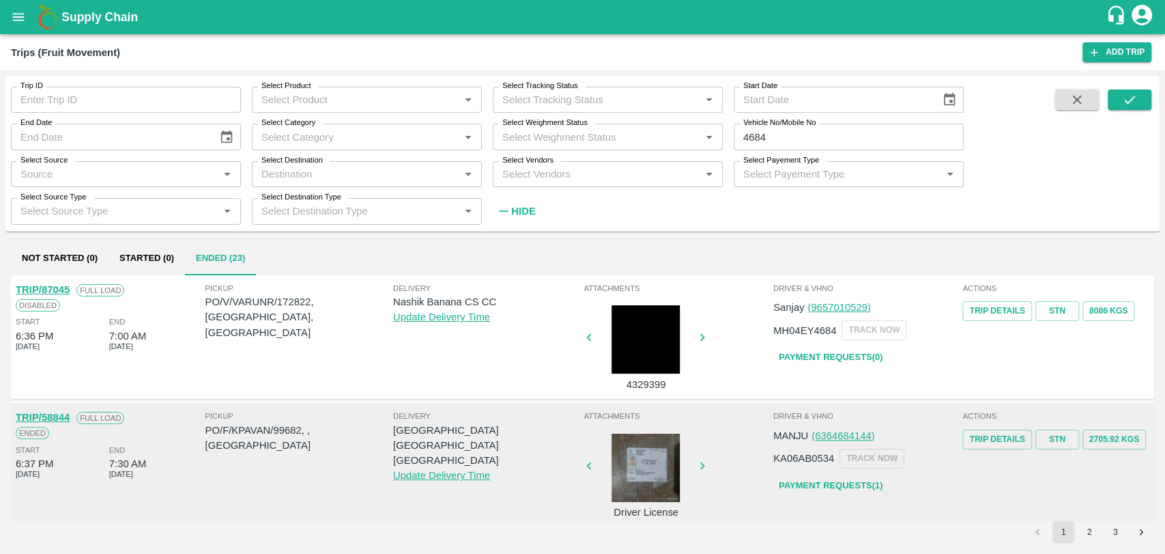
click at [68, 291] on link "TRIP/87045" at bounding box center [43, 289] width 54 height 11
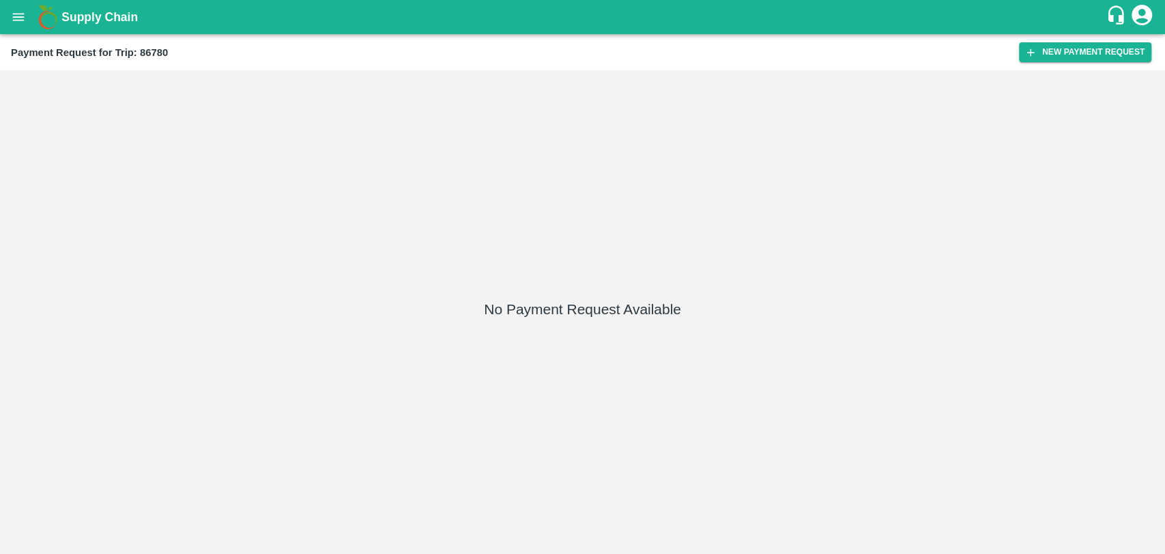
click at [1152, 52] on div "Payment Request for Trip: 86780 New Payment Request" at bounding box center [582, 52] width 1165 height 36
click at [1120, 53] on button "New Payment Request" at bounding box center [1085, 52] width 132 height 20
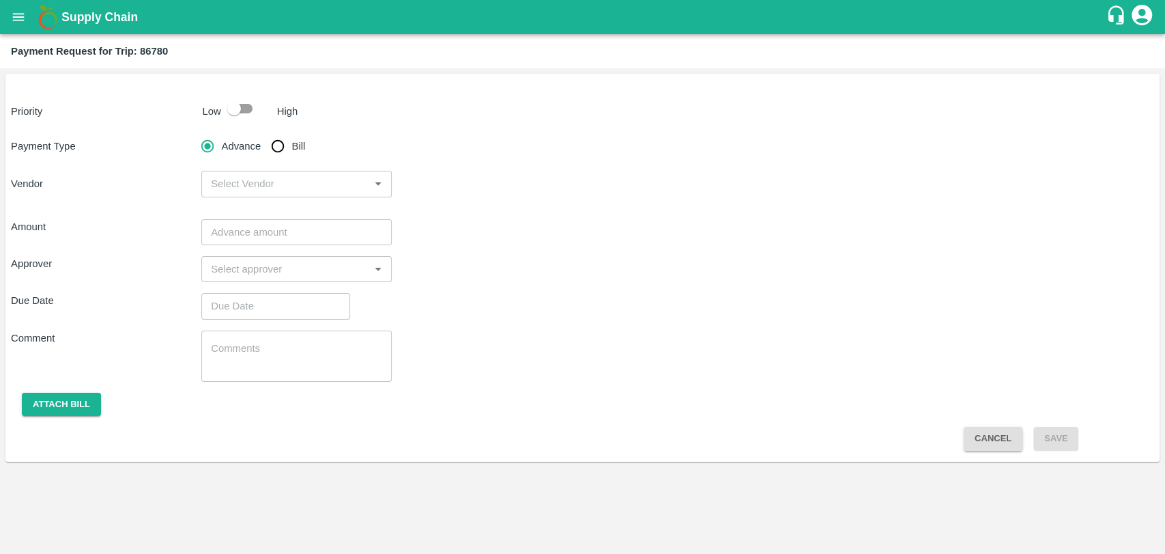
click at [225, 114] on input "checkbox" at bounding box center [234, 109] width 78 height 26
checkbox input "true"
click at [289, 146] on input "Bill" at bounding box center [277, 145] width 27 height 27
radio input "true"
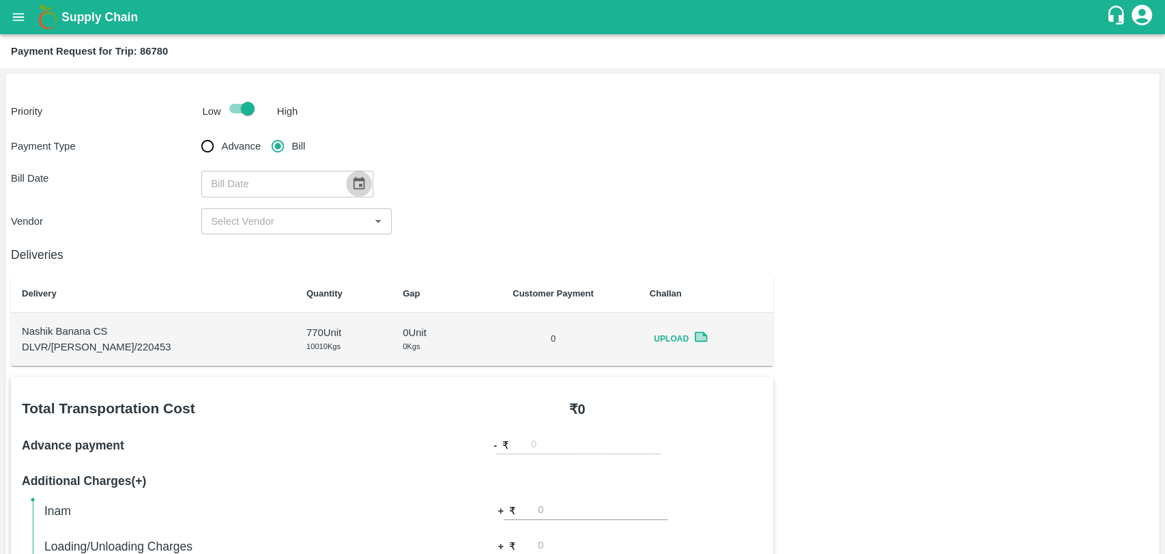
click at [359, 180] on icon "Choose date" at bounding box center [359, 183] width 15 height 15
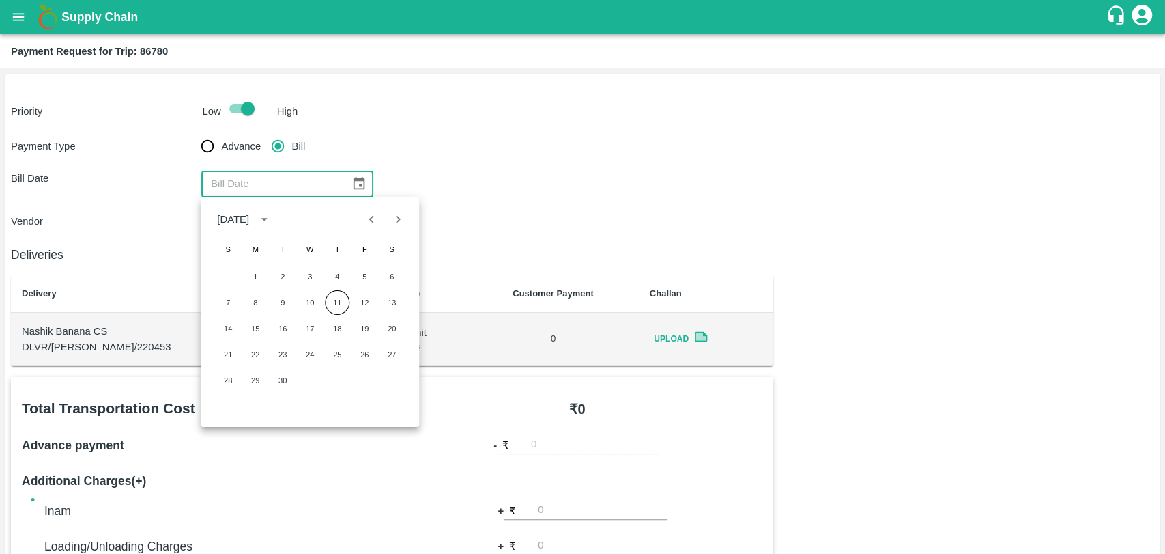
click at [369, 221] on icon "Previous month" at bounding box center [372, 219] width 15 height 15
click at [257, 375] on button "25" at bounding box center [255, 380] width 25 height 25
type input "25/08/2025"
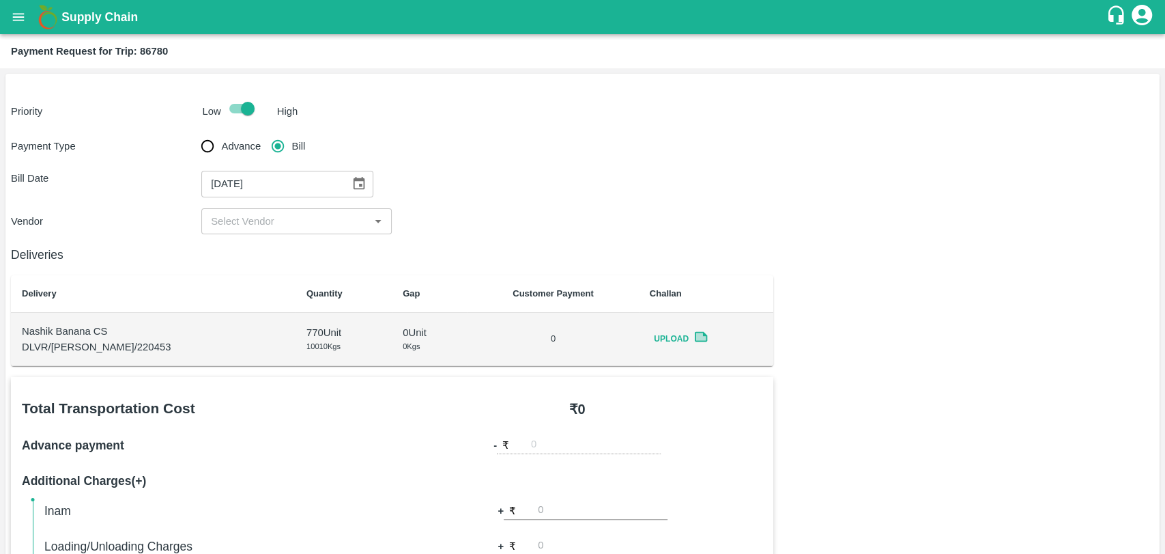
click at [279, 214] on input "input" at bounding box center [286, 221] width 160 height 18
click at [271, 255] on div "BALAJI HARIDAS PATIL - ₹22000" at bounding box center [290, 251] width 156 height 15
type input "BALAJI HARIDAS PATIL - ₹22000"
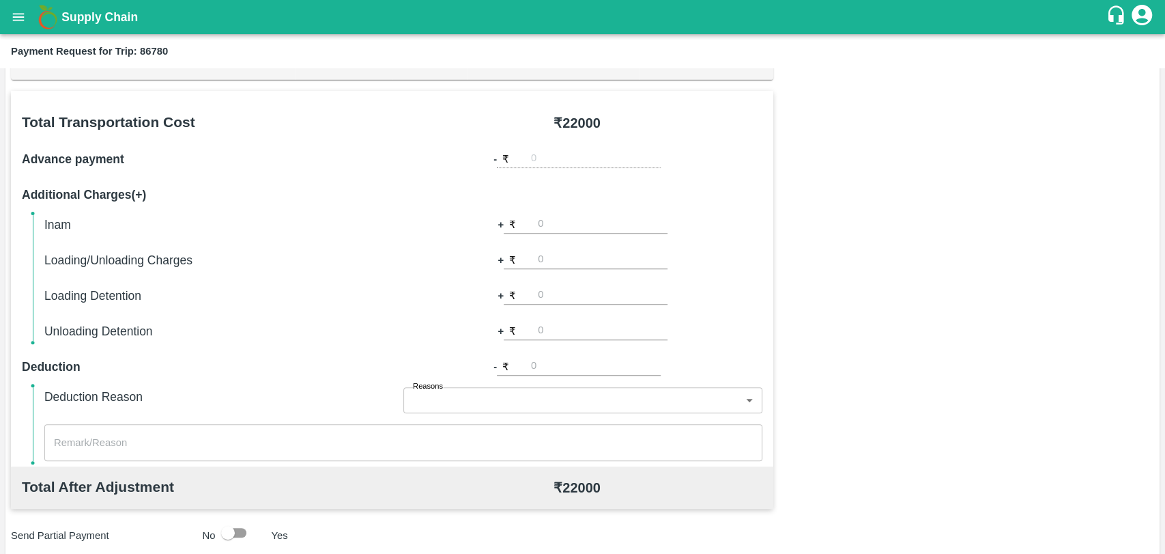
scroll to position [379, 0]
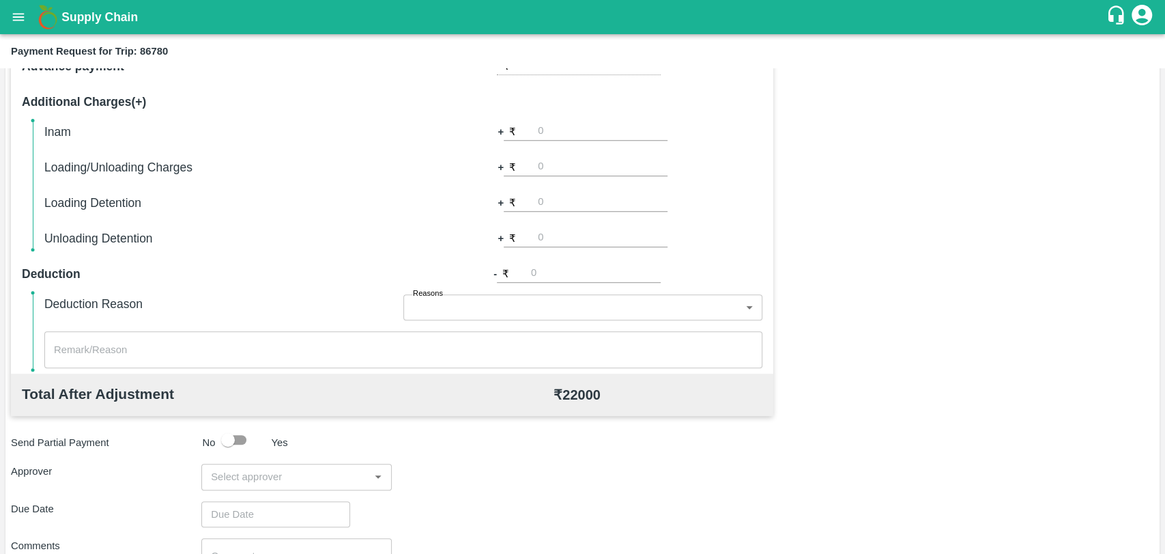
click at [561, 190] on div "Inam + ₹ Loading/Unloading Charges + ₹ Loading Detention + ₹ Unloading Detentio…" at bounding box center [403, 185] width 718 height 126
click at [563, 206] on input "number" at bounding box center [603, 202] width 130 height 18
type input "1000"
click at [1008, 248] on div "Total Transportation Cost ₹ 22000 Advance payment - ₹ Additional Charges(+) Ina…" at bounding box center [583, 328] width 1144 height 661
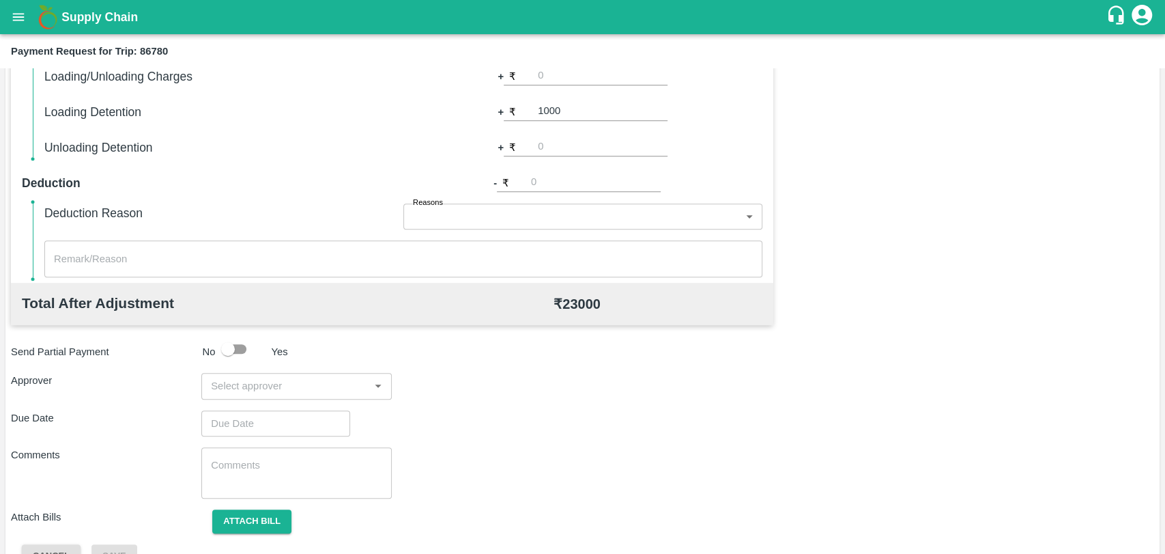
scroll to position [500, 0]
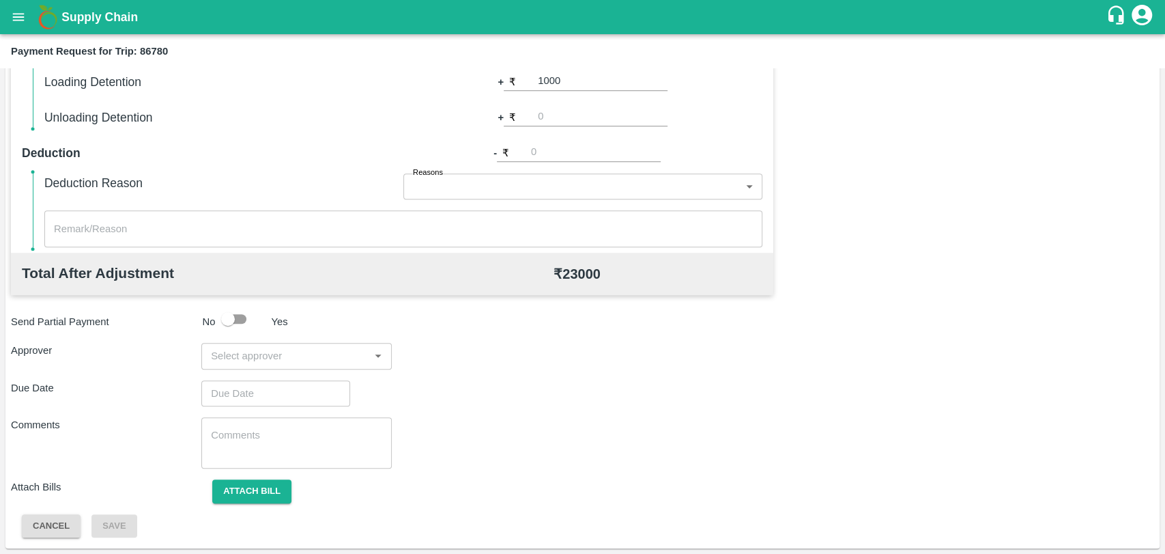
click at [263, 356] on input "input" at bounding box center [286, 356] width 160 height 18
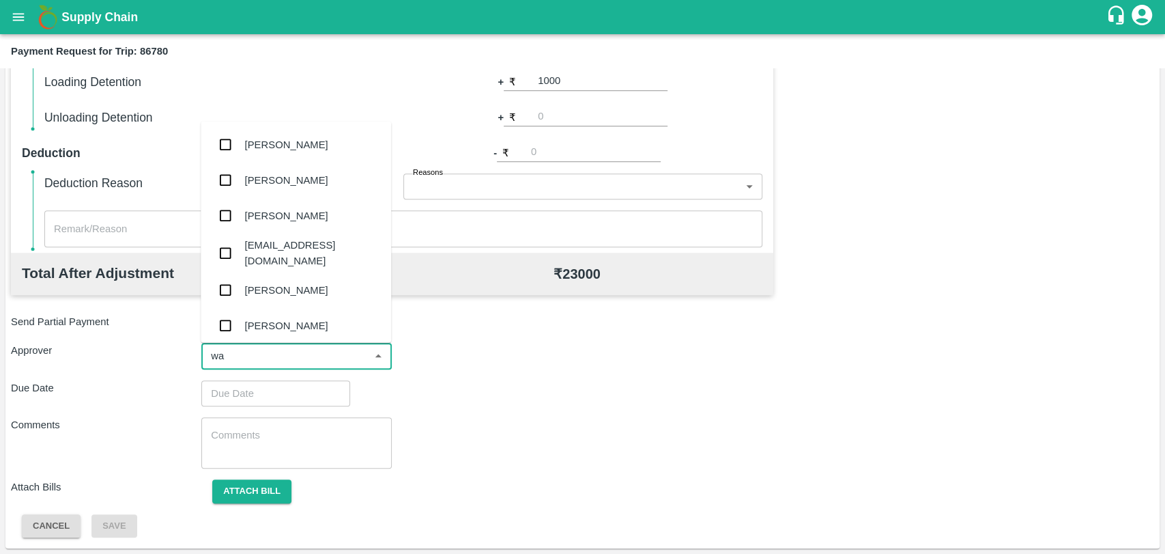
type input "wag"
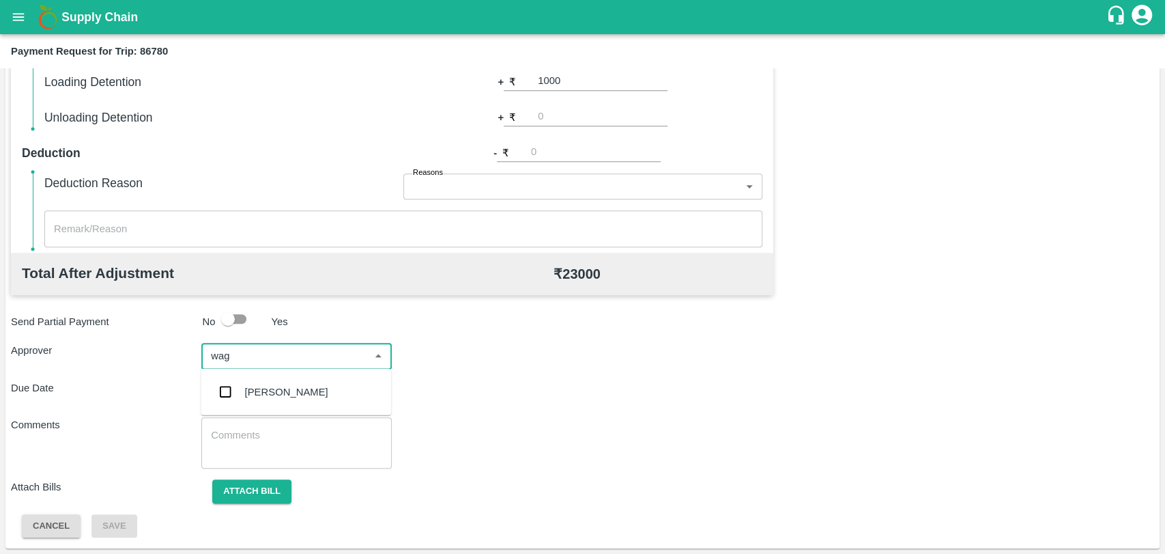
click at [260, 395] on div "[PERSON_NAME]" at bounding box center [286, 391] width 83 height 15
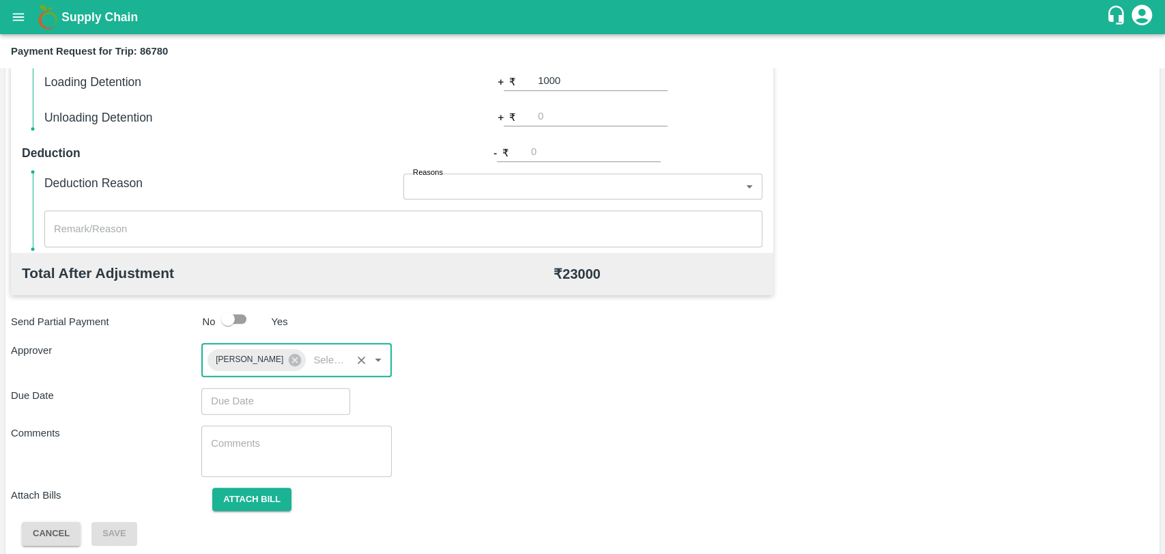
type input "DD/MM/YYYY hh:mm aa"
click at [260, 395] on input "DD/MM/YYYY hh:mm aa" at bounding box center [270, 401] width 139 height 26
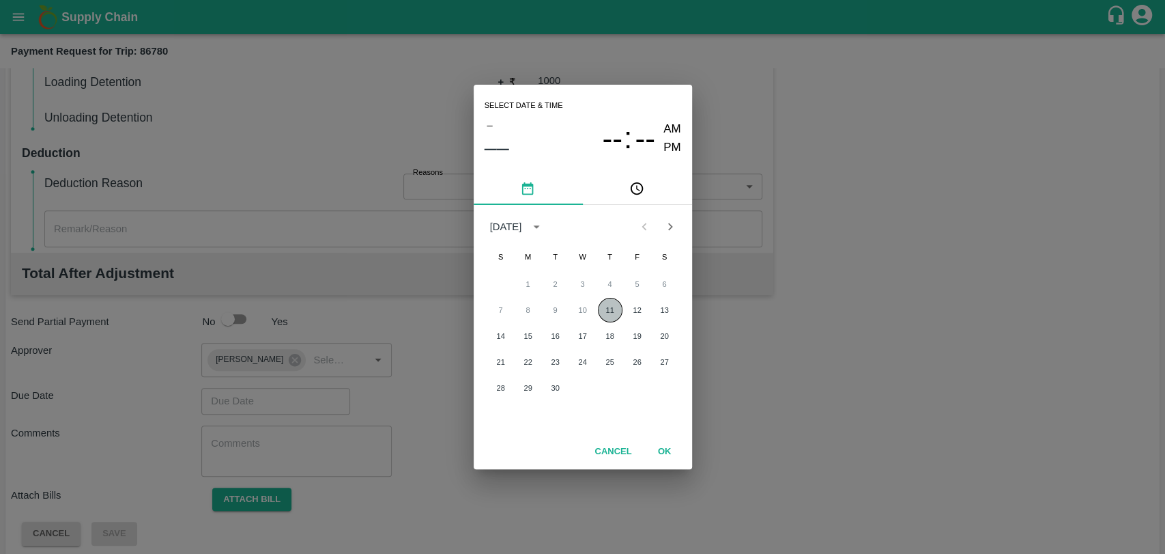
click at [601, 316] on button "11" at bounding box center [610, 310] width 25 height 25
type input "[DATE] 12:00 AM"
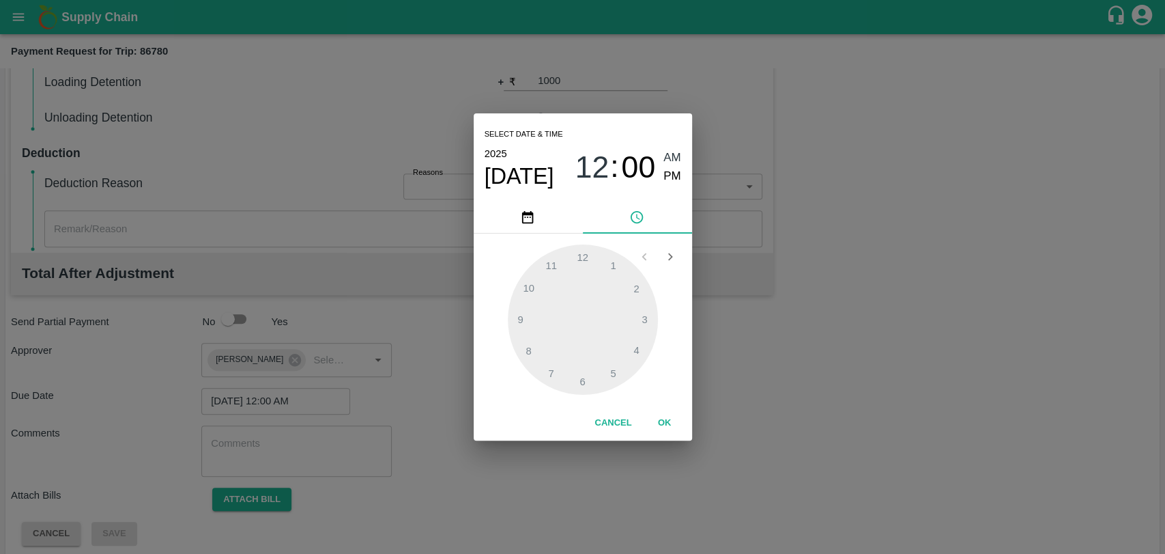
click at [660, 426] on button "OK" at bounding box center [665, 423] width 44 height 24
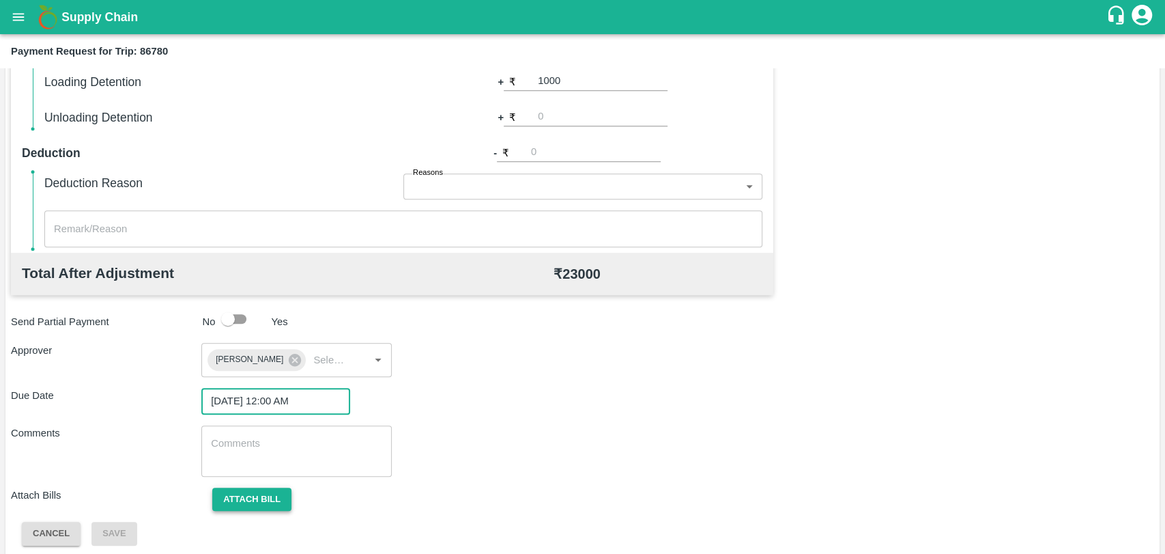
click at [231, 496] on button "Attach bill" at bounding box center [251, 499] width 79 height 24
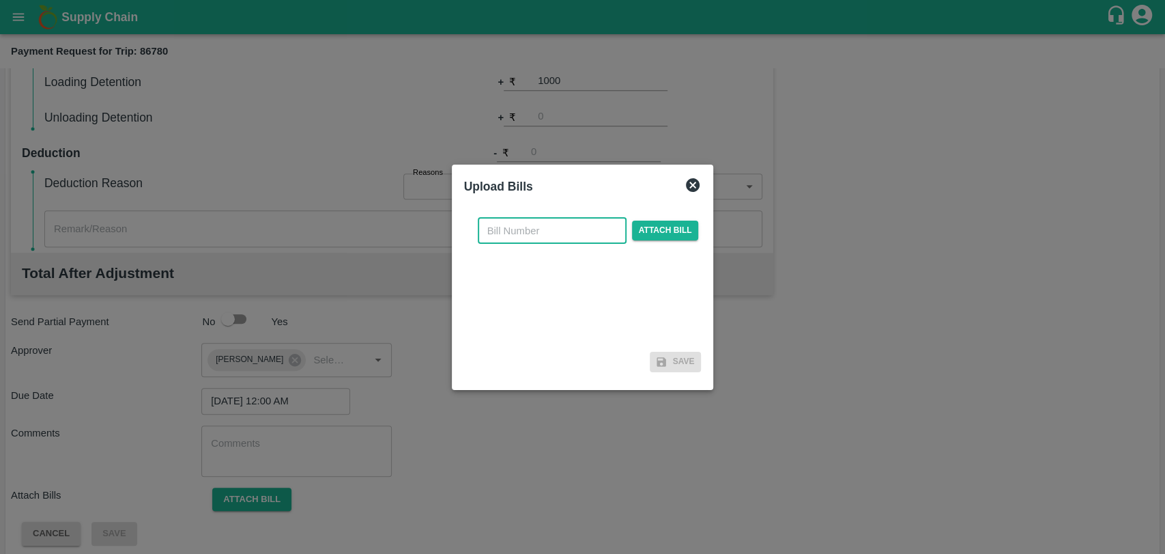
click at [537, 228] on input "text" at bounding box center [552, 231] width 149 height 26
type input "516"
click at [680, 231] on span "Attach bill" at bounding box center [665, 231] width 67 height 20
click at [0, 0] on input "Attach bill" at bounding box center [0, 0] width 0 height 0
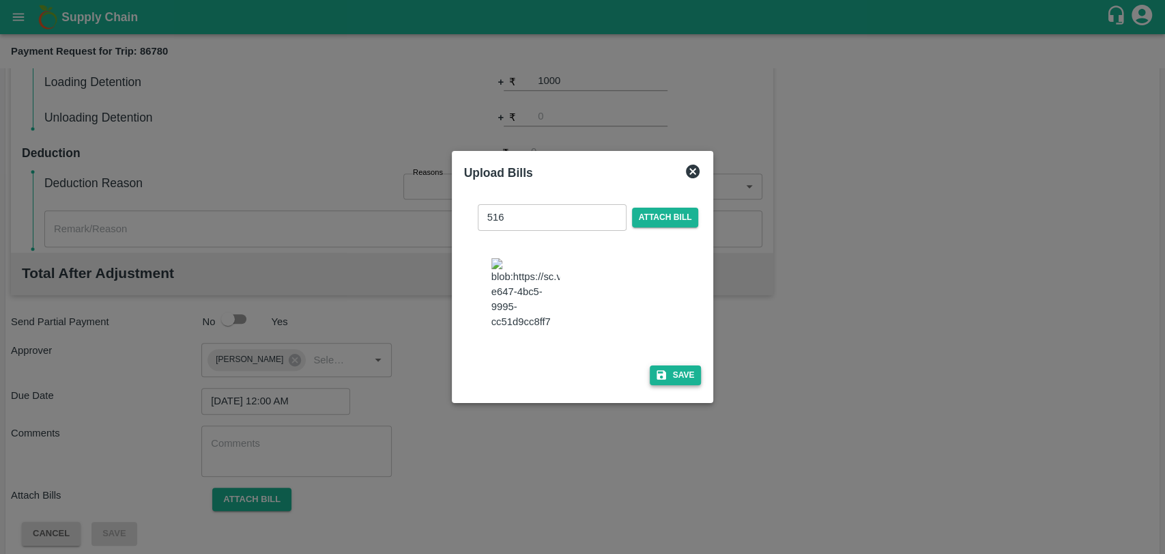
click at [664, 365] on button "Save" at bounding box center [676, 375] width 52 height 20
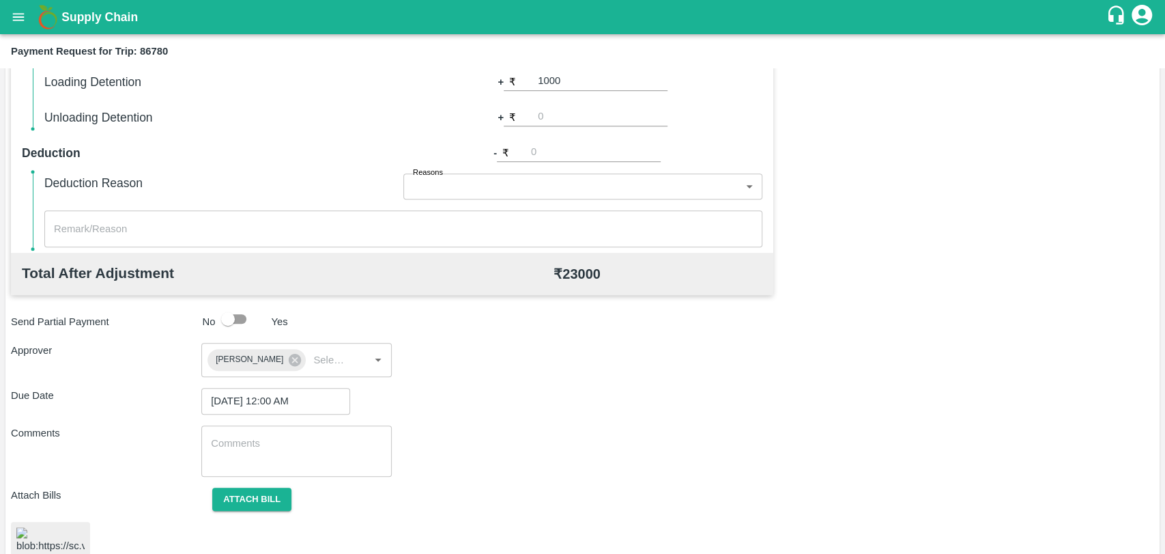
scroll to position [565, 0]
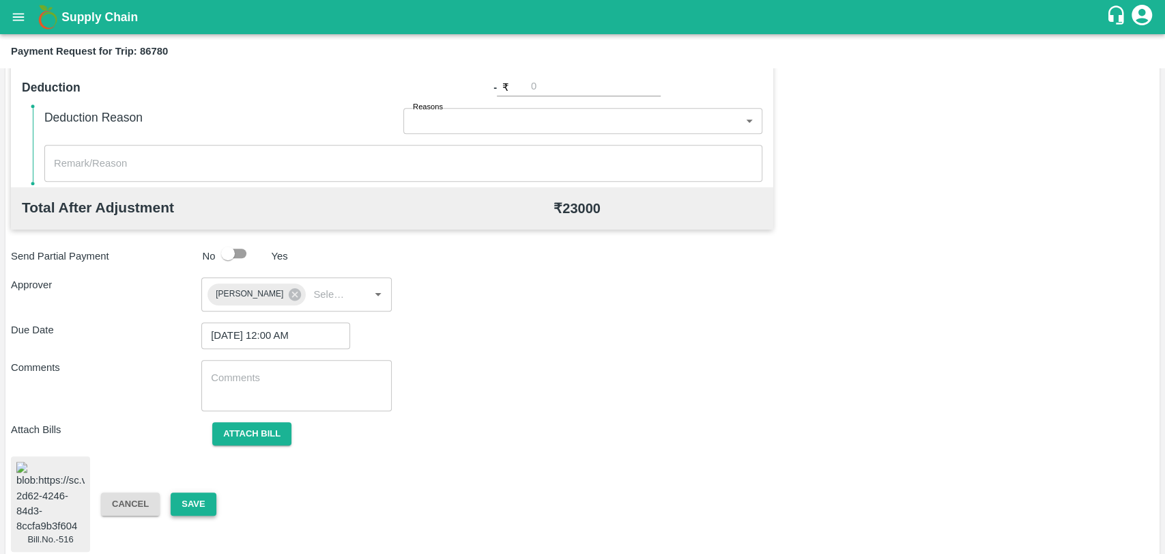
click at [196, 492] on button "Save" at bounding box center [193, 504] width 45 height 24
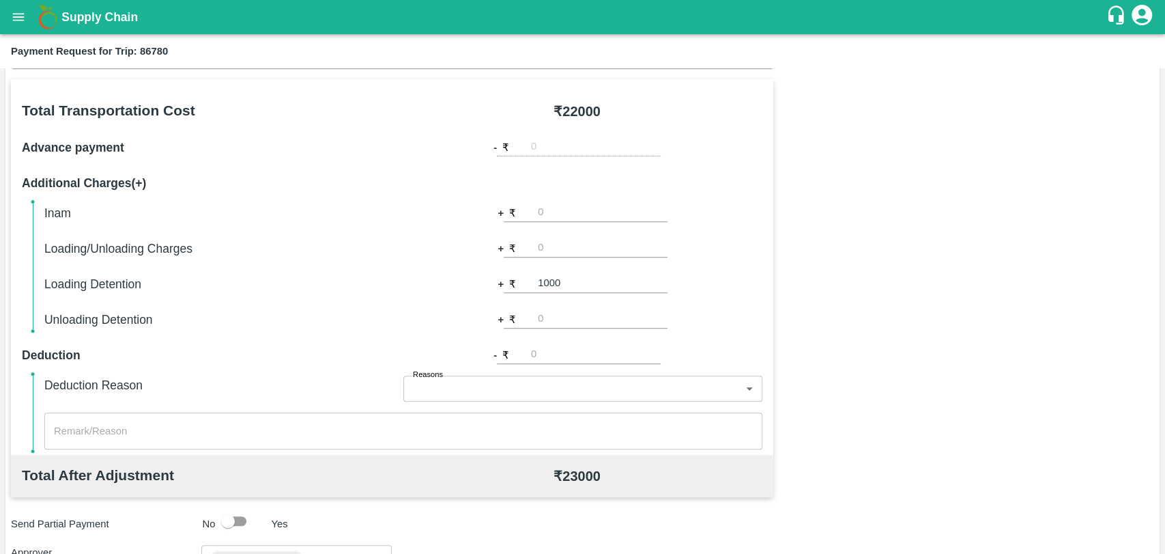
scroll to position [186, 0]
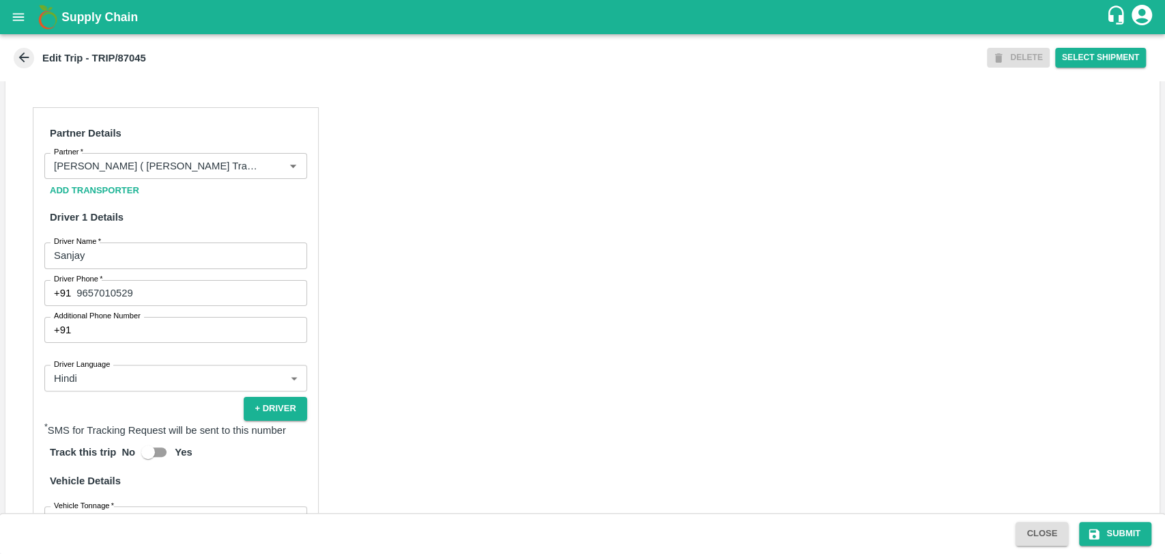
scroll to position [606, 0]
click at [153, 173] on input "Partner   *" at bounding box center [155, 165] width 214 height 18
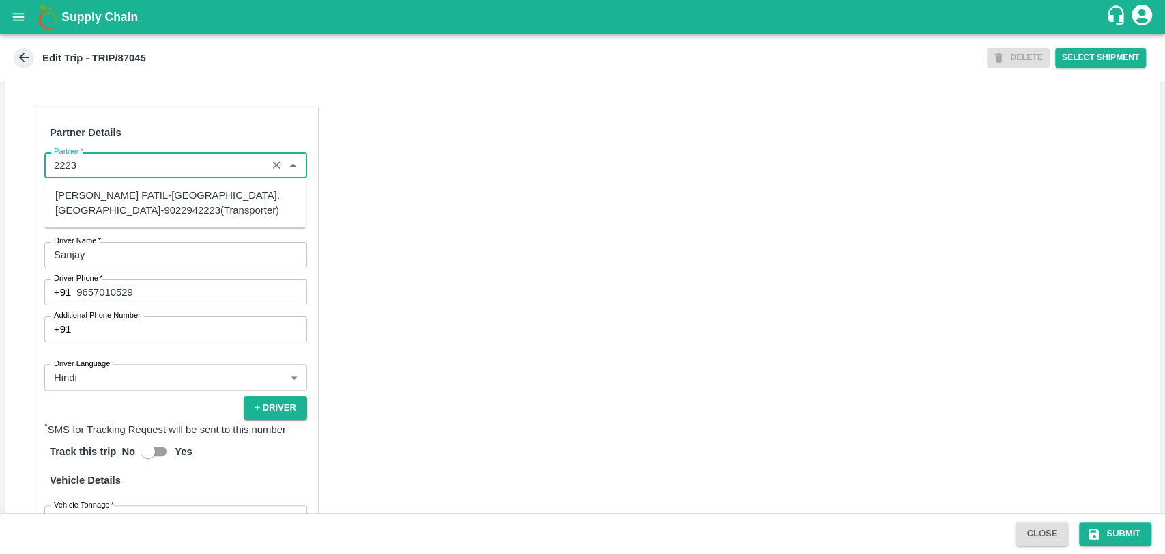
click at [135, 196] on div "[PERSON_NAME] PATIL-[GEOGRAPHIC_DATA], [GEOGRAPHIC_DATA]-9022942223(Transporter)" at bounding box center [175, 202] width 240 height 31
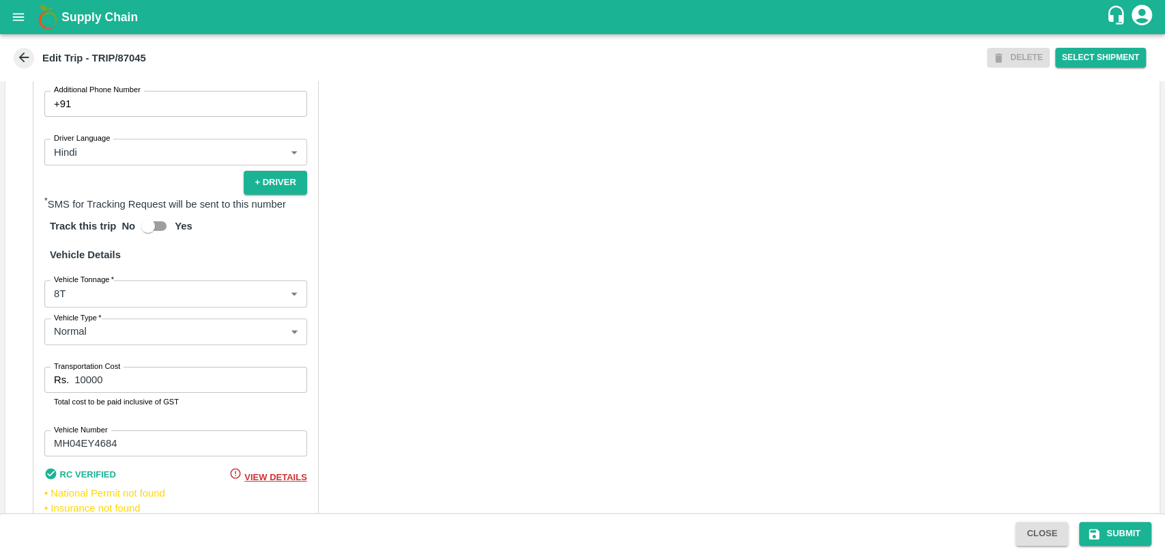
scroll to position [834, 0]
type input "[PERSON_NAME] PATIL-[GEOGRAPHIC_DATA], [GEOGRAPHIC_DATA]-9022942223(Transporter)"
click at [128, 281] on body "Supply Chain Edit Trip - TRIP/87045 DELETE Select Shipment Trip Details Trip Ty…" at bounding box center [582, 277] width 1165 height 554
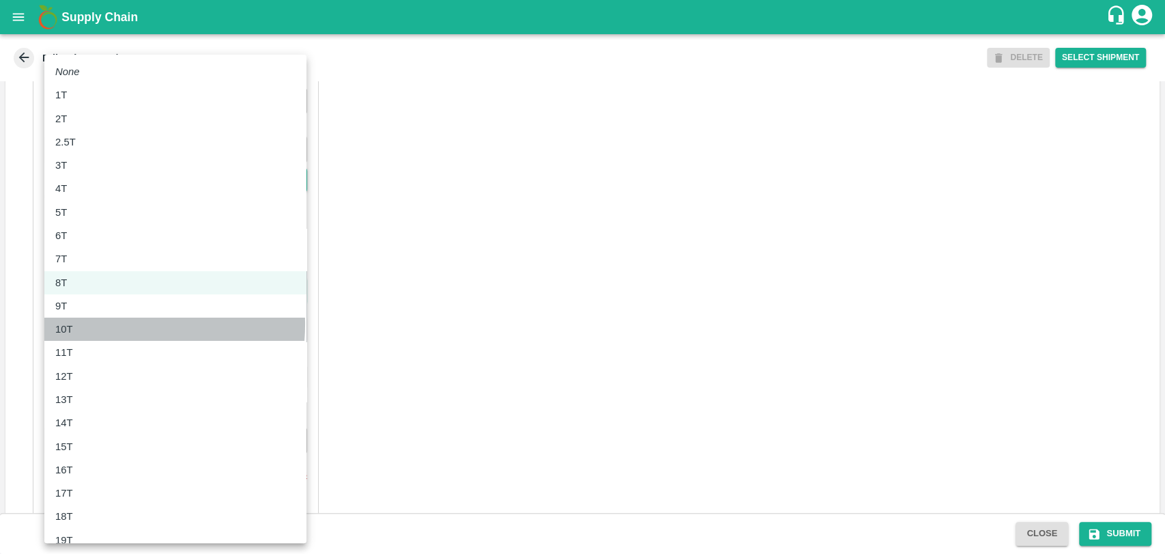
click at [113, 324] on div "10T" at bounding box center [175, 329] width 240 height 15
type input "10000"
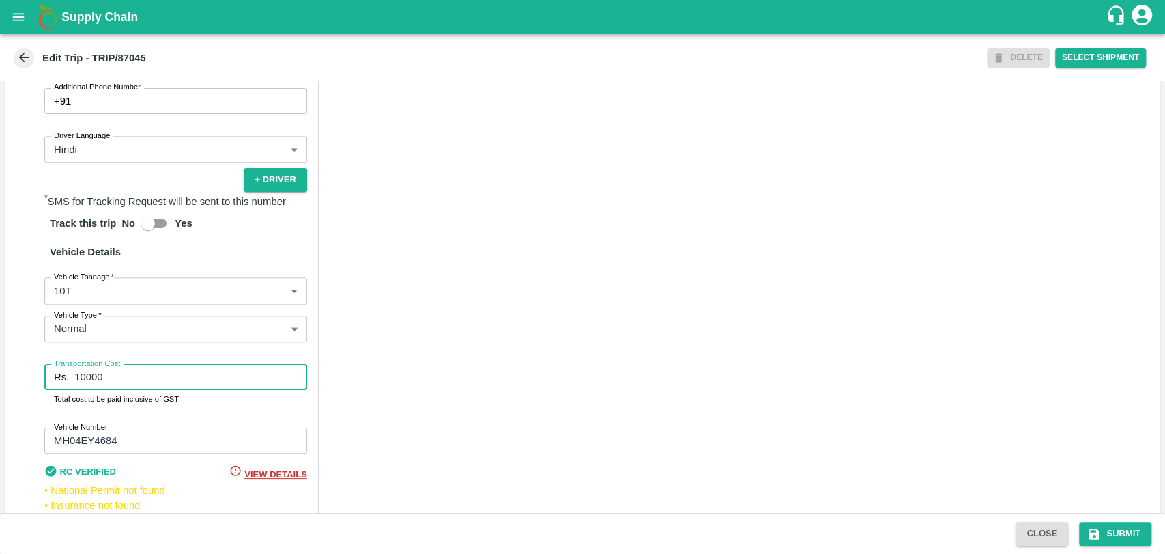
drag, startPoint x: 109, startPoint y: 376, endPoint x: 49, endPoint y: 373, distance: 60.1
click at [49, 373] on div "Rs. 10000 Transportation Cost" at bounding box center [175, 377] width 263 height 26
type input "20000"
click at [1112, 528] on button "Submit" at bounding box center [1115, 534] width 72 height 24
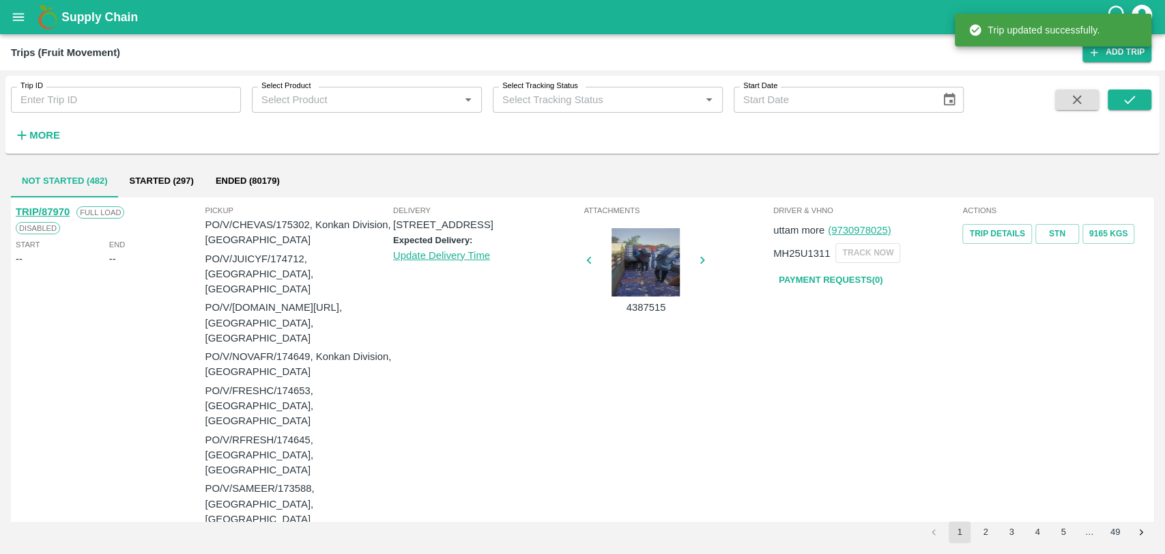
click at [50, 137] on strong "More" at bounding box center [44, 135] width 31 height 11
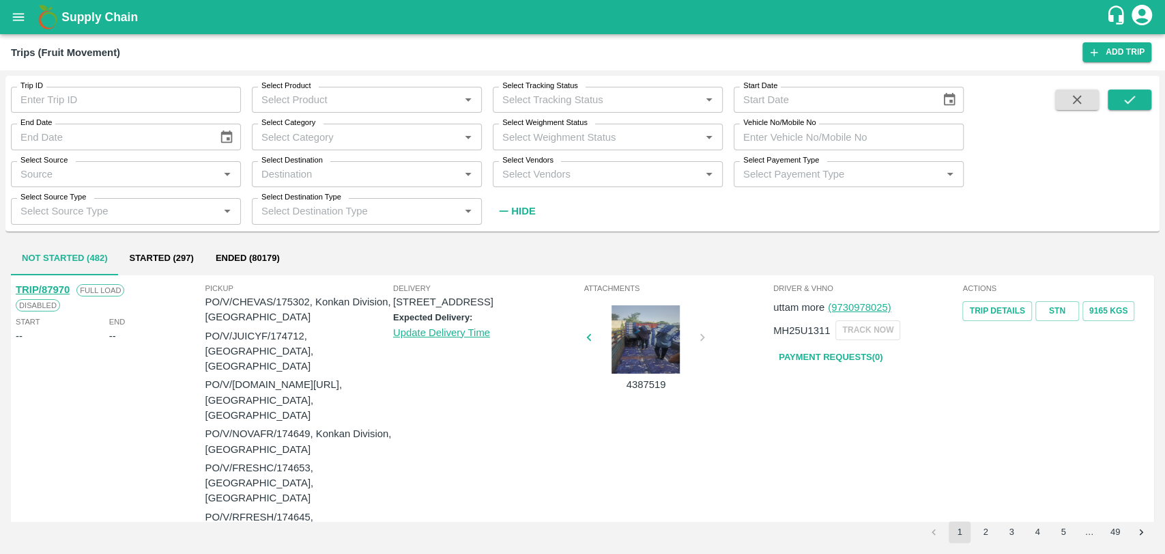
click at [797, 128] on input "Vehicle No/Mobile No" at bounding box center [849, 137] width 230 height 26
paste input "UP70PT2086"
type input "UP70PT2086"
click at [1134, 94] on icon "submit" at bounding box center [1129, 99] width 15 height 15
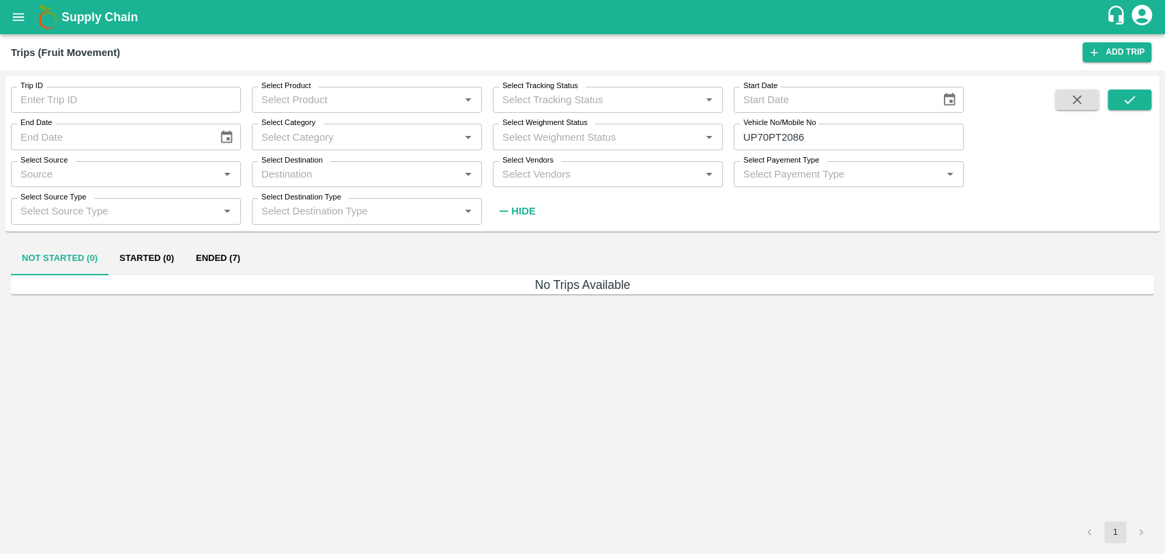
click at [225, 253] on button "Ended (7)" at bounding box center [218, 258] width 66 height 33
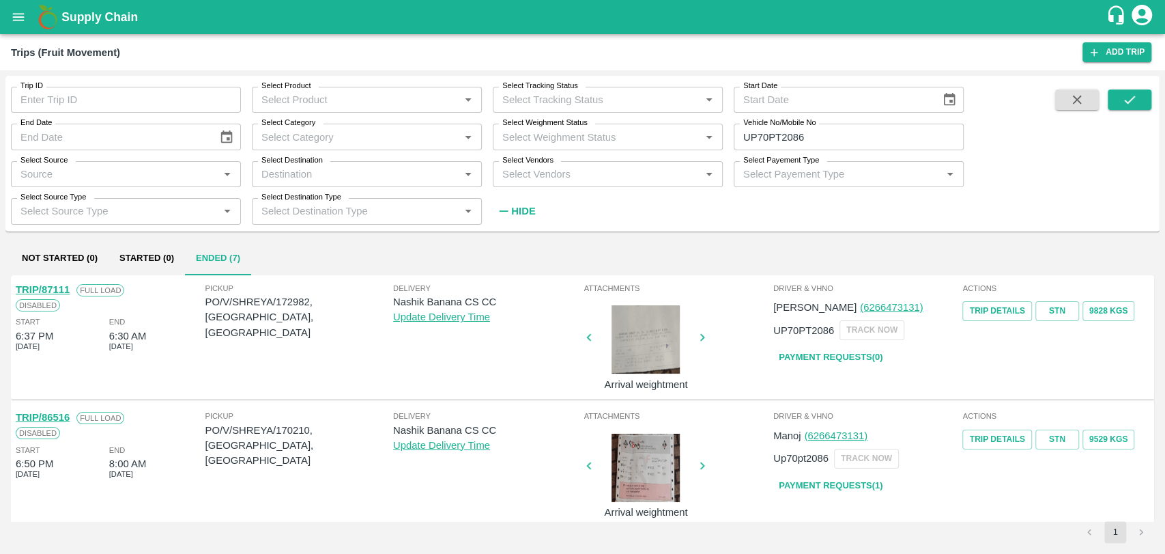
click at [63, 291] on link "TRIP/87111" at bounding box center [43, 289] width 54 height 11
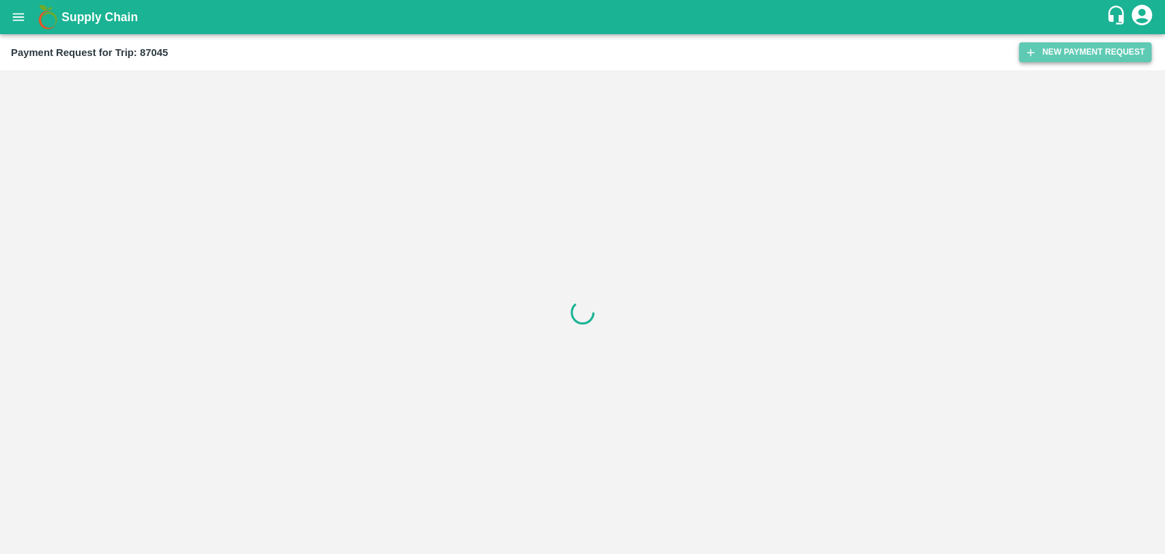
click at [1079, 48] on button "New Payment Request" at bounding box center [1085, 52] width 132 height 20
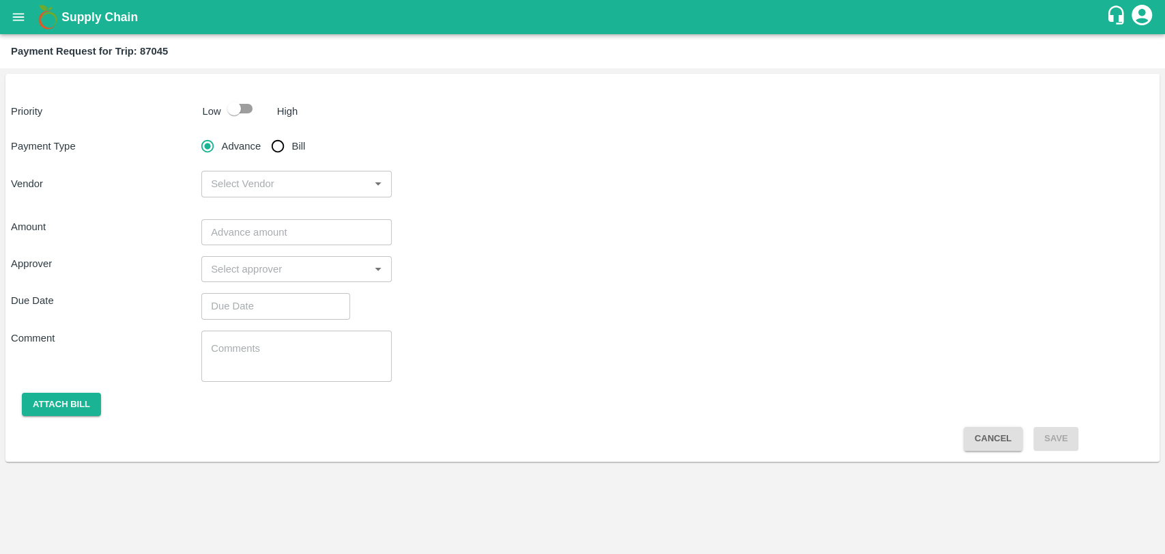
click at [227, 104] on input "checkbox" at bounding box center [234, 109] width 78 height 26
checkbox input "true"
click at [286, 154] on input "Bill" at bounding box center [277, 145] width 27 height 27
radio input "true"
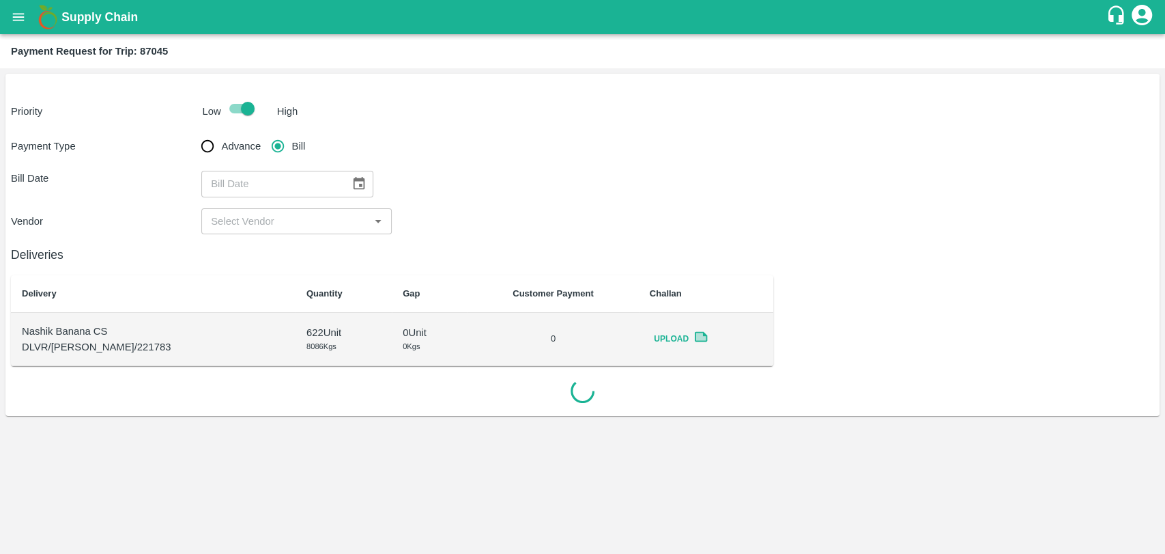
click at [366, 187] on div "​" at bounding box center [287, 184] width 172 height 26
type input "DD/MM/YYYY"
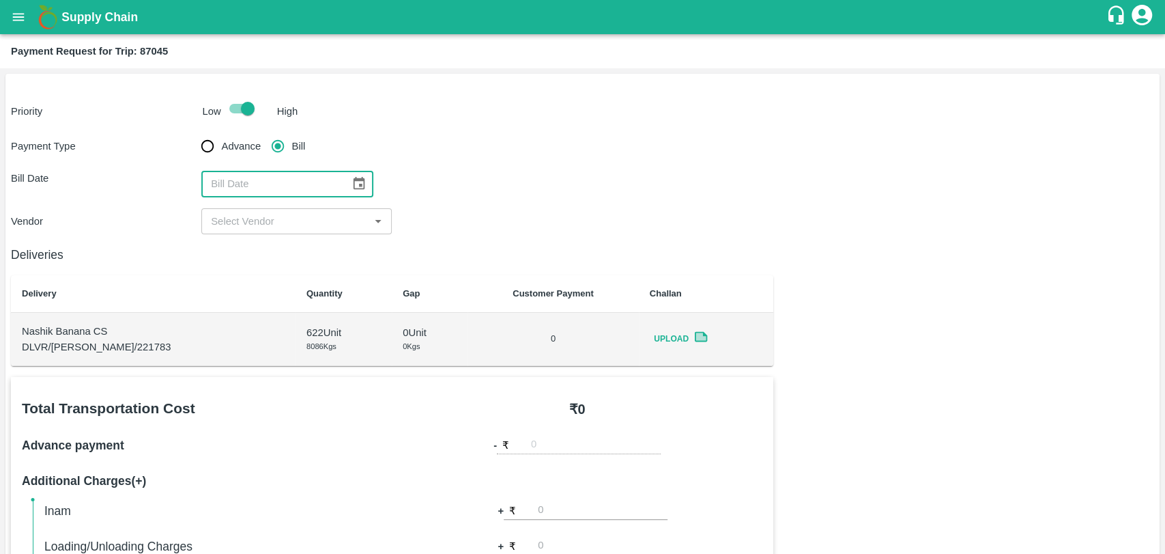
click at [357, 177] on icon "Choose date" at bounding box center [359, 183] width 15 height 15
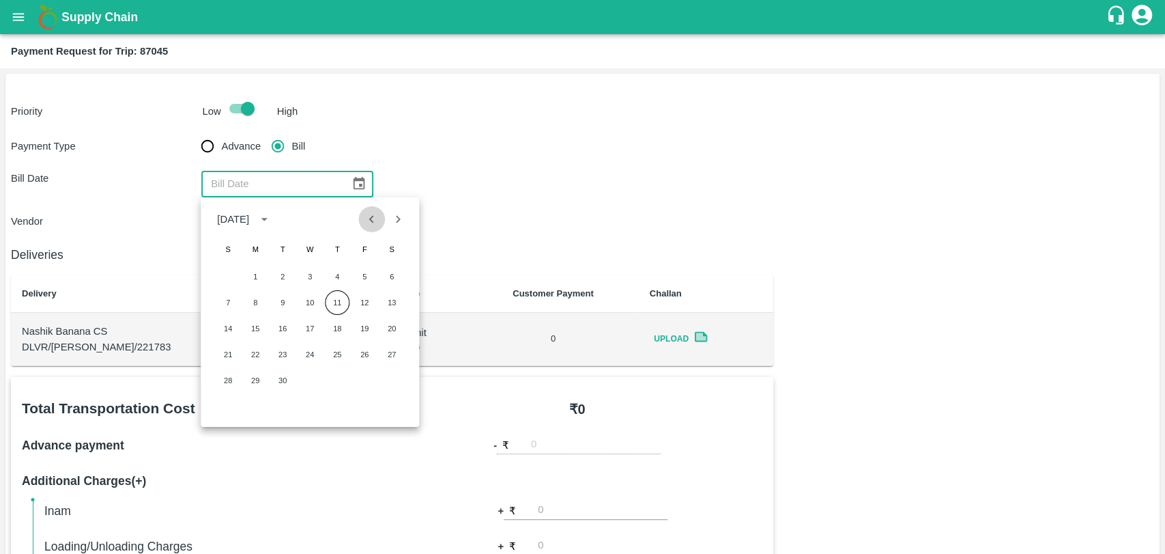
click at [375, 221] on icon "Previous month" at bounding box center [372, 219] width 15 height 15
click at [391, 381] on button "30" at bounding box center [392, 380] width 25 height 25
type input "30/08/2025"
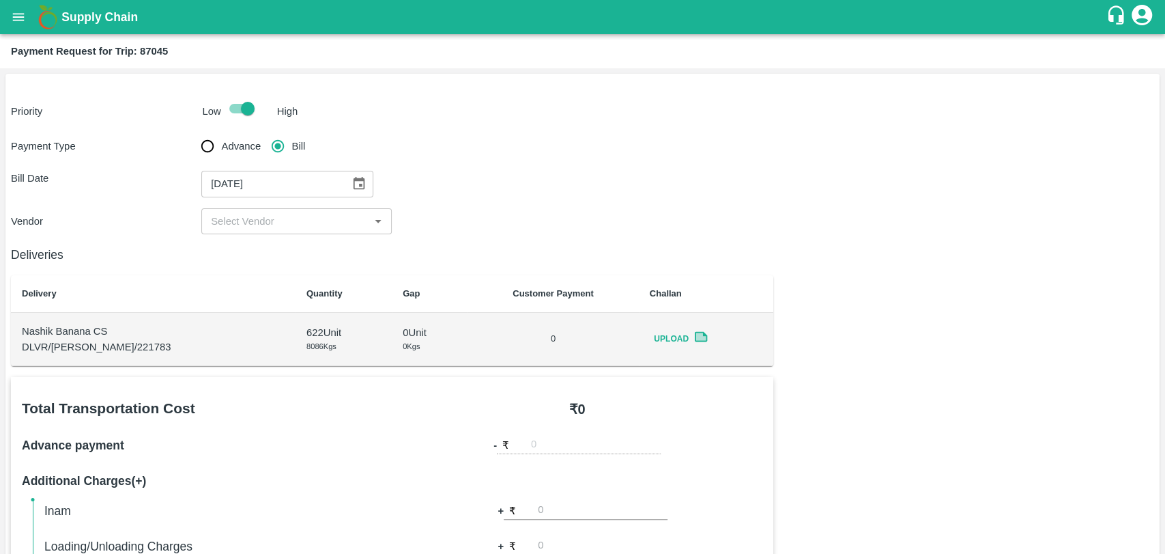
click at [270, 229] on input "input" at bounding box center [286, 221] width 160 height 18
click at [262, 247] on div "BALAJI HARIDAS PATIL - ₹20000" at bounding box center [276, 251] width 128 height 15
type input "BALAJI HARIDAS PATIL - ₹20000"
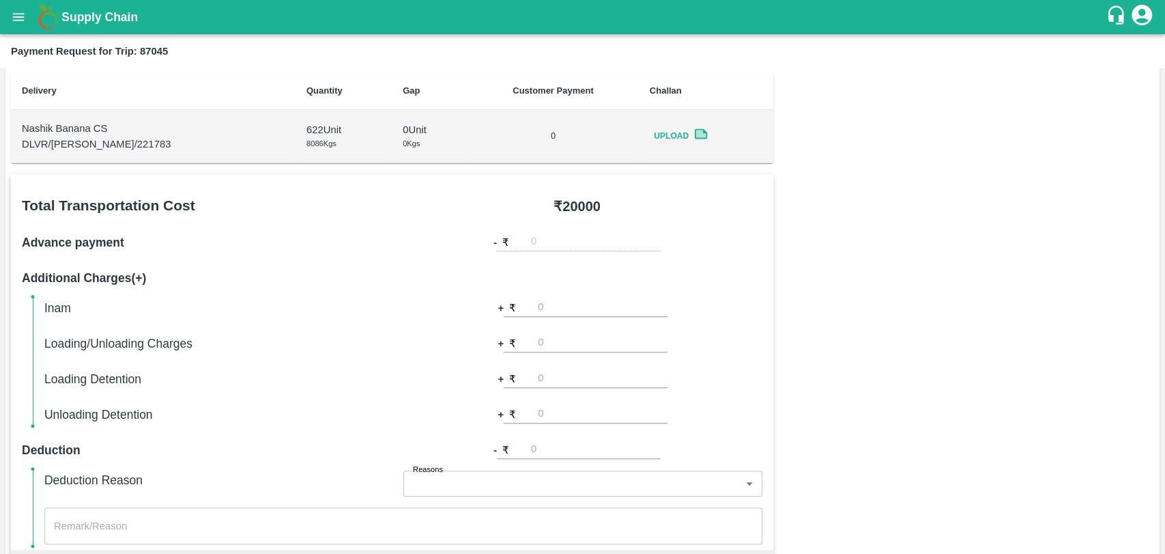
scroll to position [379, 0]
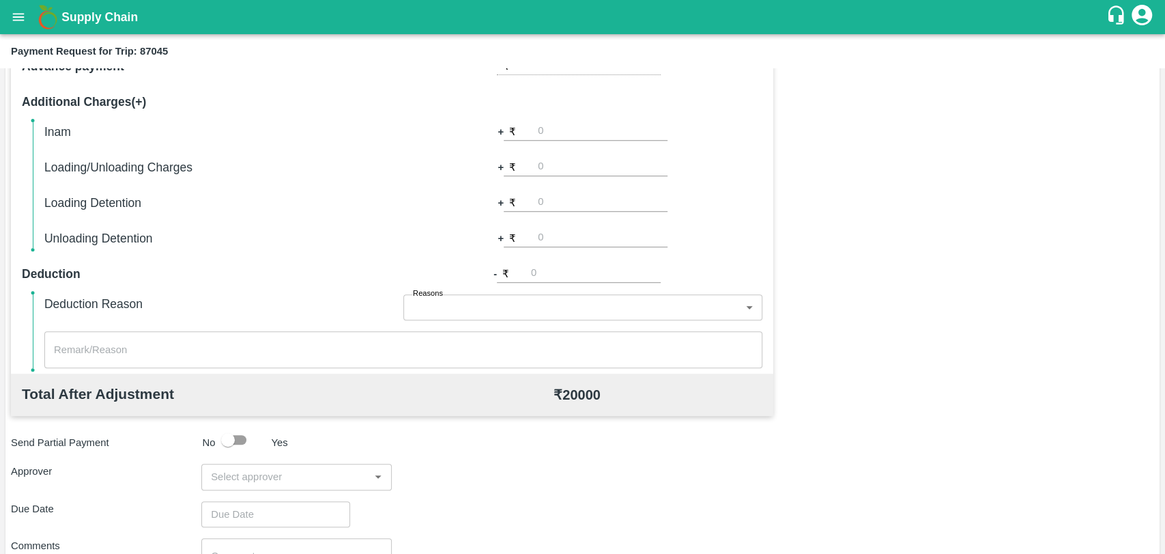
click at [558, 205] on input "number" at bounding box center [603, 202] width 130 height 18
type input "1000"
type input "5"
drag, startPoint x: 573, startPoint y: 193, endPoint x: 499, endPoint y: 200, distance: 74.1
click at [500, 200] on div "+ ₹ 1000" at bounding box center [583, 202] width 170 height 19
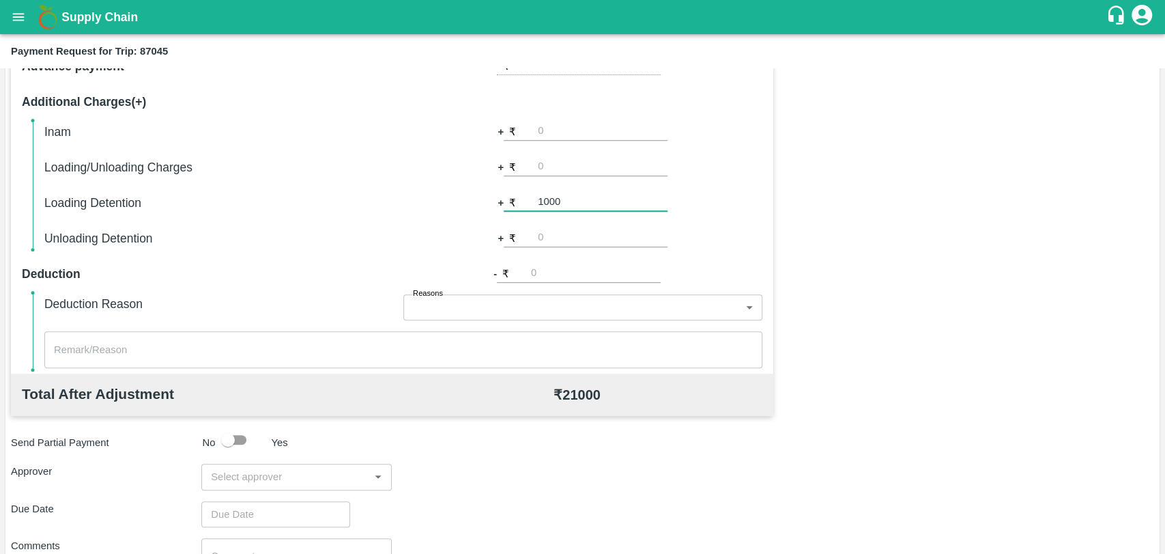
click at [576, 160] on input "number" at bounding box center [603, 167] width 130 height 18
type input "500"
click at [903, 203] on div "Total Transportation Cost ₹ 20000 Advance payment - ₹ Additional Charges(+) Ina…" at bounding box center [583, 328] width 1144 height 661
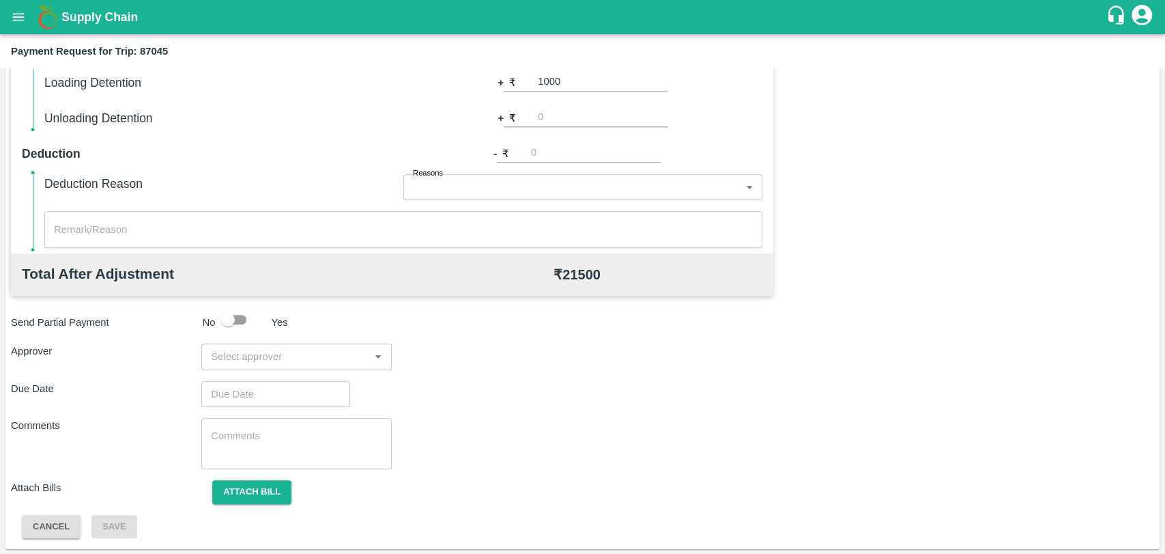
scroll to position [500, 0]
click at [254, 348] on input "input" at bounding box center [286, 356] width 160 height 18
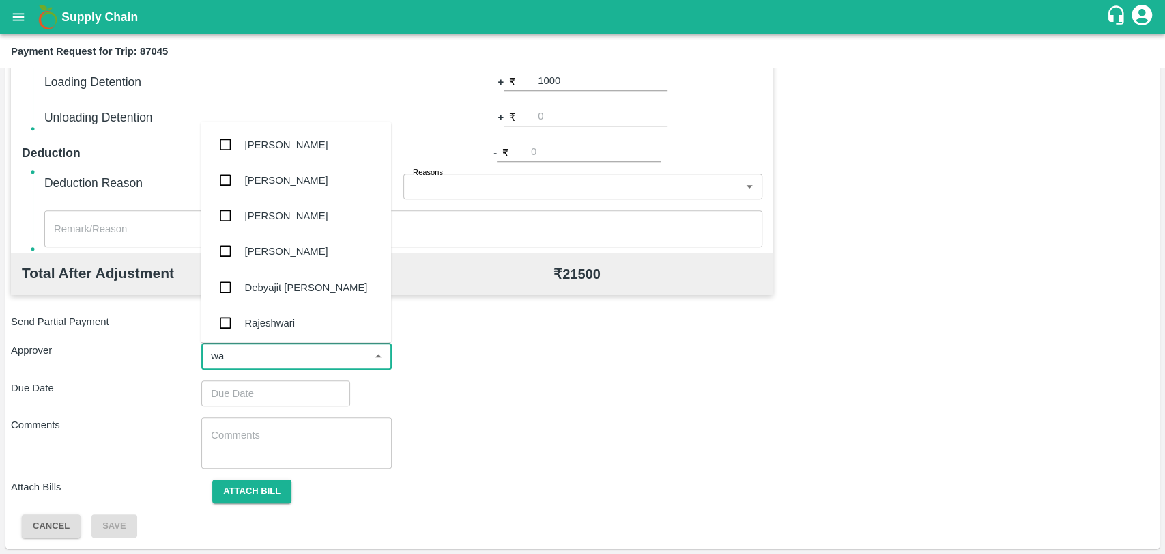
type input "wag"
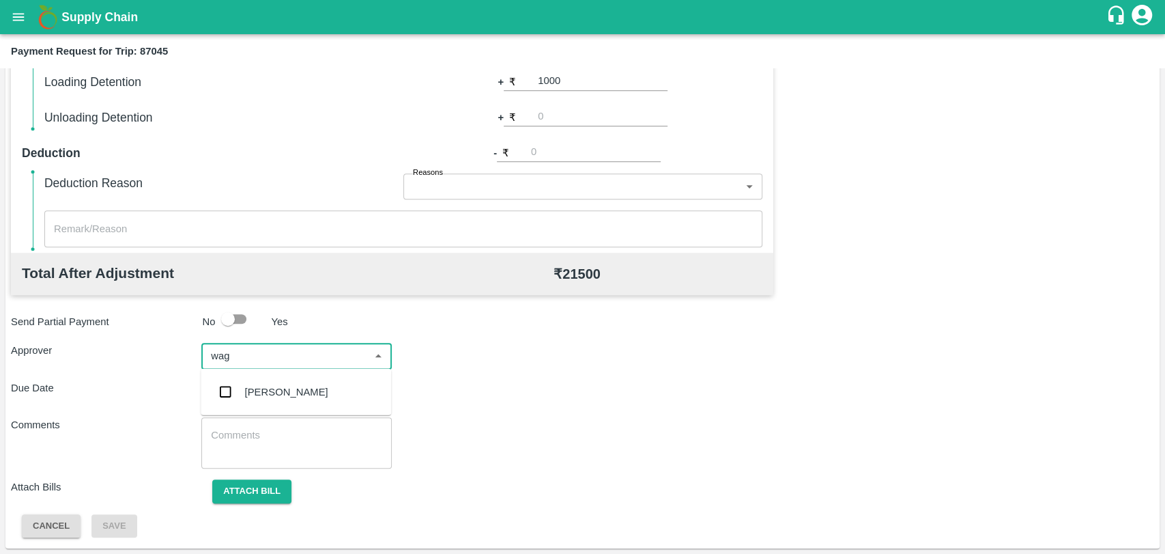
click at [264, 388] on div "[PERSON_NAME]" at bounding box center [286, 391] width 83 height 15
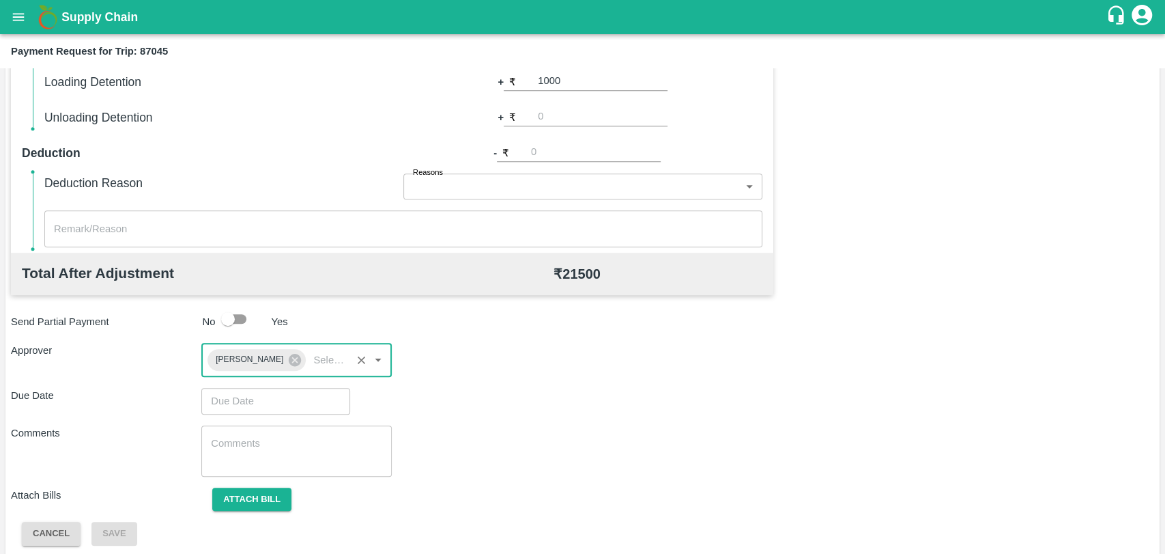
type input "DD/MM/YYYY hh:mm aa"
click at [257, 391] on input "DD/MM/YYYY hh:mm aa" at bounding box center [270, 401] width 139 height 26
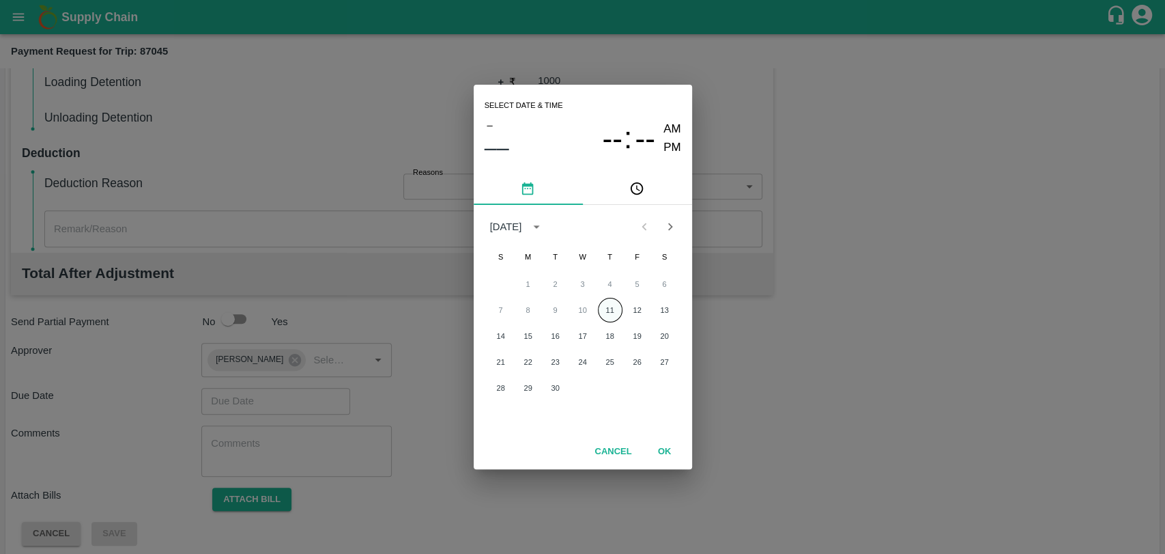
click at [610, 309] on button "11" at bounding box center [610, 310] width 25 height 25
type input "[DATE] 12:00 AM"
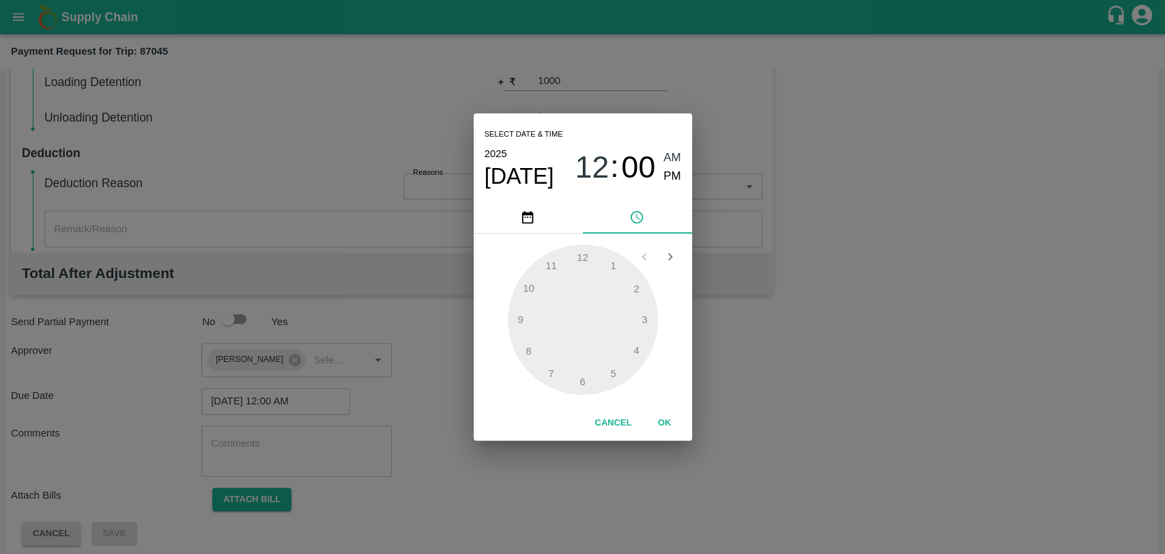
click at [662, 423] on button "OK" at bounding box center [665, 423] width 44 height 24
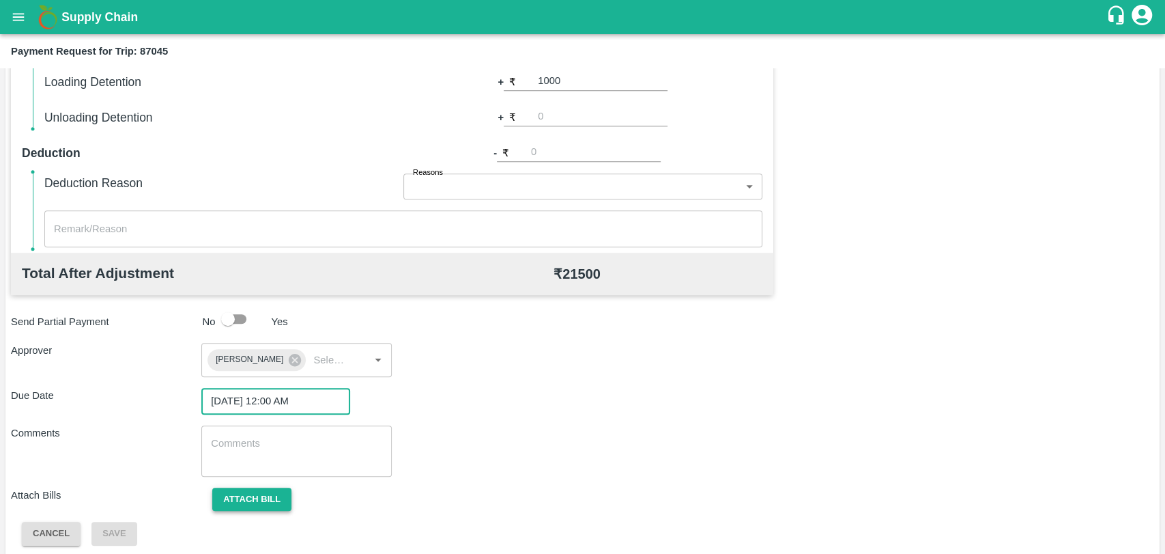
click at [268, 490] on button "Attach bill" at bounding box center [251, 499] width 79 height 24
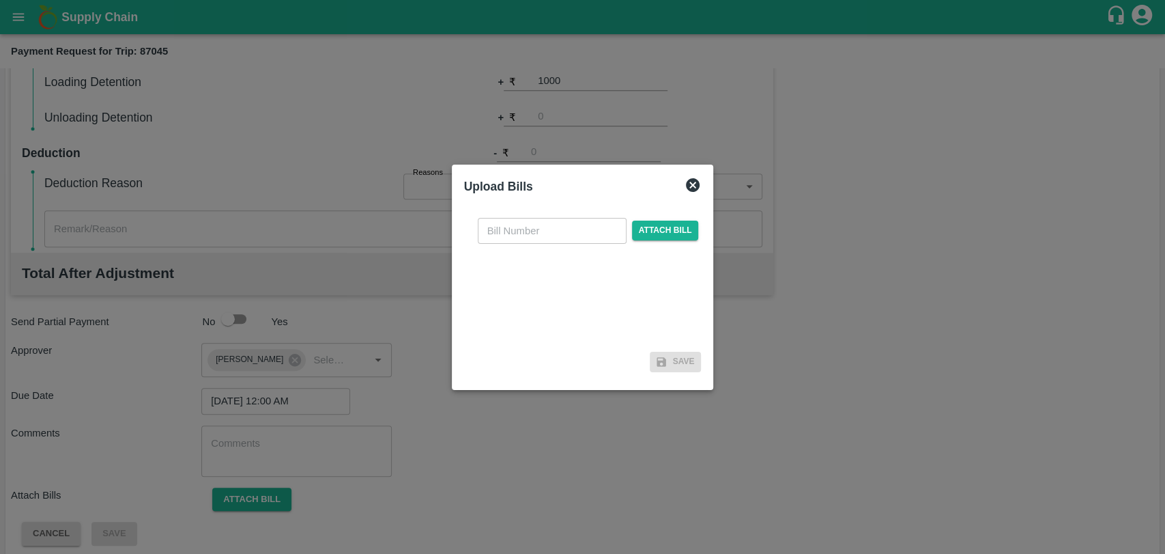
click at [522, 236] on input "text" at bounding box center [552, 231] width 149 height 26
type input "521"
click at [664, 234] on span "Attach bill" at bounding box center [665, 231] width 67 height 20
click at [0, 0] on input "Attach bill" at bounding box center [0, 0] width 0 height 0
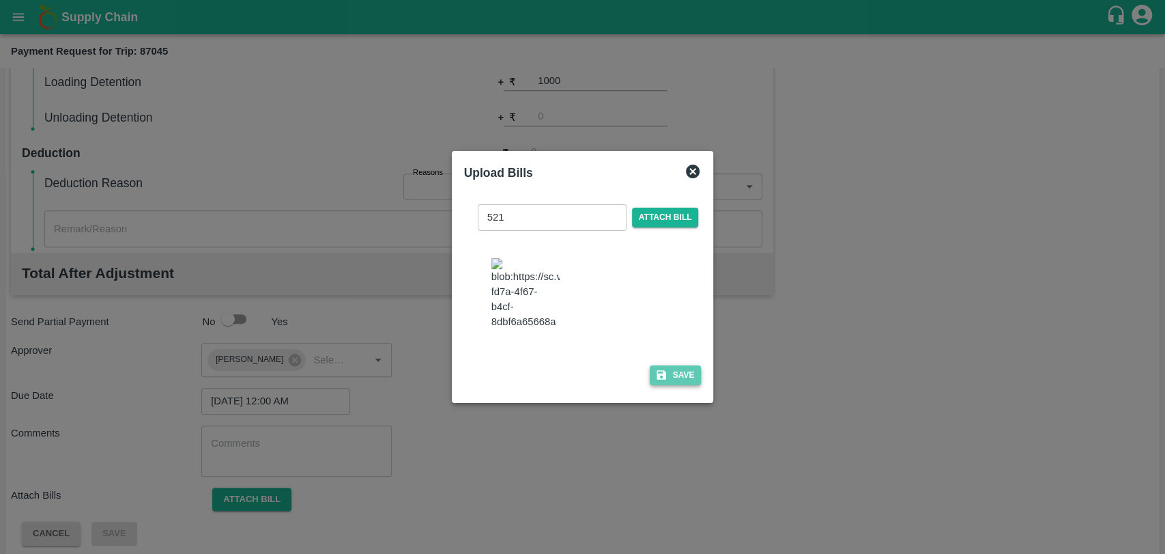
click at [679, 371] on button "Save" at bounding box center [676, 375] width 52 height 20
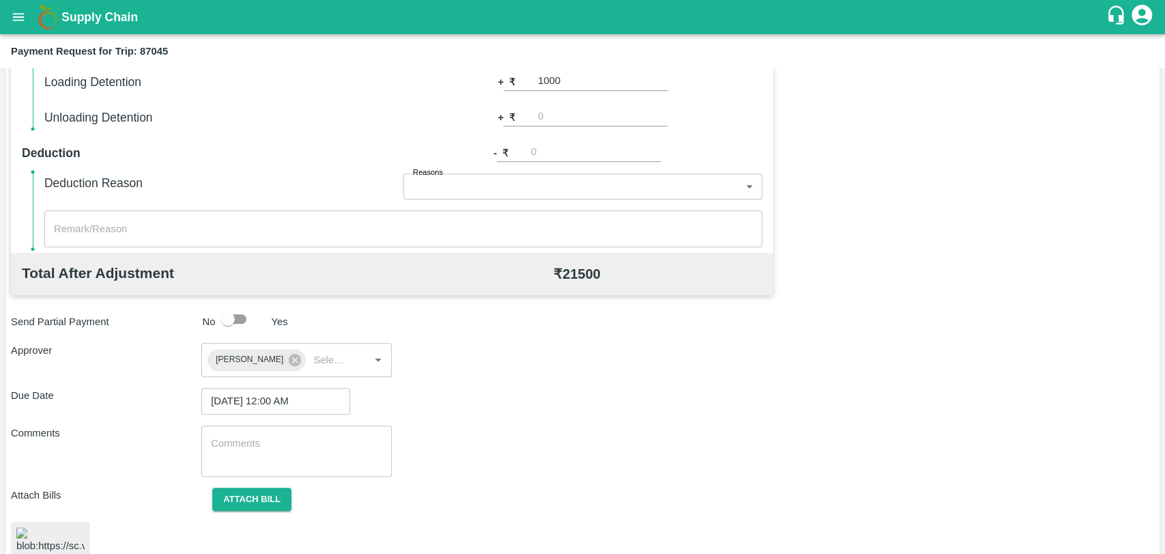
scroll to position [566, 0]
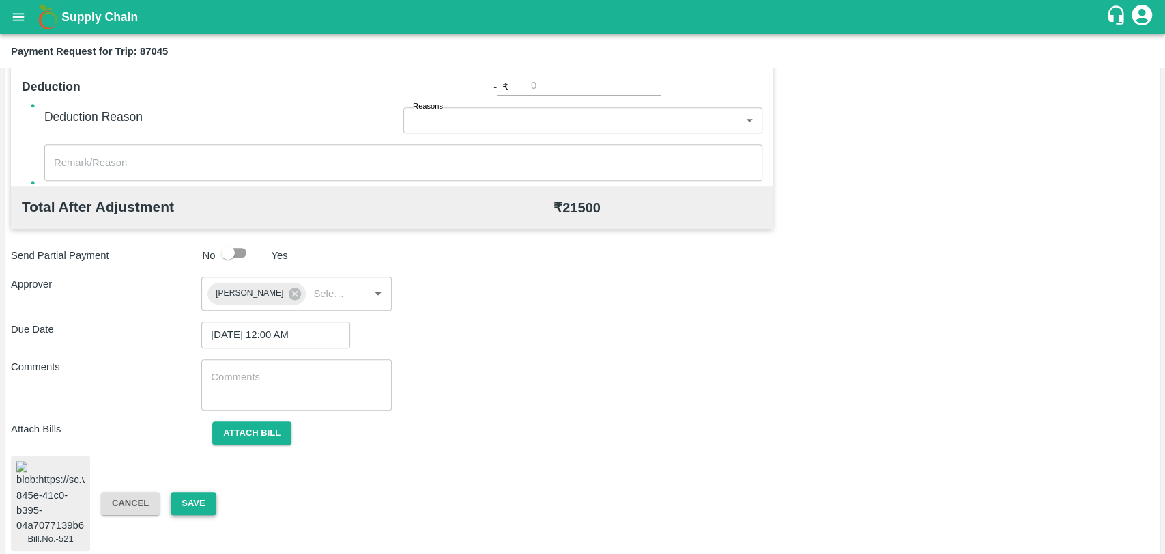
click at [180, 496] on button "Save" at bounding box center [193, 504] width 45 height 24
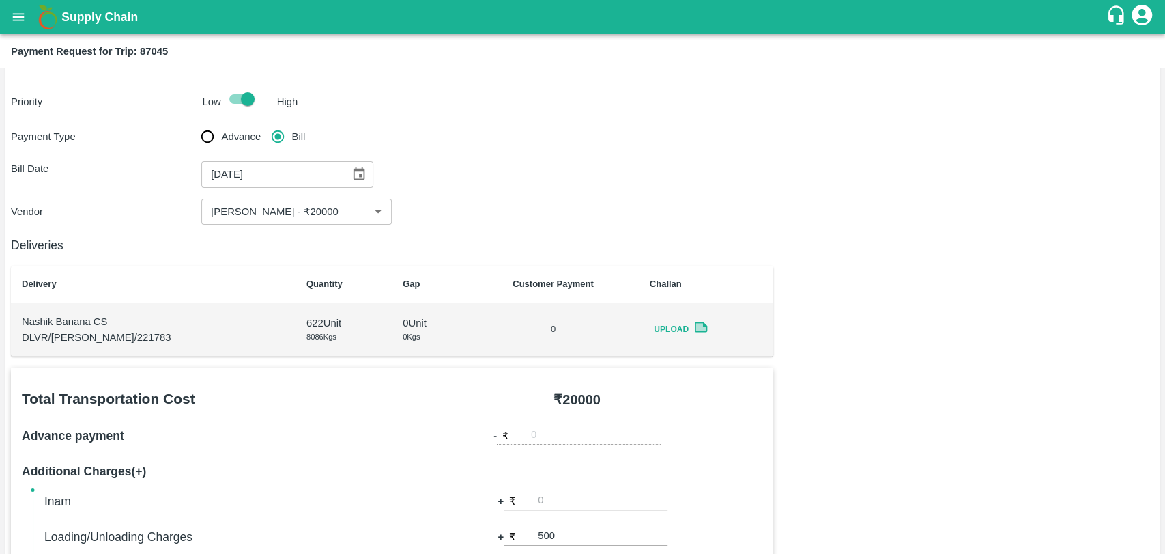
scroll to position [0, 0]
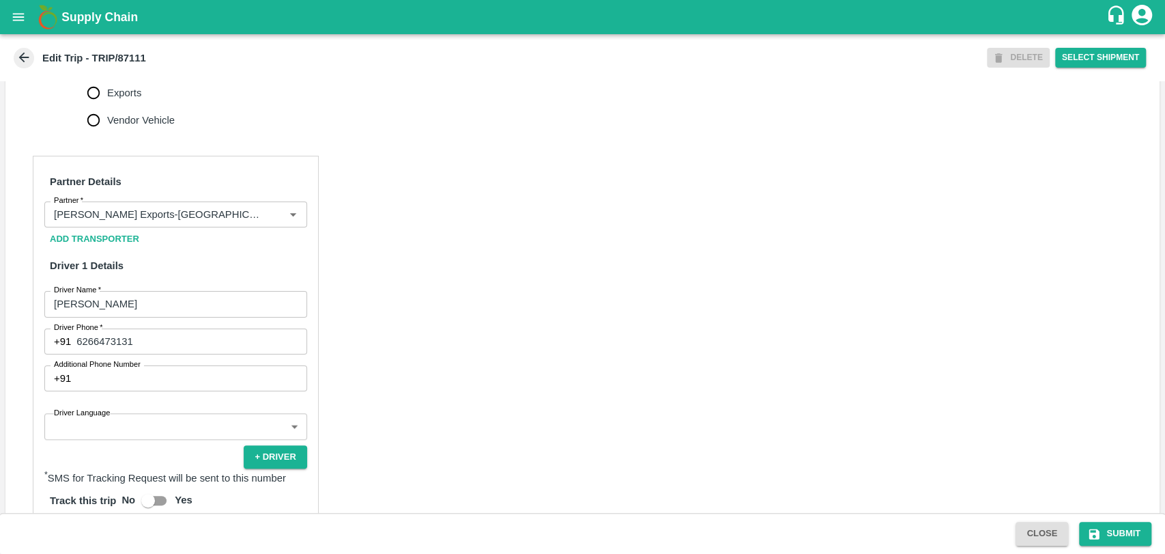
scroll to position [683, 0]
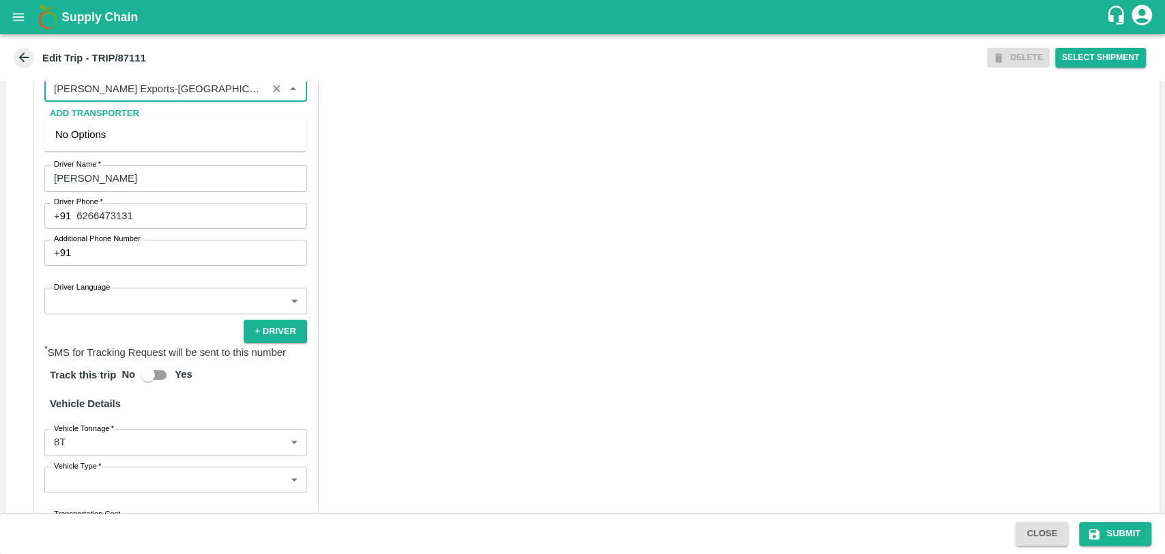
click at [199, 98] on input "Partner   *" at bounding box center [155, 89] width 214 height 18
click at [136, 138] on div "[PERSON_NAME] PATIL-[GEOGRAPHIC_DATA], [GEOGRAPHIC_DATA]-9022942223(Transporter)" at bounding box center [175, 142] width 240 height 31
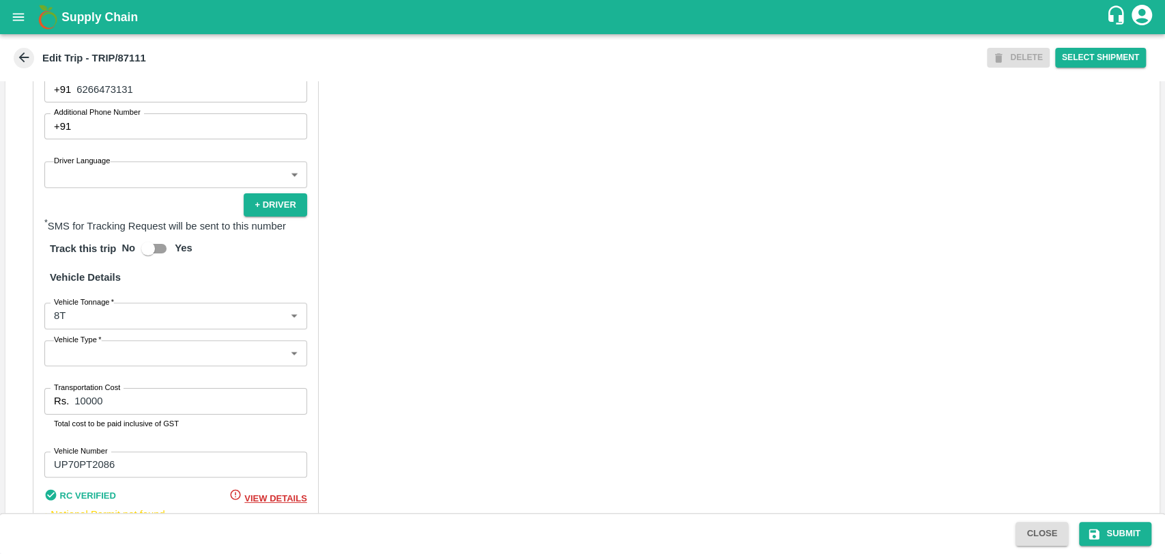
scroll to position [888, 0]
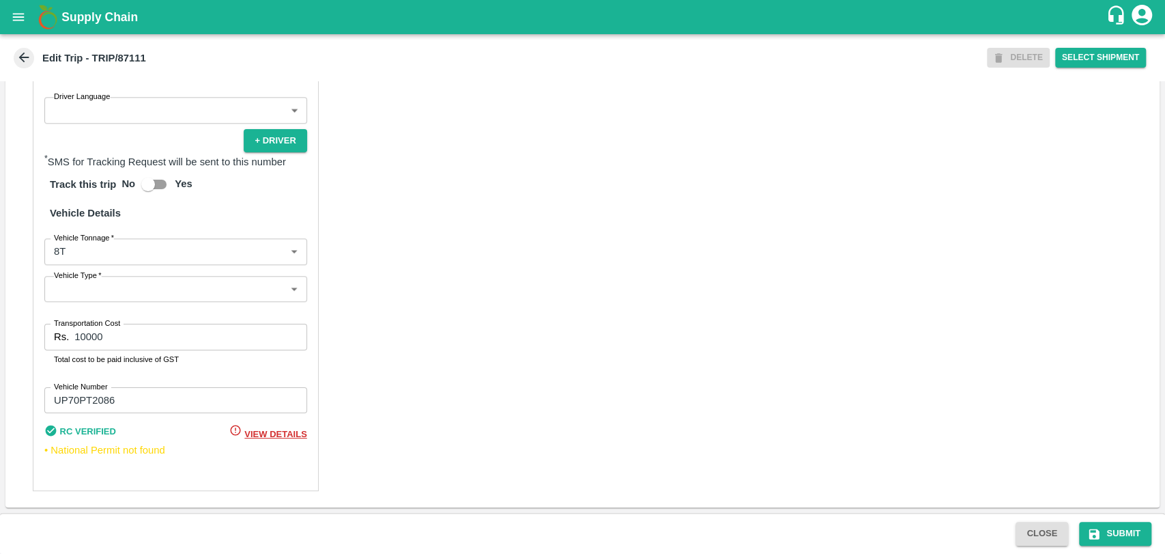
type input "[PERSON_NAME] PATIL-[GEOGRAPHIC_DATA], [GEOGRAPHIC_DATA]-9022942223(Transporter)"
click at [131, 249] on body "Supply Chain Edit Trip - TRIP/87111 DELETE Select Shipment Trip Details Trip Ty…" at bounding box center [582, 277] width 1165 height 554
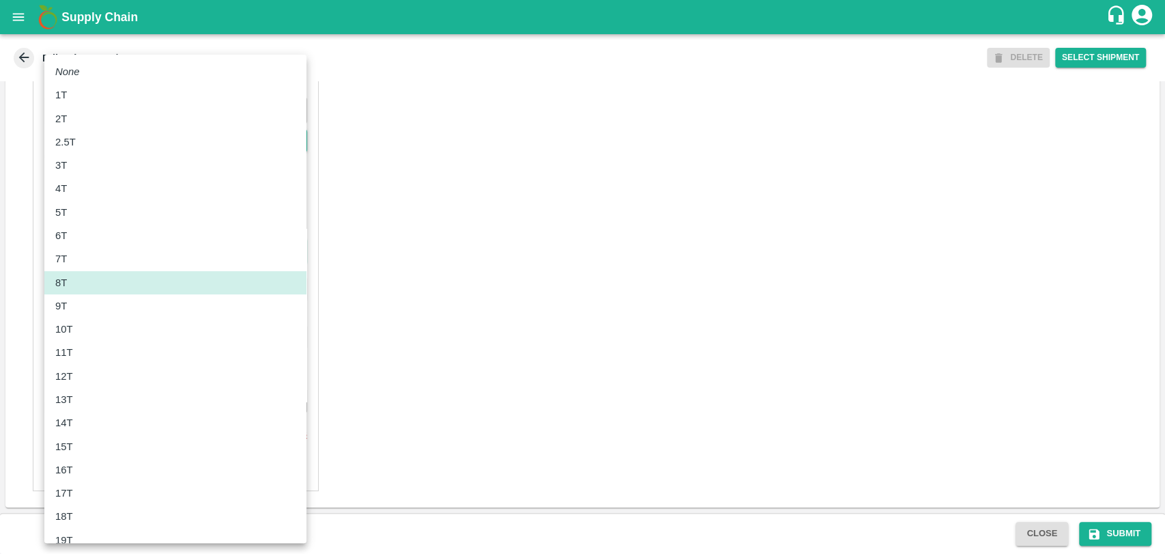
click at [98, 354] on div "11T" at bounding box center [175, 352] width 240 height 15
type input "11000"
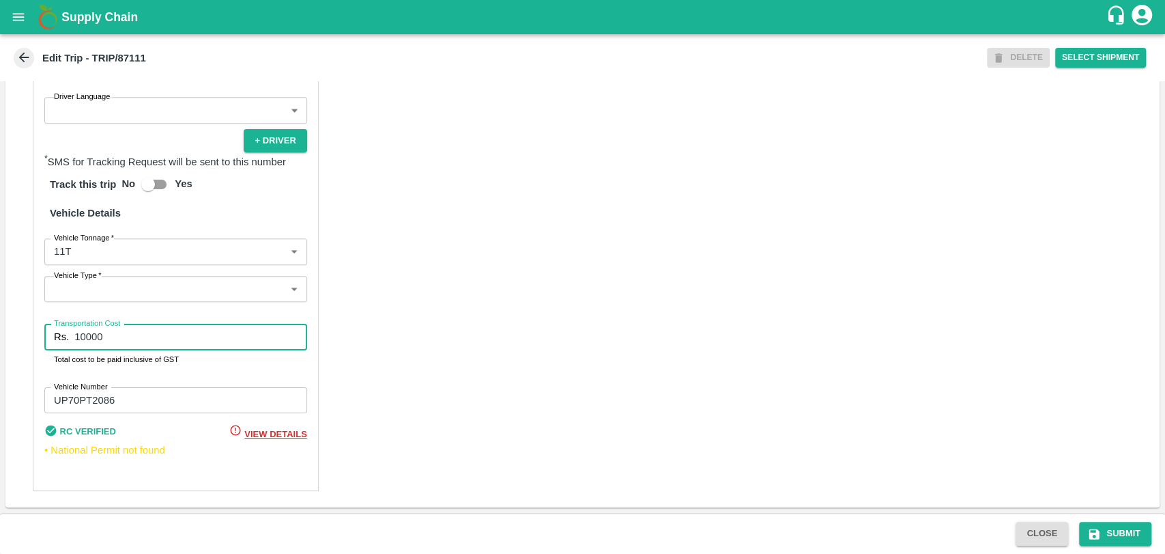
drag, startPoint x: 119, startPoint y: 345, endPoint x: 48, endPoint y: 340, distance: 71.8
click at [48, 340] on div "Rs. 10000 Transportation Cost" at bounding box center [175, 337] width 263 height 26
type input "21000"
click at [1096, 525] on button "Submit" at bounding box center [1115, 534] width 72 height 24
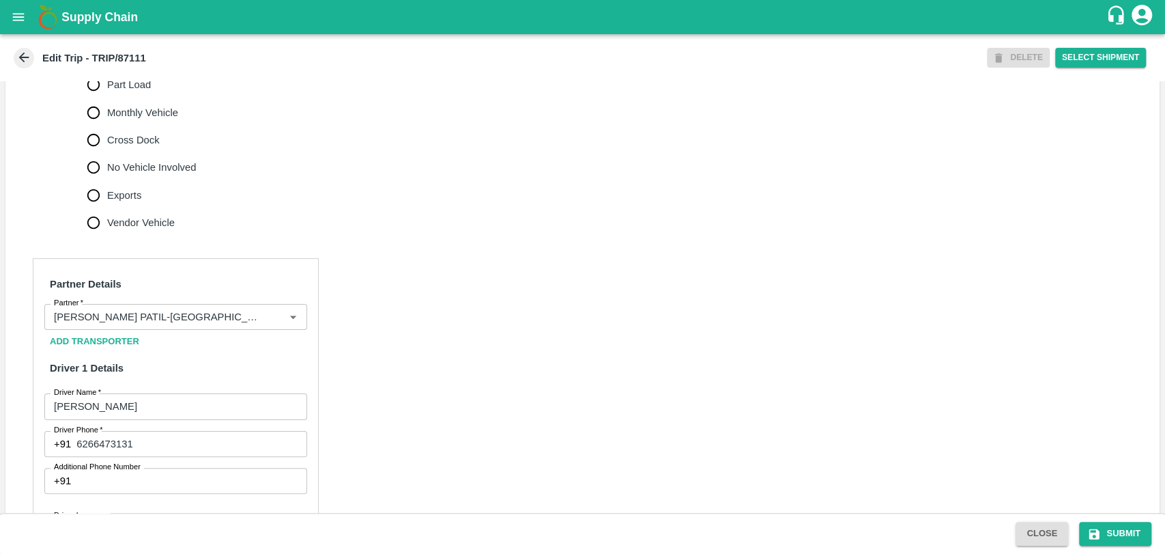
scroll to position [888, 0]
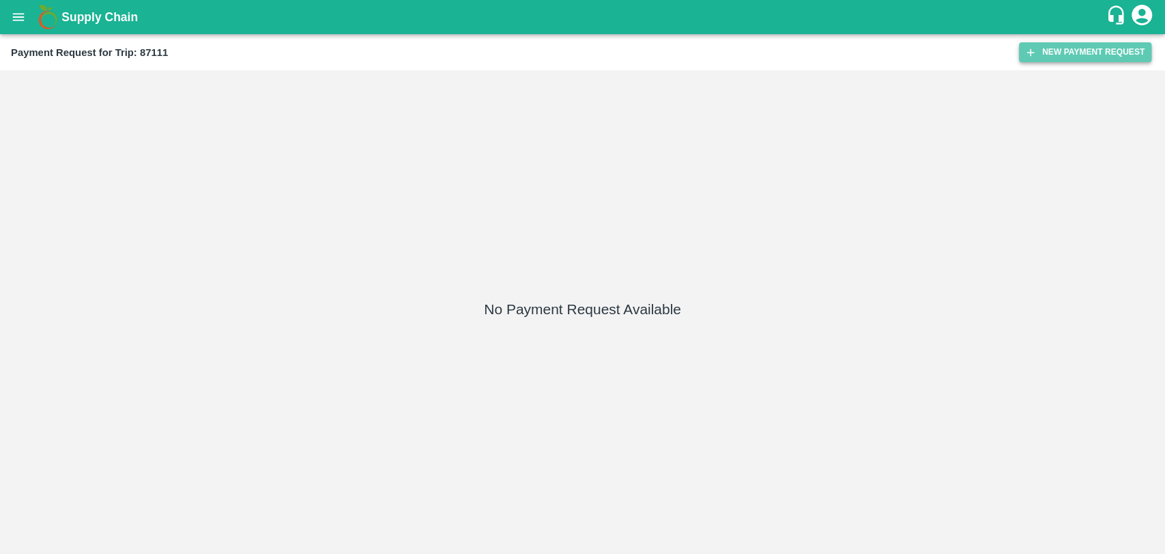
click at [1043, 56] on button "New Payment Request" at bounding box center [1085, 52] width 132 height 20
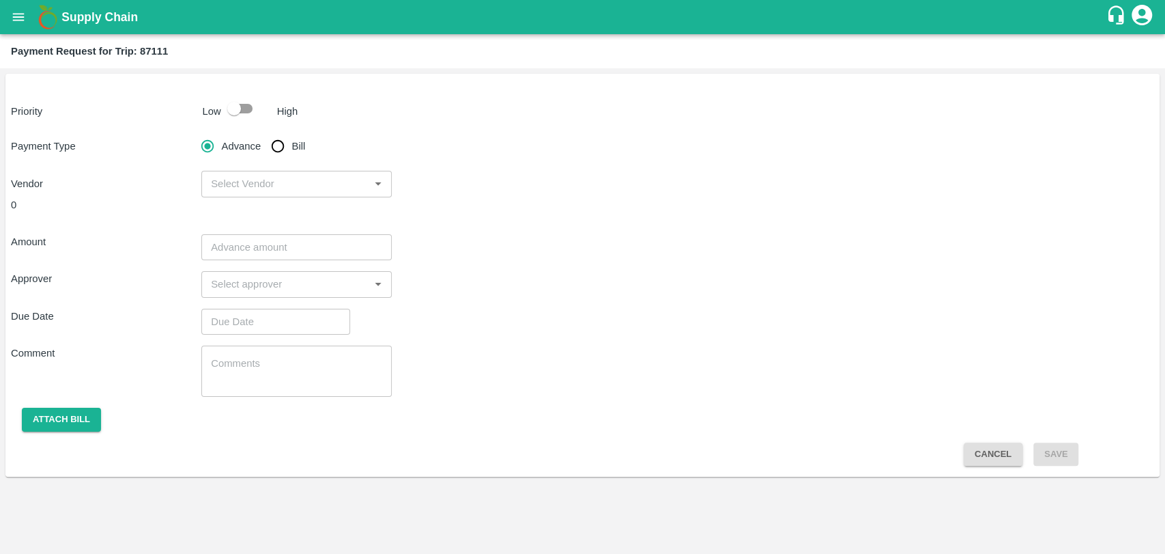
click at [244, 116] on input "checkbox" at bounding box center [234, 109] width 78 height 26
checkbox input "true"
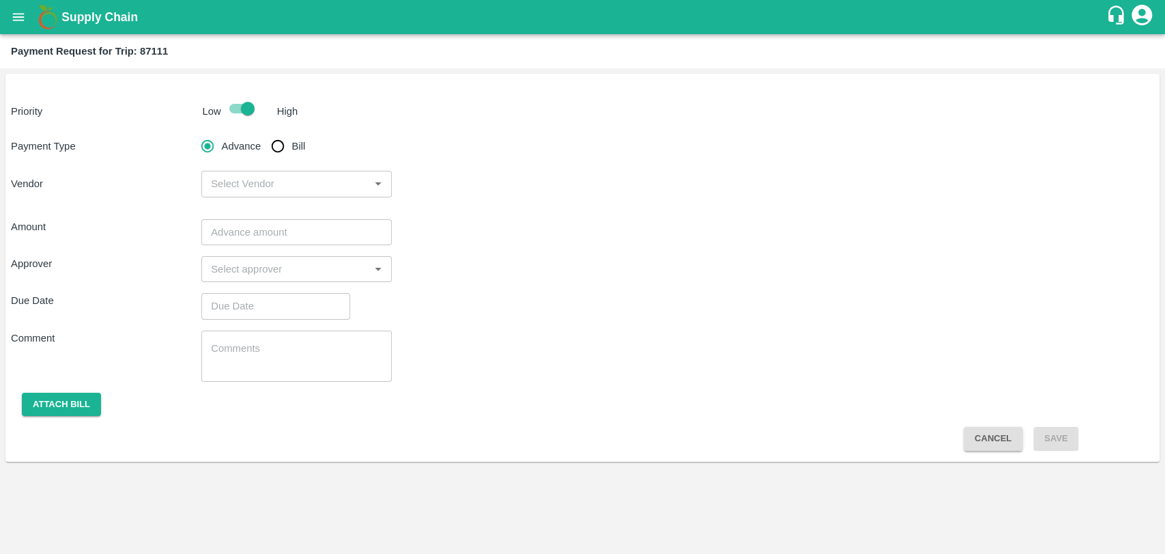
click at [273, 131] on div "Priority Low High Payment Type Advance Bill Vendor ​ Amount ​ Approver ​ Due Da…" at bounding box center [582, 268] width 1155 height 388
click at [279, 141] on input "Bill" at bounding box center [277, 145] width 27 height 27
radio input "true"
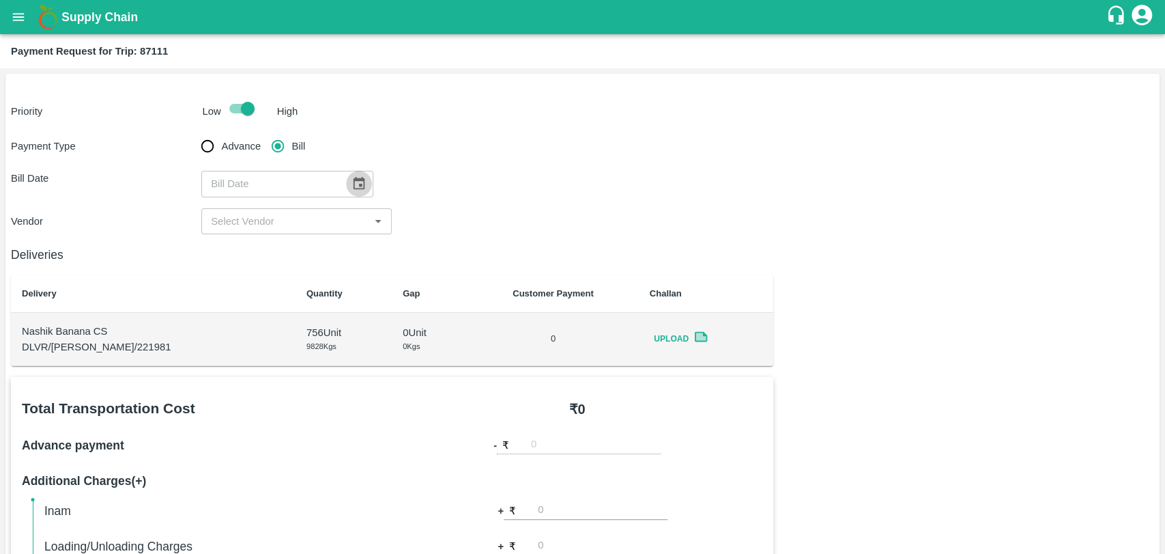
click at [360, 181] on icon "Choose date" at bounding box center [359, 183] width 15 height 15
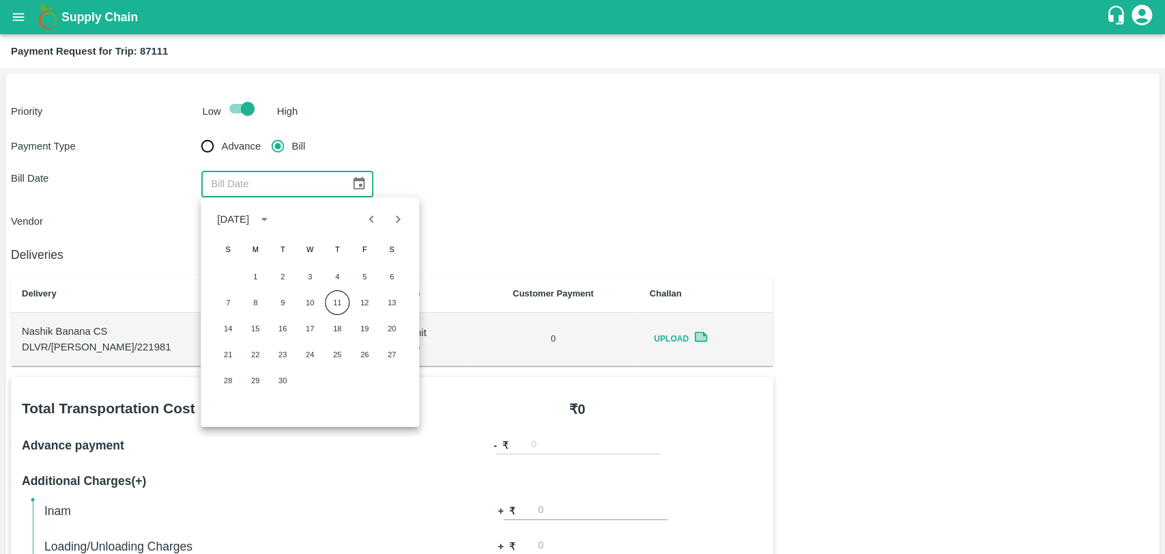
click at [370, 226] on icon "Previous month" at bounding box center [372, 219] width 15 height 15
click at [229, 397] on button "31" at bounding box center [228, 406] width 25 height 25
type input "31/08/2025"
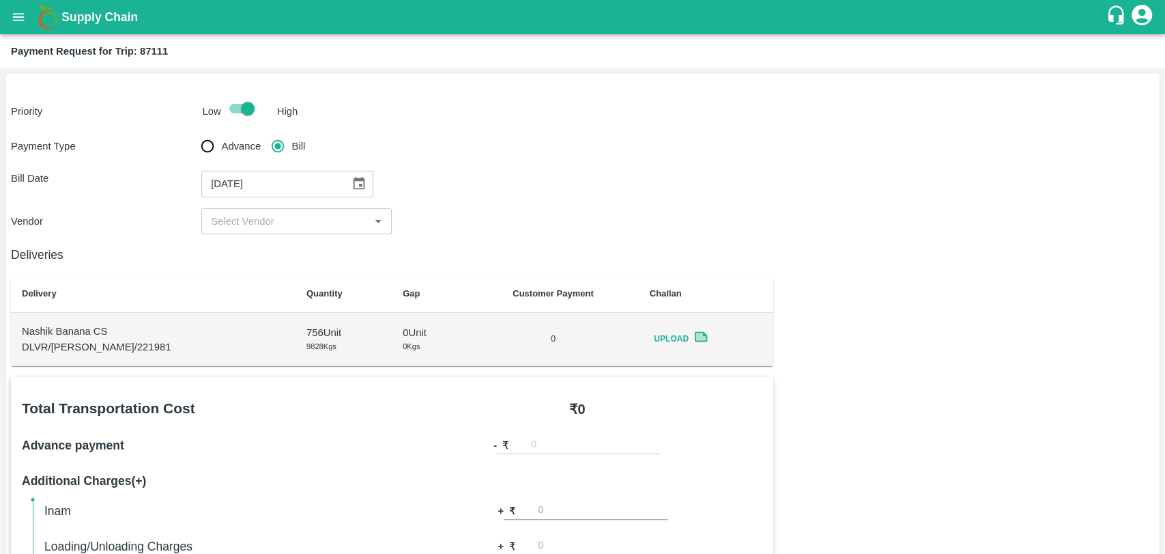
click at [240, 203] on div "Payment Type Advance Bill Bill Date 31/08/2025 ​ Vendor ​" at bounding box center [583, 183] width 1144 height 102
click at [239, 218] on input "input" at bounding box center [286, 221] width 160 height 18
click at [245, 262] on div "BALAJI HARIDAS PATIL - ₹21000" at bounding box center [296, 251] width 190 height 23
type input "BALAJI HARIDAS PATIL - ₹21000"
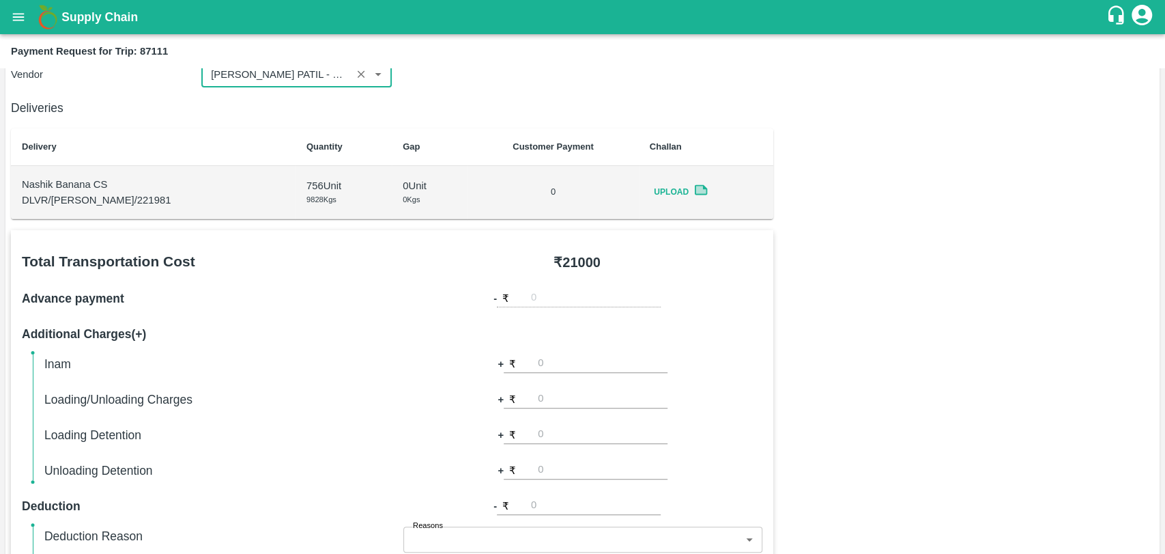
scroll to position [152, 0]
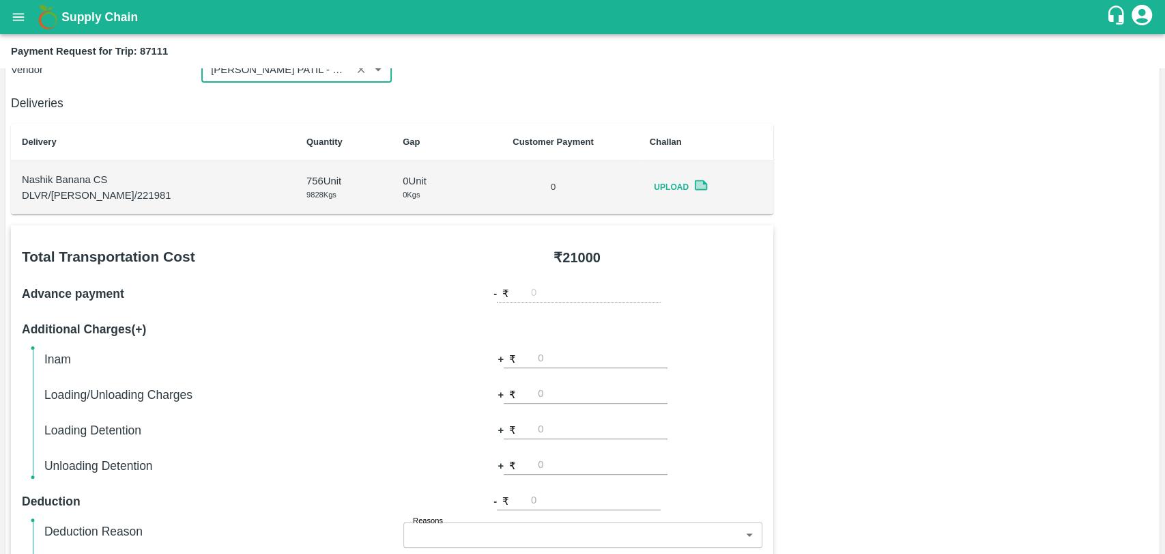
click at [556, 435] on input "number" at bounding box center [603, 430] width 130 height 18
type input "1000"
click at [840, 451] on div "Total Transportation Cost ₹ 21000 Advance payment - ₹ Additional Charges(+) Ina…" at bounding box center [583, 555] width 1144 height 661
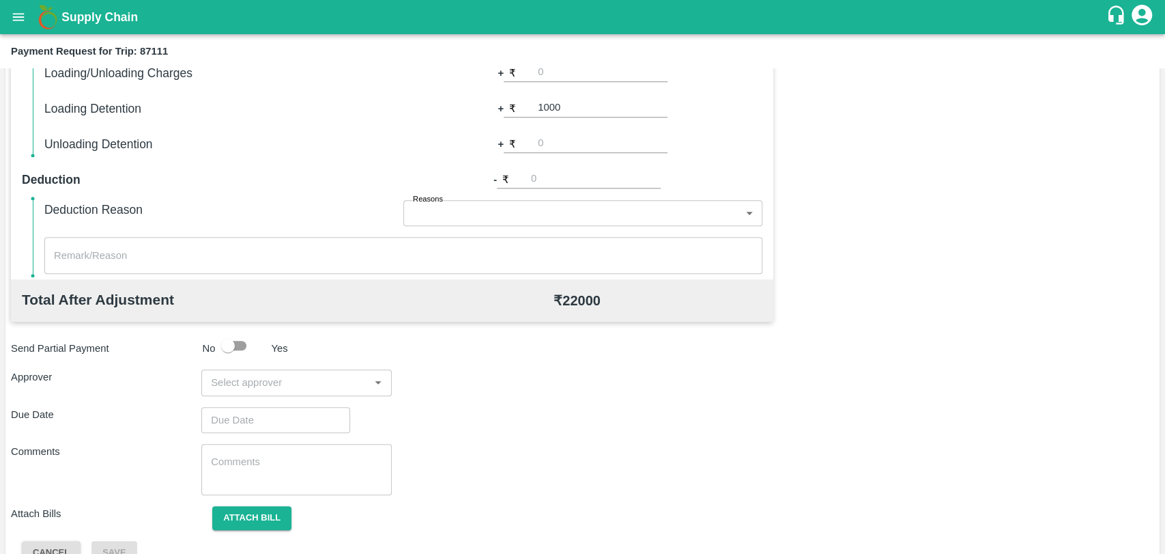
scroll to position [500, 0]
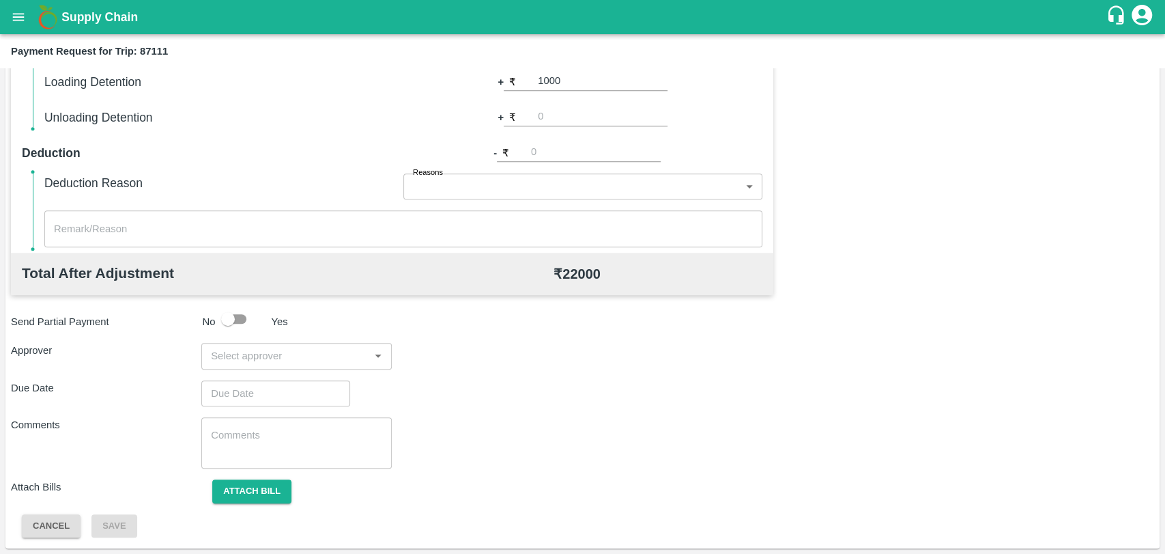
click at [281, 362] on input "input" at bounding box center [286, 356] width 160 height 18
type input "a"
type input "wagh"
click at [274, 386] on div "[PERSON_NAME]" at bounding box center [286, 391] width 83 height 15
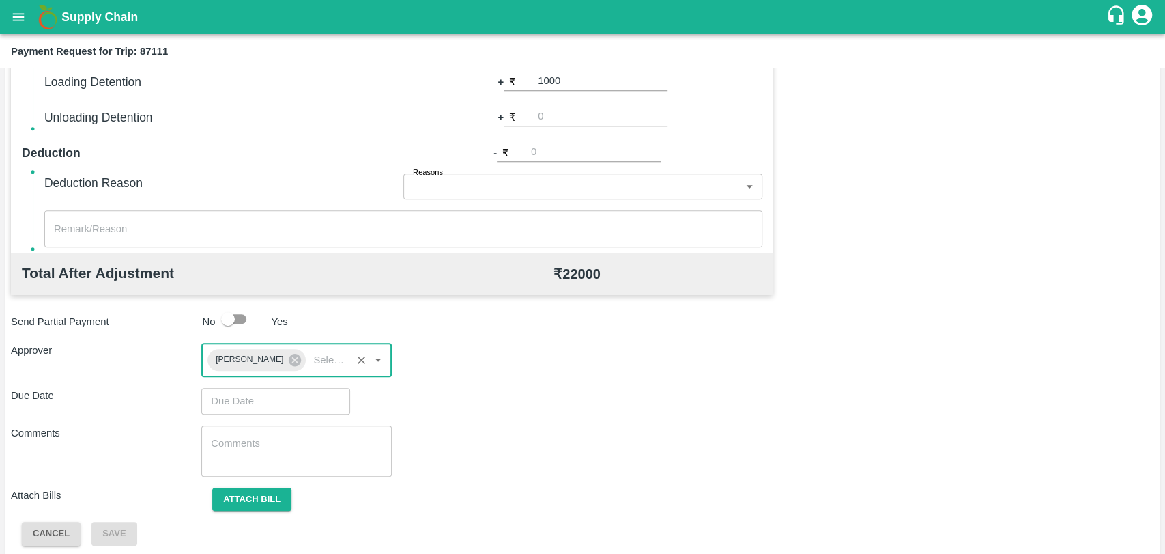
type input "DD/MM/YYYY hh:mm aa"
click at [268, 395] on input "DD/MM/YYYY hh:mm aa" at bounding box center [270, 401] width 139 height 26
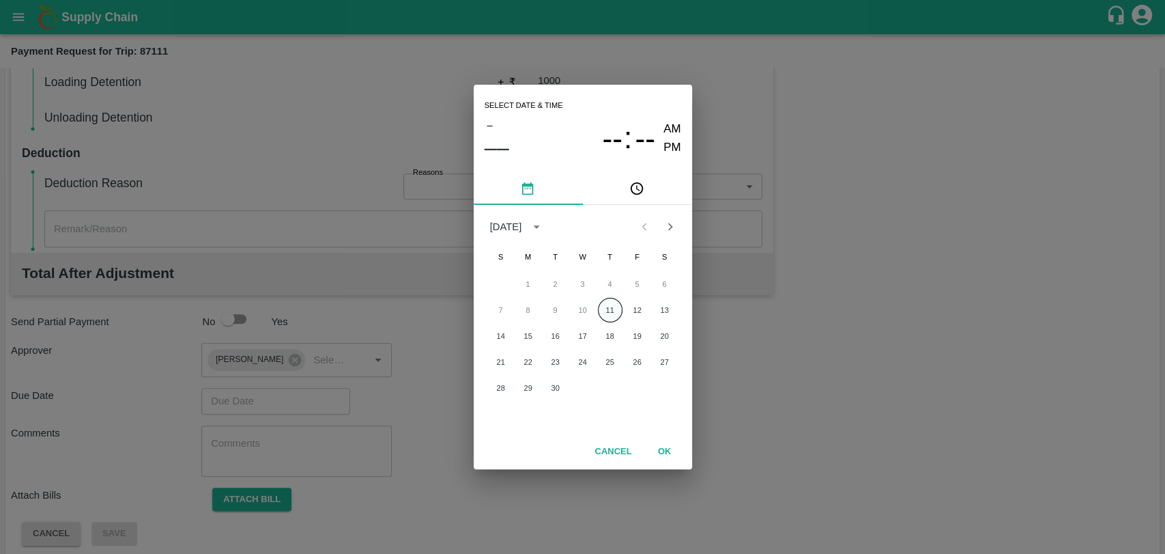
click at [617, 308] on button "11" at bounding box center [610, 310] width 25 height 25
type input "[DATE] 12:00 AM"
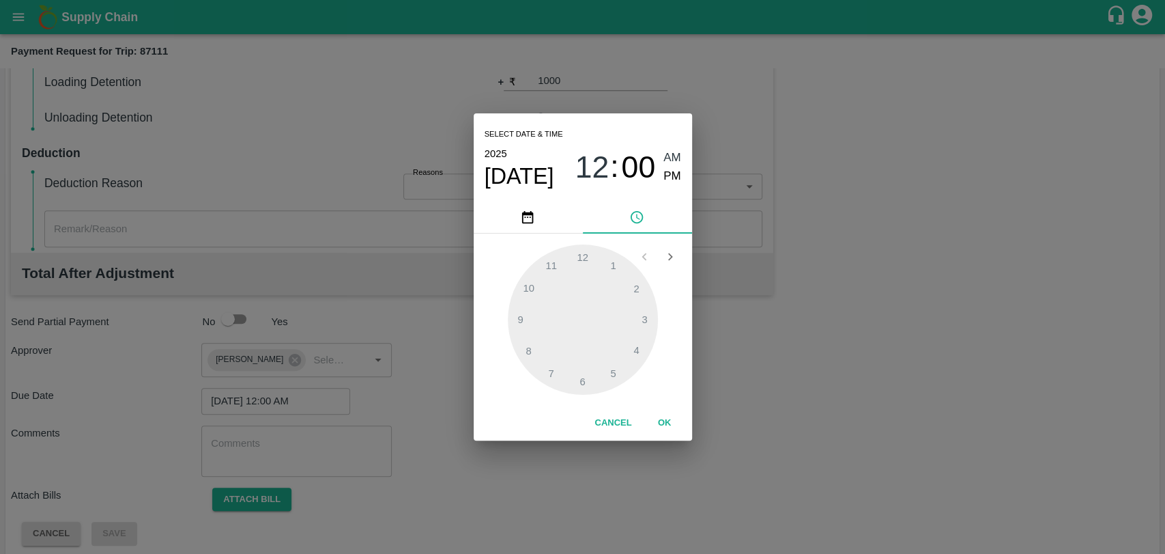
click at [661, 419] on button "OK" at bounding box center [665, 423] width 44 height 24
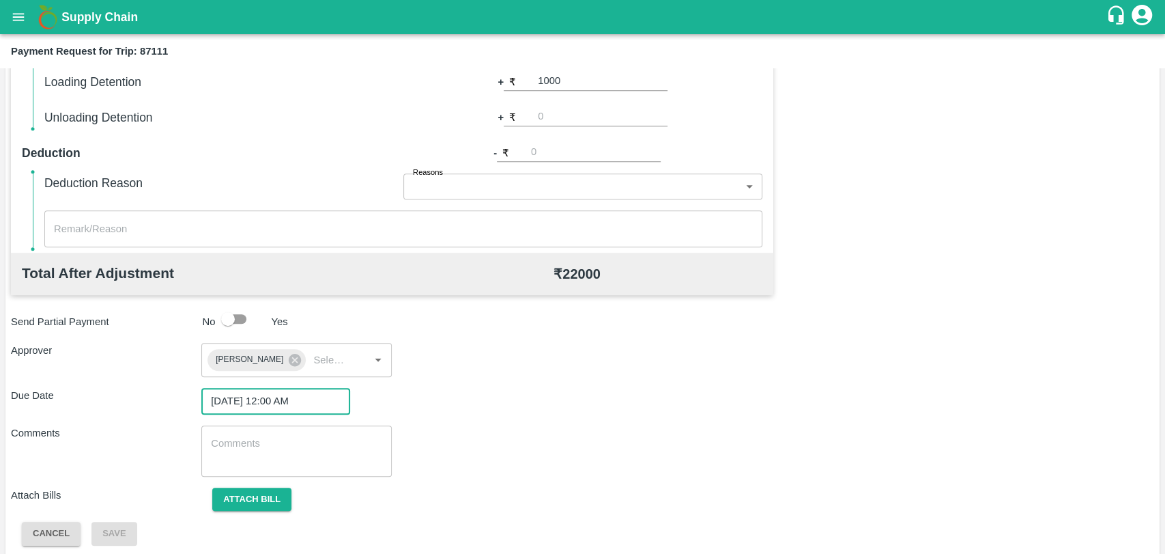
click at [229, 511] on div "Total Transportation Cost ₹ 21000 Advance payment - ₹ Additional Charges(+) Ina…" at bounding box center [583, 211] width 1144 height 668
click at [233, 506] on button "Attach bill" at bounding box center [251, 499] width 79 height 24
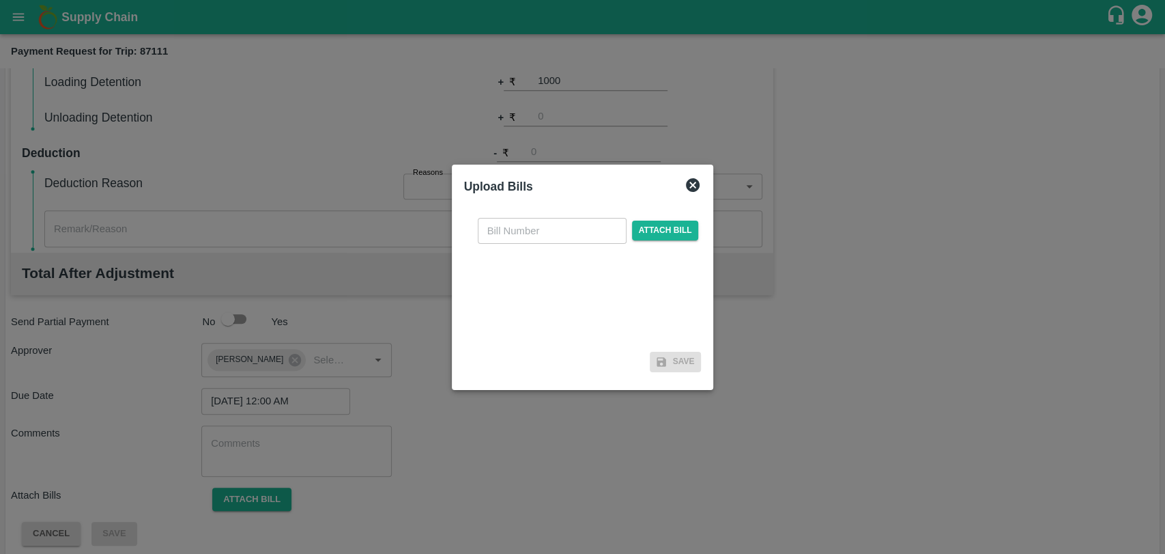
click at [528, 231] on input "text" at bounding box center [552, 231] width 149 height 26
type input "522"
click at [664, 236] on span "Attach bill" at bounding box center [665, 231] width 67 height 20
click at [0, 0] on input "Attach bill" at bounding box center [0, 0] width 0 height 0
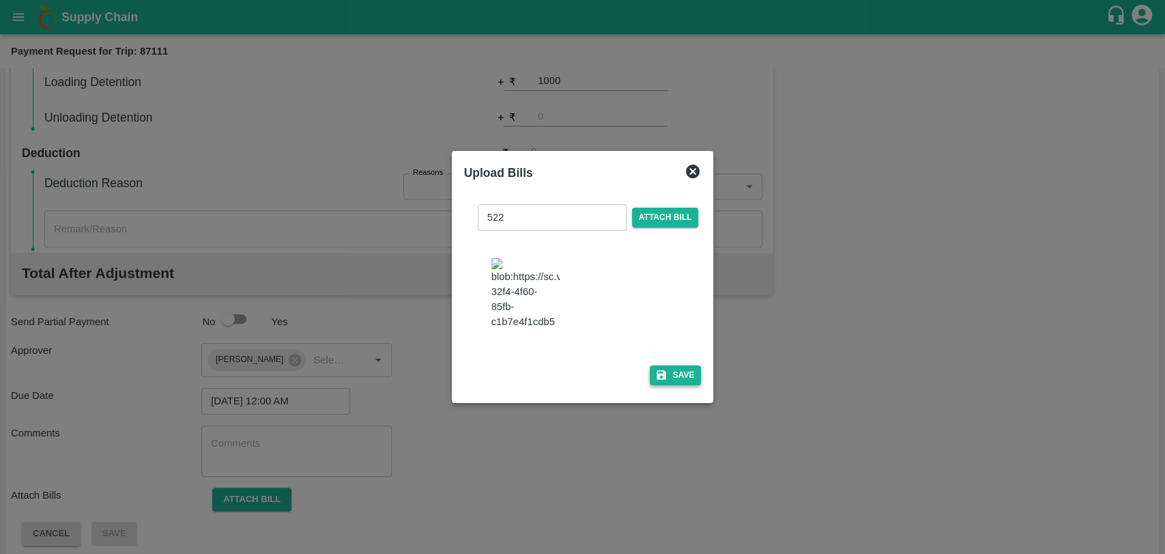
click at [675, 365] on button "Save" at bounding box center [676, 375] width 52 height 20
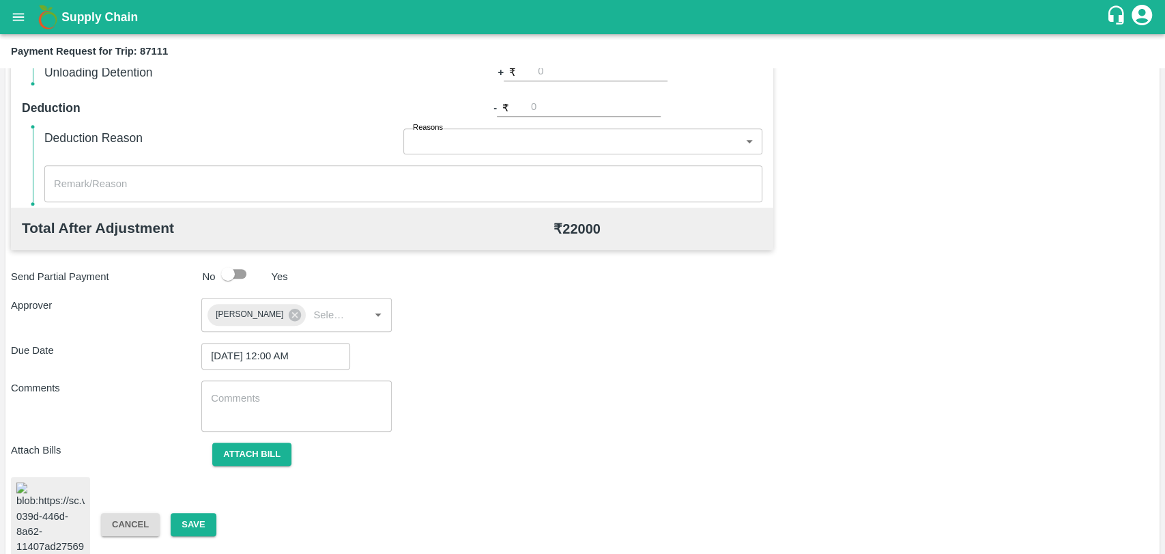
scroll to position [566, 0]
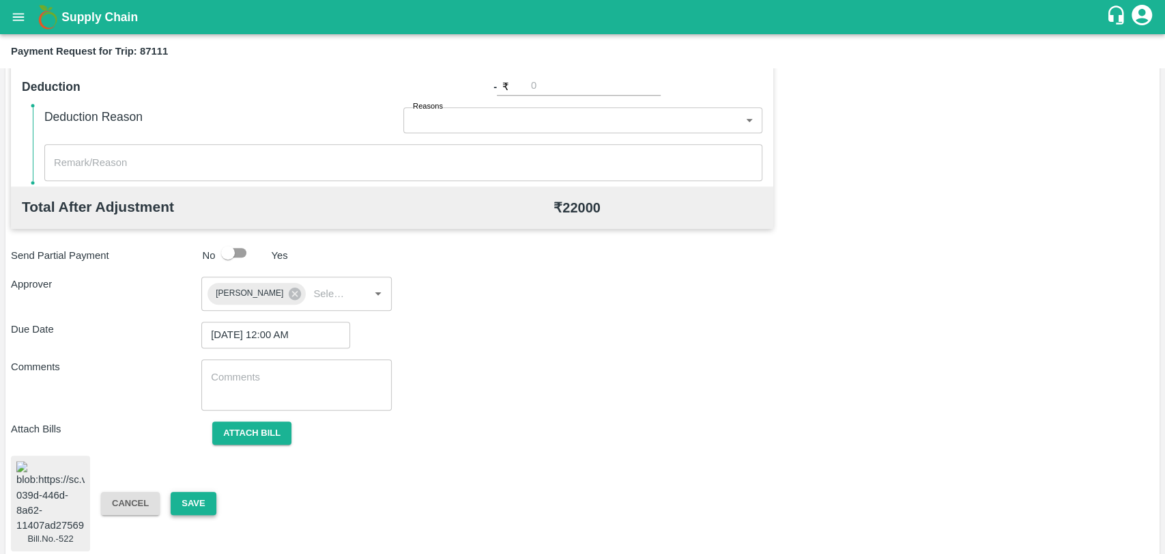
click at [198, 497] on button "Save" at bounding box center [193, 504] width 45 height 24
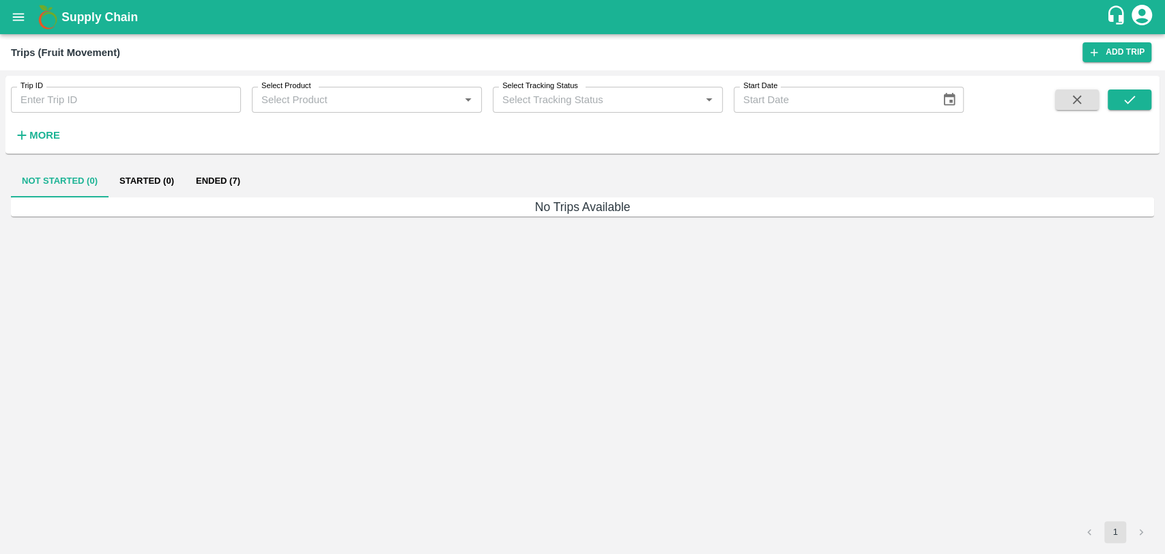
click at [55, 130] on strong "More" at bounding box center [44, 135] width 31 height 11
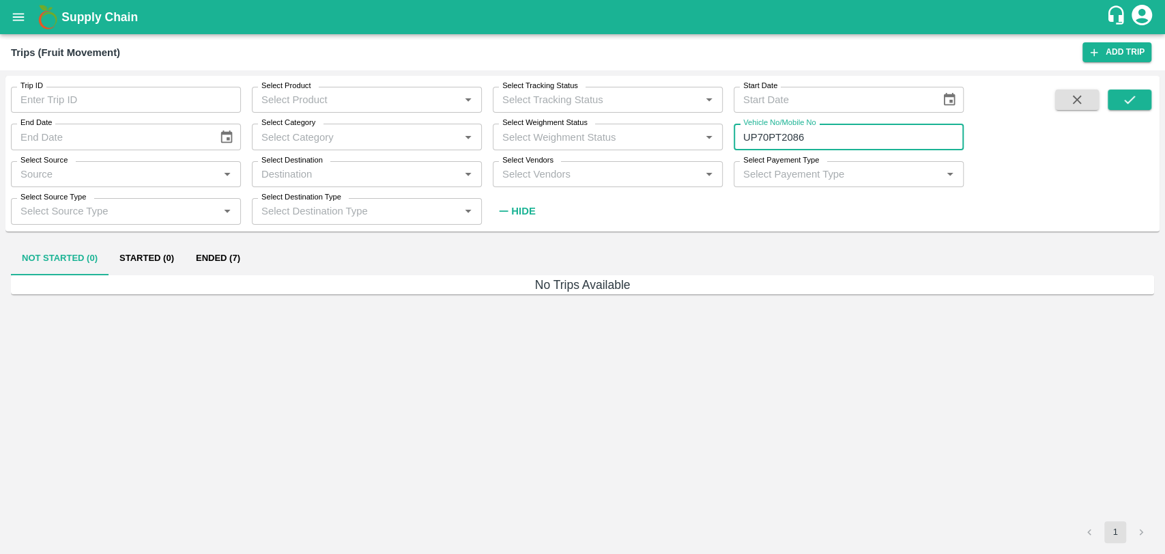
drag, startPoint x: 858, startPoint y: 128, endPoint x: 763, endPoint y: 139, distance: 95.5
click at [765, 139] on input "UP70PT2086" at bounding box center [849, 137] width 230 height 26
click at [799, 128] on input "UP70PT2086" at bounding box center [849, 137] width 230 height 26
drag, startPoint x: 823, startPoint y: 131, endPoint x: 728, endPoint y: 140, distance: 95.3
click at [728, 140] on div "Vehicle No/Mobile No UP70PT2086 Vehicle No/Mobile No" at bounding box center [843, 131] width 241 height 37
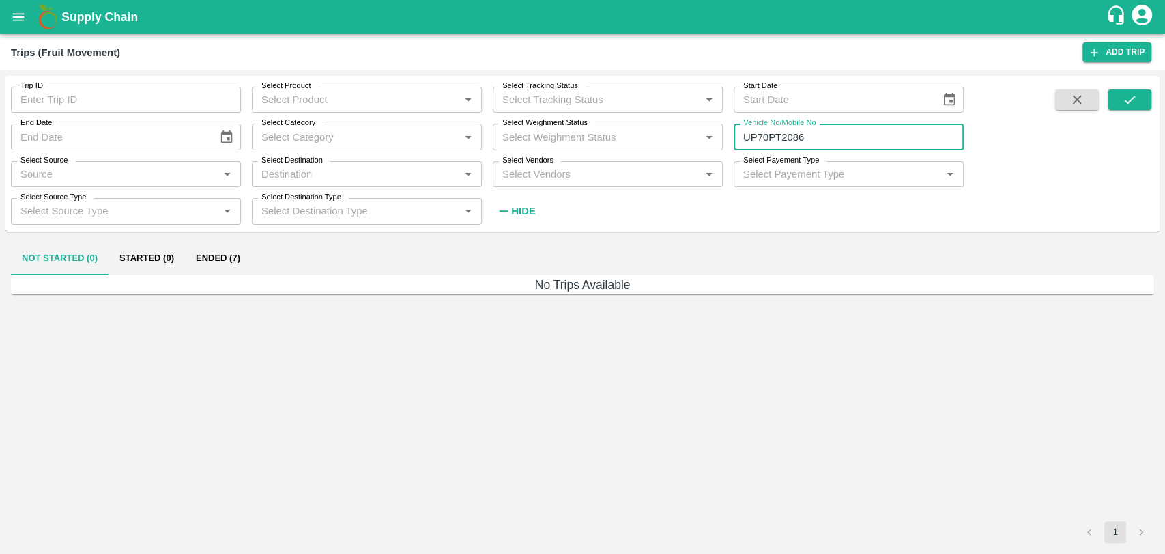
paste input "text"
type input "MH15JC8458"
click at [1119, 102] on button "submit" at bounding box center [1130, 99] width 44 height 20
click at [203, 263] on button "Ended (1)" at bounding box center [218, 258] width 66 height 33
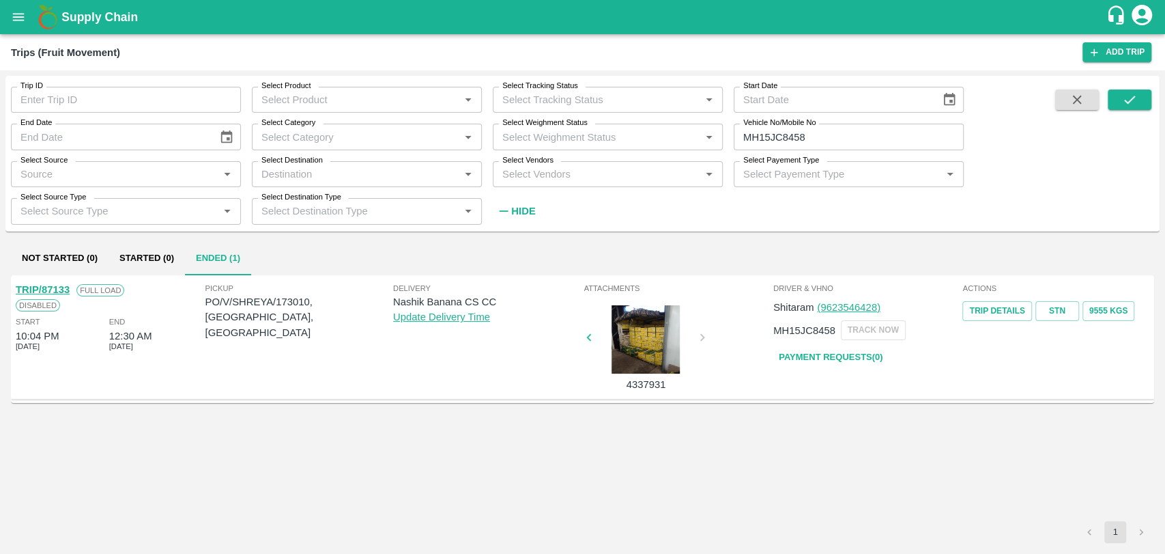
click at [55, 286] on link "TRIP/87133" at bounding box center [43, 289] width 54 height 11
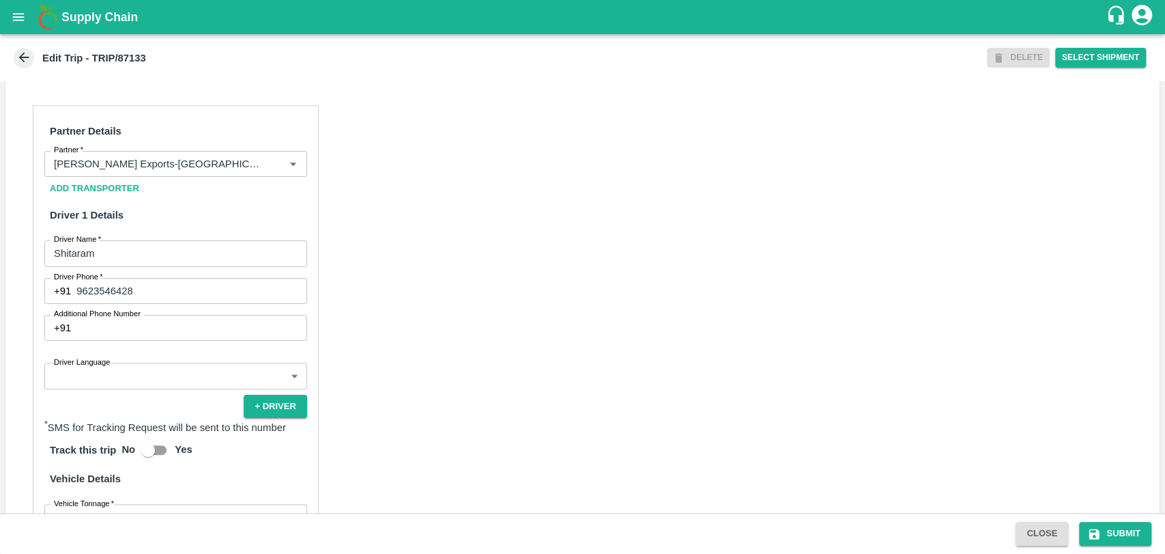
scroll to position [606, 0]
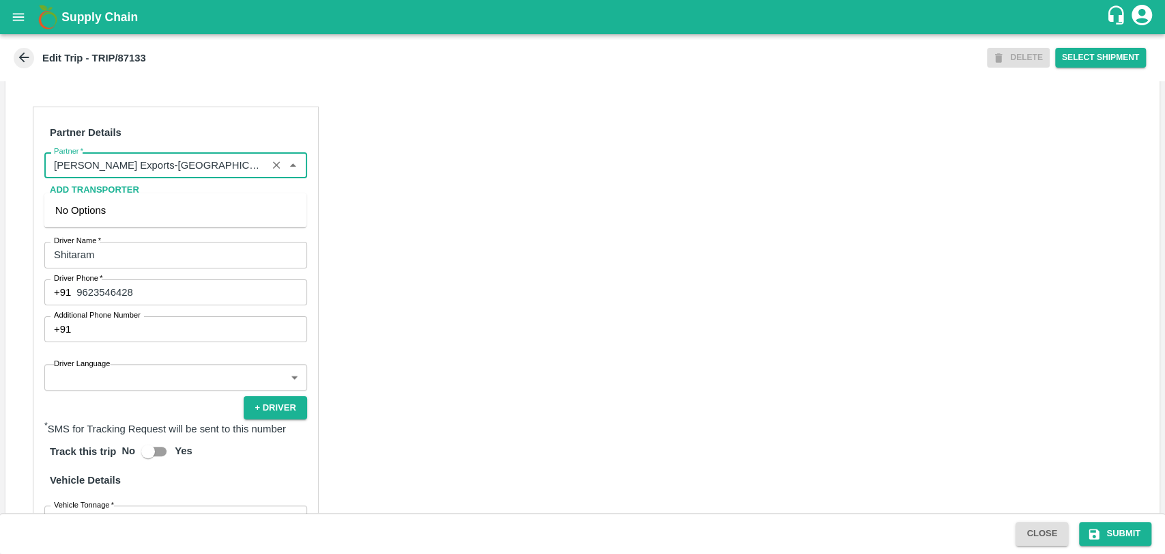
click at [191, 174] on input "Partner   *" at bounding box center [155, 165] width 214 height 18
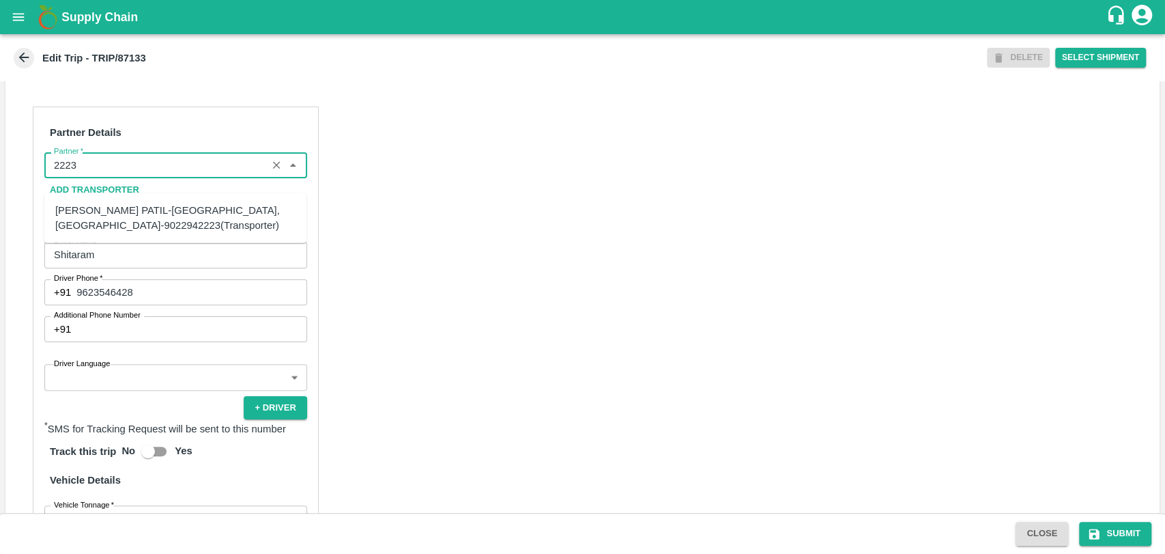
click at [142, 229] on div "[PERSON_NAME] PATIL-[GEOGRAPHIC_DATA], [GEOGRAPHIC_DATA]-9022942223(Transporter)" at bounding box center [175, 218] width 240 height 31
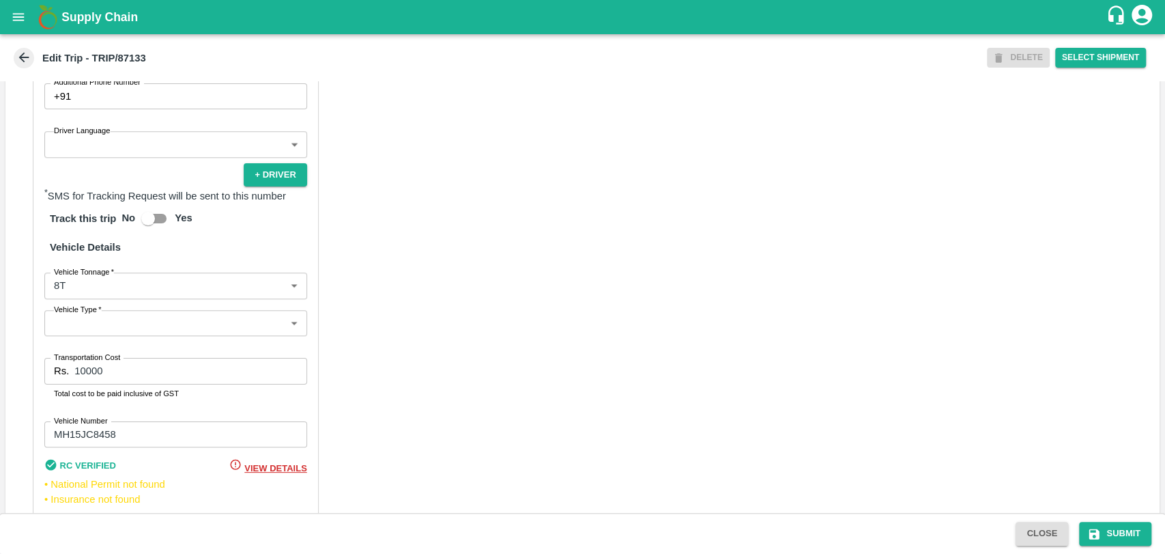
scroll to position [903, 0]
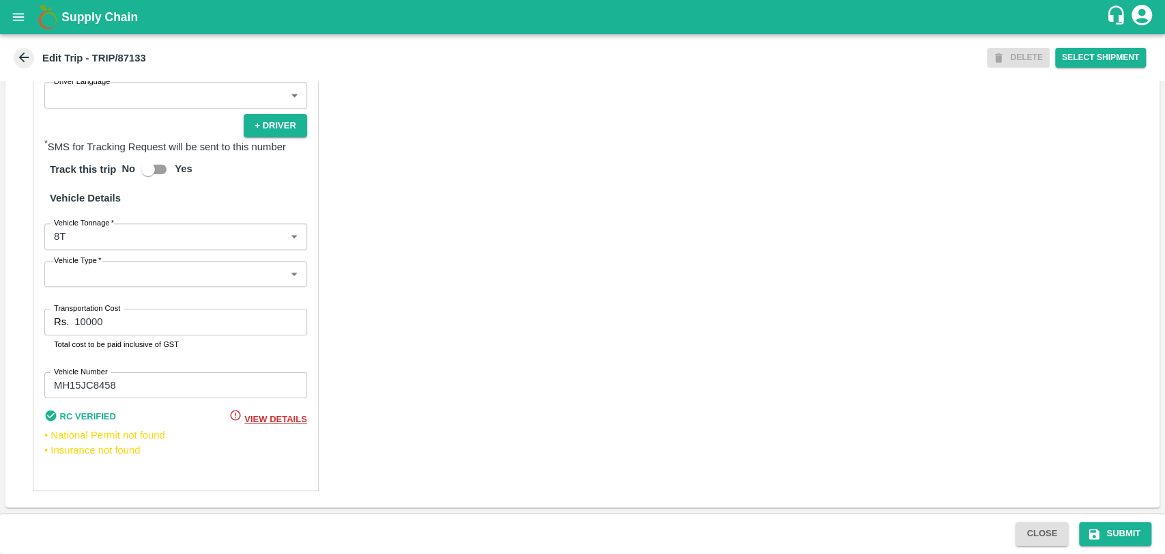
type input "[PERSON_NAME] PATIL-[GEOGRAPHIC_DATA], [GEOGRAPHIC_DATA]-9022942223(Transporter)"
click at [96, 244] on body "Supply Chain Edit Trip - TRIP/87133 DELETE Select Shipment Trip Details Trip Ty…" at bounding box center [582, 277] width 1165 height 554
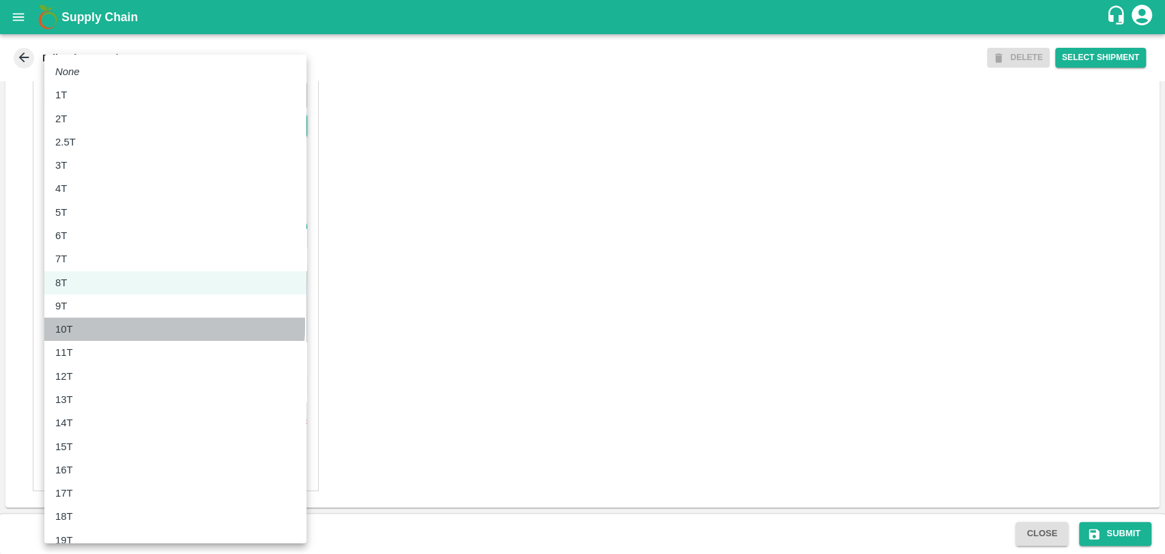
click at [98, 325] on div "10T" at bounding box center [175, 329] width 240 height 15
type input "10000"
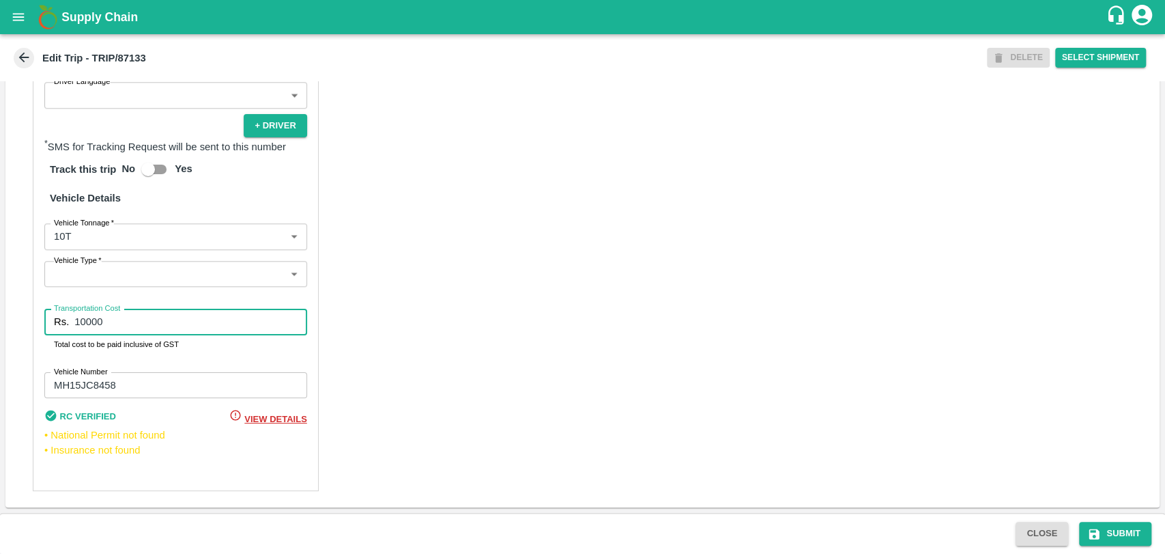
drag, startPoint x: 126, startPoint y: 324, endPoint x: 74, endPoint y: 319, distance: 52.1
click at [74, 319] on input "10000" at bounding box center [190, 322] width 232 height 26
type input "19000"
click at [1116, 528] on button "Submit" at bounding box center [1115, 534] width 72 height 24
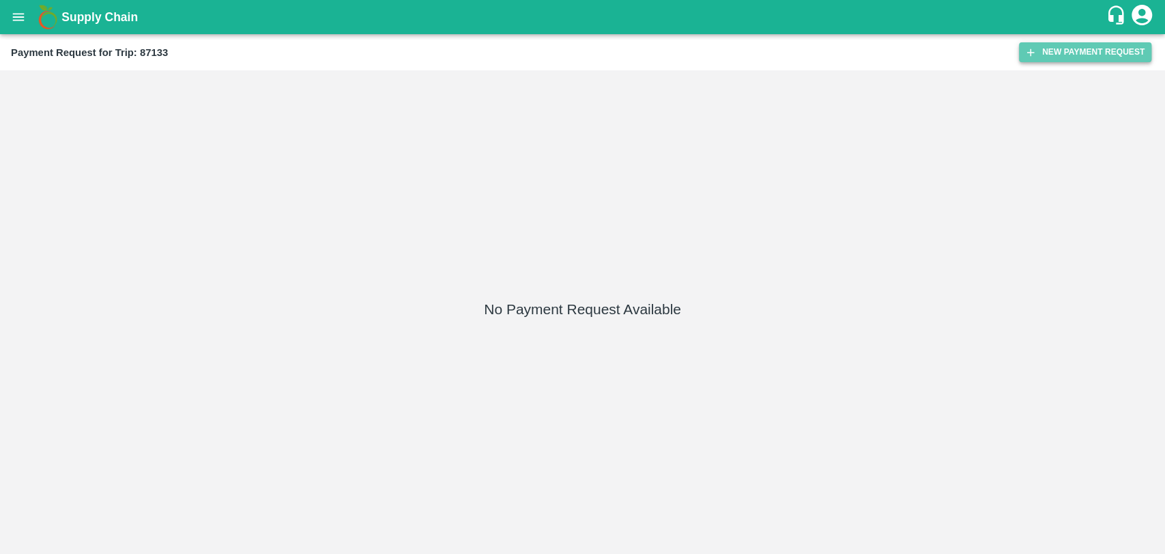
click at [1054, 48] on button "New Payment Request" at bounding box center [1085, 52] width 132 height 20
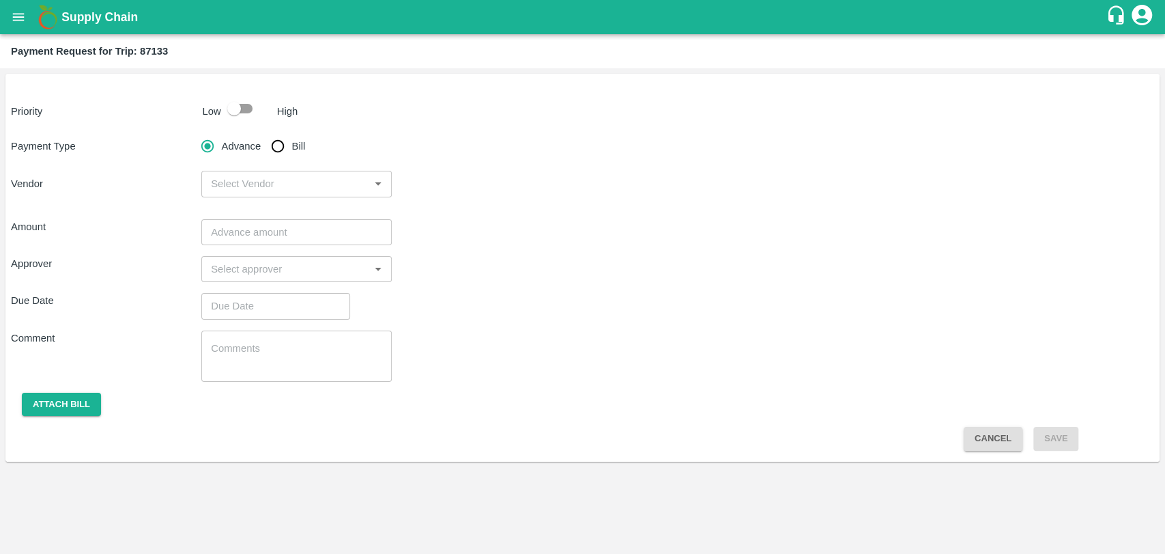
click at [252, 116] on input "checkbox" at bounding box center [234, 109] width 78 height 26
checkbox input "true"
click at [273, 152] on input "Bill" at bounding box center [277, 145] width 27 height 27
radio input "true"
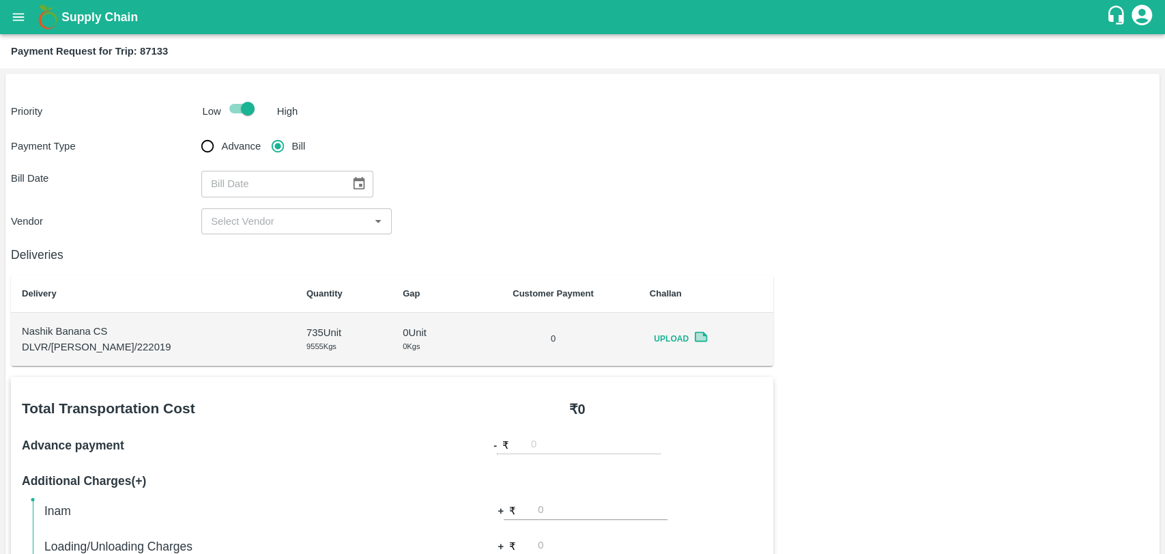
click at [371, 186] on div "​" at bounding box center [296, 184] width 190 height 26
click at [352, 187] on icon "Choose date" at bounding box center [359, 183] width 15 height 15
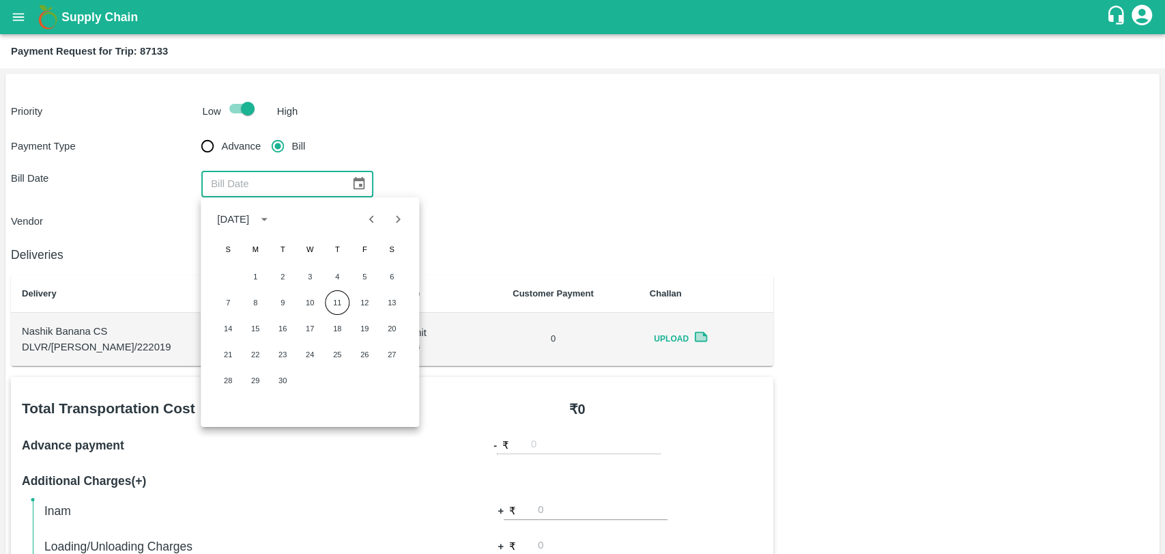
click at [367, 222] on icon "Previous month" at bounding box center [372, 219] width 15 height 15
click at [229, 408] on button "31" at bounding box center [228, 406] width 25 height 25
type input "[DATE]"
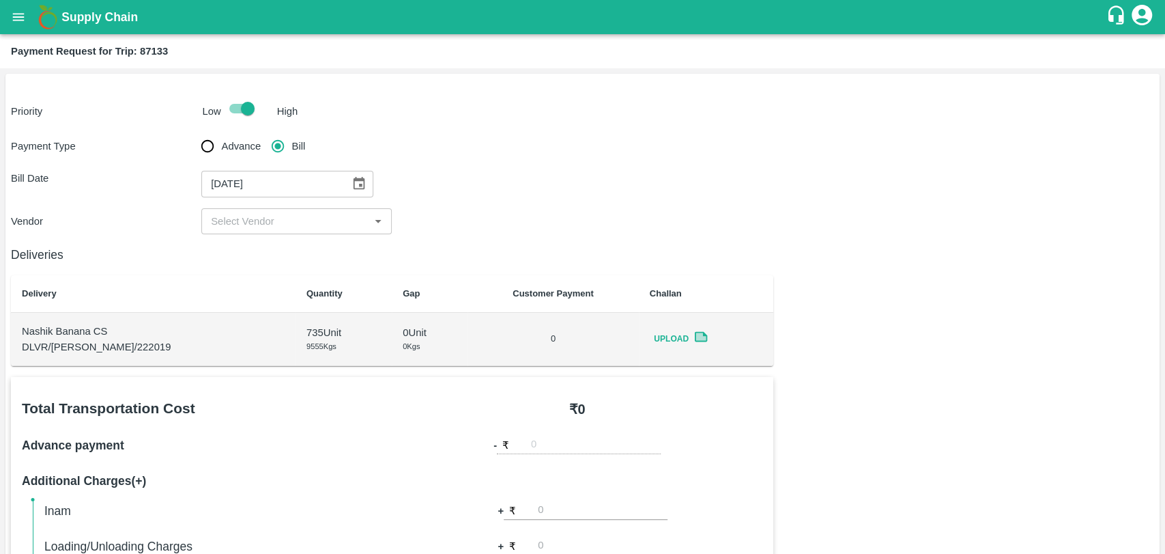
click at [266, 217] on input "input" at bounding box center [286, 221] width 160 height 18
click at [249, 250] on div "[PERSON_NAME] - ₹19000" at bounding box center [276, 251] width 128 height 15
type input "[PERSON_NAME] - ₹19000"
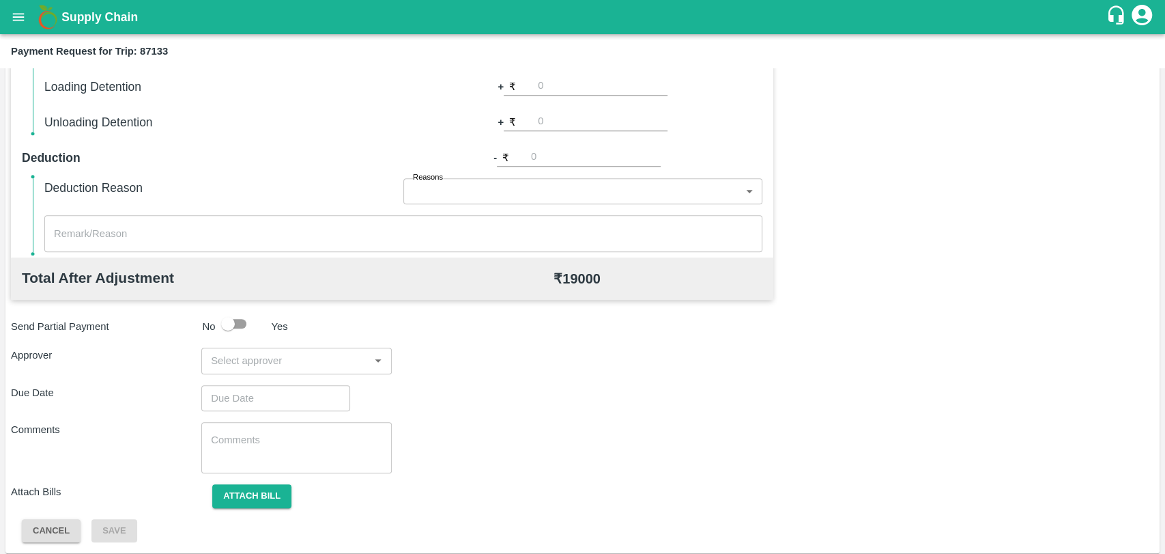
scroll to position [500, 0]
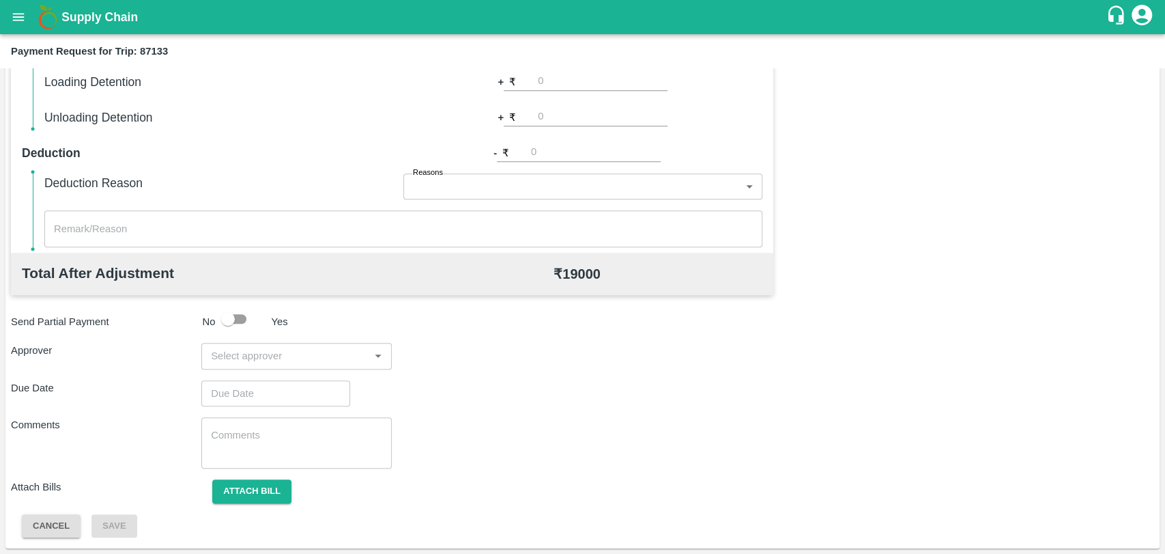
click at [315, 343] on div "​" at bounding box center [296, 356] width 190 height 26
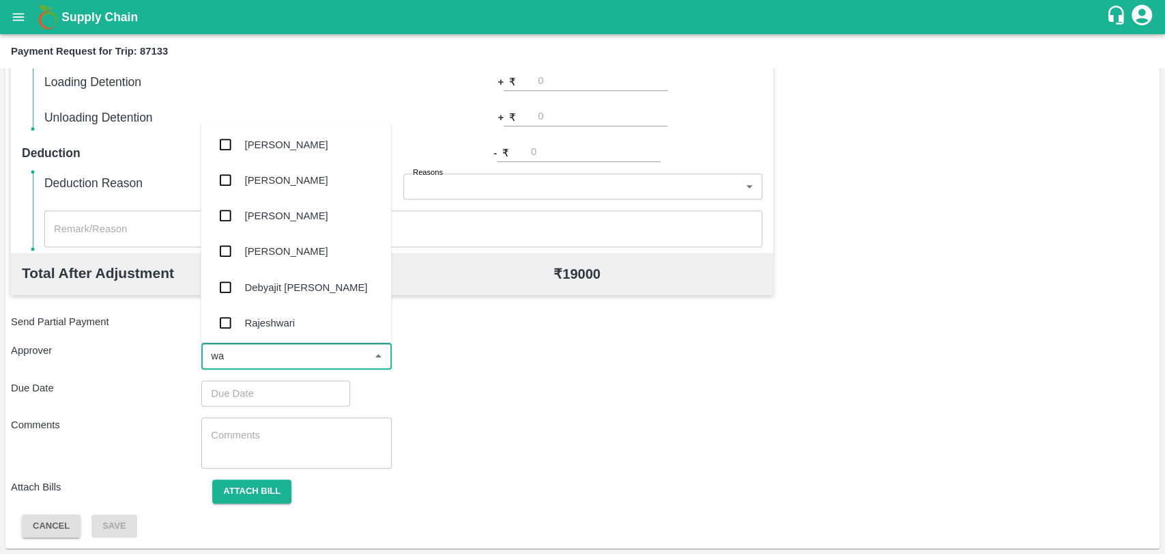
type input "wag"
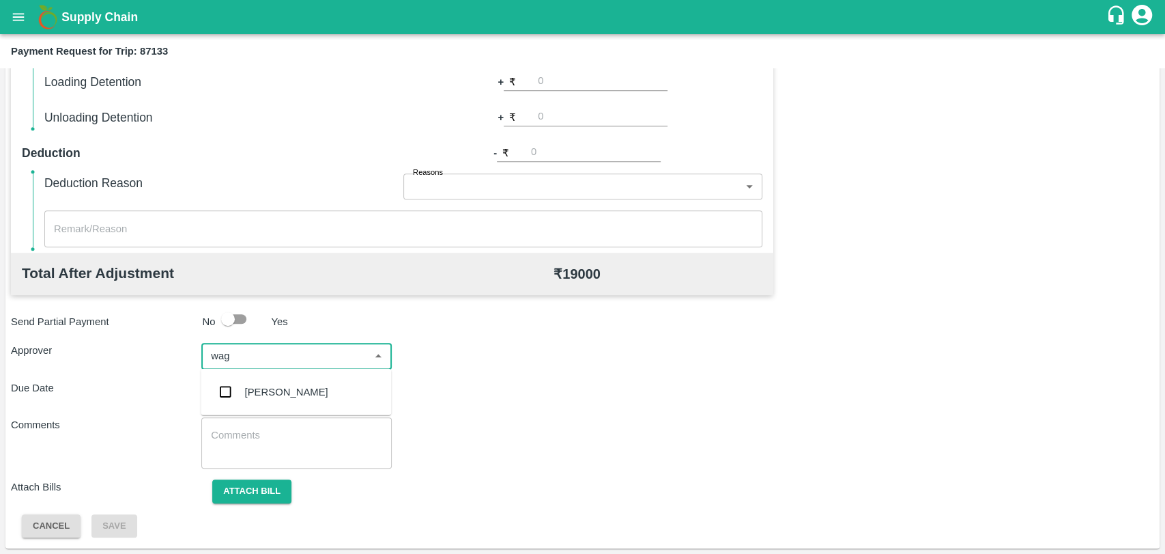
click at [307, 386] on div "[PERSON_NAME]" at bounding box center [286, 391] width 83 height 15
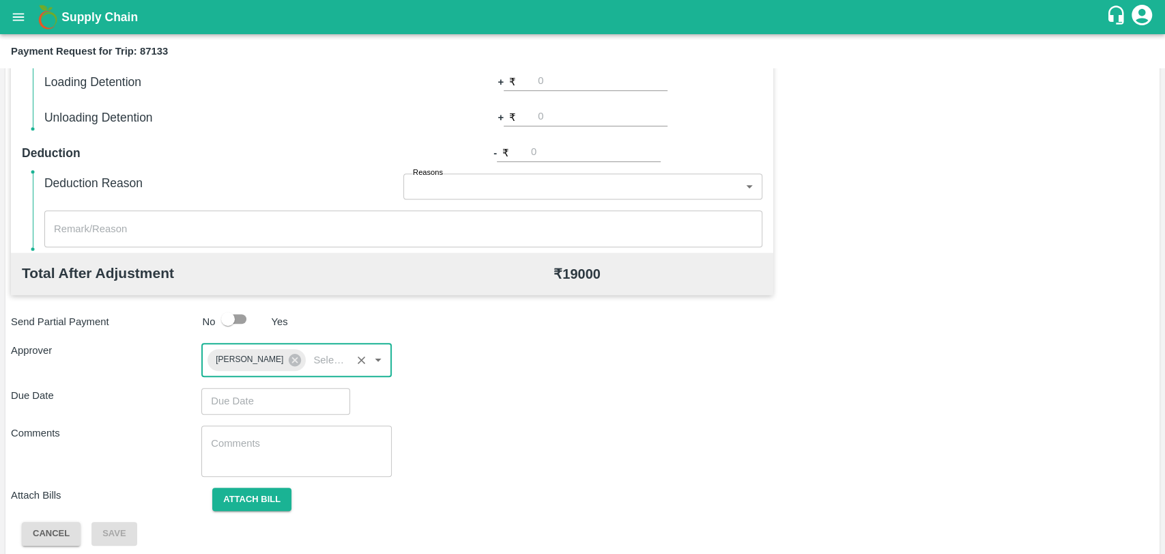
type input "DD/MM/YYYY hh:mm aa"
click at [296, 391] on input "DD/MM/YYYY hh:mm aa" at bounding box center [270, 401] width 139 height 26
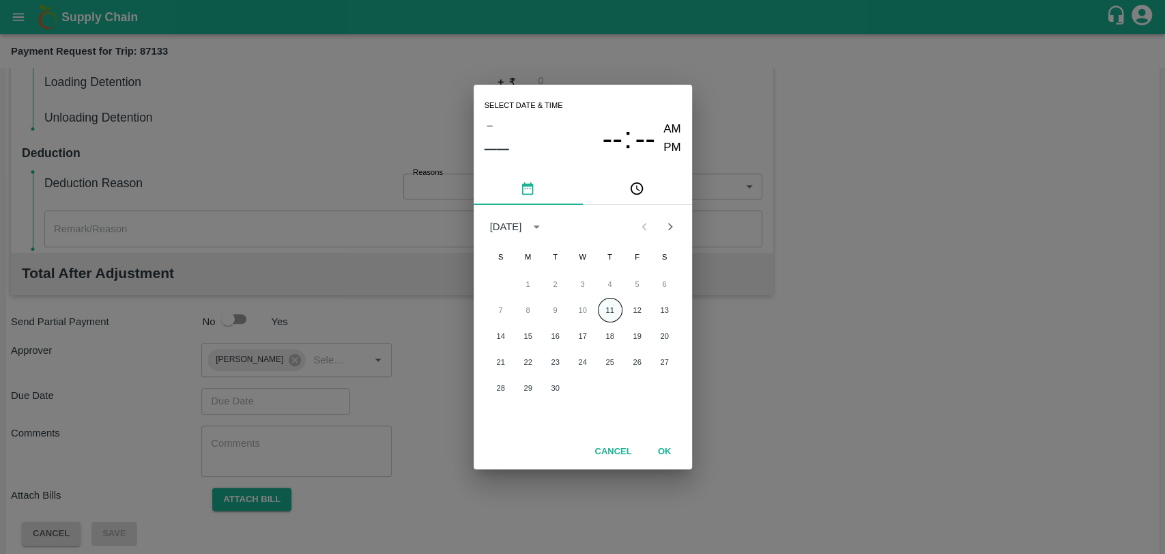
click at [601, 307] on button "11" at bounding box center [610, 310] width 25 height 25
type input "[DATE] 12:00 AM"
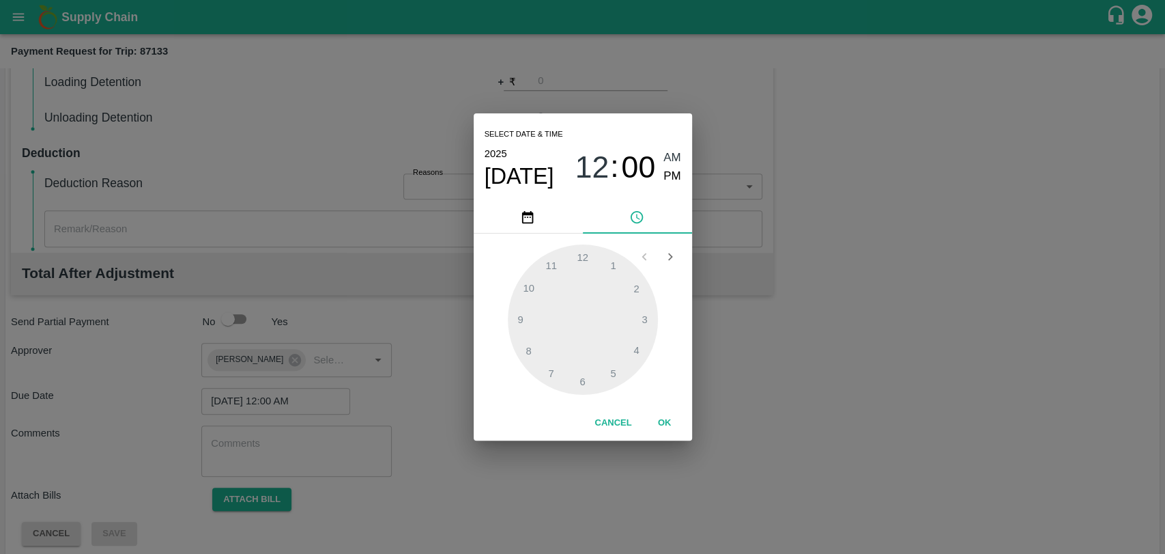
click at [661, 424] on button "OK" at bounding box center [665, 423] width 44 height 24
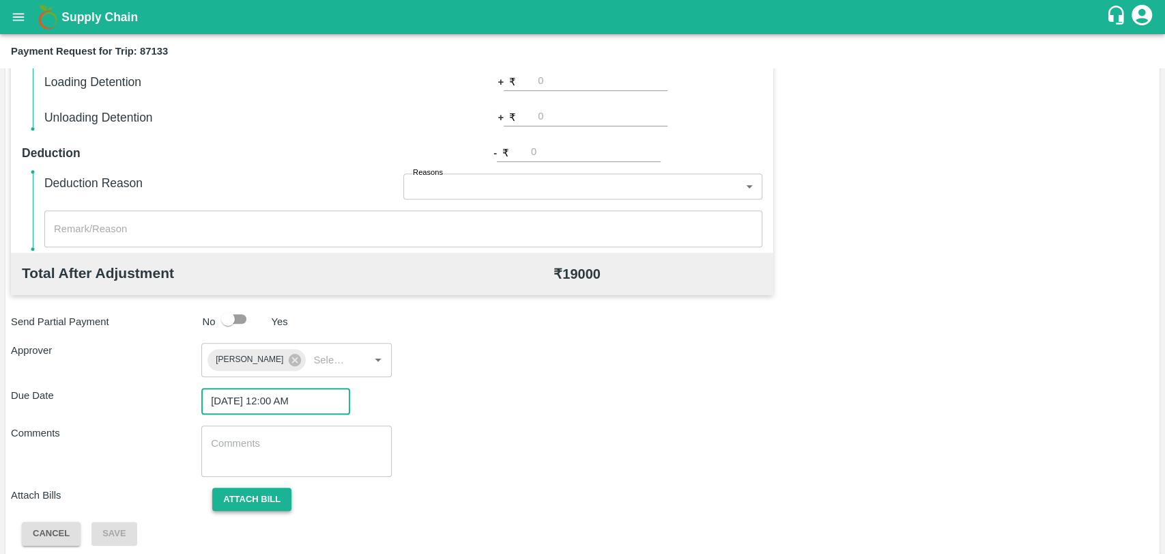
click at [262, 503] on button "Attach bill" at bounding box center [251, 499] width 79 height 24
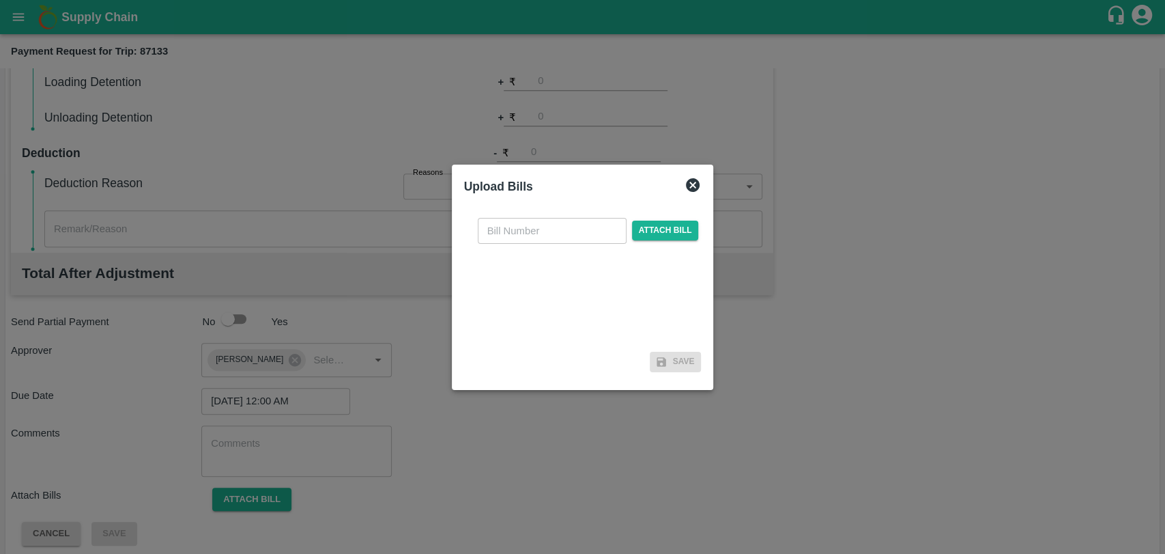
click at [526, 232] on input "text" at bounding box center [552, 231] width 149 height 26
click at [524, 231] on input "text" at bounding box center [552, 231] width 149 height 26
type input "523"
click at [653, 225] on span "Attach bill" at bounding box center [665, 231] width 67 height 20
click at [0, 0] on input "Attach bill" at bounding box center [0, 0] width 0 height 0
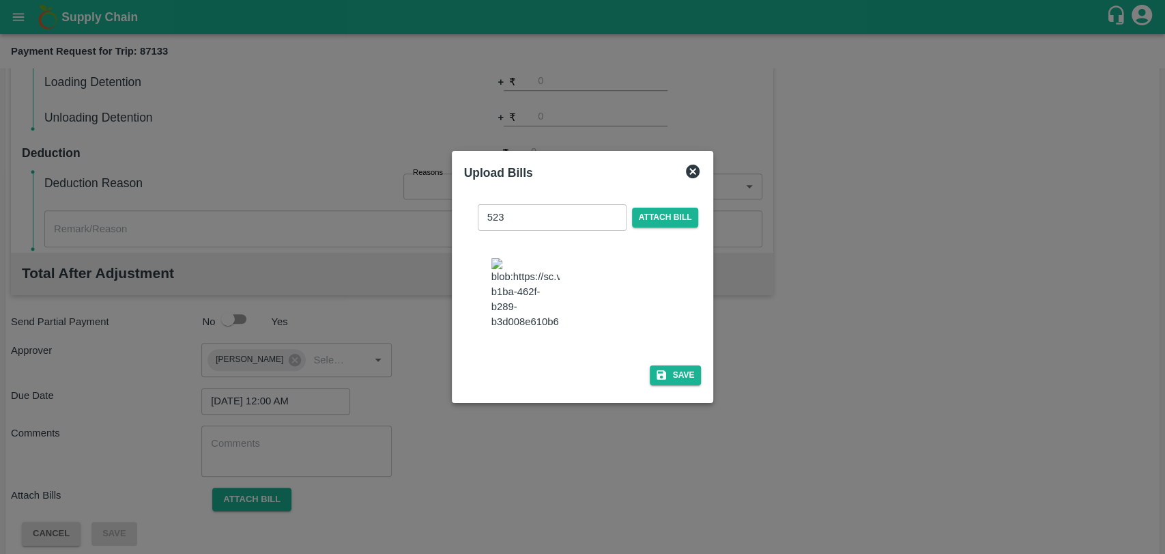
click at [669, 379] on div "523 ​ Attach bill Save" at bounding box center [583, 291] width 238 height 197
click at [669, 375] on button "Save" at bounding box center [676, 375] width 52 height 20
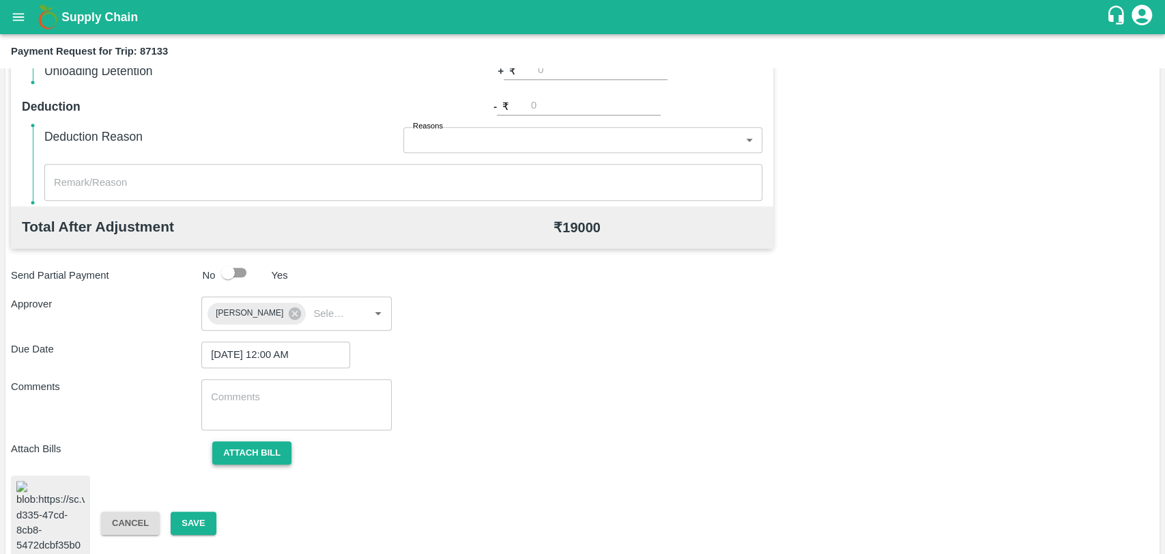
scroll to position [565, 0]
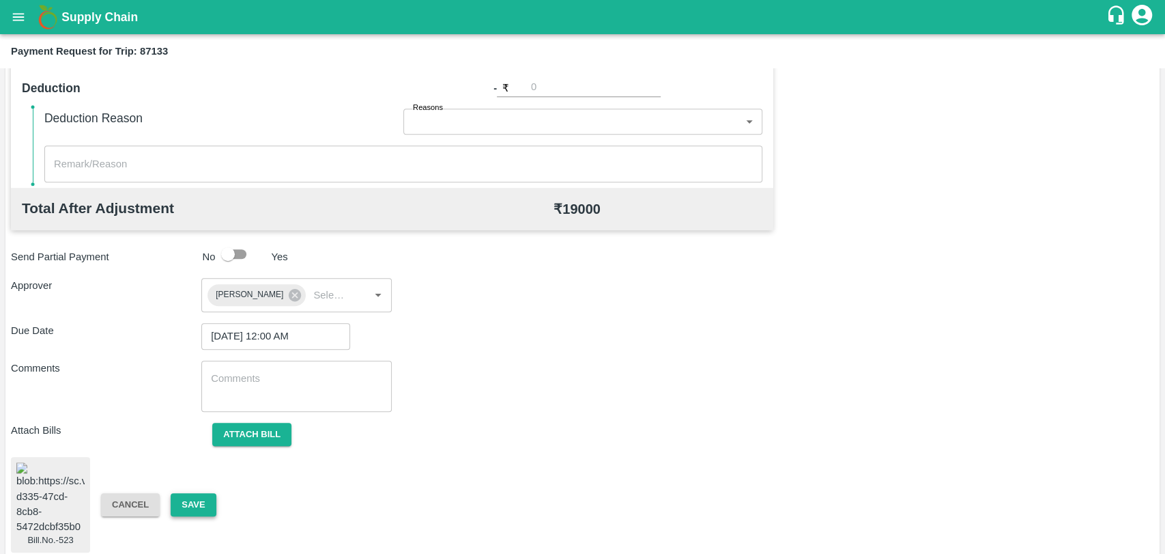
click at [200, 493] on button "Save" at bounding box center [193, 505] width 45 height 24
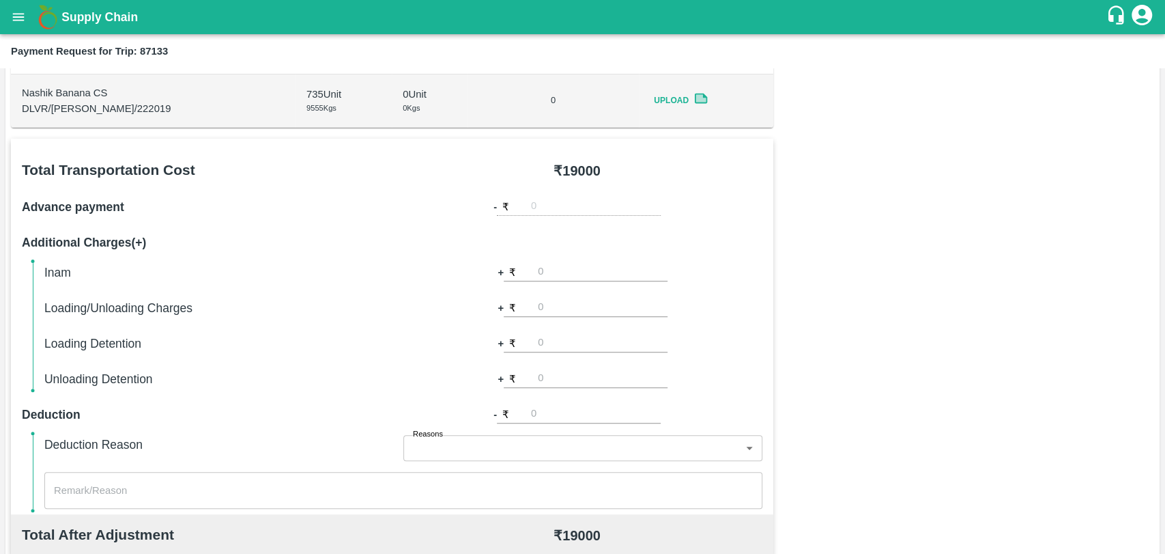
scroll to position [109, 0]
